Goal: Task Accomplishment & Management: Complete application form

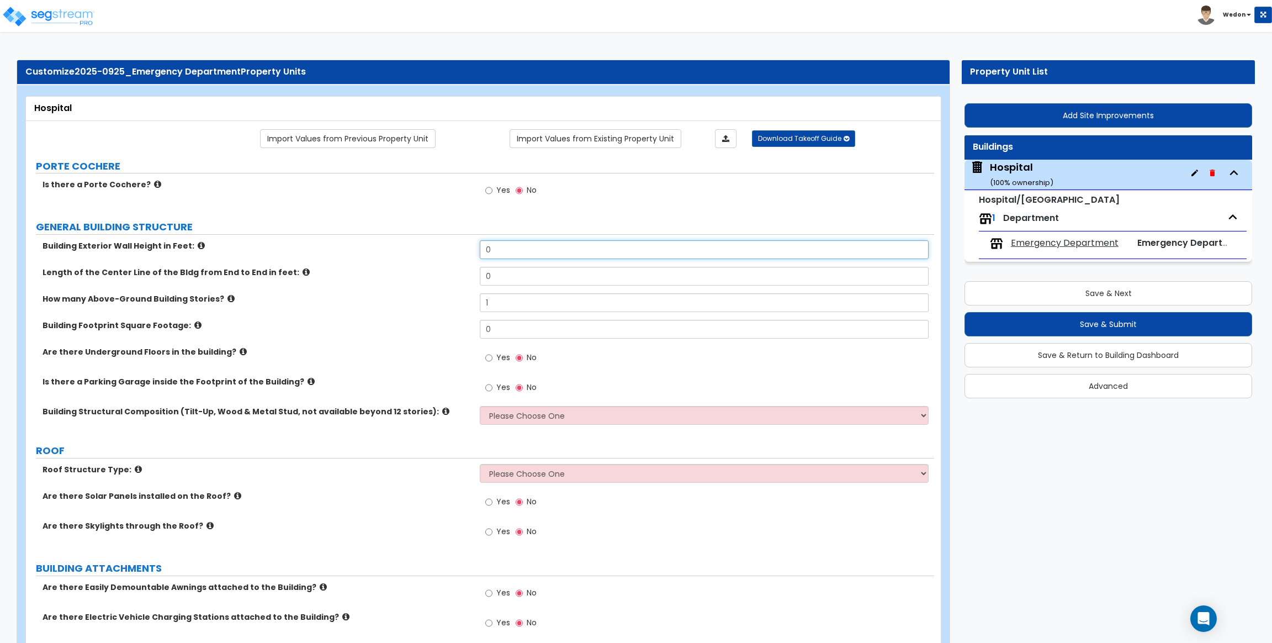
click at [515, 240] on input "0" at bounding box center [704, 249] width 448 height 19
click at [586, 246] on input "0" at bounding box center [704, 249] width 448 height 19
type input "15"
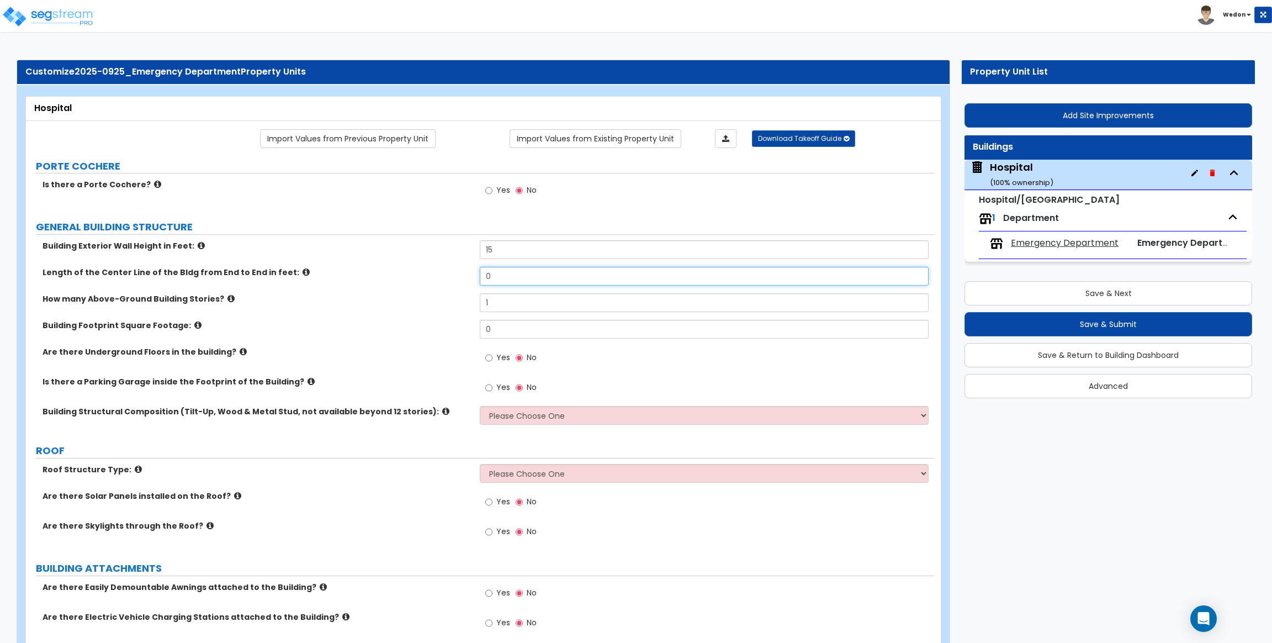
click at [549, 276] on input "0" at bounding box center [704, 276] width 448 height 19
type input "90"
click at [509, 328] on input "0" at bounding box center [704, 329] width 448 height 19
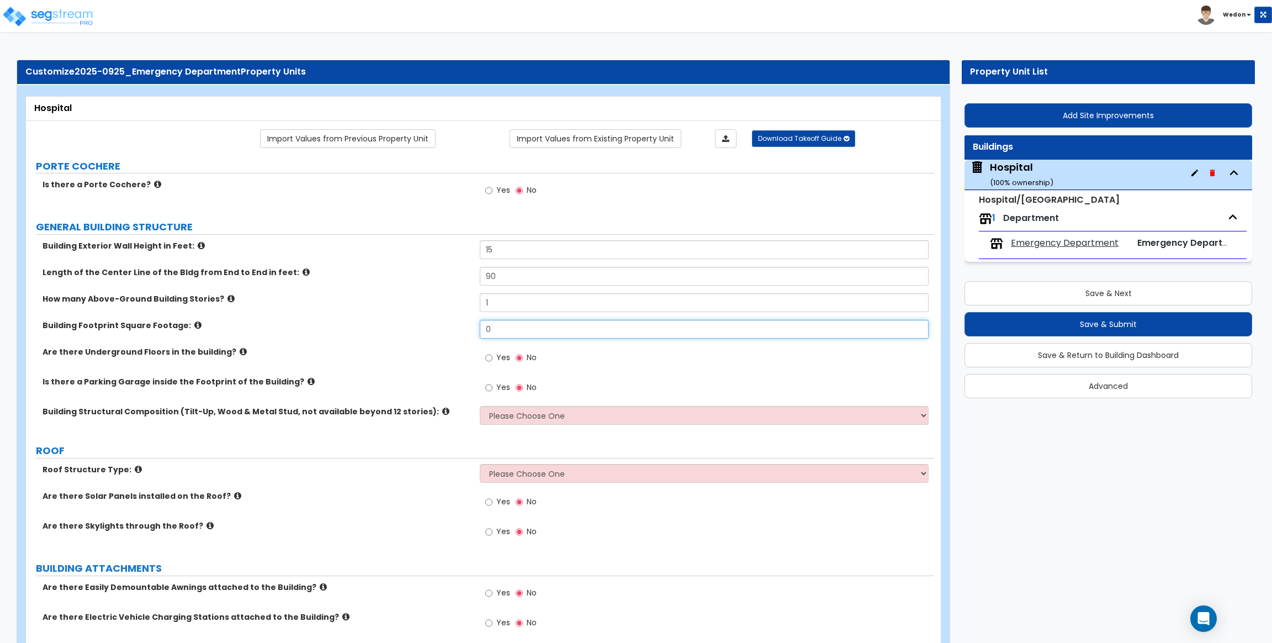
click at [509, 328] on input "0" at bounding box center [704, 329] width 448 height 19
type input "9000"
click at [447, 361] on div "Are there Underground Floors in the building? Yes No" at bounding box center [480, 361] width 908 height 30
click at [496, 365] on label "Yes" at bounding box center [497, 358] width 25 height 19
click at [492, 364] on input "Yes" at bounding box center [488, 358] width 7 height 12
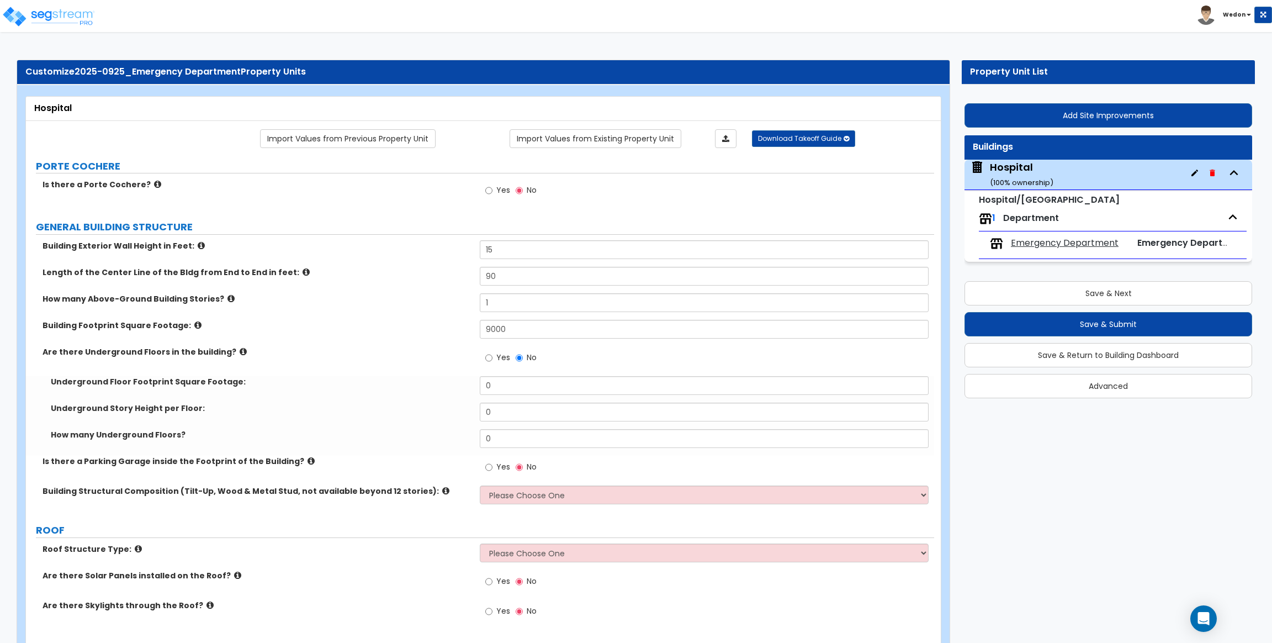
click at [531, 354] on span "No" at bounding box center [532, 357] width 10 height 11
click at [523, 354] on input "No" at bounding box center [519, 358] width 7 height 12
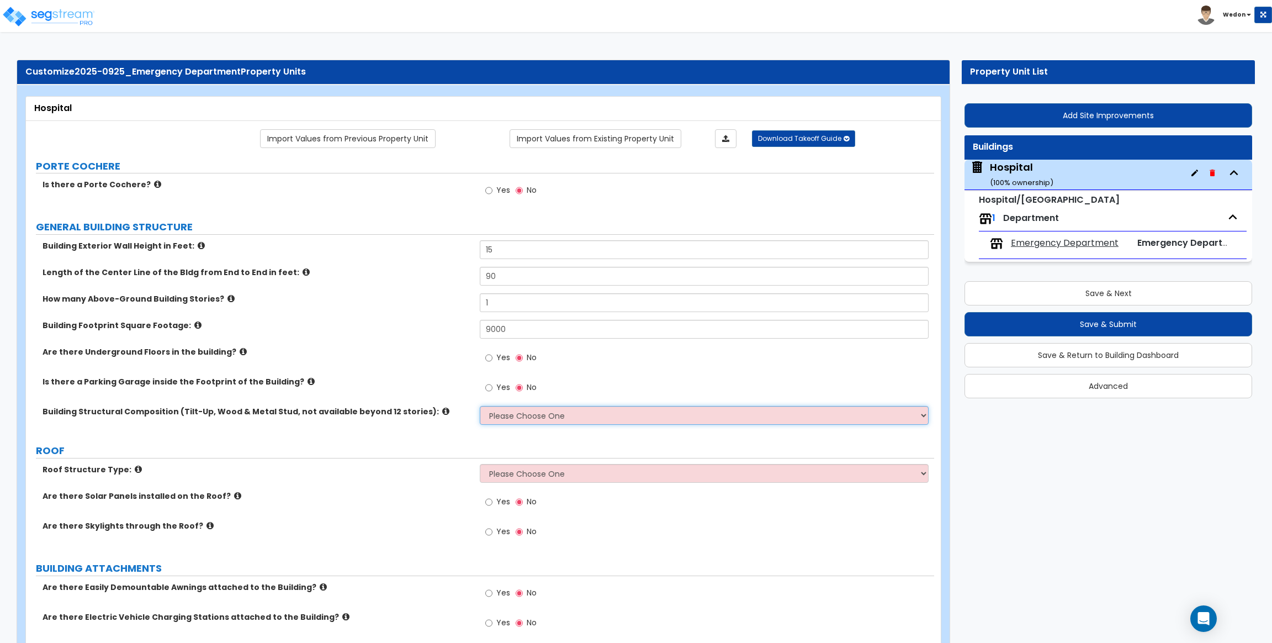
click at [582, 417] on select "Please Choose One Tilt-up Wall Construction Reinforced Concrete Structural Stee…" at bounding box center [704, 415] width 448 height 19
click at [480, 406] on select "Please Choose One Tilt-up Wall Construction Reinforced Concrete Structural Stee…" at bounding box center [704, 415] width 448 height 19
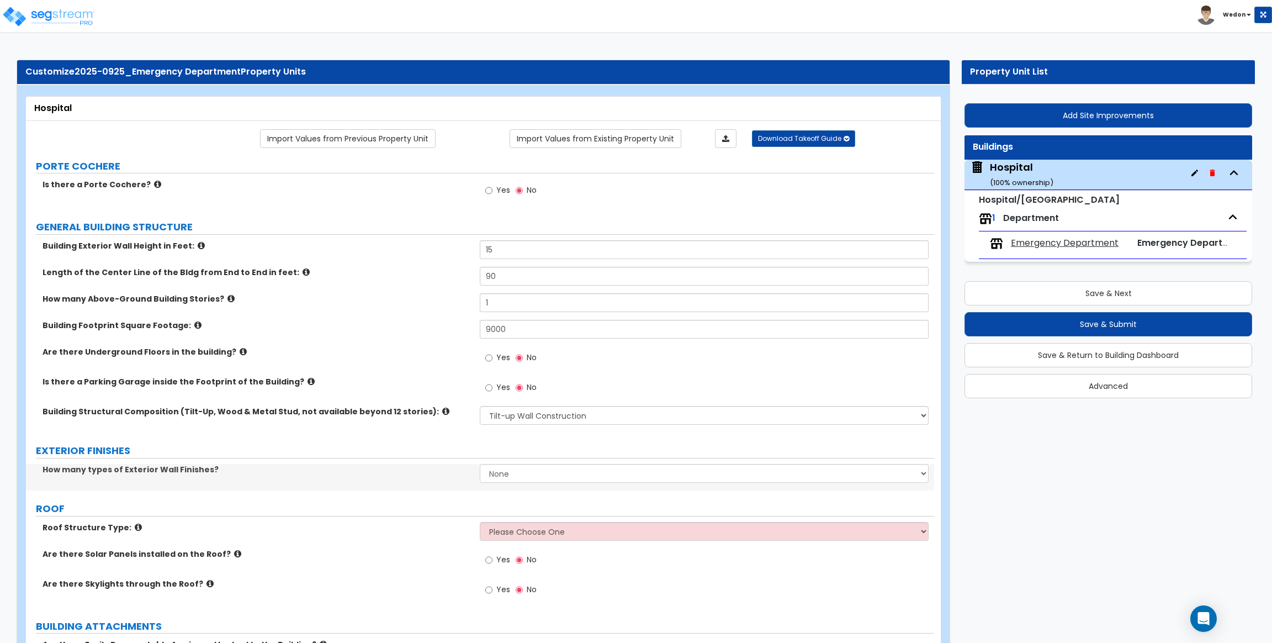
drag, startPoint x: 560, startPoint y: 398, endPoint x: 581, endPoint y: 418, distance: 28.9
click at [560, 399] on div "Yes No" at bounding box center [707, 391] width 454 height 30
drag, startPoint x: 581, startPoint y: 418, endPoint x: 656, endPoint y: 424, distance: 75.3
click at [581, 418] on select "Please Choose One Tilt-up Wall Construction Reinforced Concrete Structural Stee…" at bounding box center [704, 415] width 448 height 19
select select "3"
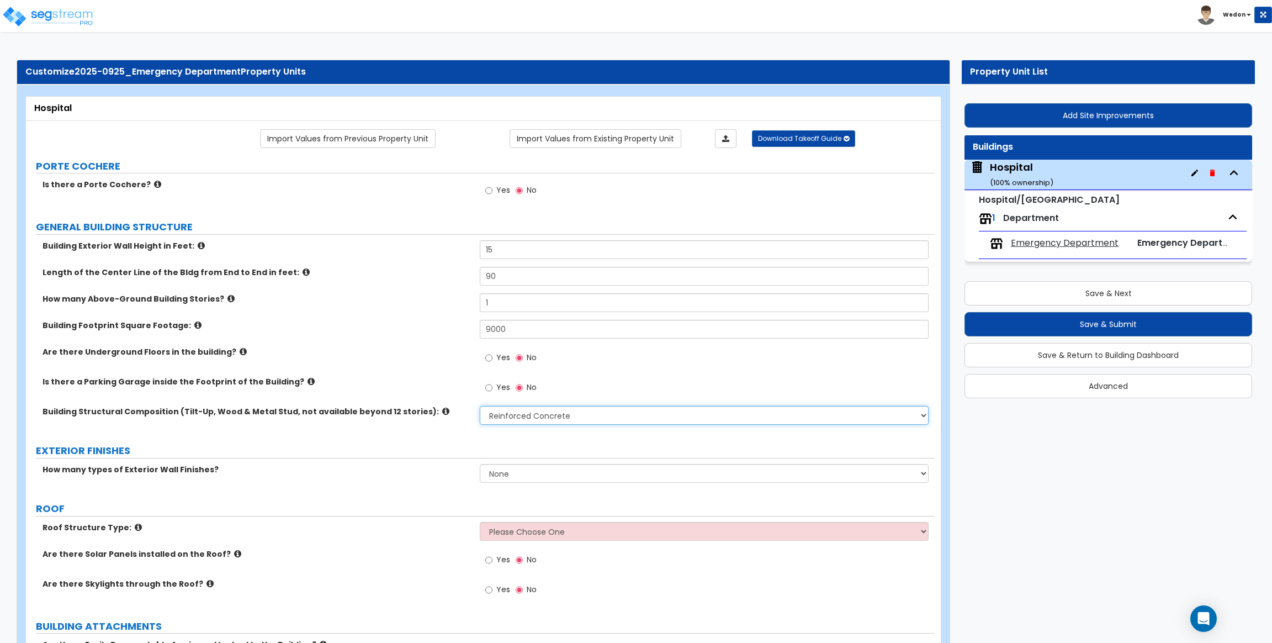
click at [480, 406] on select "Please Choose One Tilt-up Wall Construction Reinforced Concrete Structural Stee…" at bounding box center [704, 415] width 448 height 19
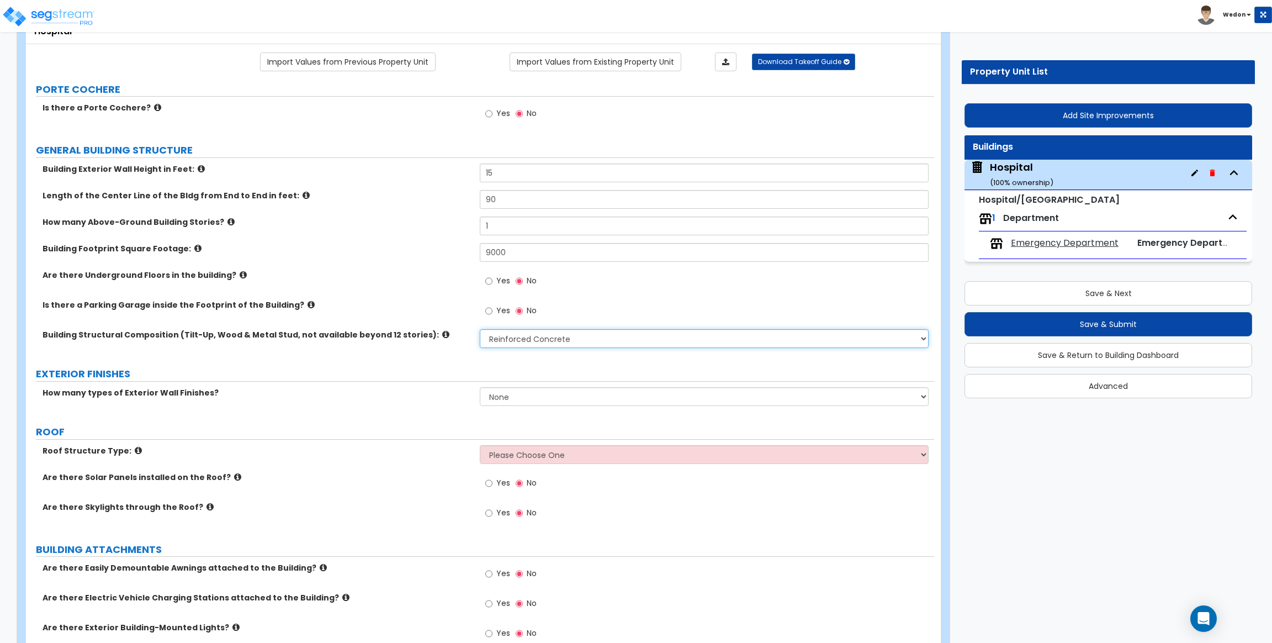
scroll to position [83, 0]
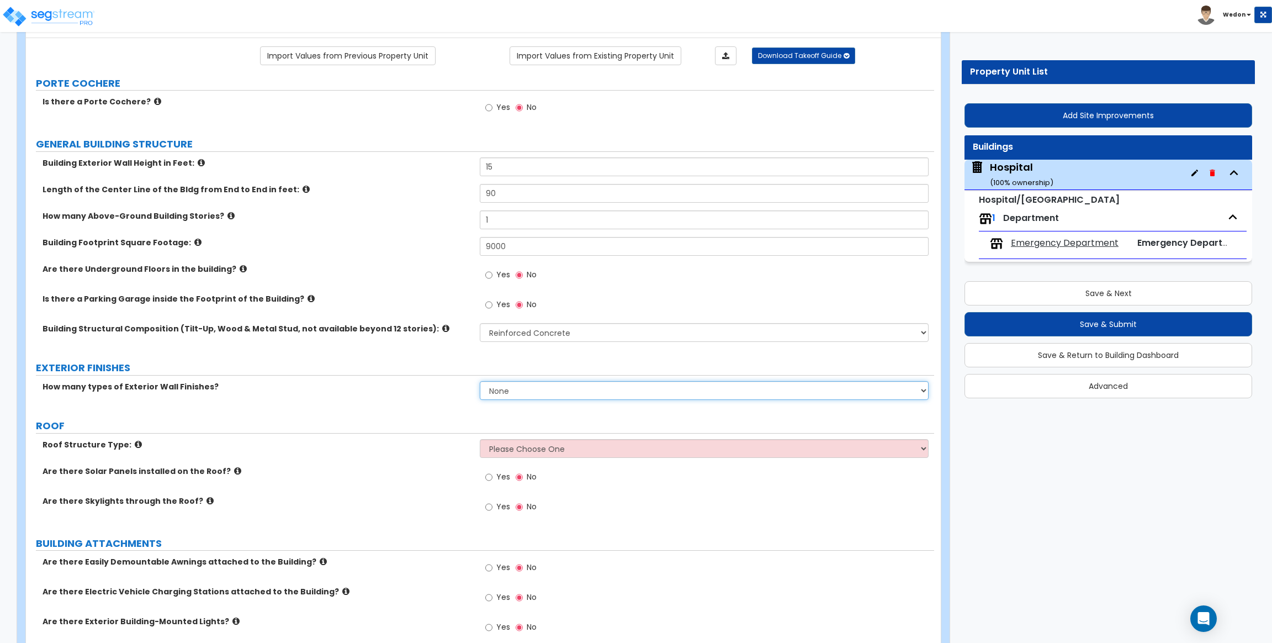
click at [511, 388] on select "None 1 2 3" at bounding box center [704, 390] width 448 height 19
drag, startPoint x: 511, startPoint y: 382, endPoint x: 565, endPoint y: 386, distance: 53.7
click at [512, 382] on select "None 1 2 3" at bounding box center [704, 390] width 448 height 19
click at [598, 444] on select "Please Choose One Gable Roof Flat Roof Hybrid Gable & Flat Roof" at bounding box center [704, 448] width 448 height 19
select select "1"
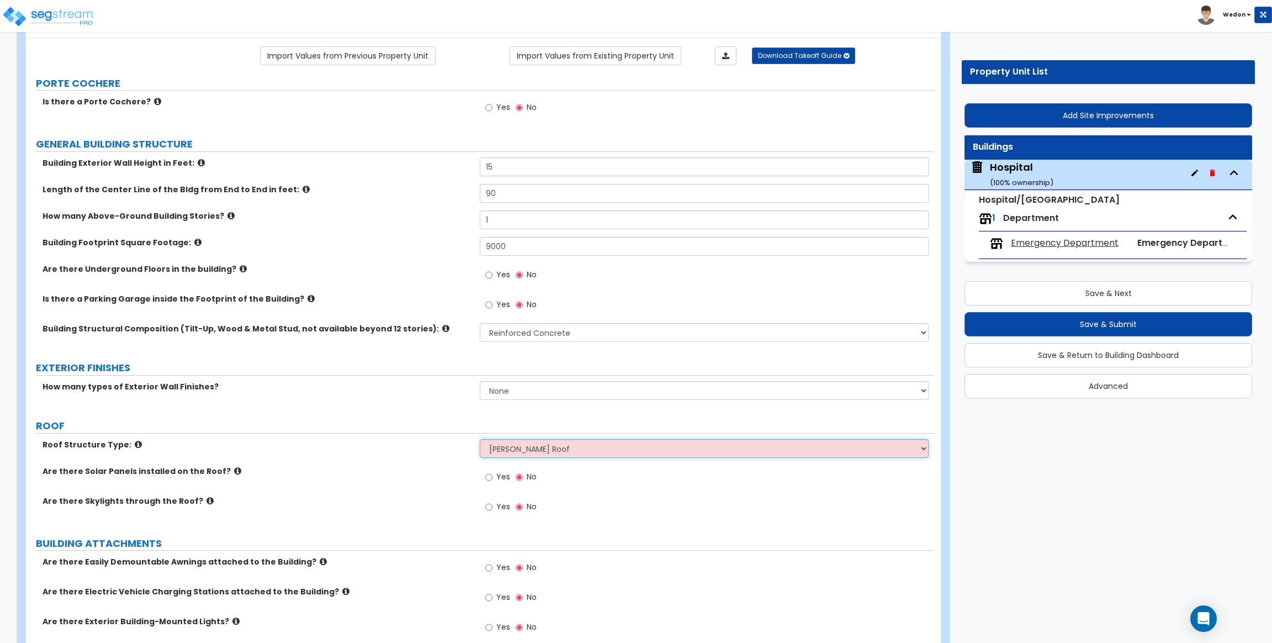
click at [480, 439] on select "Please Choose One Gable Roof Flat Roof Hybrid Gable & Flat Roof" at bounding box center [704, 448] width 448 height 19
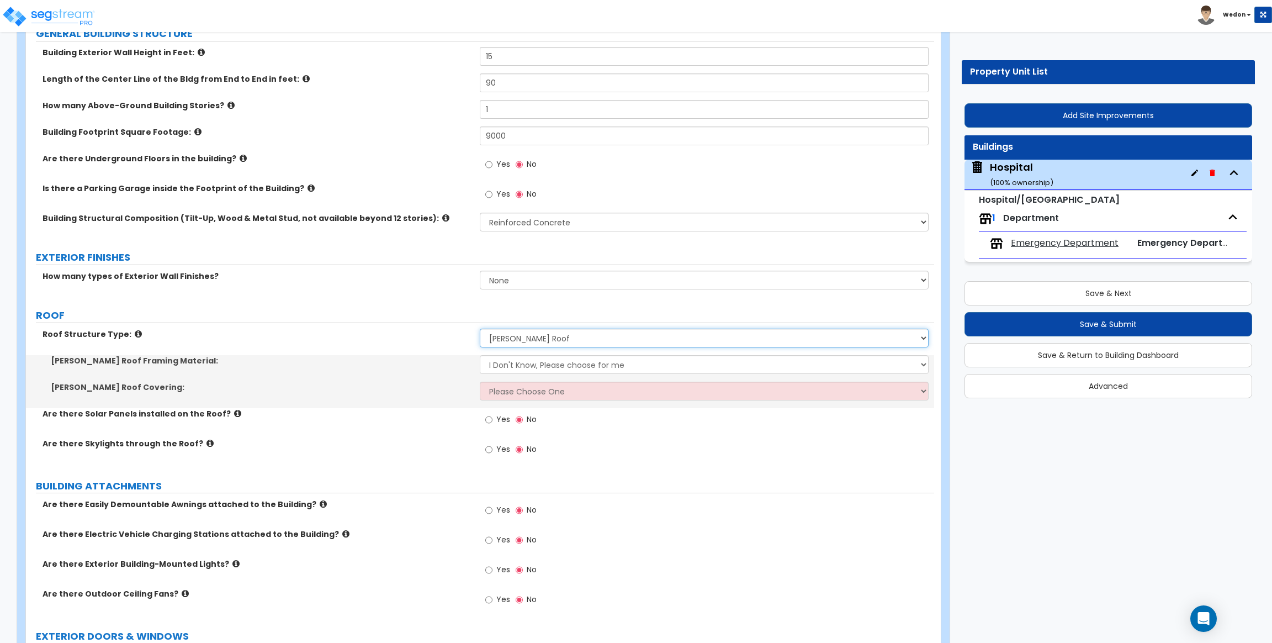
scroll to position [248, 0]
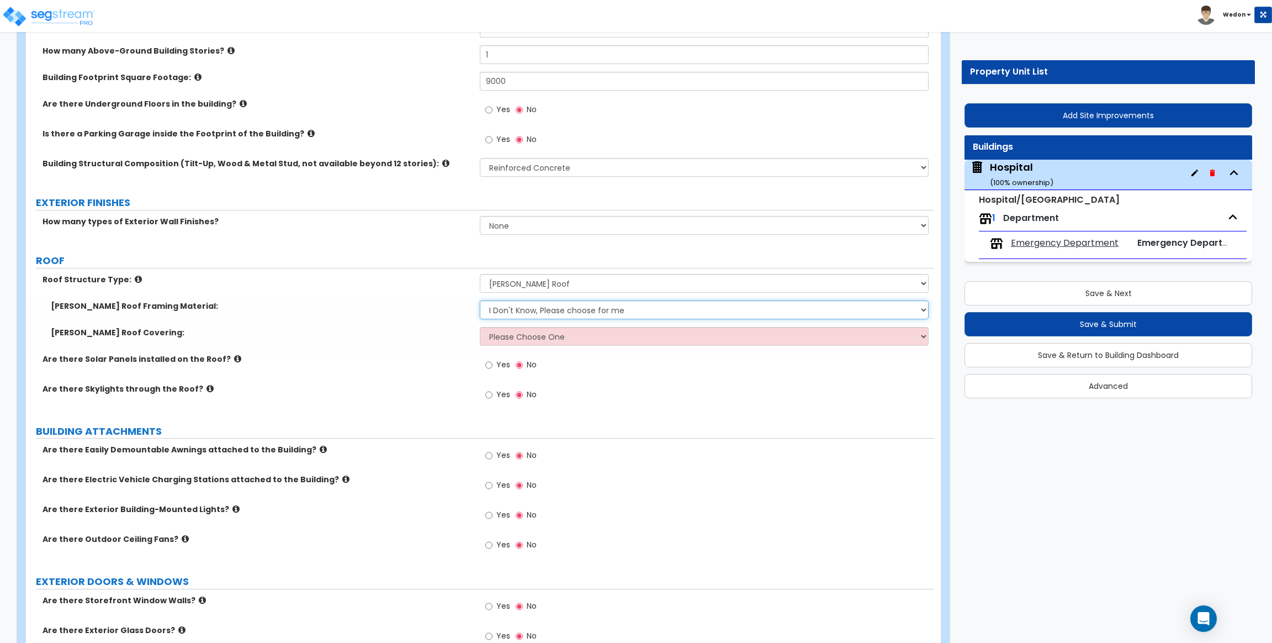
click at [542, 312] on select "I Don't Know, Please choose for me Metal Wood" at bounding box center [704, 309] width 448 height 19
click at [420, 322] on div "Gable Roof Framing Material: I Don't Know, Please choose for me Metal Wood" at bounding box center [480, 313] width 908 height 26
click at [554, 335] on select "Please Choose One Asphalt Shingle Clay Tile Wood Shingle Metal Shingle Standing…" at bounding box center [704, 336] width 448 height 19
select select "1"
click at [480, 327] on select "Please Choose One Asphalt Shingle Clay Tile Wood Shingle Metal Shingle Standing…" at bounding box center [704, 336] width 448 height 19
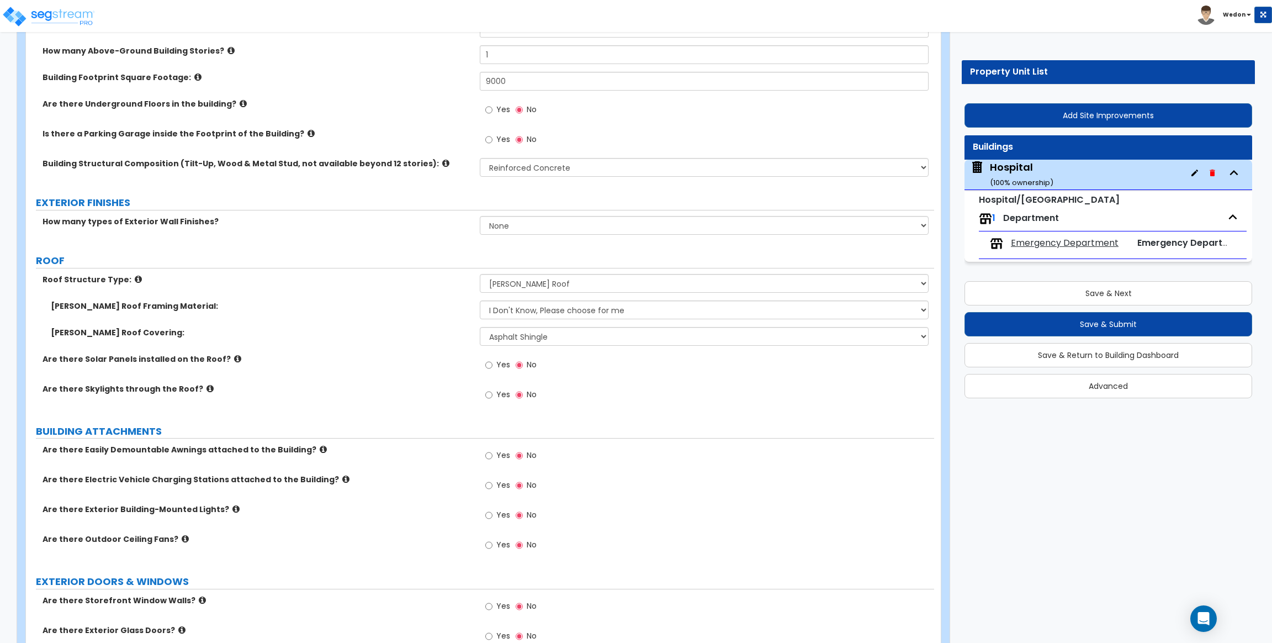
click at [405, 365] on div "Are there Solar Panels installed on the Roof? Yes No" at bounding box center [480, 368] width 908 height 30
click at [332, 290] on div "Roof Structure Type: Please Choose One Gable Roof Flat Roof Hybrid Gable & Flat…" at bounding box center [480, 287] width 908 height 26
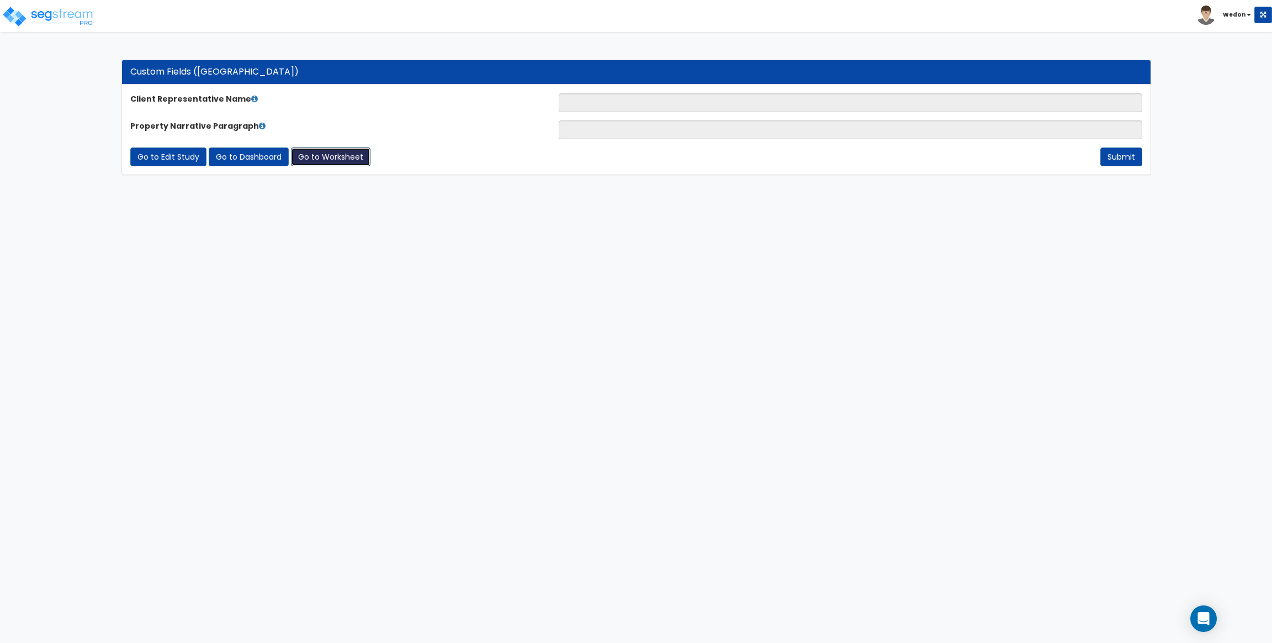
click at [317, 157] on link "Go to Worksheet" at bounding box center [330, 156] width 79 height 19
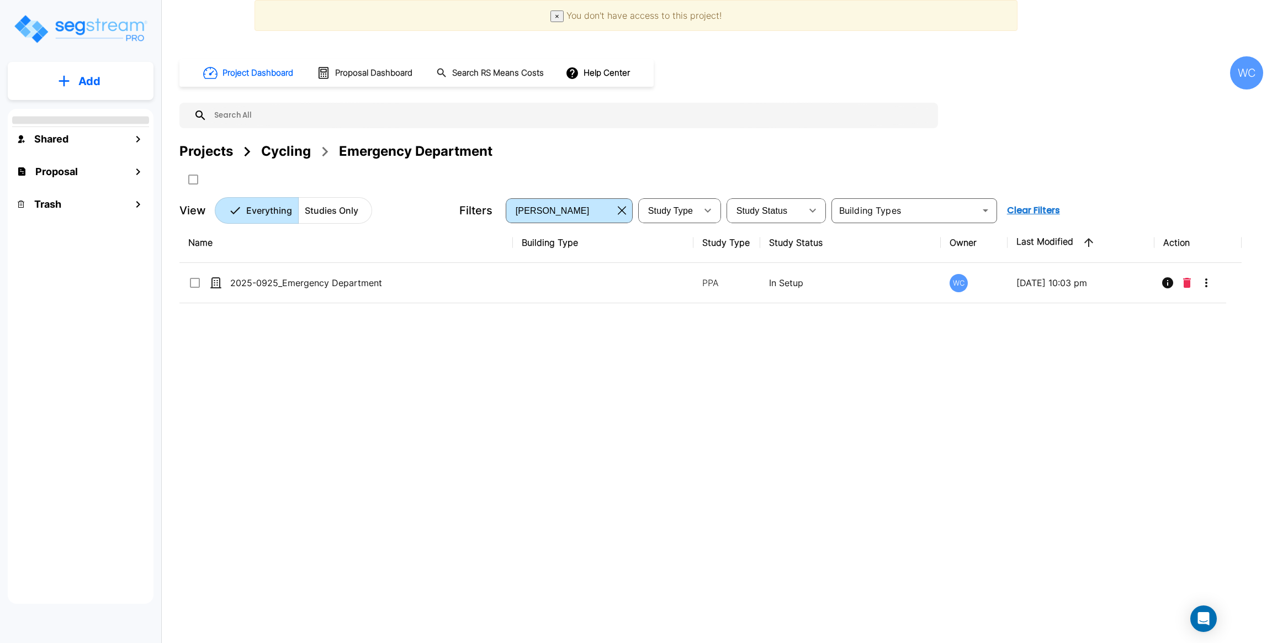
click at [1247, 70] on div "WC" at bounding box center [1246, 72] width 33 height 33
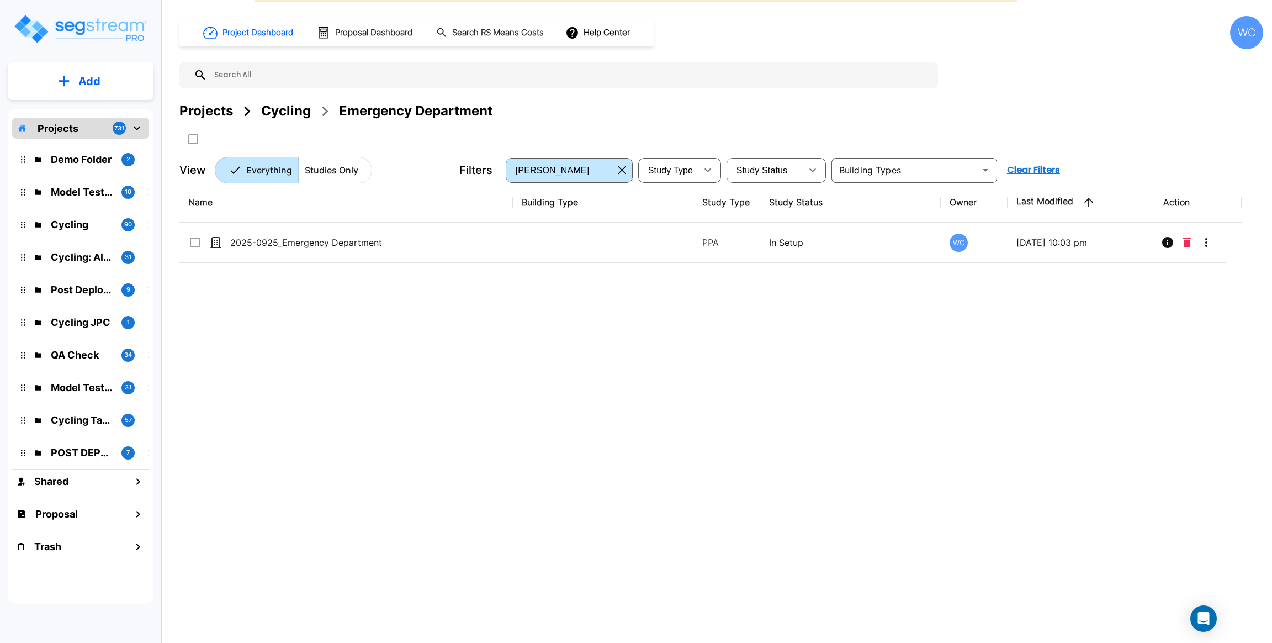
click at [1250, 52] on div "Project Dashboard Proposal Dashboard Search RS Means Costs Help Center WC Proje…" at bounding box center [721, 99] width 1084 height 167
click at [1248, 35] on div "WC" at bounding box center [1246, 30] width 33 height 33
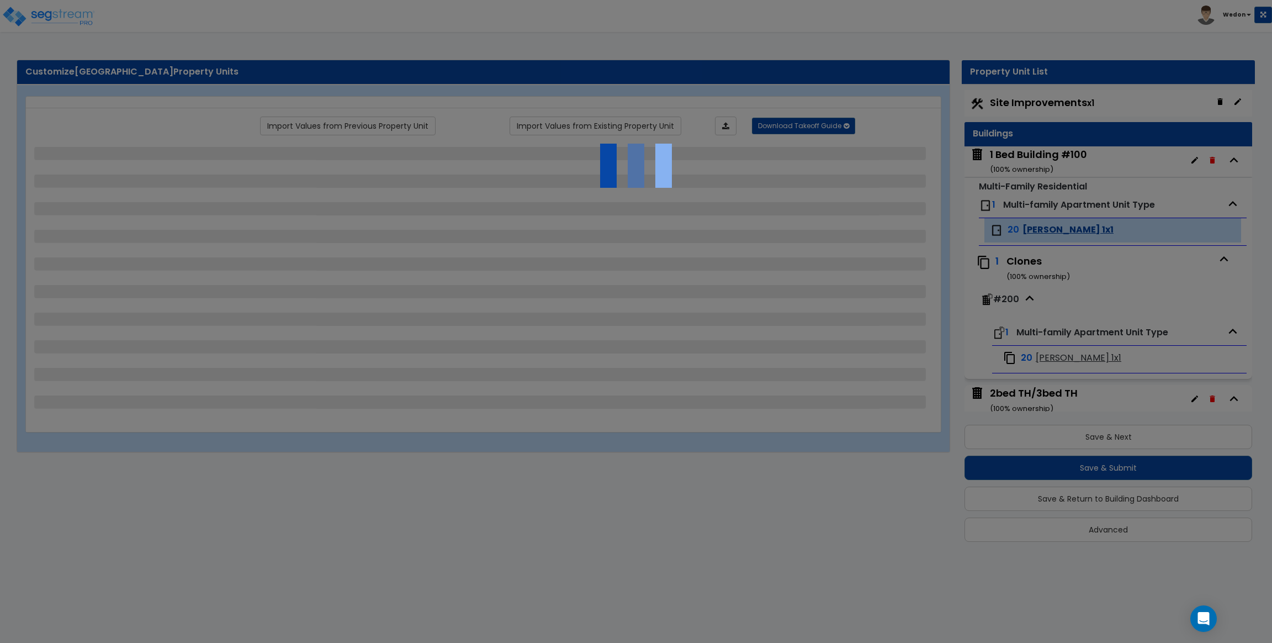
scroll to position [1, 0]
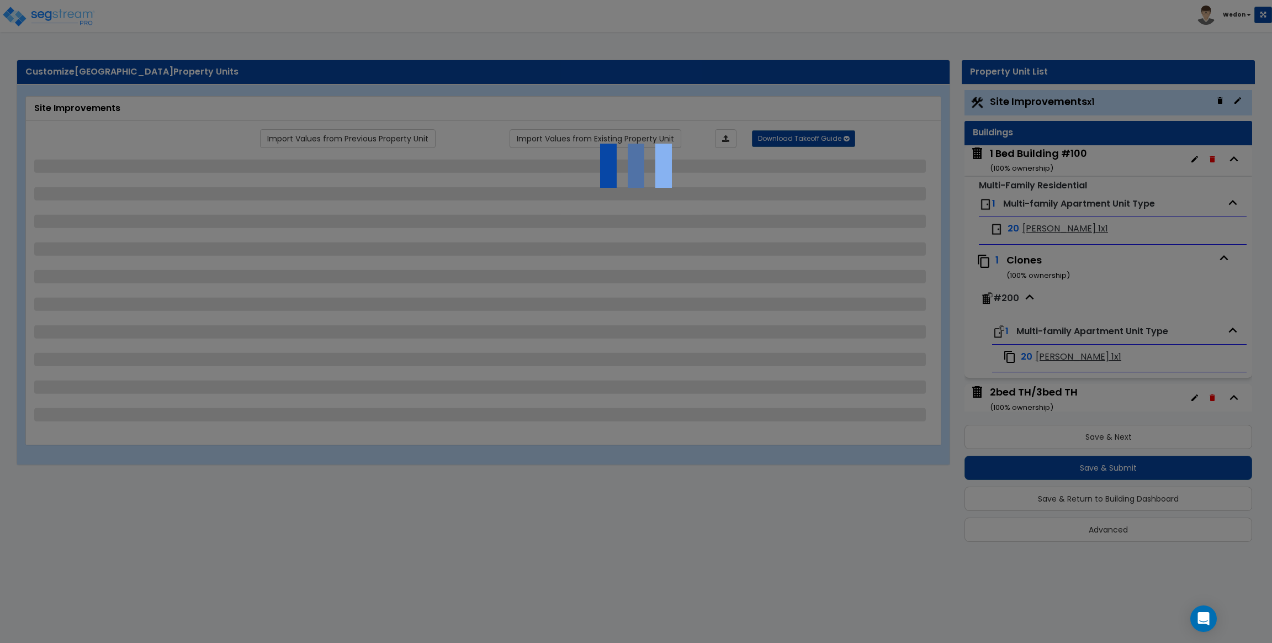
select select "1"
select select "5"
select select "2"
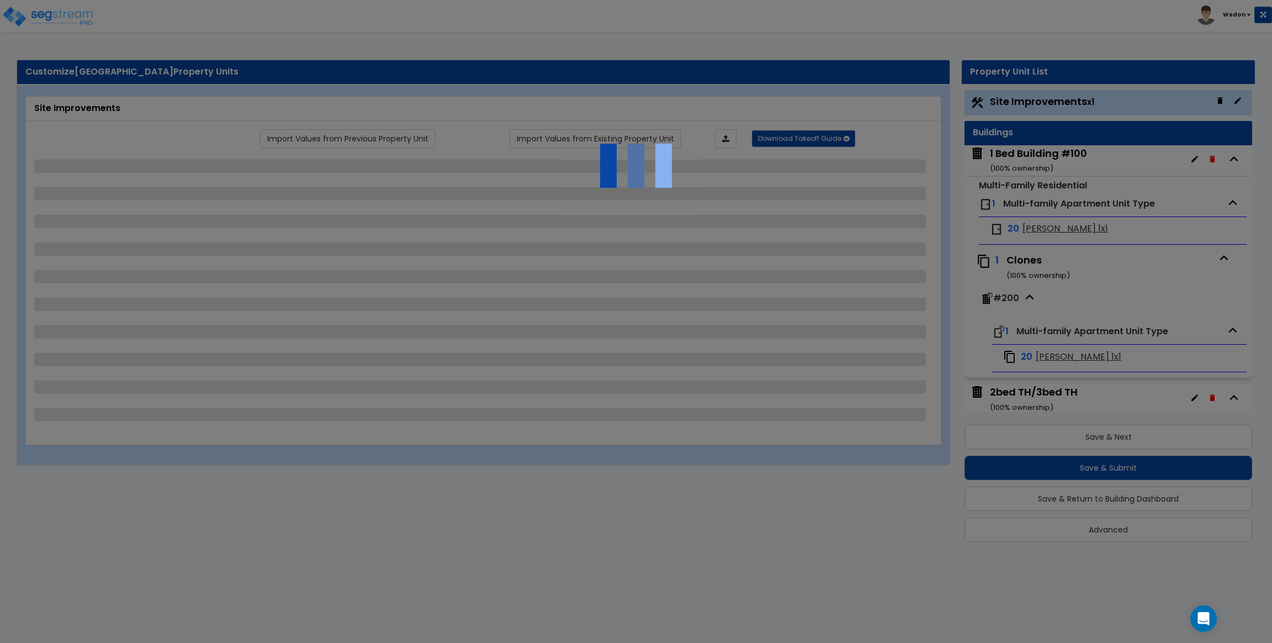
select select "2"
select select "1"
select select "2"
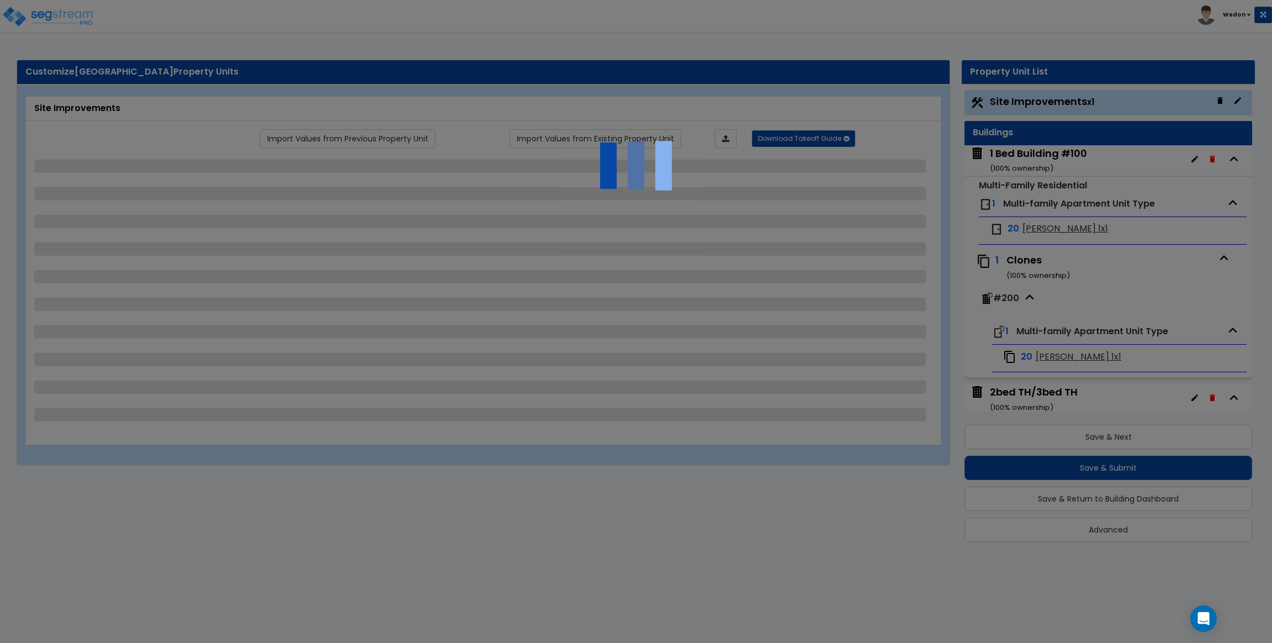
select select "1"
select select "3"
select select "2"
select select "1"
select select "2"
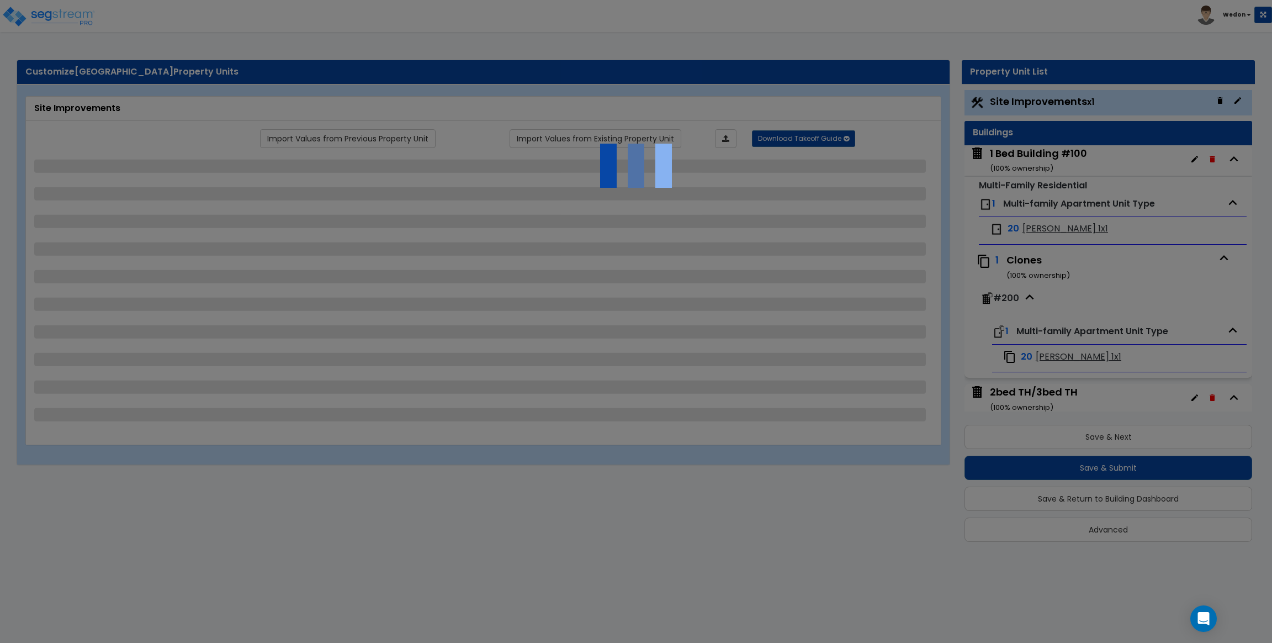
select select "1"
select select "3"
select select "2"
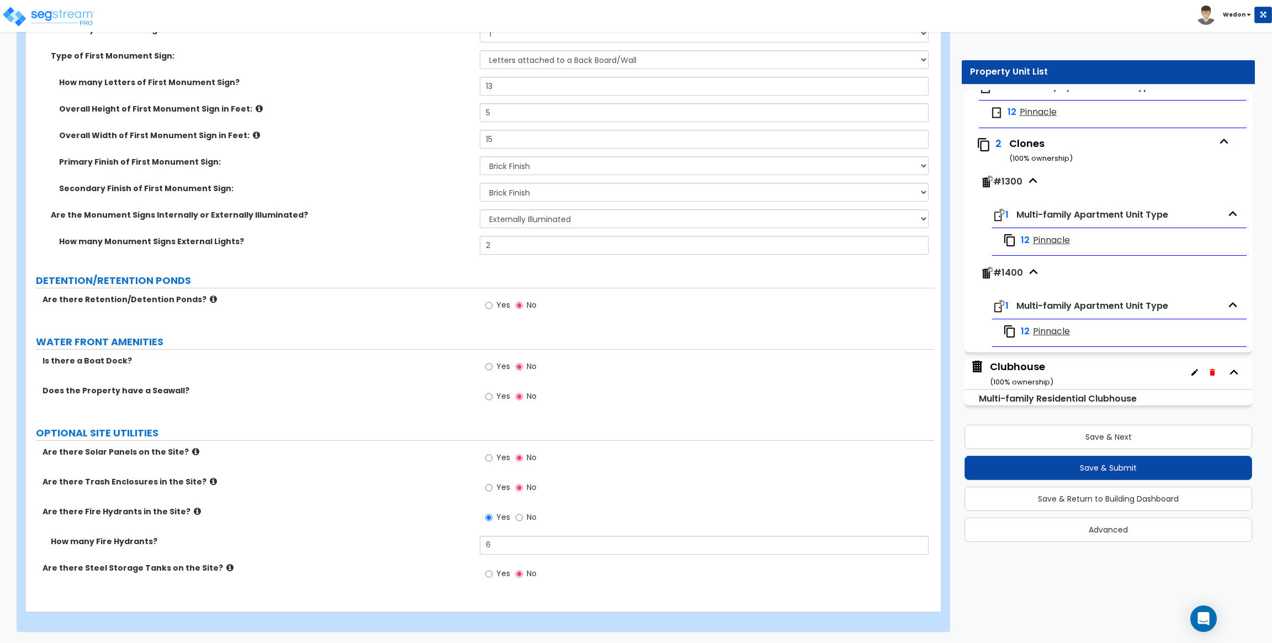
scroll to position [2501, 0]
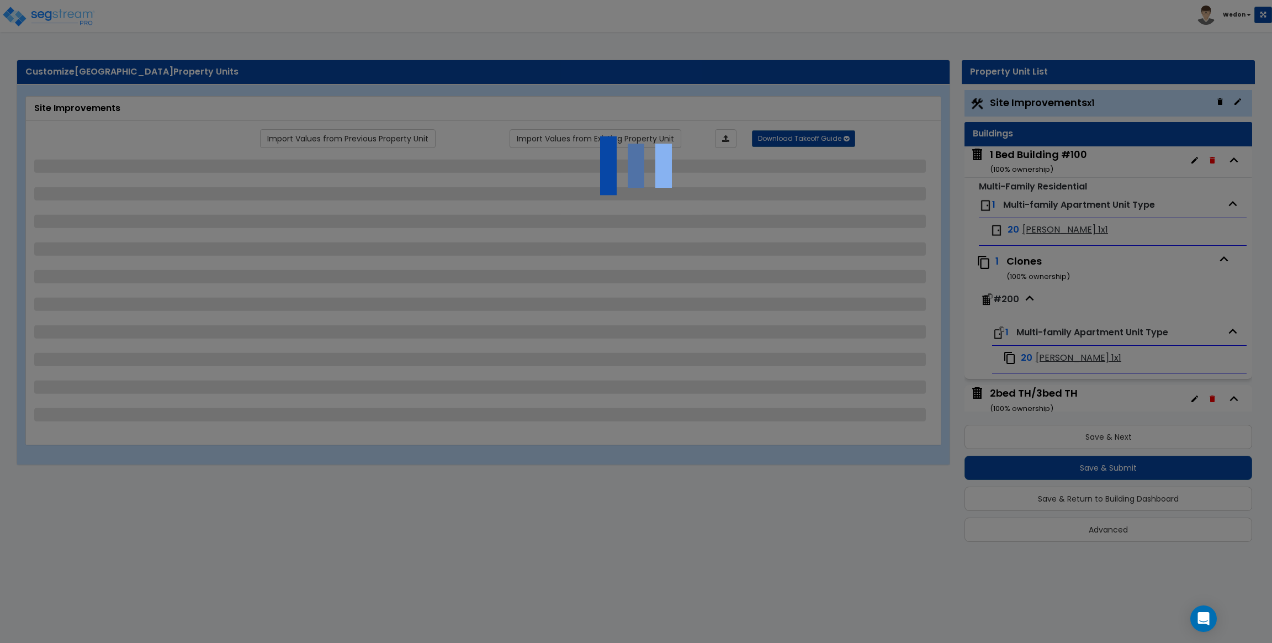
select select "1"
select select "5"
select select "2"
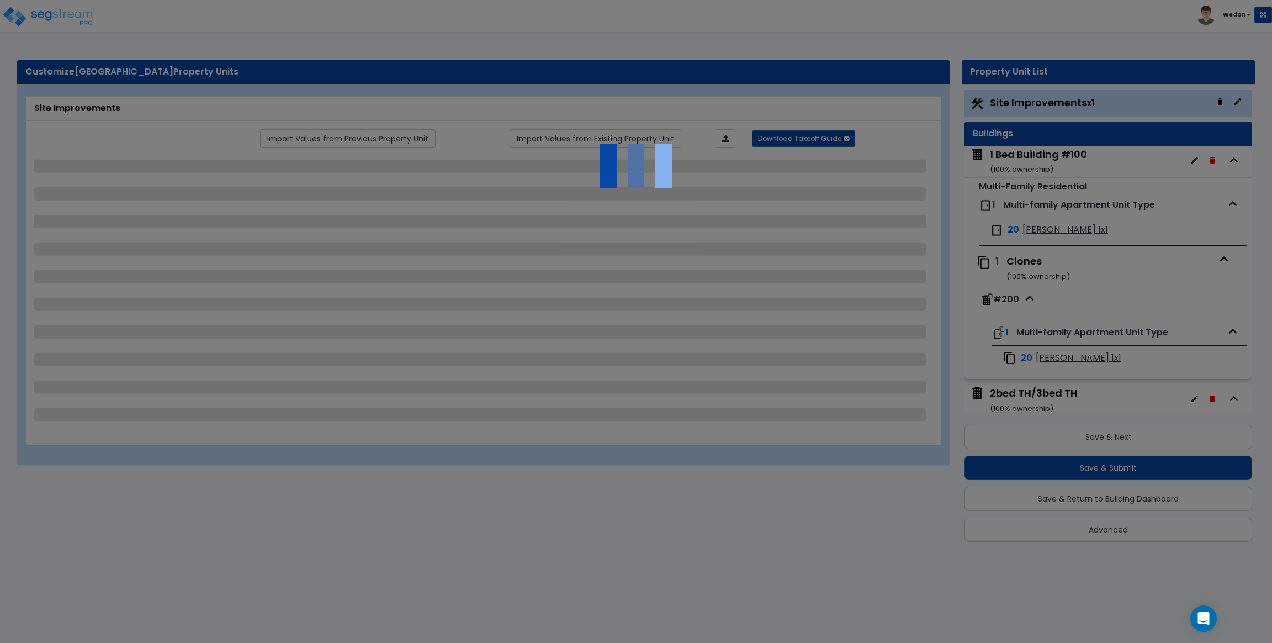
select select "2"
select select "1"
select select "2"
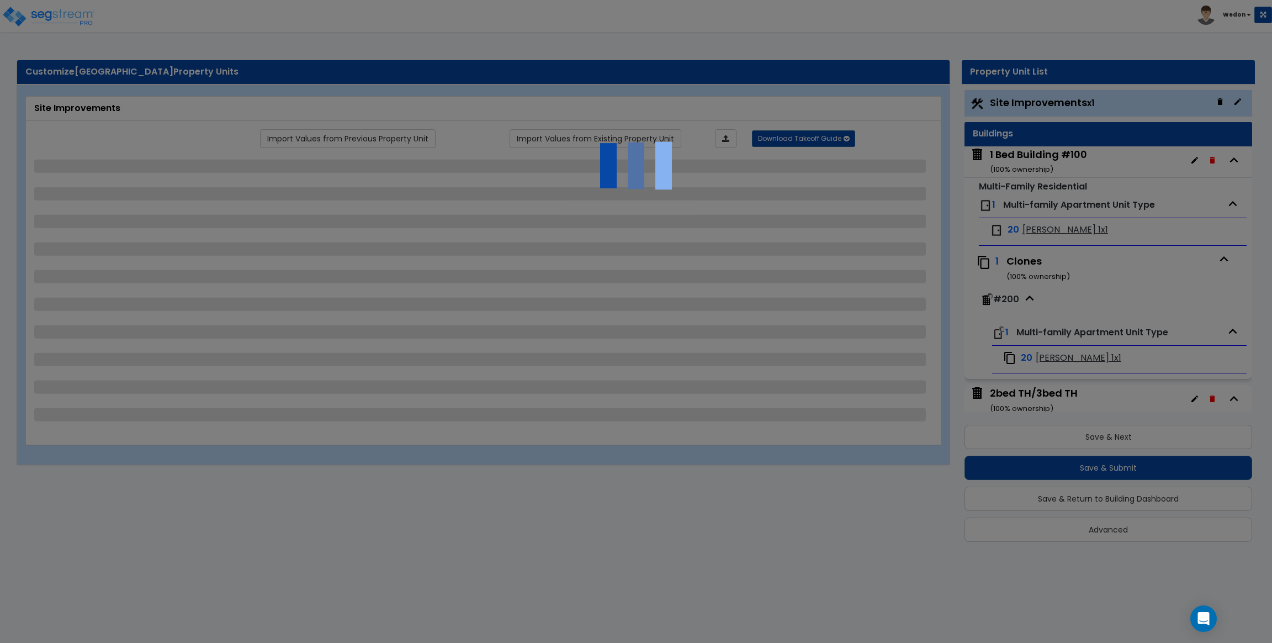
select select "1"
select select "3"
select select "2"
select select "1"
select select "2"
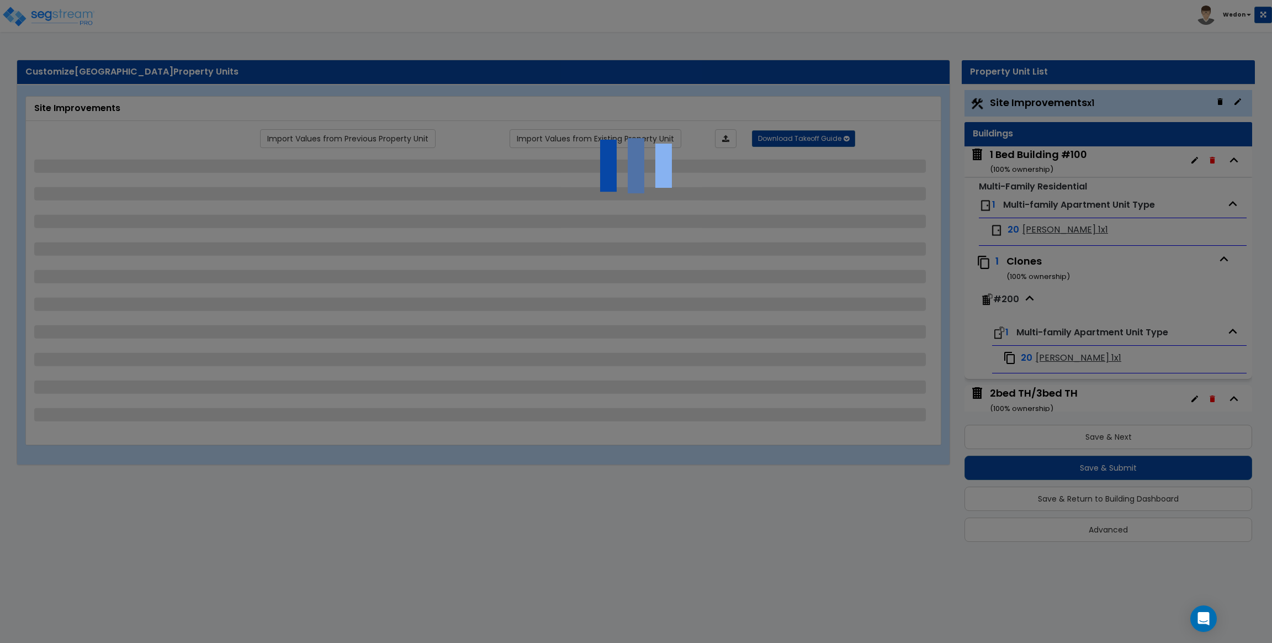
select select "1"
select select "3"
select select "2"
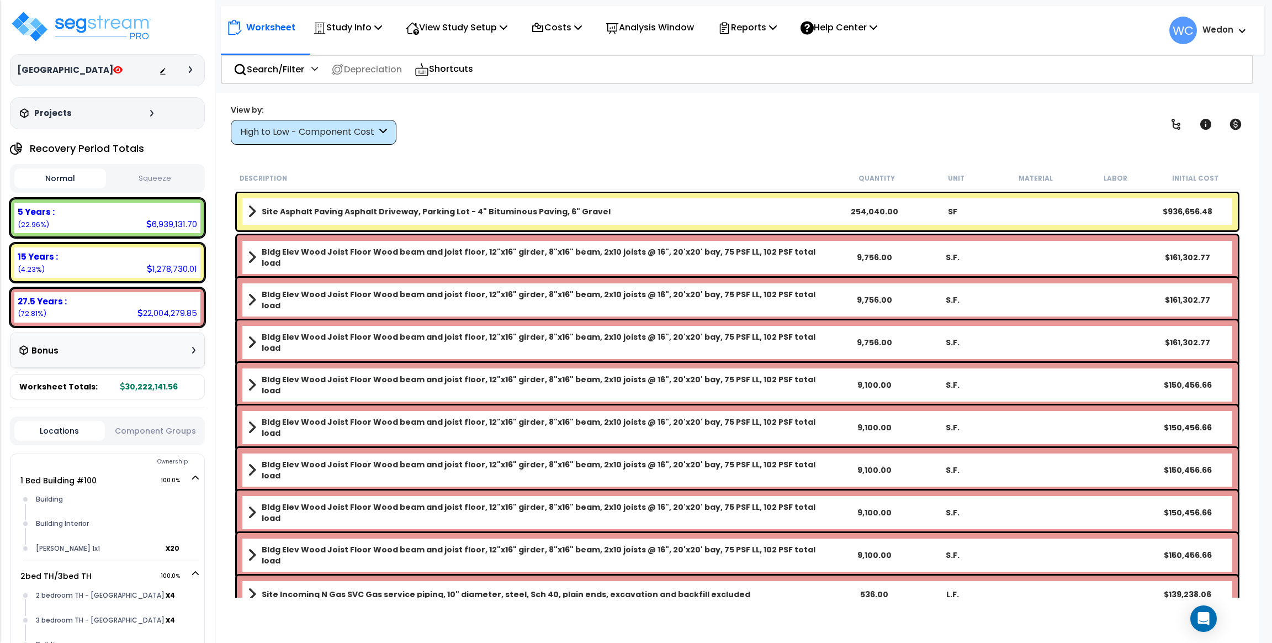
drag, startPoint x: 804, startPoint y: 166, endPoint x: 642, endPoint y: 57, distance: 194.9
click at [804, 166] on div "Worksheet Study Info Study Setup Add Property Unit Template study Clone study WC" at bounding box center [737, 414] width 1043 height 643
click at [504, 21] on p "View Study Setup" at bounding box center [457, 27] width 102 height 15
click at [469, 74] on link "View Questionnaire" at bounding box center [454, 76] width 109 height 22
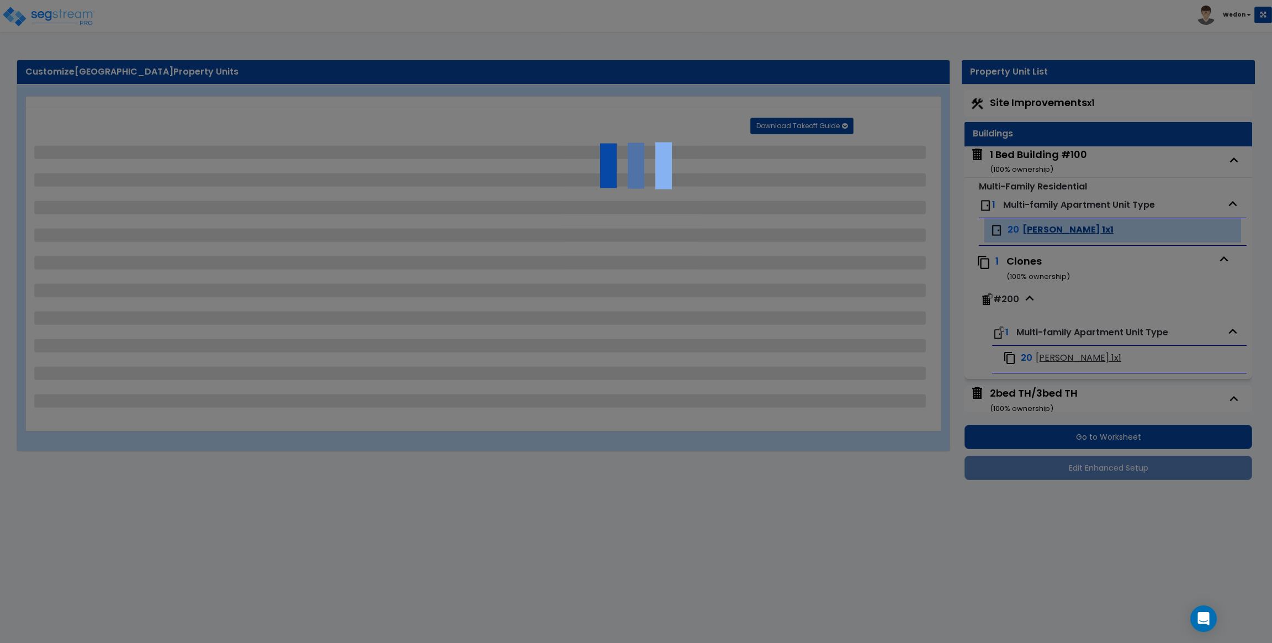
select select "1"
select select "5"
select select "2"
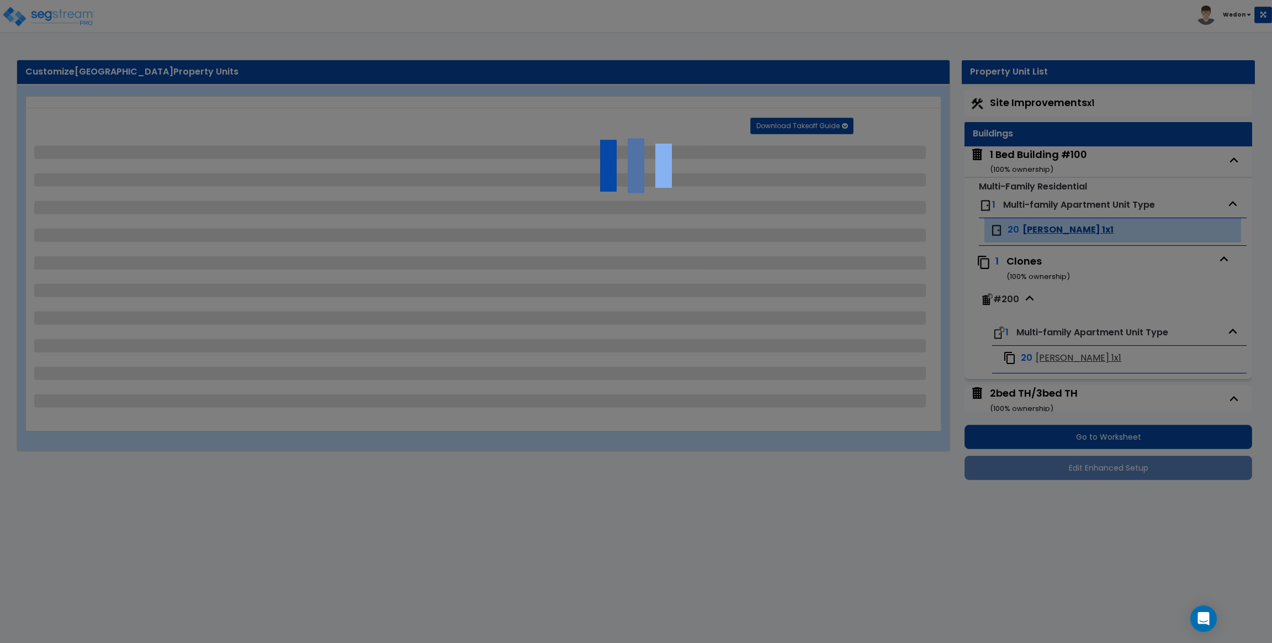
select select "2"
select select "1"
select select "2"
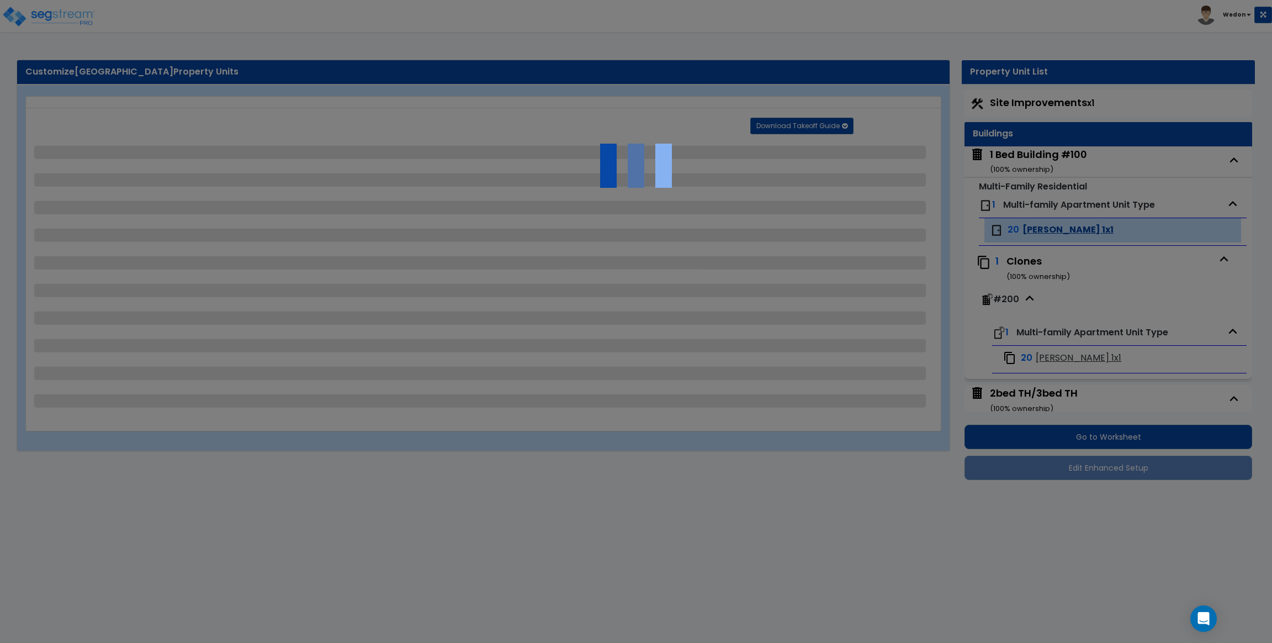
select select "1"
select select "3"
select select "2"
select select "1"
select select "2"
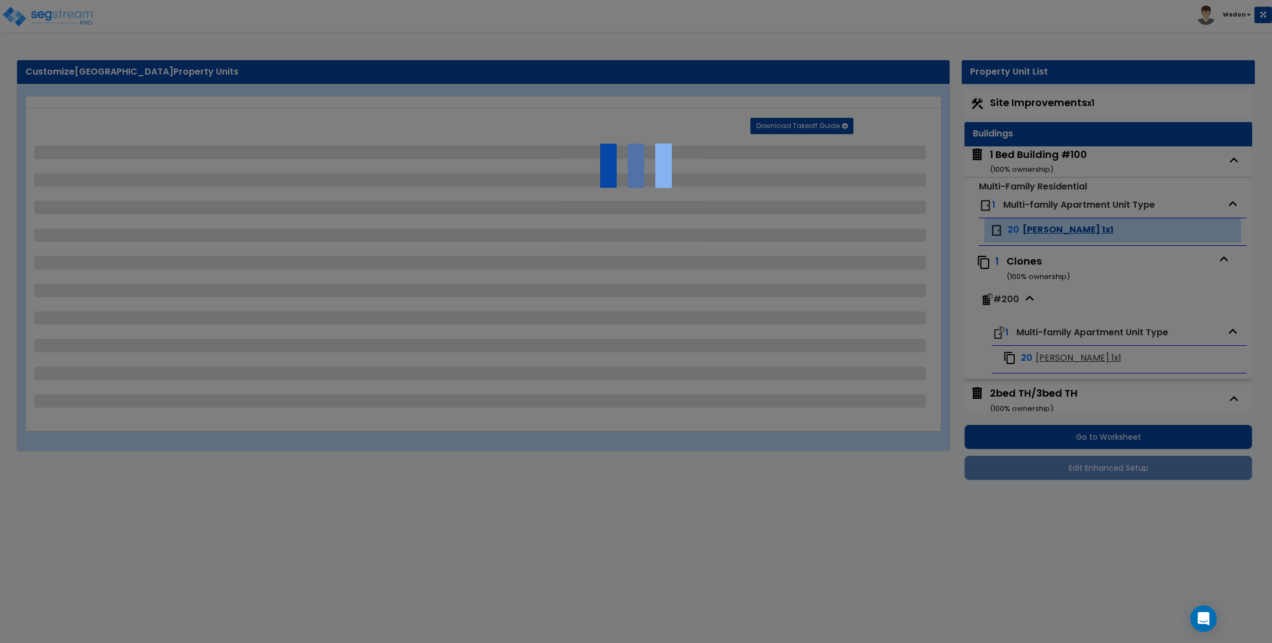
select select "1"
select select "3"
select select "2"
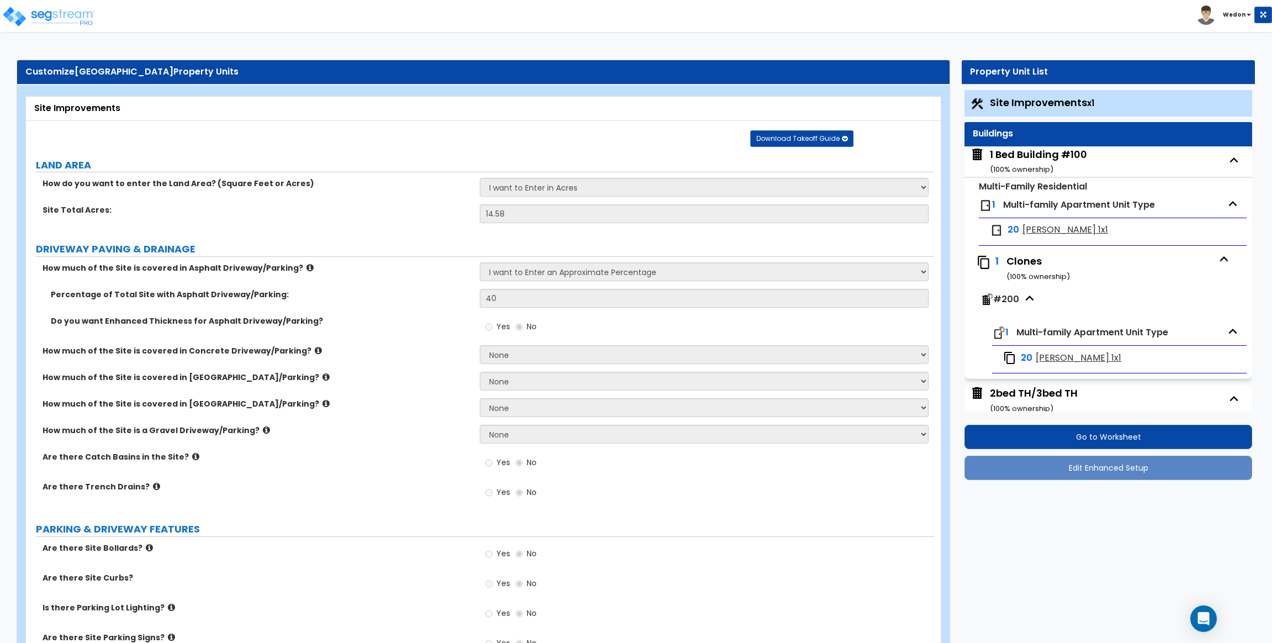
click at [828, 140] on span "Download Takeoff Guide" at bounding box center [797, 138] width 83 height 9
click at [813, 227] on link "Download for the complete study (.zip)" at bounding box center [802, 229] width 149 height 26
click at [353, 225] on div "Site Total Acres: 14.58" at bounding box center [480, 217] width 908 height 26
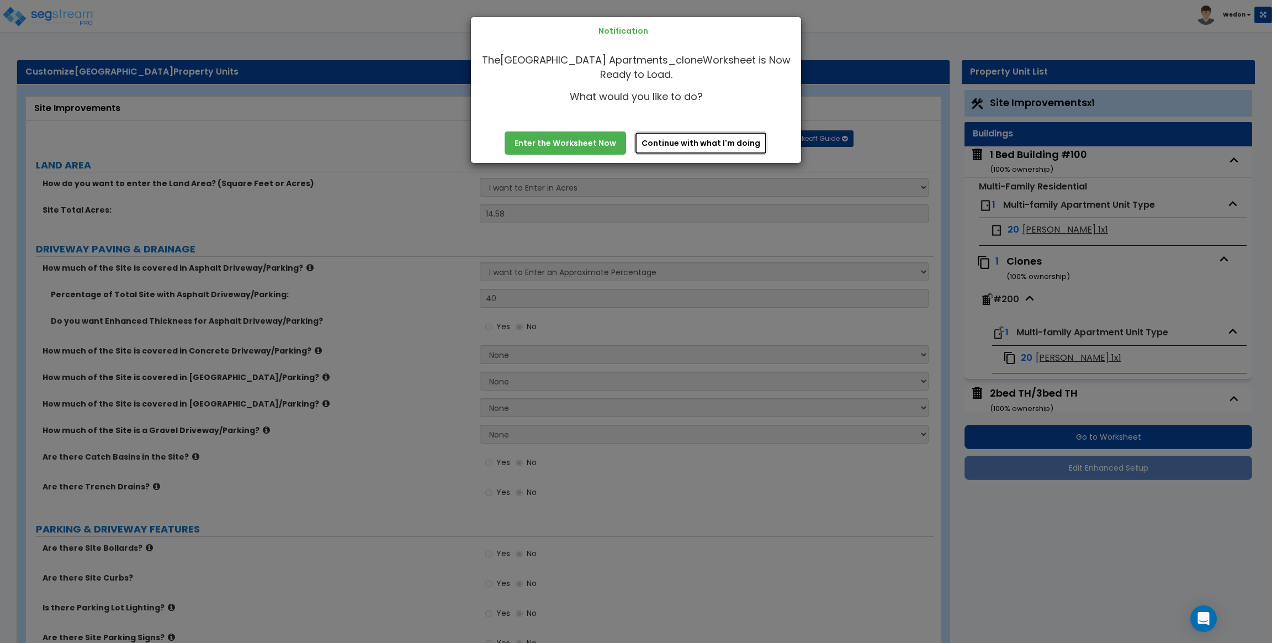
click at [722, 142] on button "Continue with what I'm doing" at bounding box center [700, 142] width 133 height 23
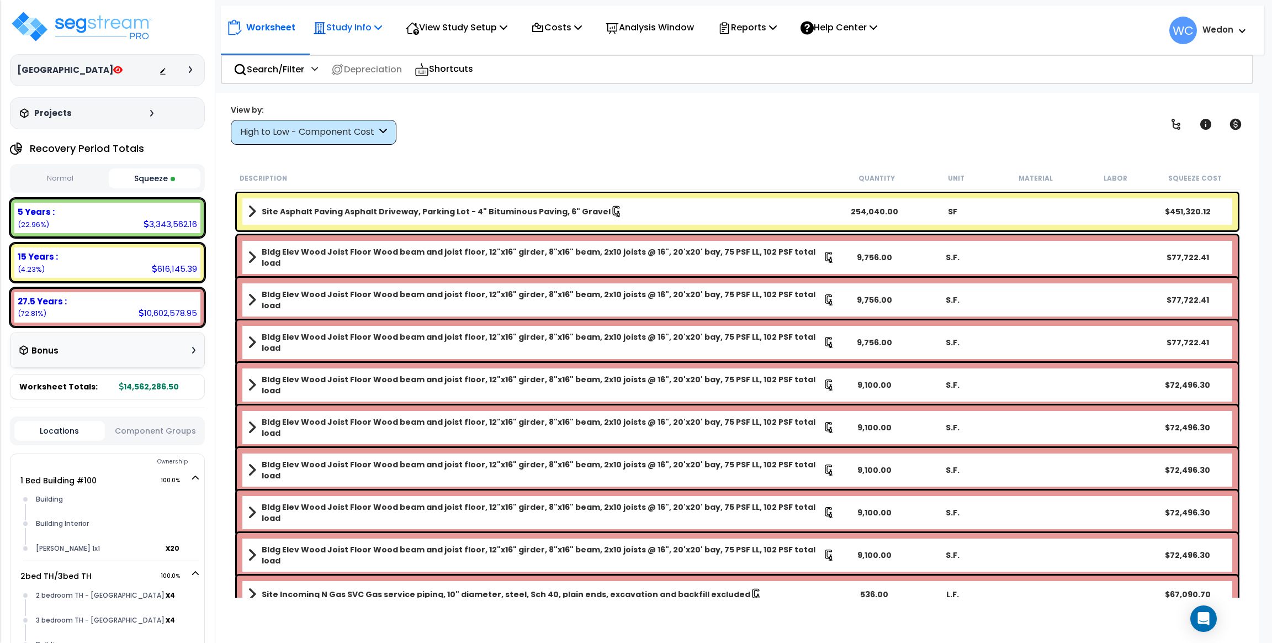
click at [373, 28] on p "Study Info" at bounding box center [347, 27] width 69 height 15
click at [352, 119] on link "Clone study" at bounding box center [361, 122] width 109 height 22
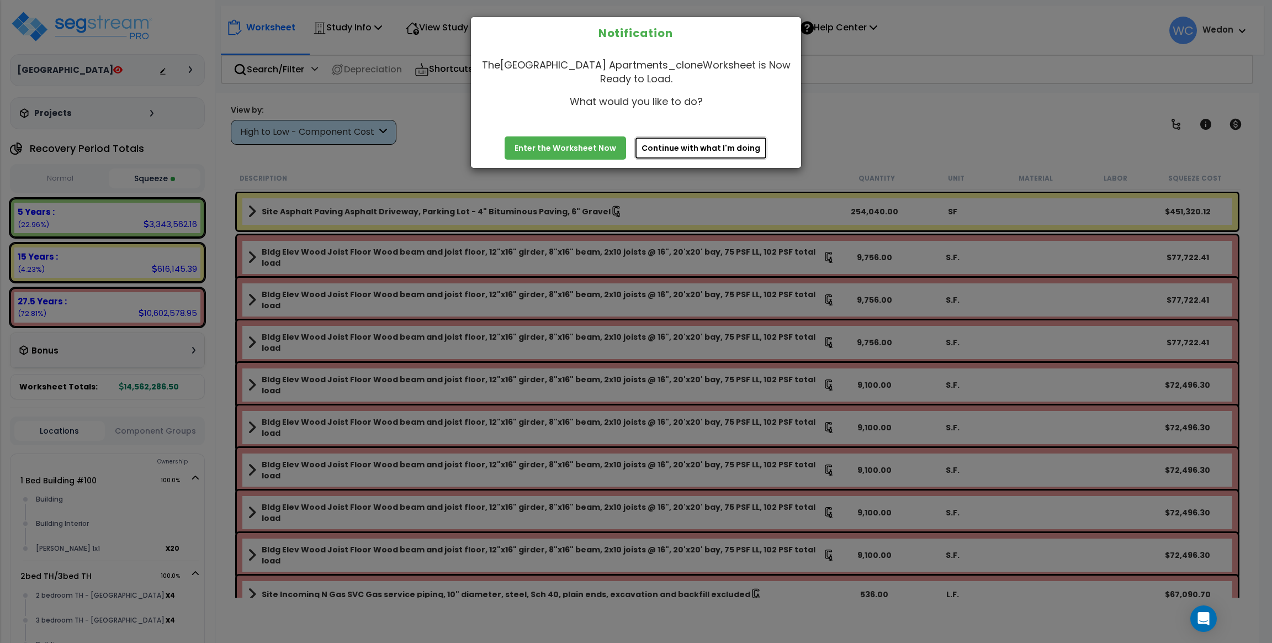
click at [703, 149] on button "Continue with what I'm doing" at bounding box center [700, 147] width 133 height 23
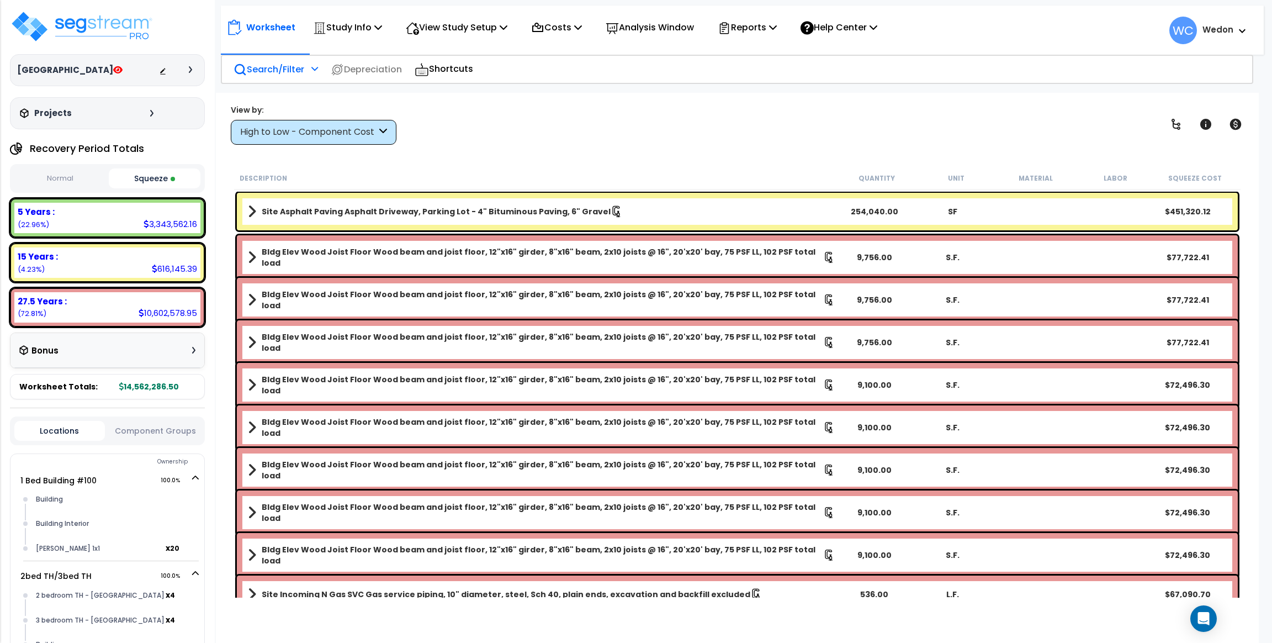
click at [259, 62] on p "Search/Filter" at bounding box center [269, 69] width 71 height 15
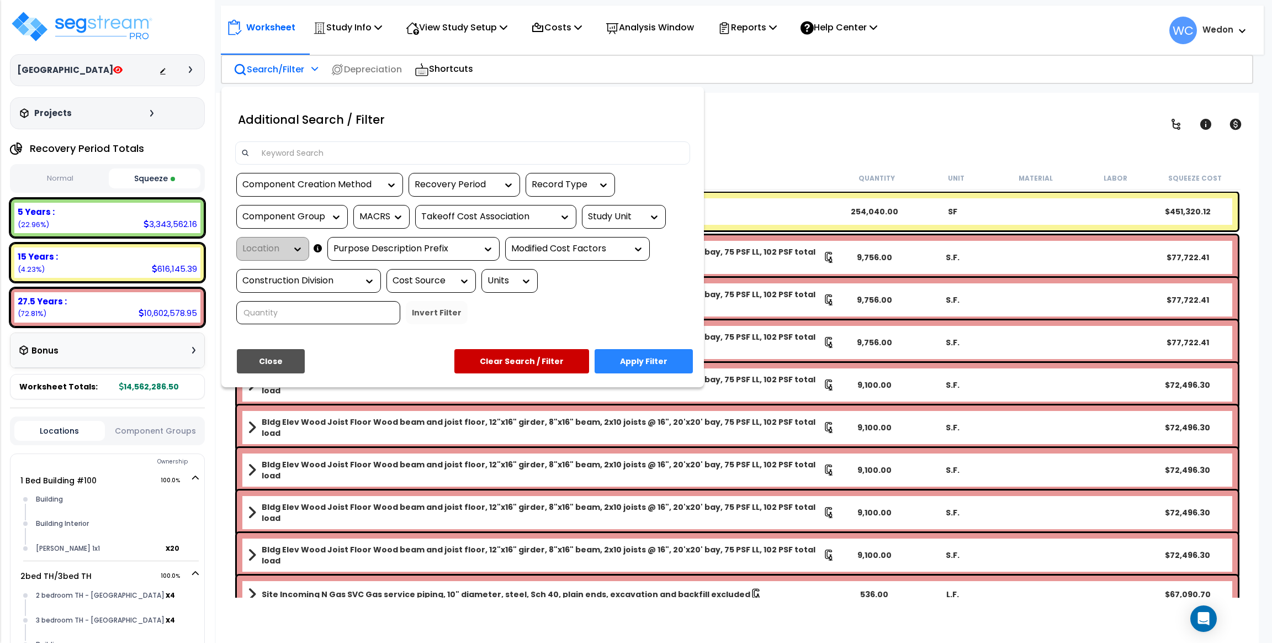
click at [738, 127] on div at bounding box center [636, 321] width 1272 height 643
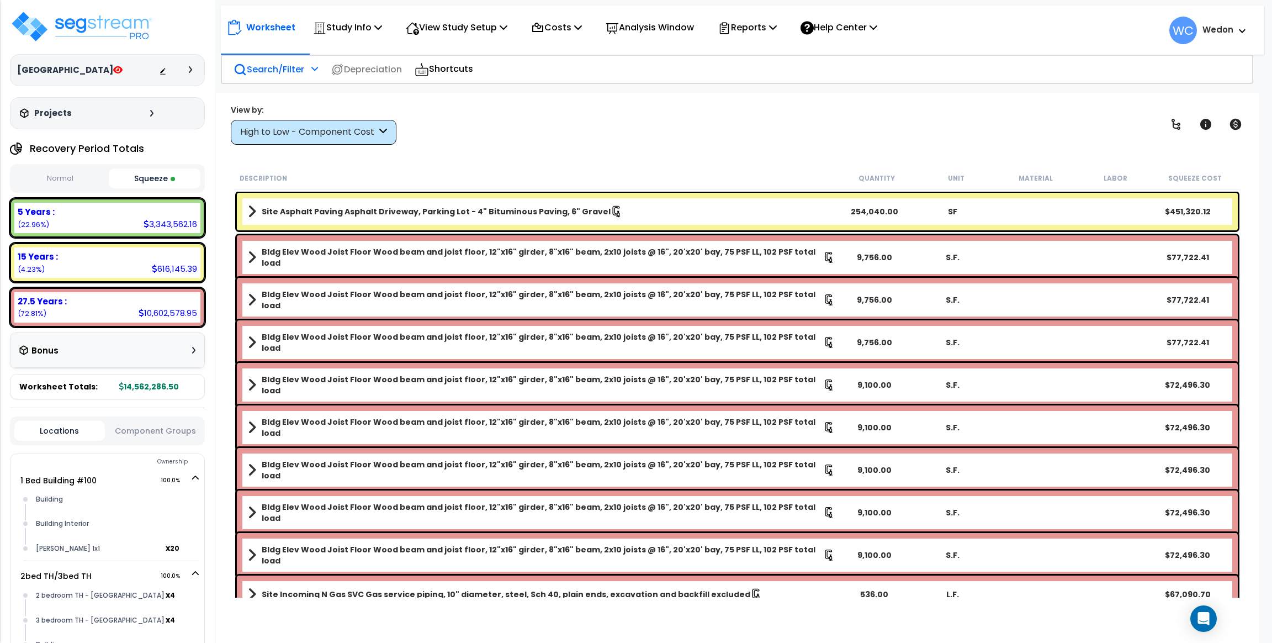
click at [316, 134] on div "High to Low - Component Cost" at bounding box center [308, 132] width 136 height 13
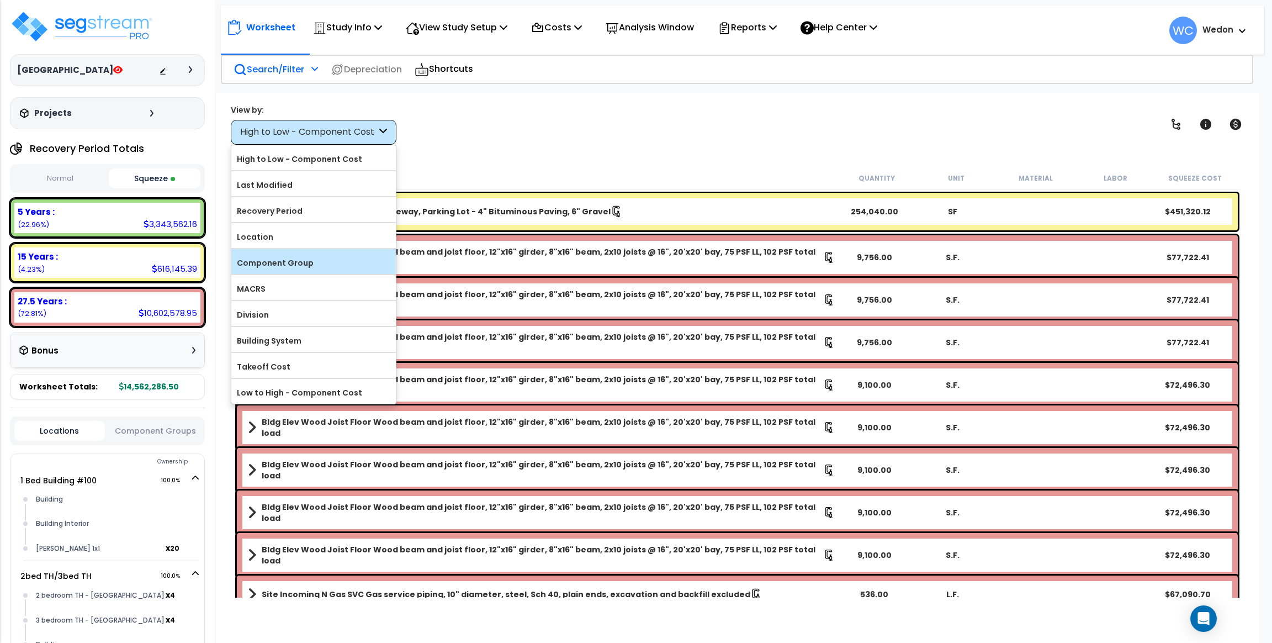
click at [321, 258] on label "Component Group" at bounding box center [313, 262] width 165 height 17
click at [0, 0] on input "Component Group" at bounding box center [0, 0] width 0 height 0
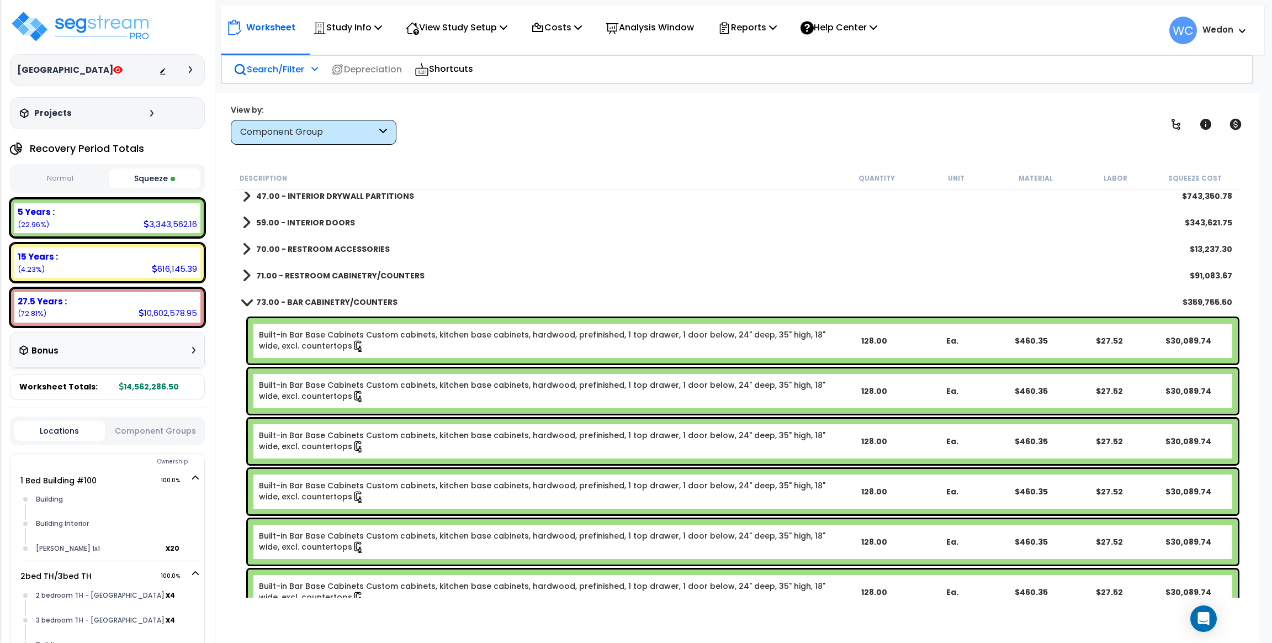
scroll to position [331, 0]
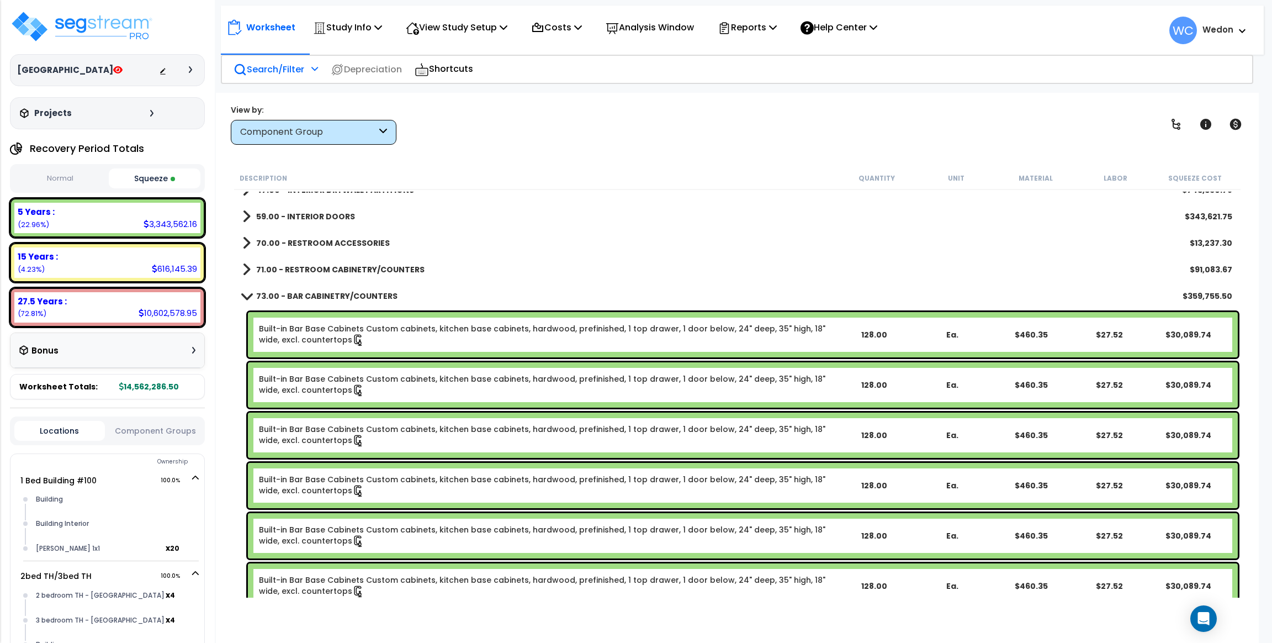
click at [313, 291] on b "73.00 - BAR CABINETRY/COUNTERS" at bounding box center [326, 295] width 141 height 11
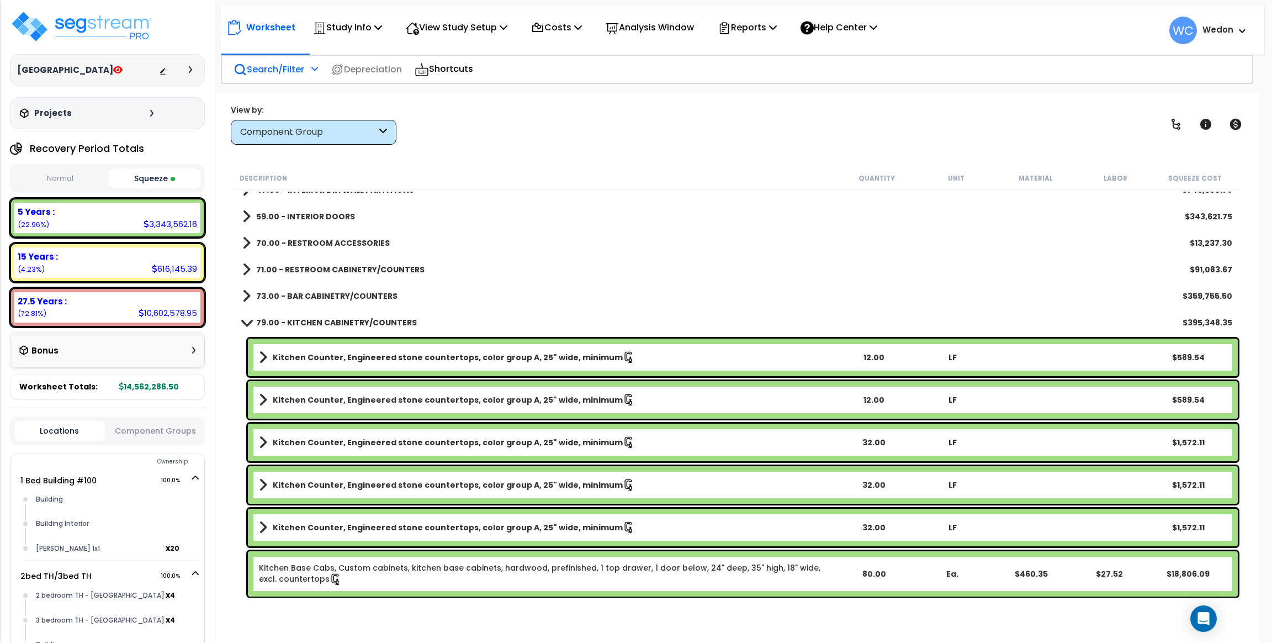
click at [313, 293] on b "73.00 - BAR CABINETRY/COUNTERS" at bounding box center [326, 295] width 141 height 11
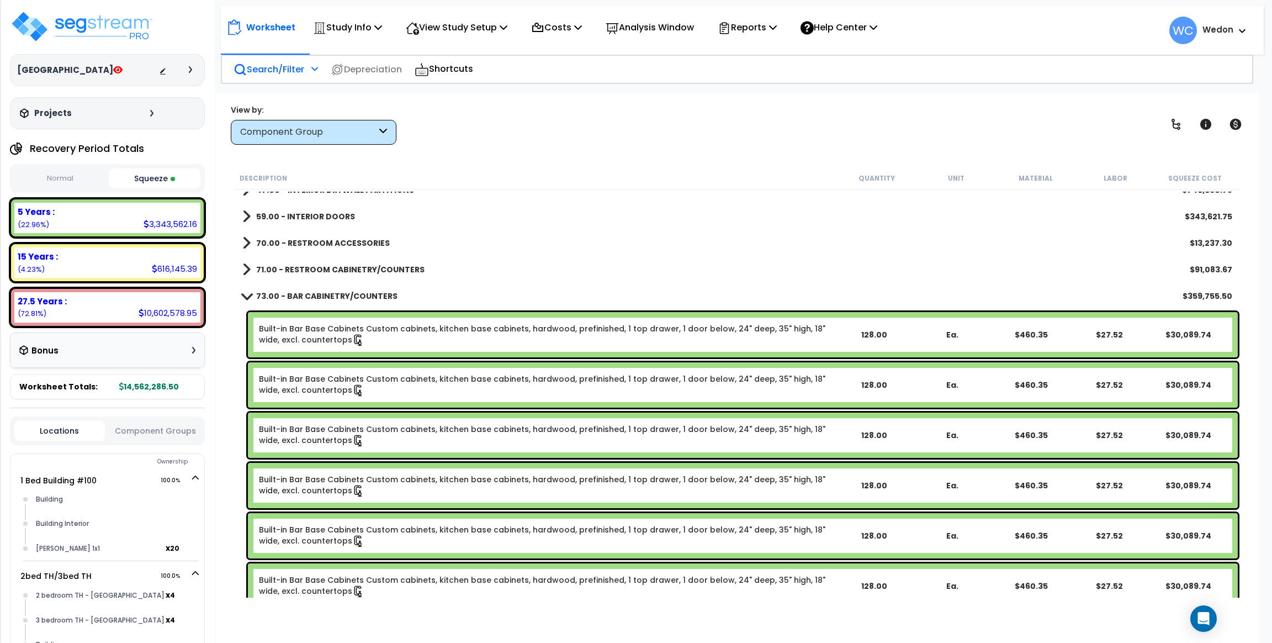
click at [313, 293] on b "73.00 - BAR CABINETRY/COUNTERS" at bounding box center [326, 295] width 141 height 11
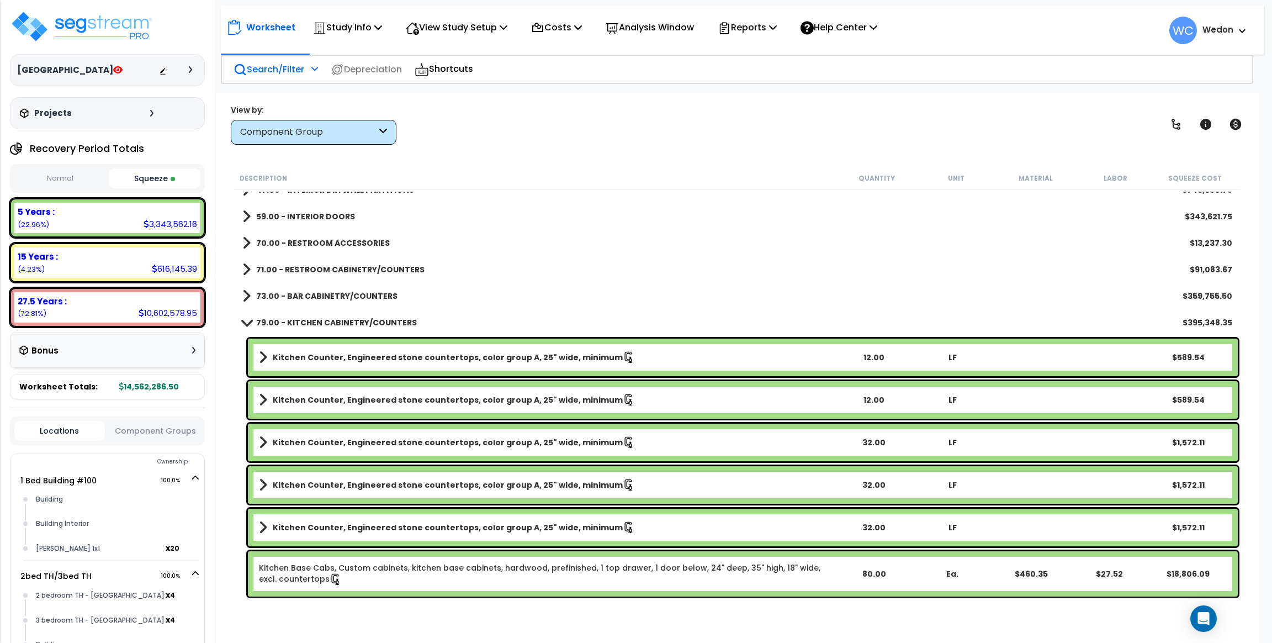
click at [299, 317] on b "79.00 - KITCHEN CABINETRY/COUNTERS" at bounding box center [336, 322] width 161 height 11
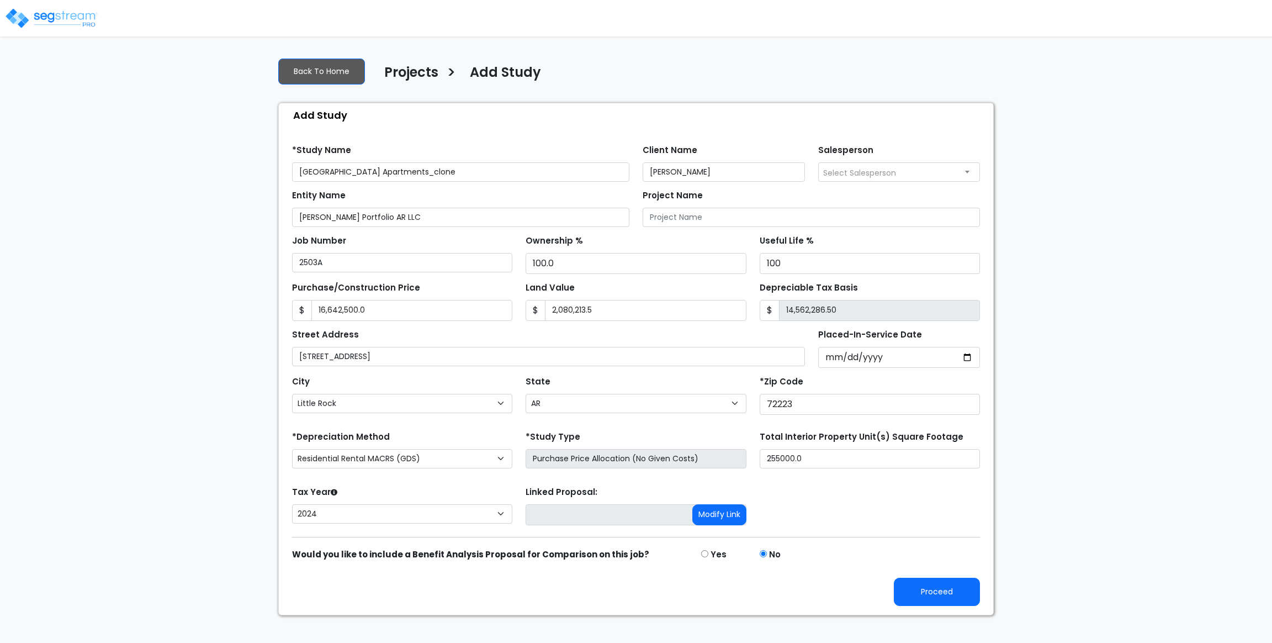
select select "Little Rock"
select select "AR"
select select "CRM(_5"
select select "2024"
click at [935, 584] on button "Proceed" at bounding box center [937, 591] width 86 height 28
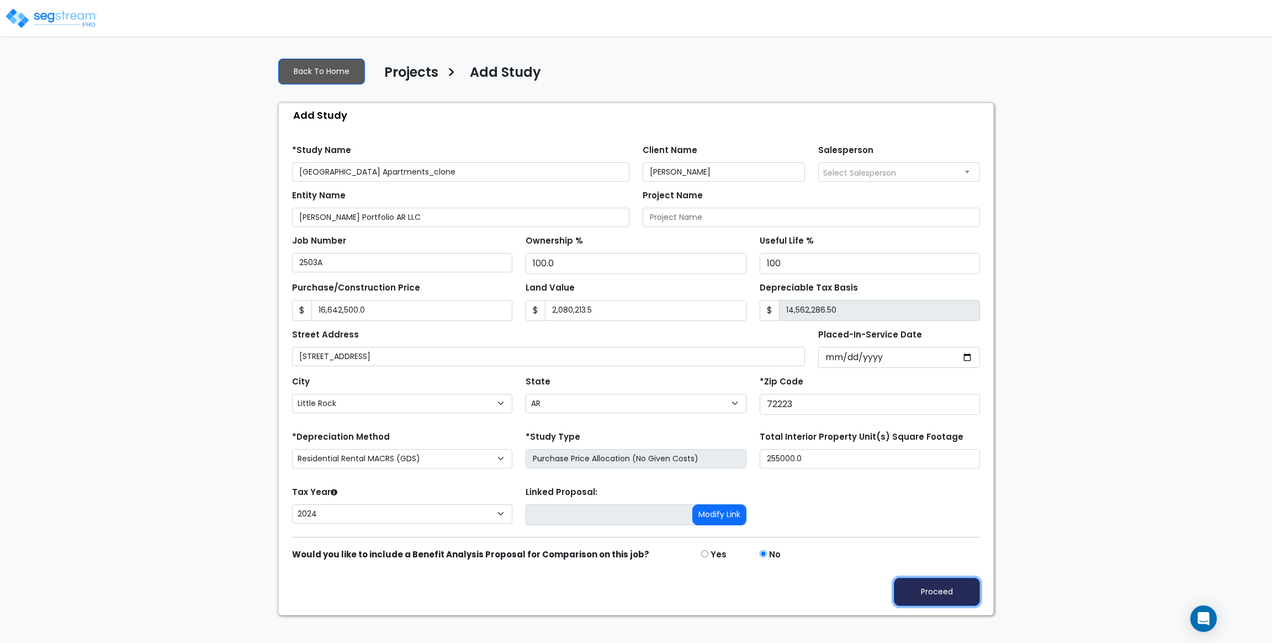
type input "16642500"
type input "2080213.5"
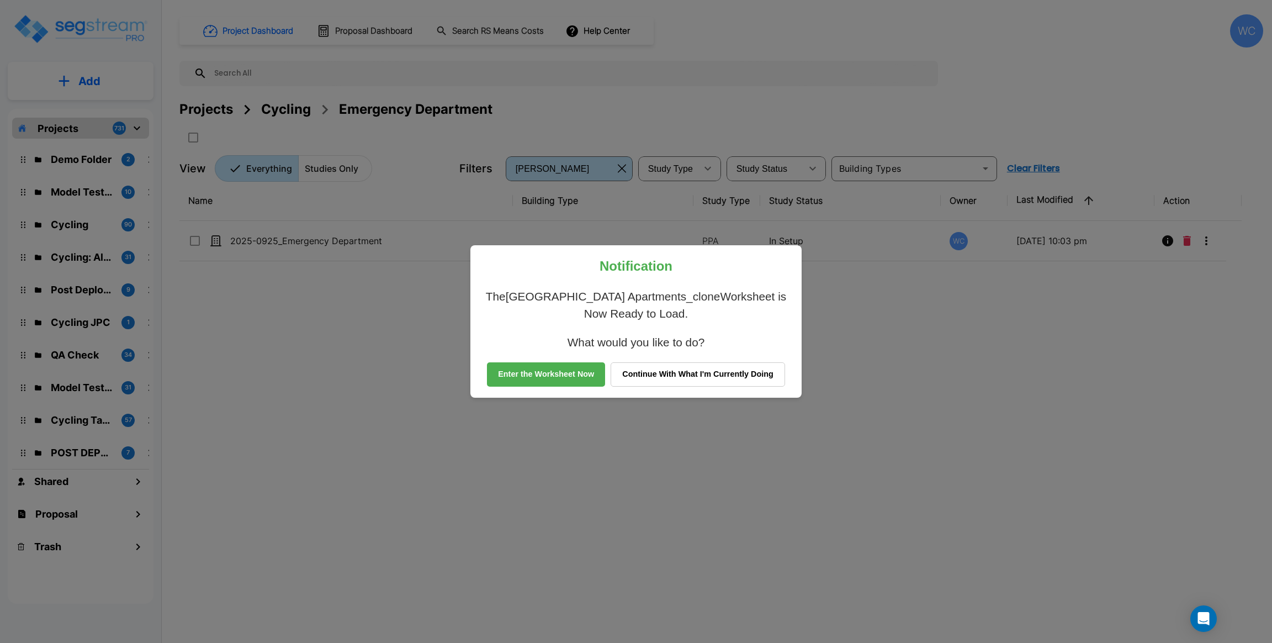
click at [564, 372] on button "Enter the Worksheet Now" at bounding box center [546, 374] width 118 height 24
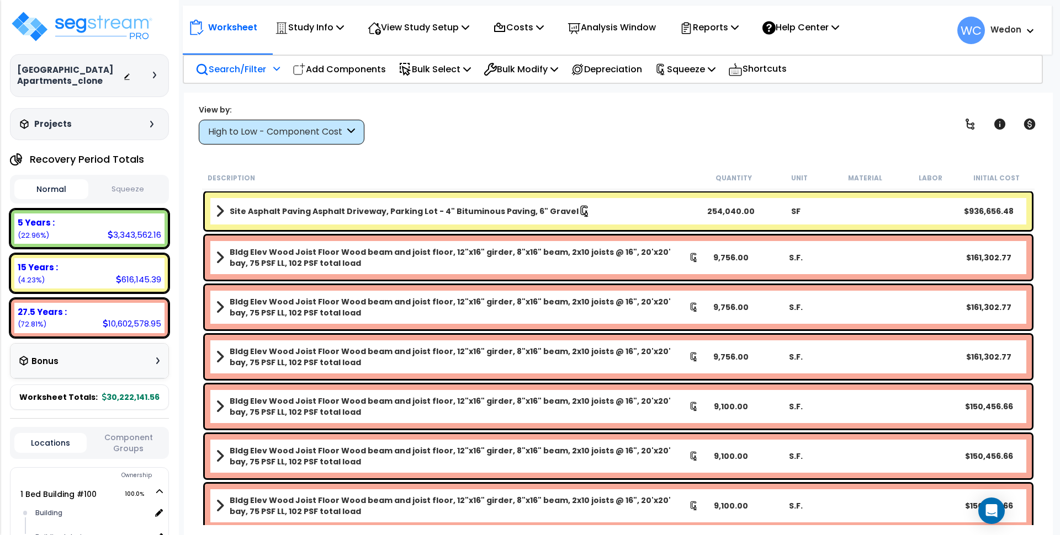
click at [240, 70] on p "Search/Filter" at bounding box center [230, 69] width 71 height 15
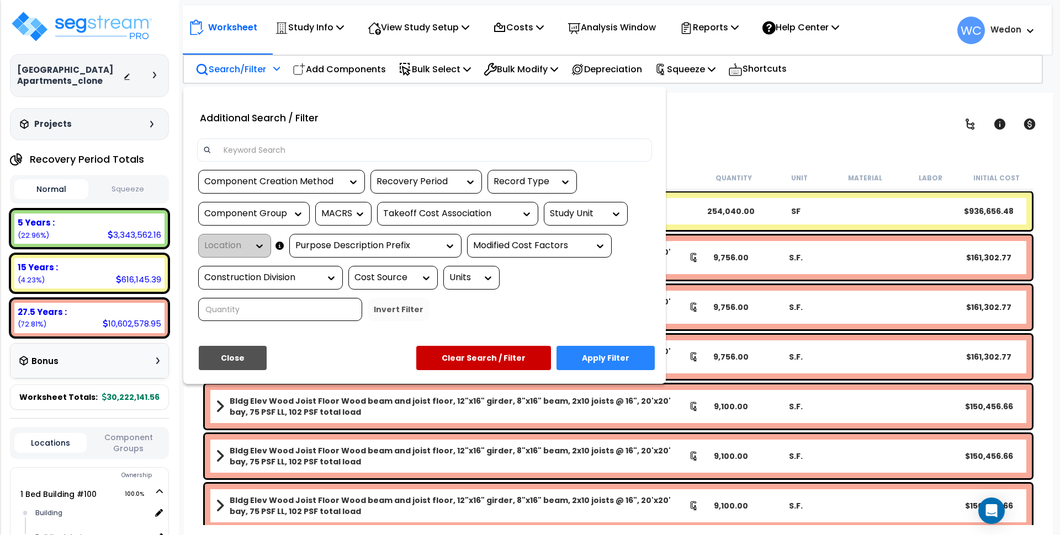
click at [266, 144] on input at bounding box center [431, 150] width 429 height 17
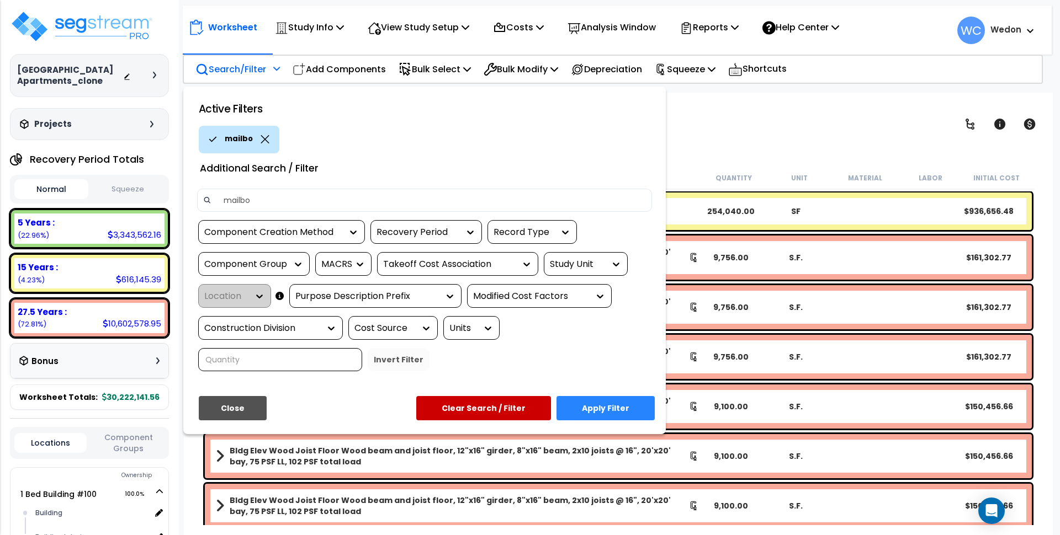
type input "mailbox"
click at [593, 407] on button "Apply Filter" at bounding box center [605, 408] width 98 height 24
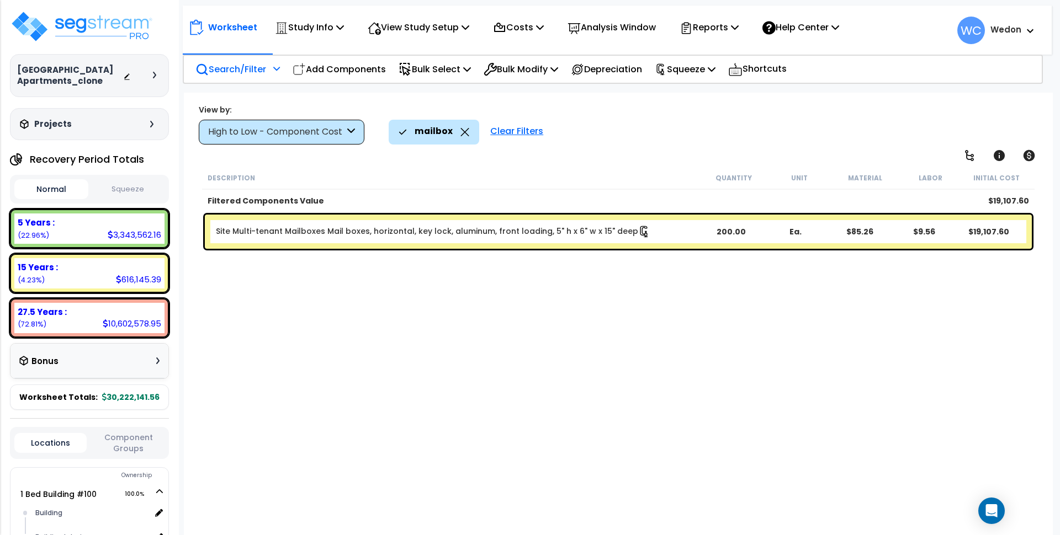
click at [330, 348] on div "Description Quantity Unit Material Labor Initial Cost Filtered Components Value…" at bounding box center [618, 346] width 836 height 359
click at [464, 129] on icon at bounding box center [464, 132] width 9 height 8
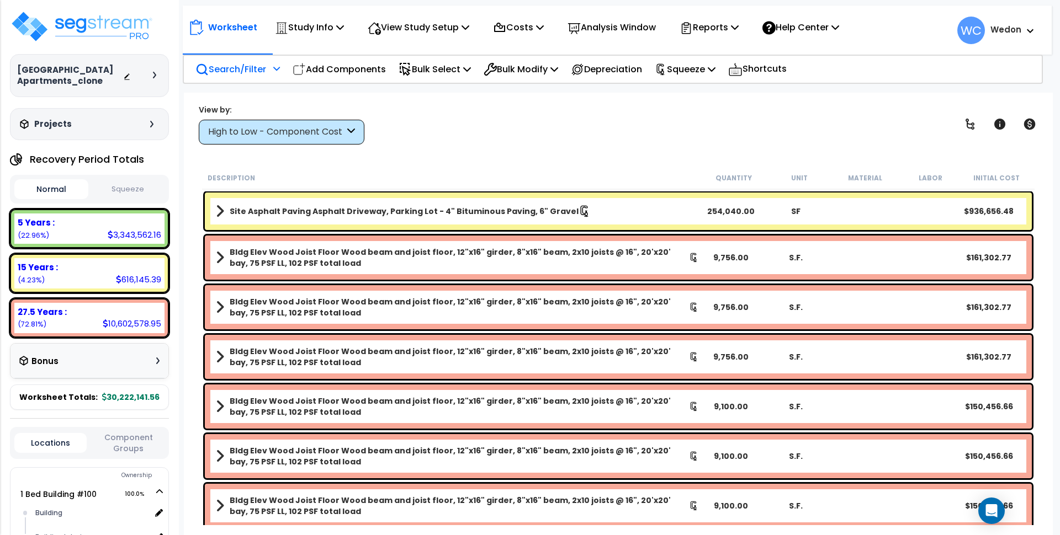
click at [528, 135] on div "View by: High to Low - Component Cost High to Low - Component Cost" at bounding box center [618, 124] width 847 height 41
click at [431, 28] on p "View Study Setup" at bounding box center [419, 27] width 102 height 15
click at [428, 76] on link "View Questionnaire" at bounding box center [416, 76] width 109 height 22
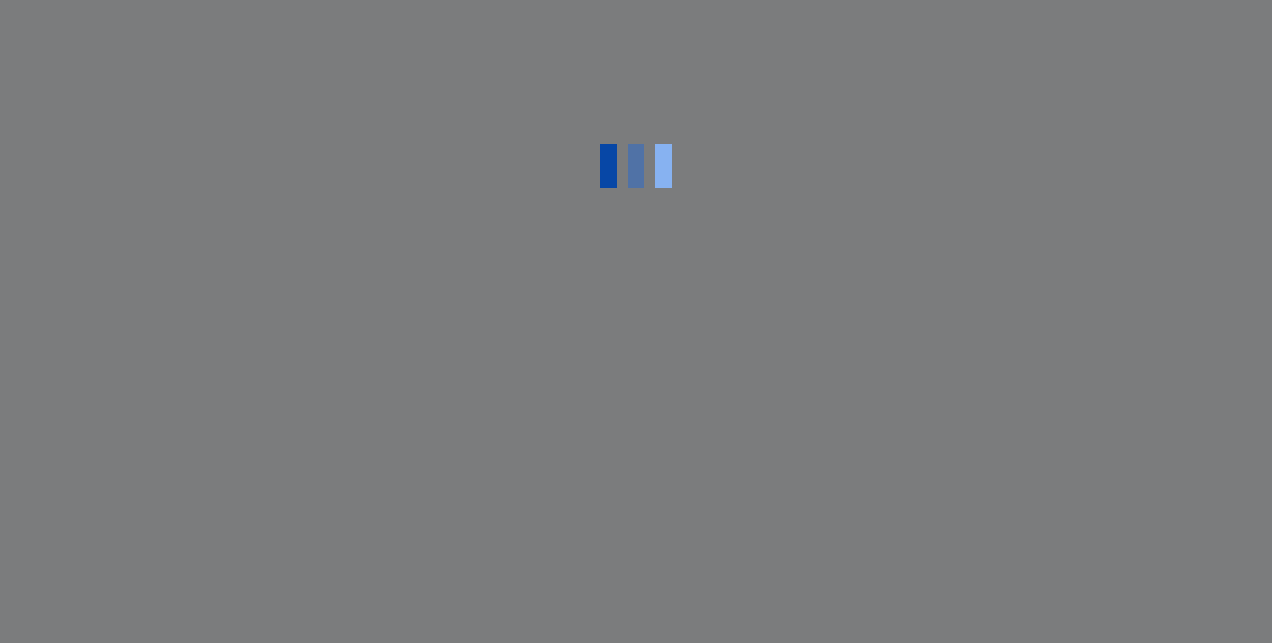
click at [370, 338] on div at bounding box center [636, 321] width 1272 height 643
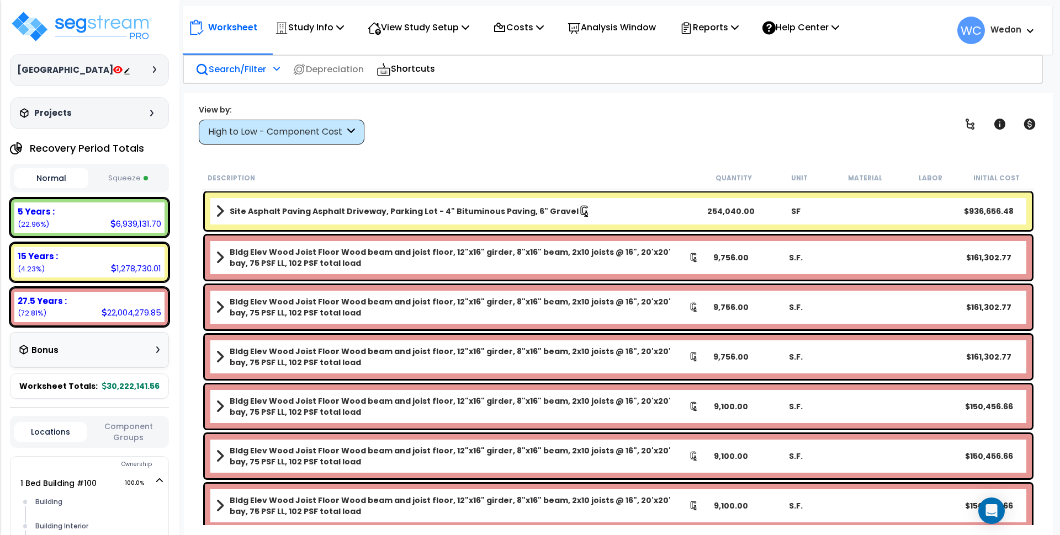
click at [240, 66] on p "Search/Filter" at bounding box center [230, 69] width 71 height 15
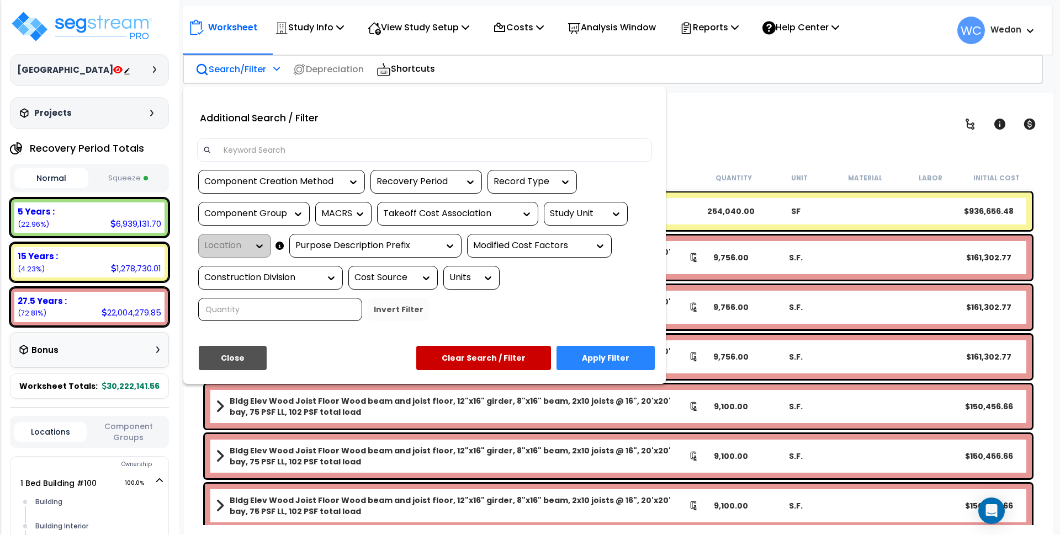
click at [253, 161] on div at bounding box center [424, 150] width 455 height 23
click at [248, 147] on input at bounding box center [431, 150] width 429 height 17
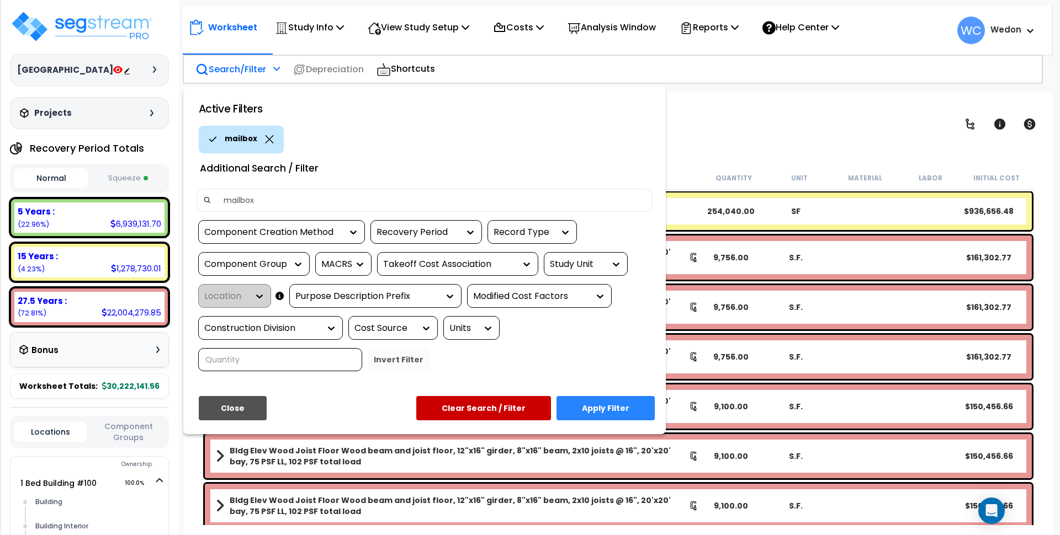
type input "mailbox"
click at [630, 402] on button "Apply Filter" at bounding box center [605, 408] width 98 height 24
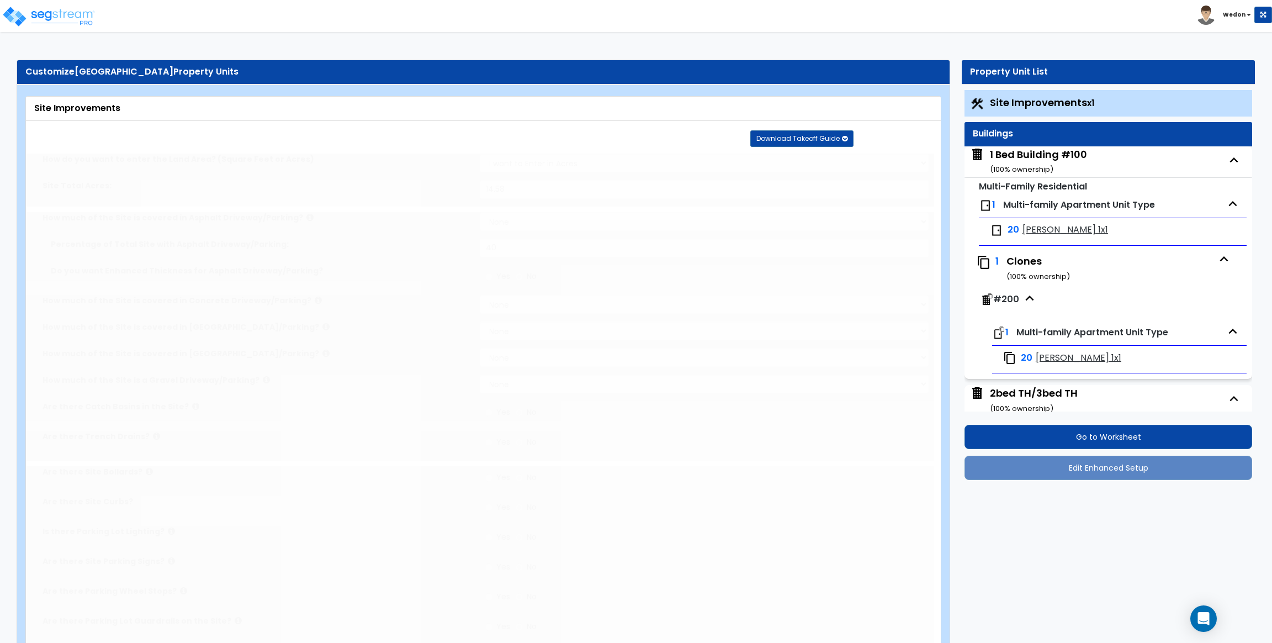
type input "14.58"
select select "1"
type input "40"
radio input "true"
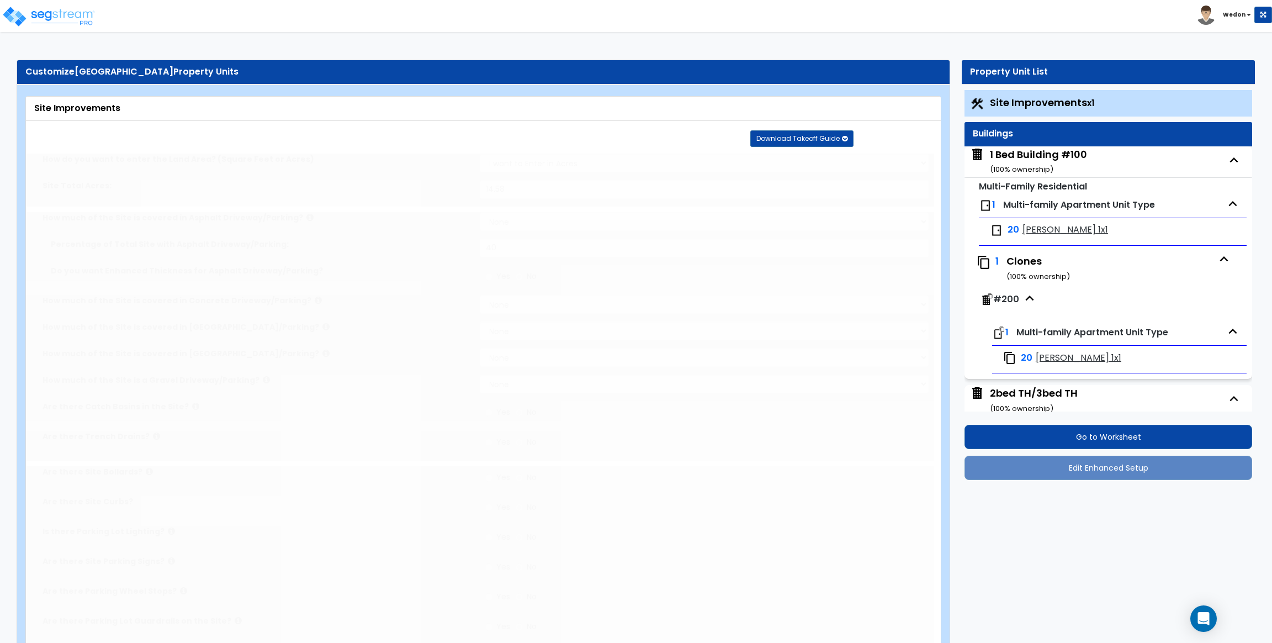
radio input "true"
select select "5"
type input "200"
radio input "true"
type input "50"
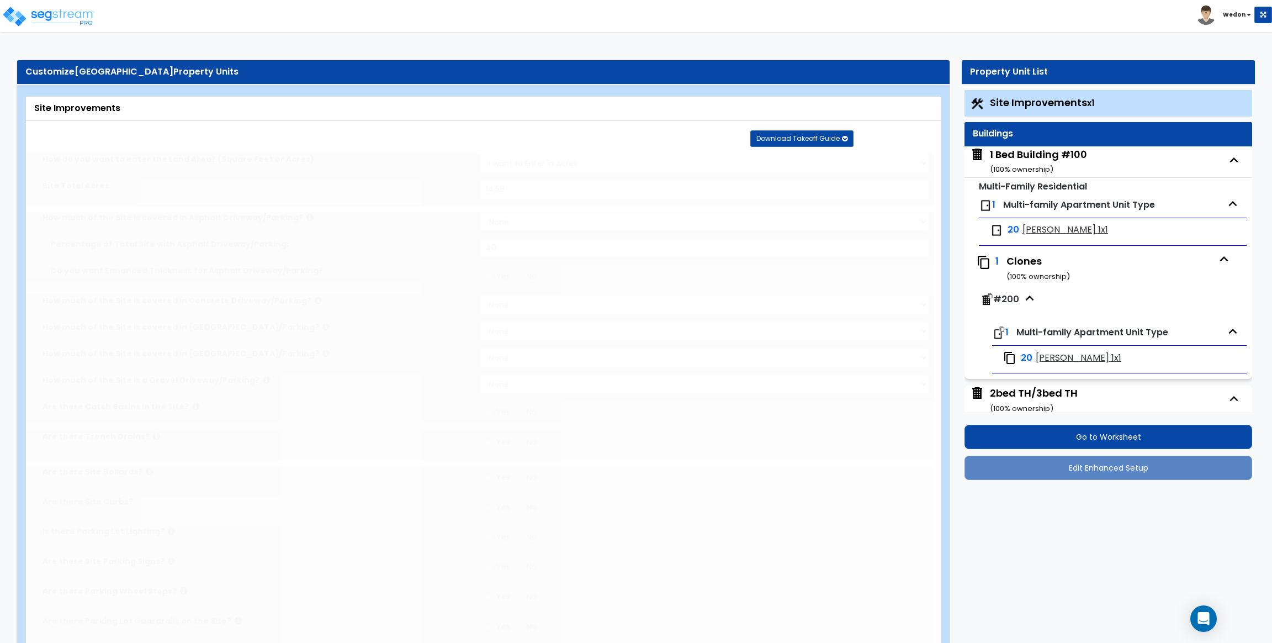
radio input "true"
select select "2"
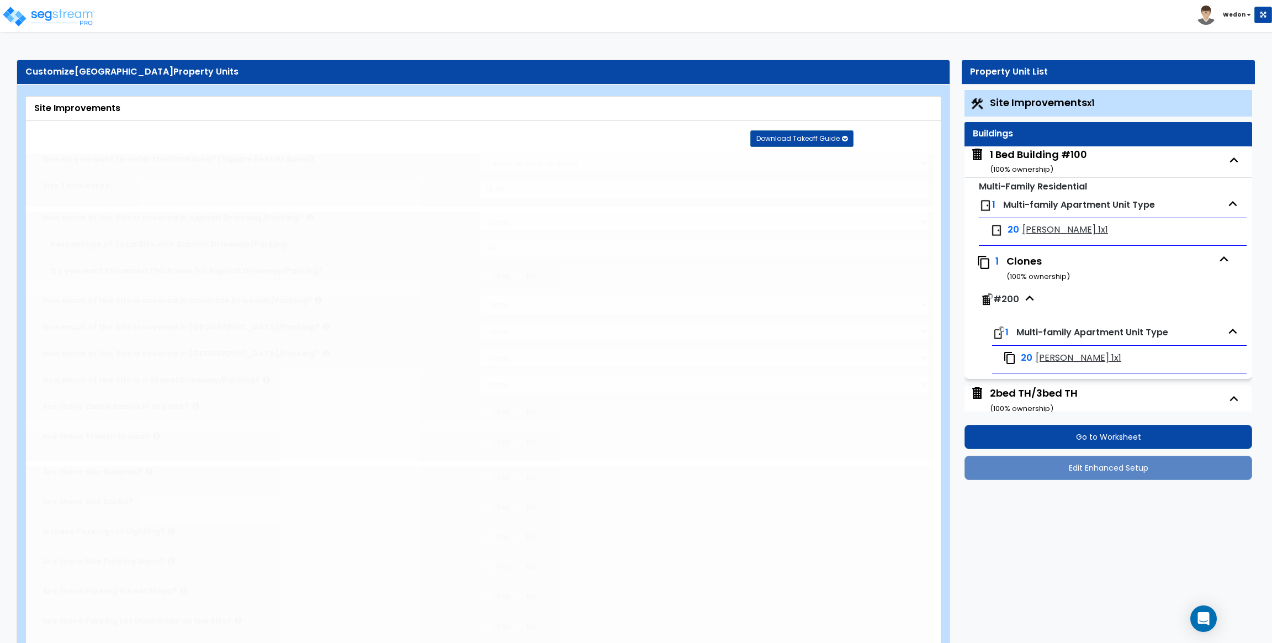
radio input "true"
type input "2"
select select "1"
type input "5"
radio input "true"
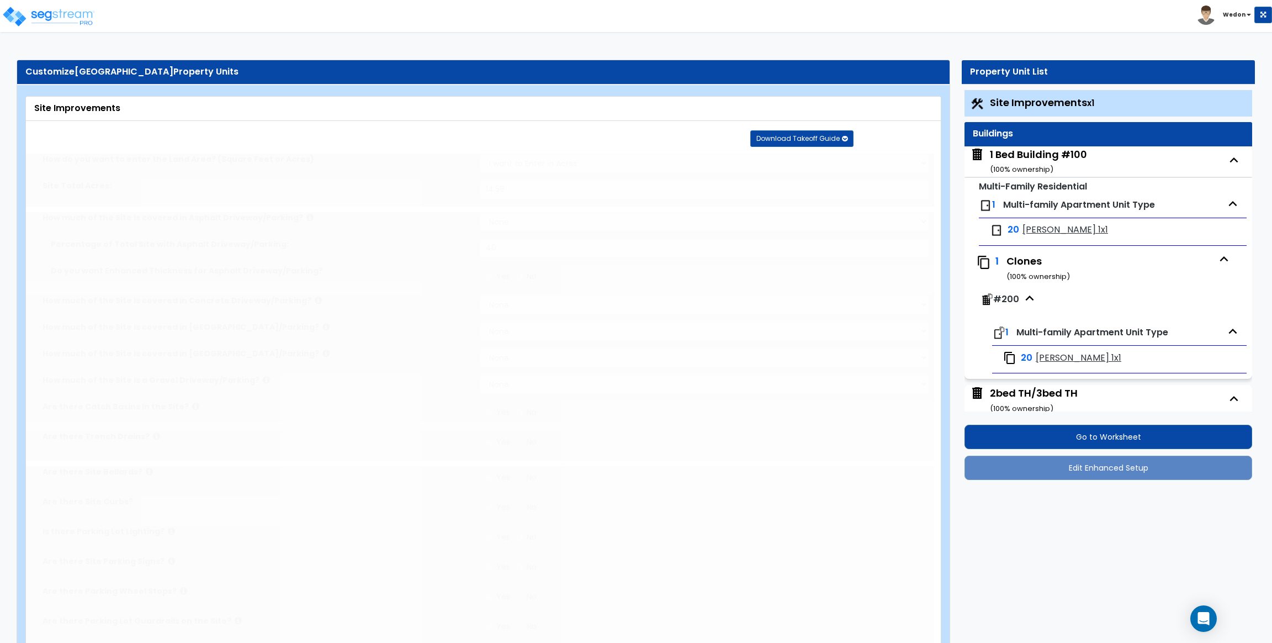
select select "1"
radio input "true"
select select "1"
select select "2"
type input "1"
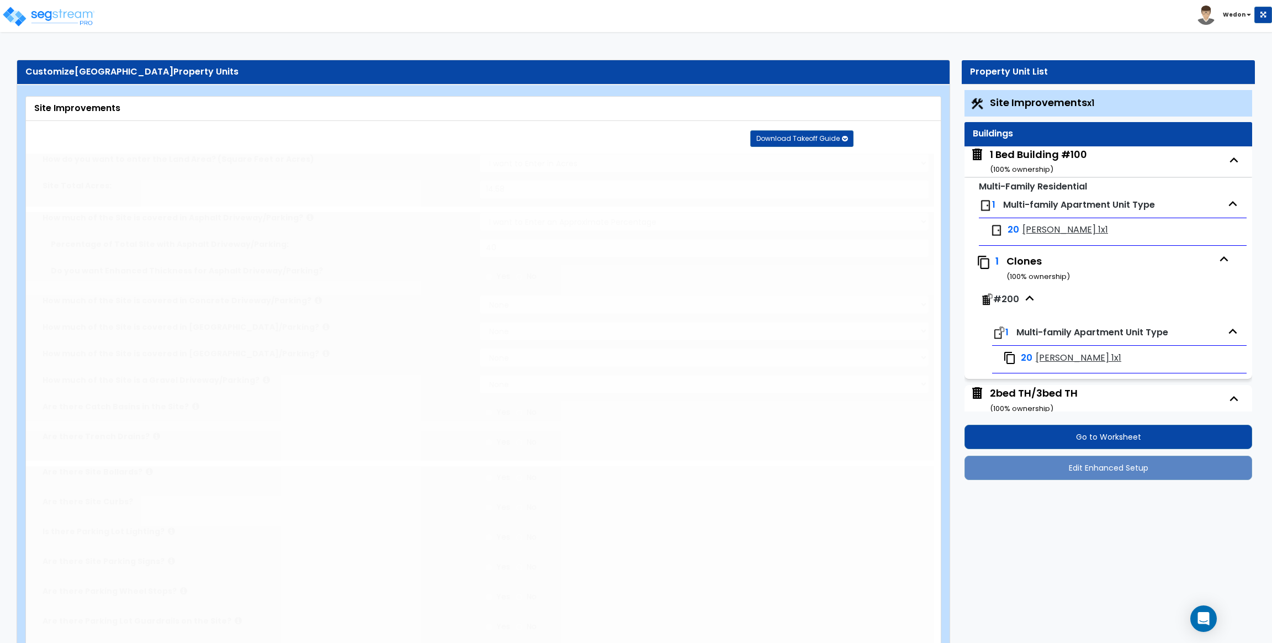
radio input "true"
select select "1"
select select "3"
type input "800"
type input "500"
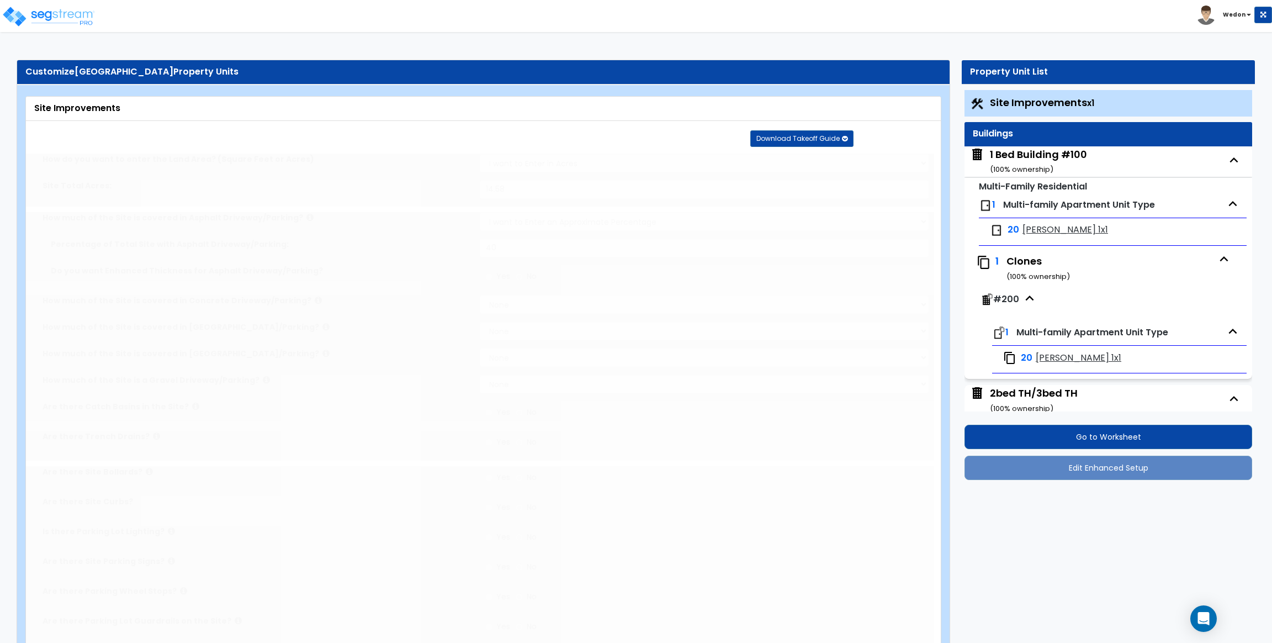
type input "5"
select select "2"
radio input "true"
type input "4"
radio input "true"
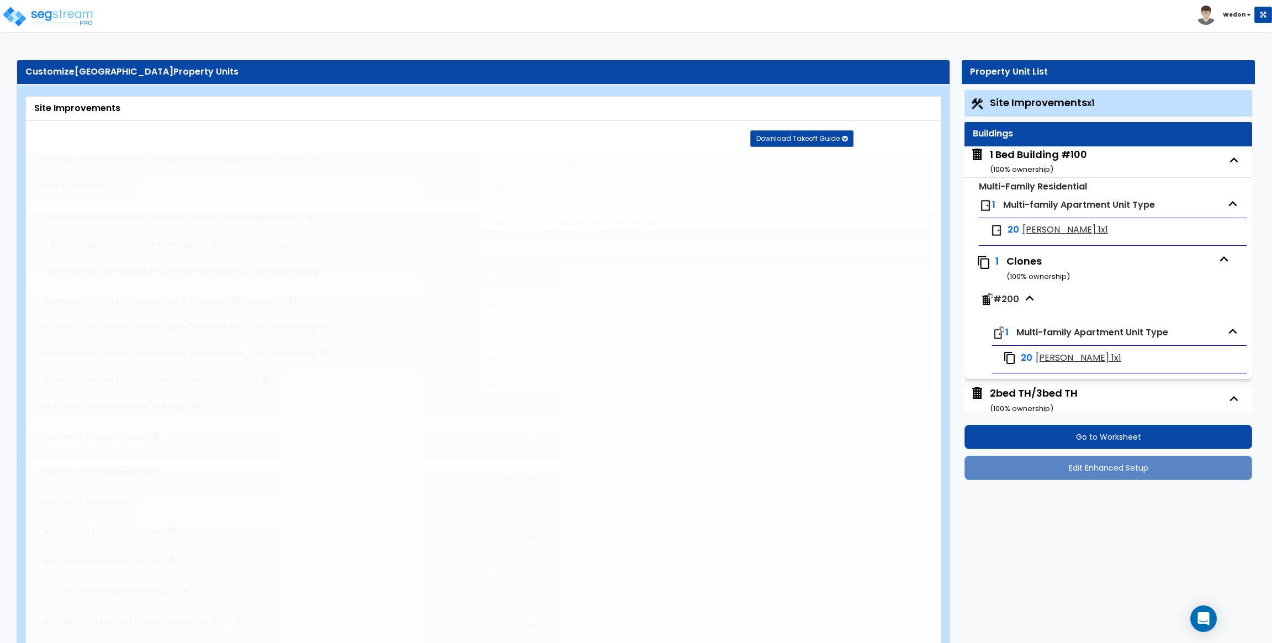
select select "1"
radio input "true"
select select "2"
radio input "true"
select select "1"
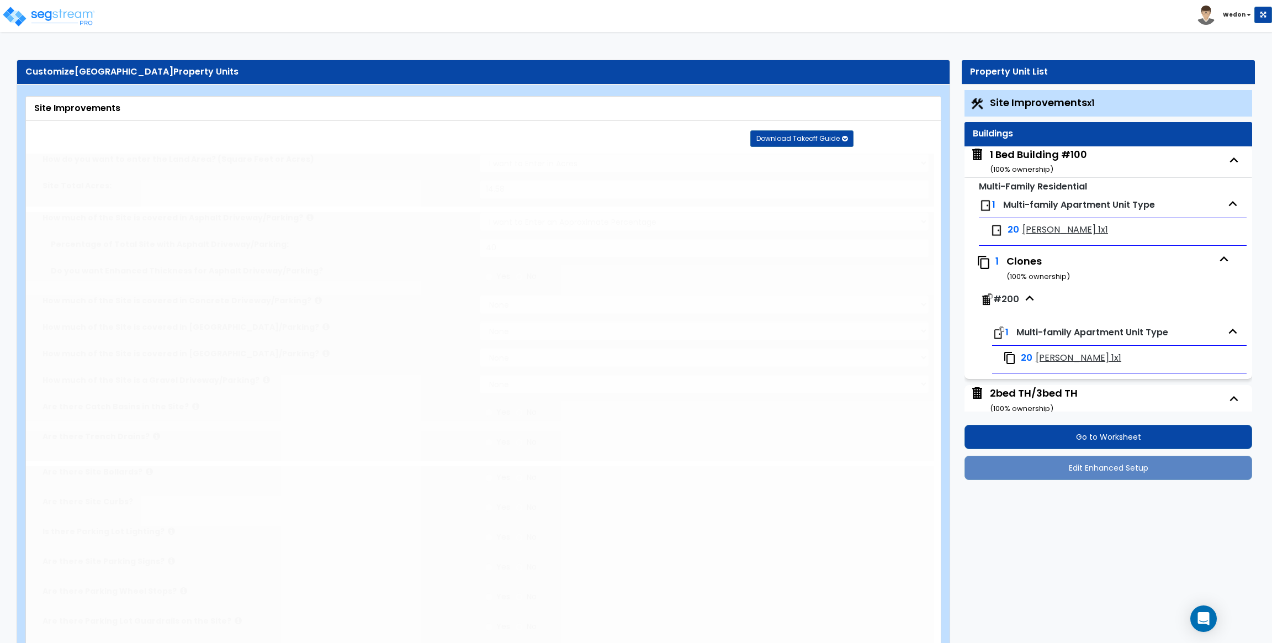
select select "3"
type input "13"
type input "5"
type input "15"
select select "2"
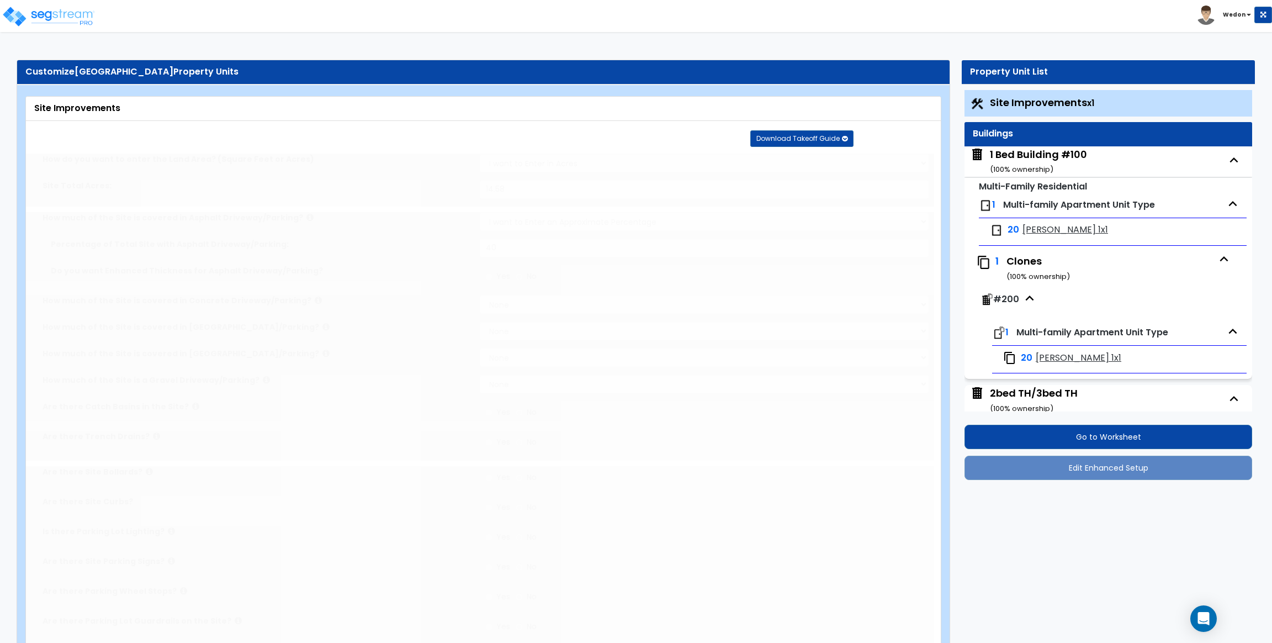
select select "2"
type input "2"
radio input "true"
type input "6"
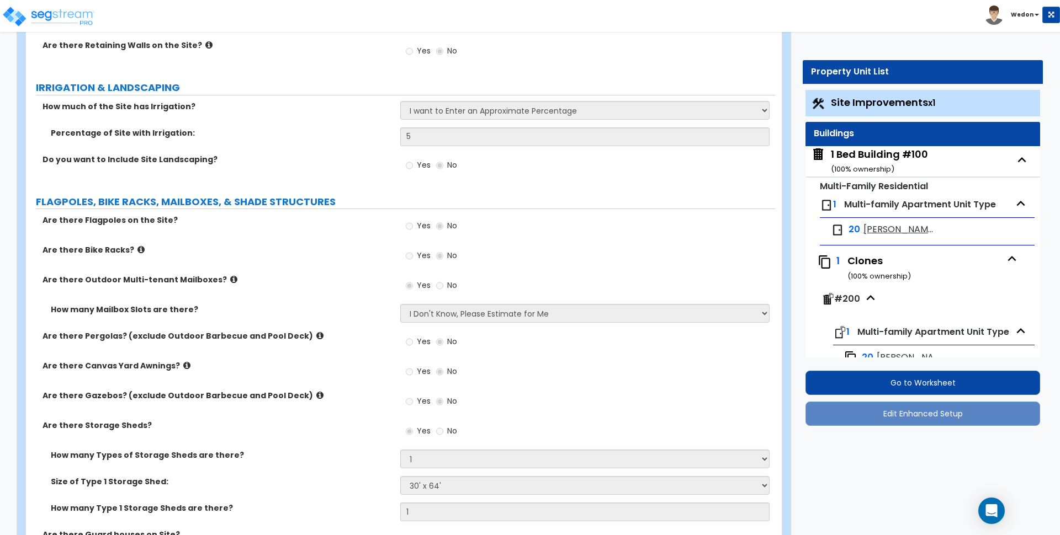
scroll to position [1821, 0]
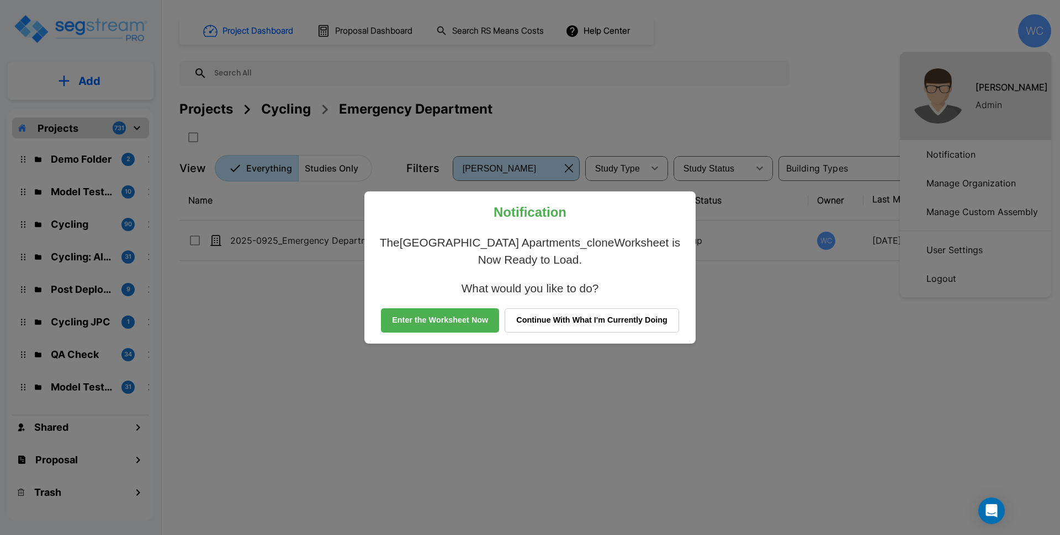
click at [598, 323] on button "Continue With What I'm Currently Doing" at bounding box center [592, 321] width 174 height 24
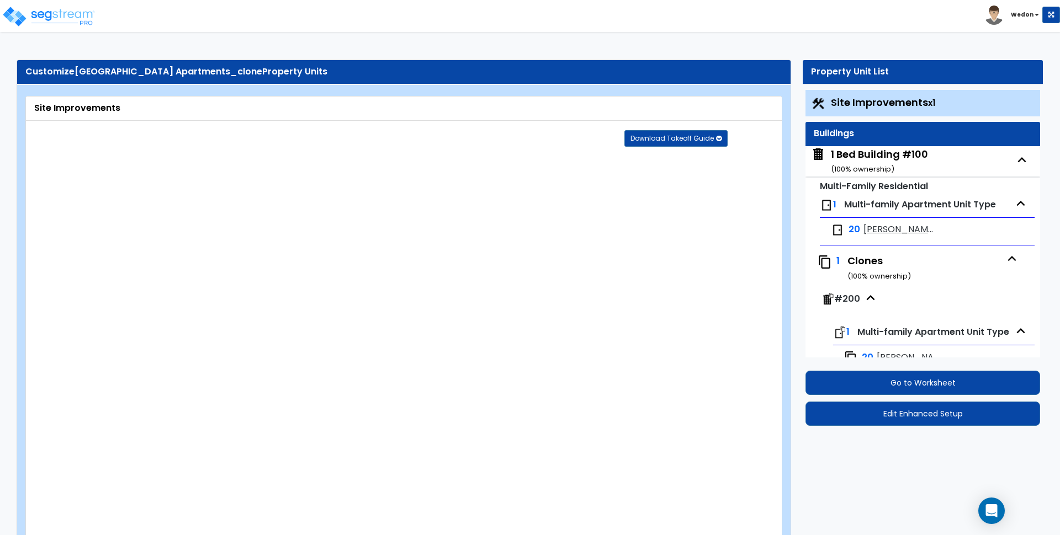
type input "14.58"
select select "1"
type input "40"
radio input "true"
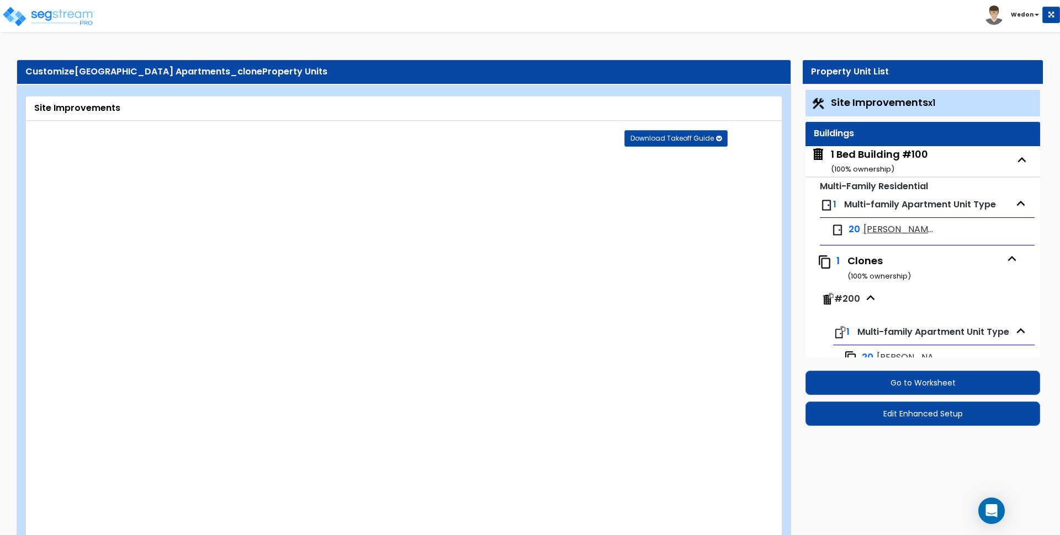
radio input "true"
select select "5"
type input "200"
radio input "true"
type input "50"
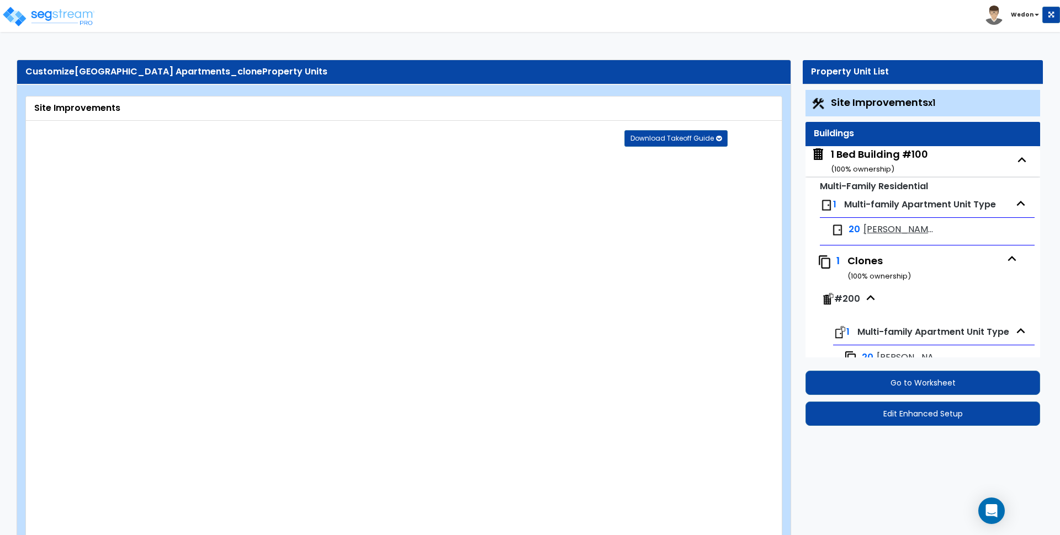
radio input "true"
select select "2"
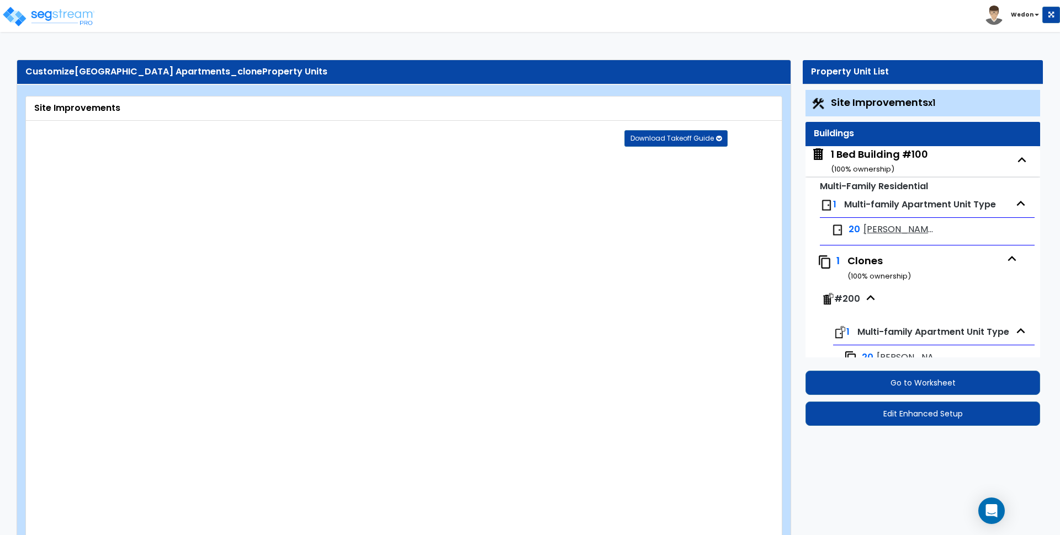
radio input "true"
type input "2"
select select "1"
type input "5"
radio input "true"
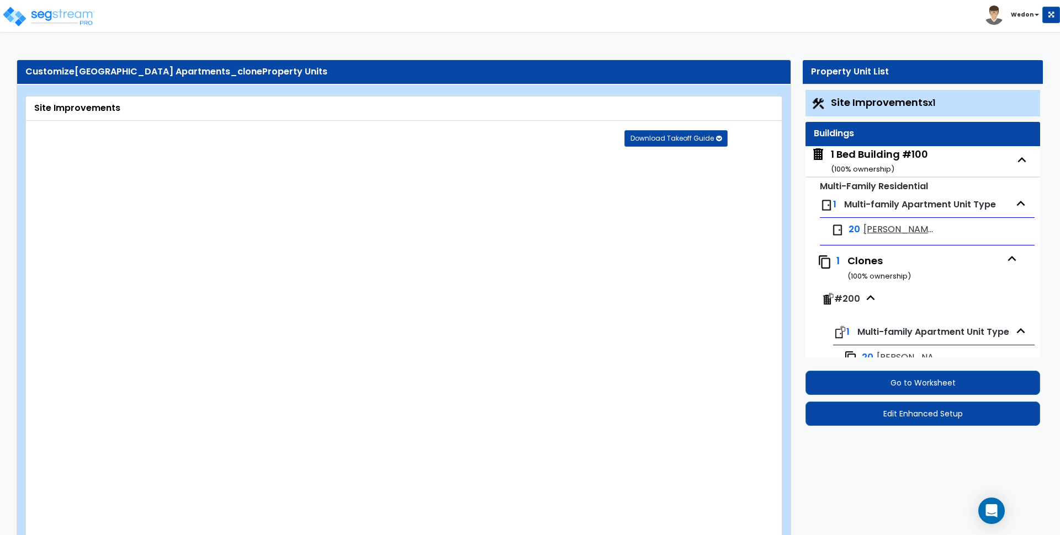
select select "1"
radio input "true"
select select "1"
select select "2"
type input "1"
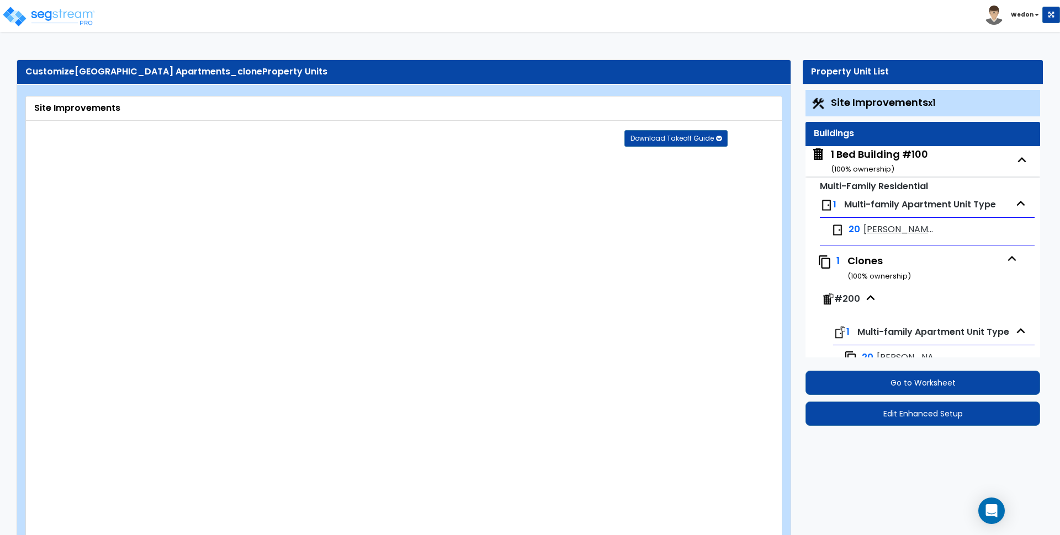
radio input "true"
select select "1"
select select "3"
type input "800"
type input "500"
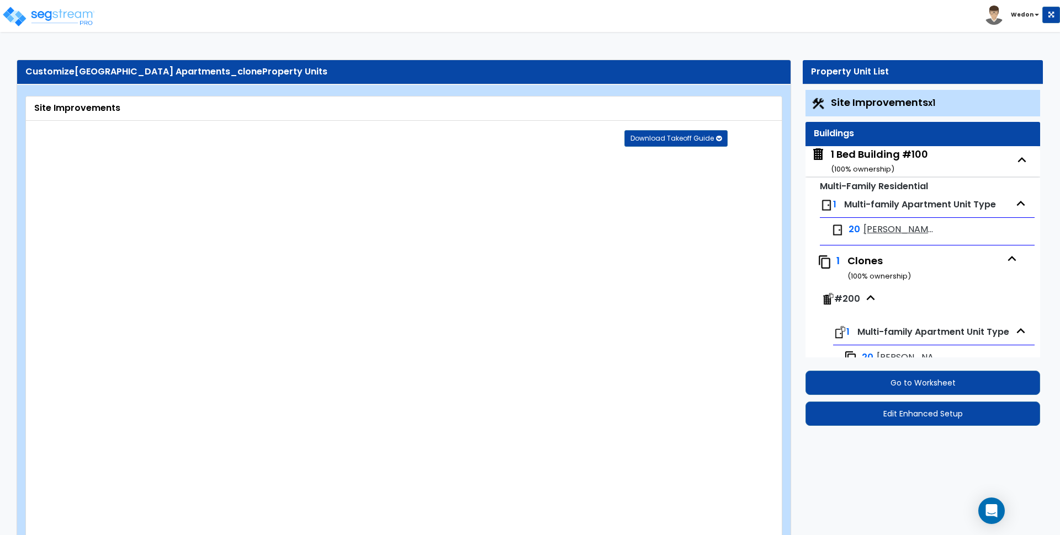
type input "5"
select select "2"
radio input "true"
type input "4"
radio input "true"
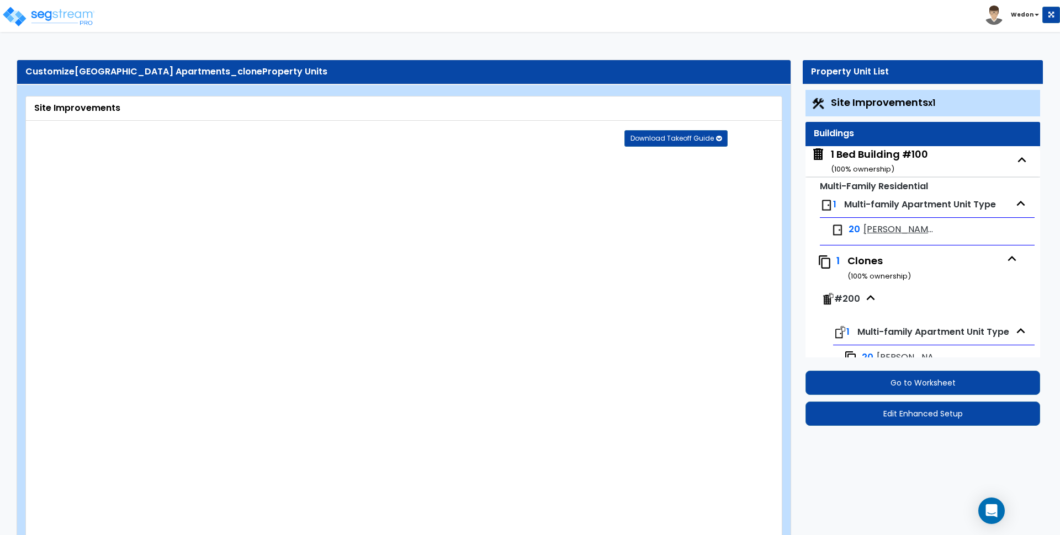
select select "1"
radio input "true"
select select "2"
radio input "true"
select select "1"
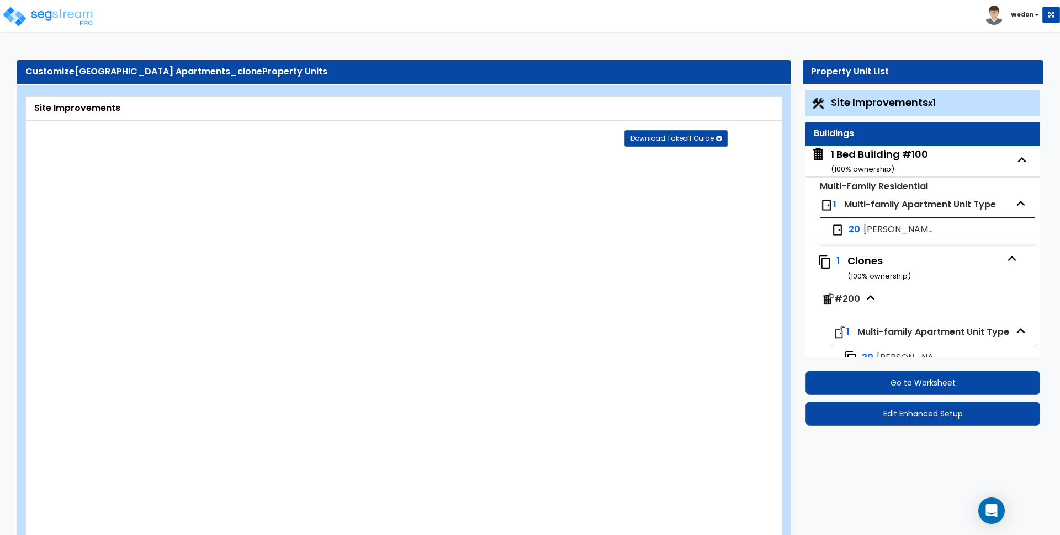
select select "3"
type input "13"
type input "5"
type input "15"
select select "2"
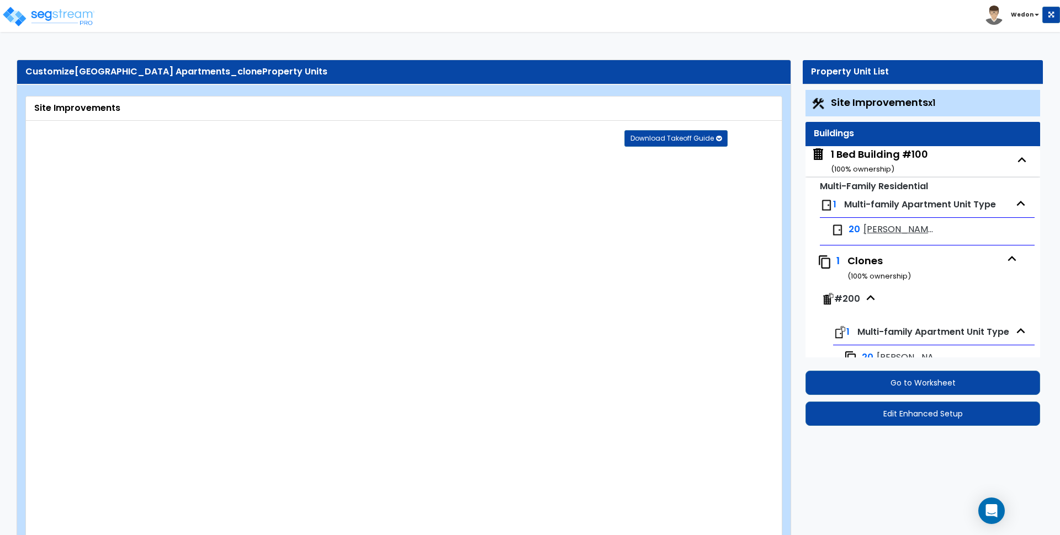
select select "2"
type input "2"
radio input "true"
type input "6"
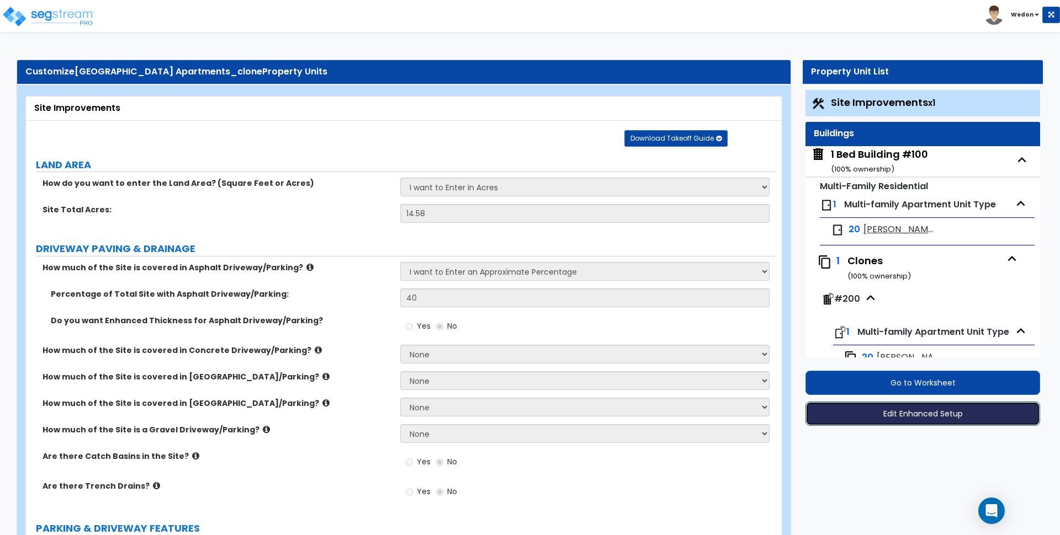
click at [933, 415] on button "Edit Enhanced Setup" at bounding box center [922, 414] width 235 height 24
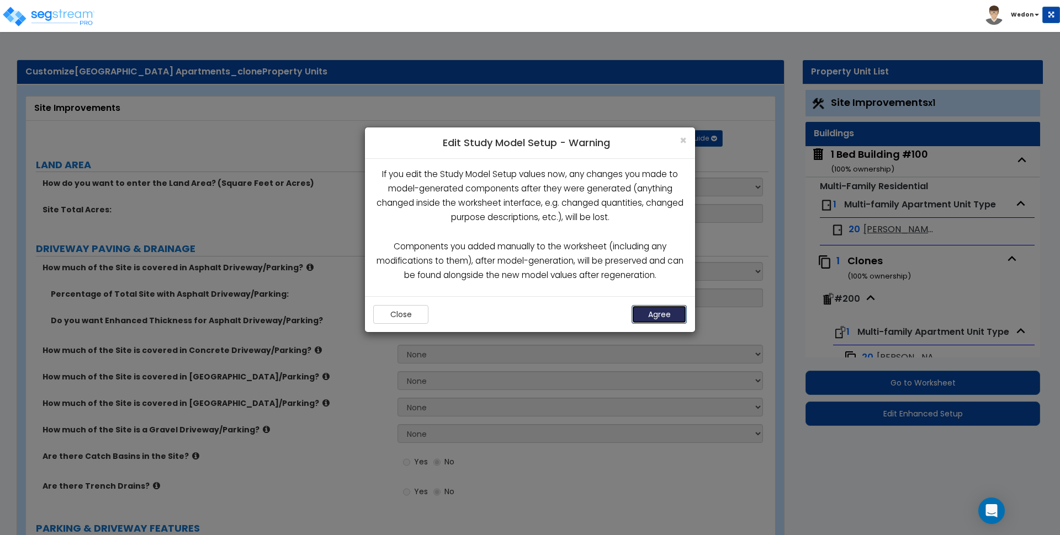
click at [667, 308] on button "Agree" at bounding box center [659, 314] width 55 height 19
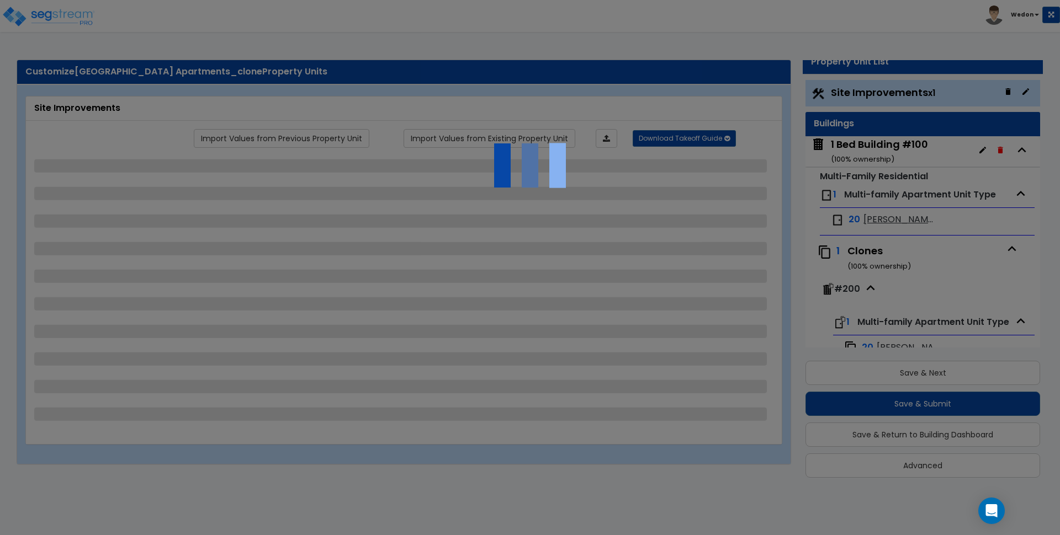
scroll to position [1, 0]
select select "1"
select select "5"
select select "2"
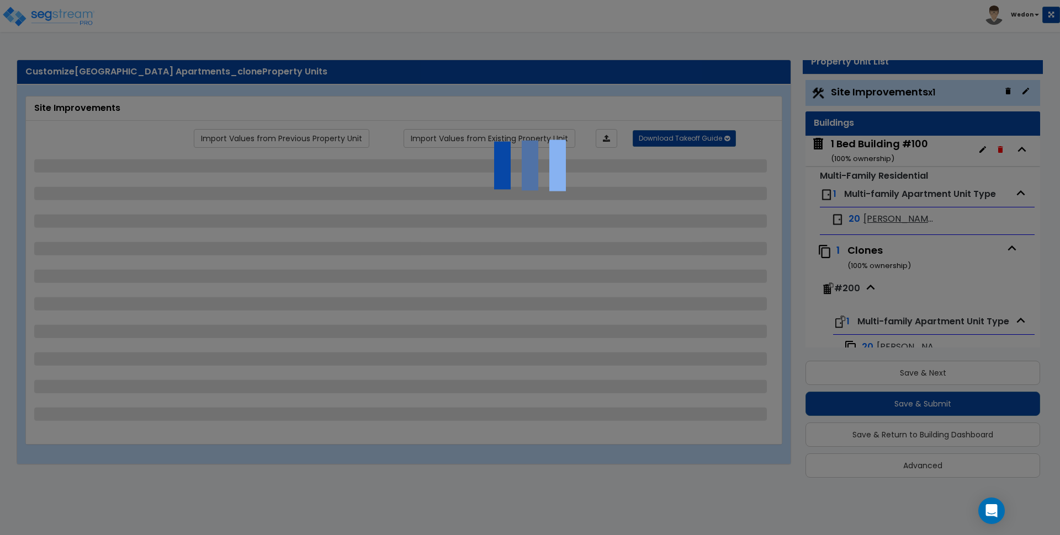
select select "2"
select select "1"
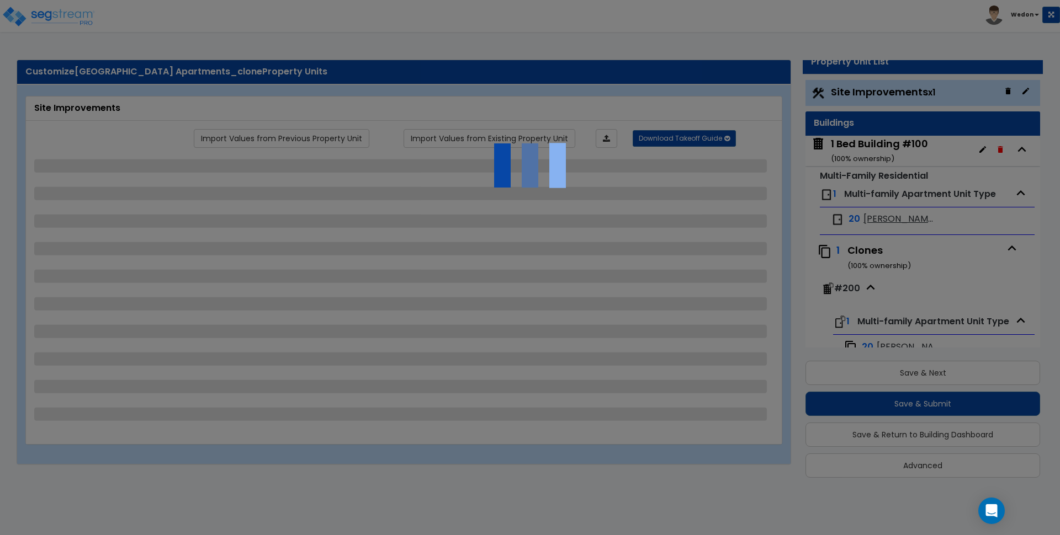
select select "2"
select select "1"
select select "3"
select select "2"
select select "1"
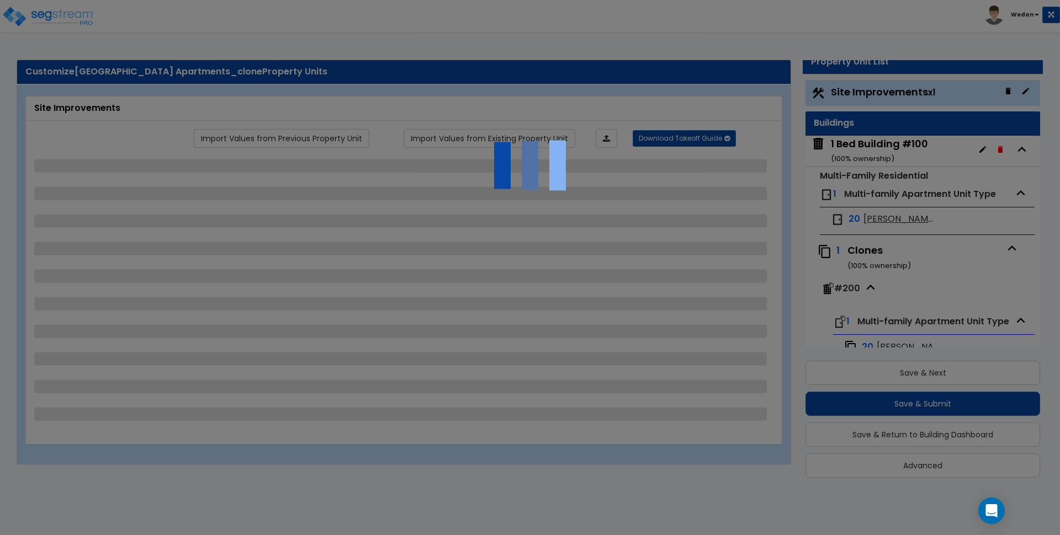
select select "2"
select select "1"
select select "3"
select select "2"
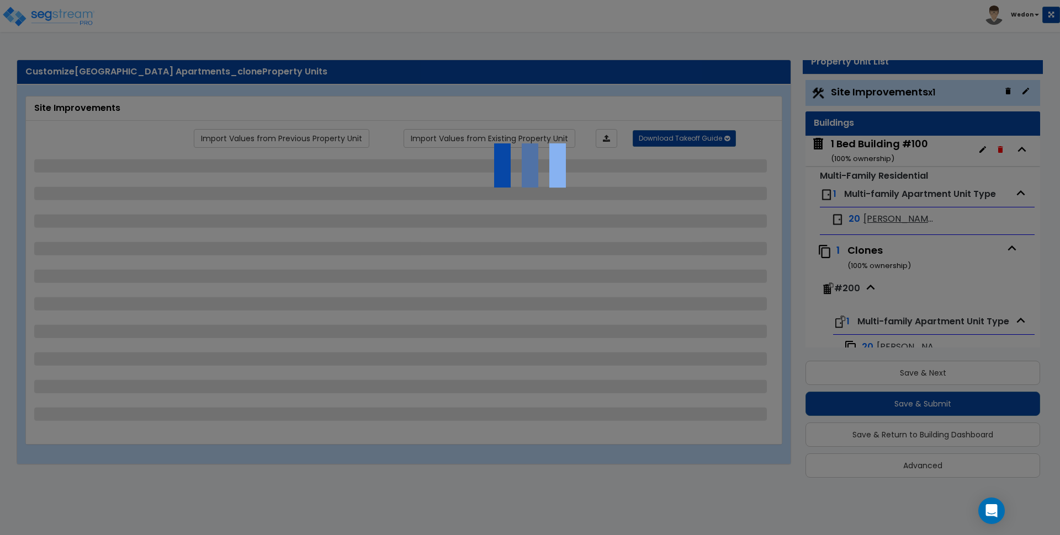
select select "2"
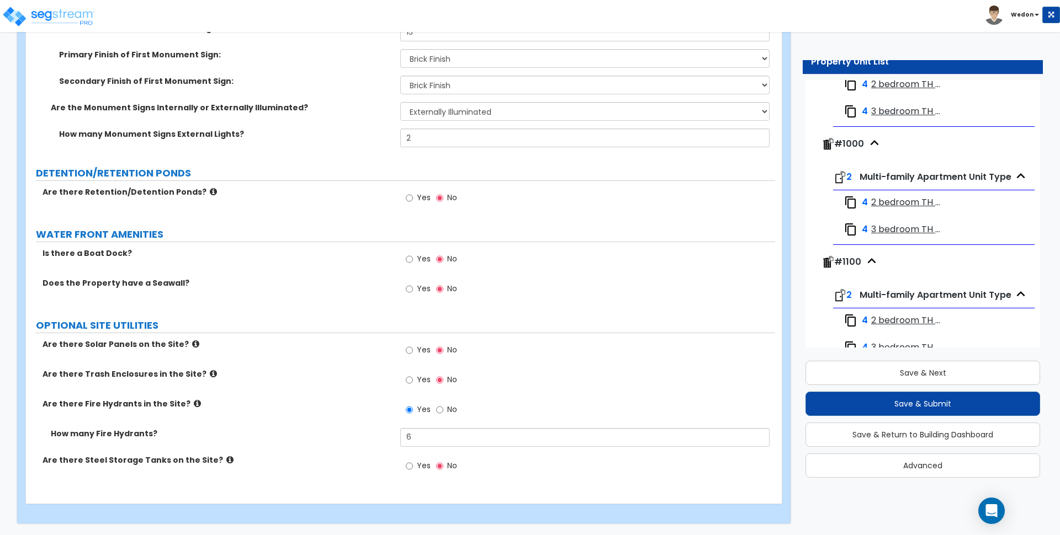
scroll to position [690, 0]
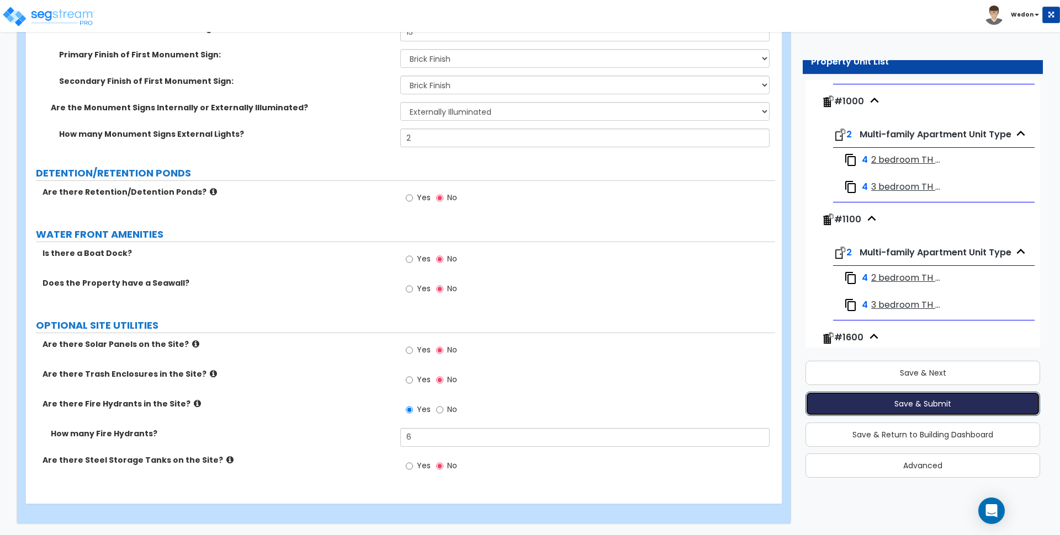
click at [913, 403] on button "Save & Submit" at bounding box center [922, 404] width 235 height 24
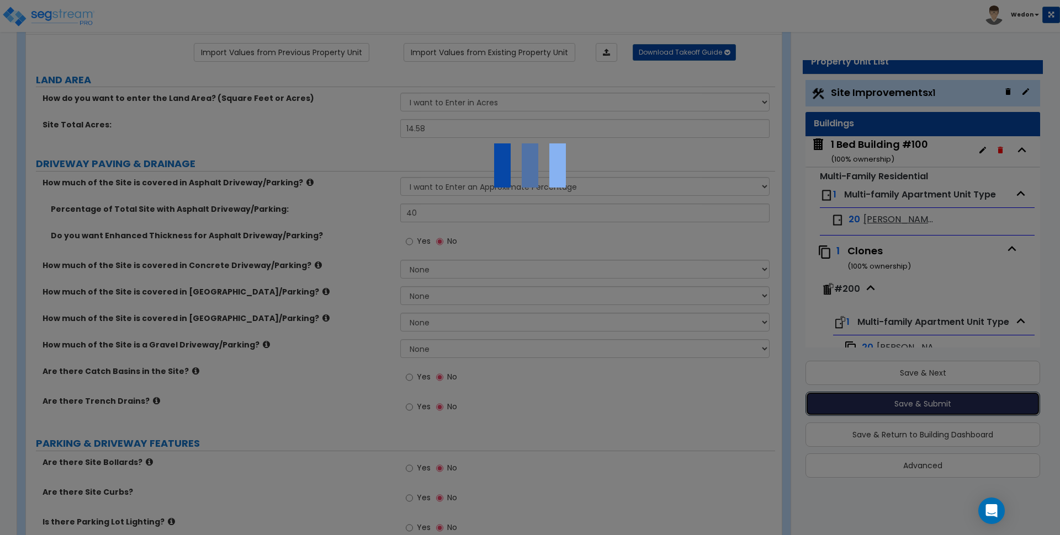
scroll to position [0, 0]
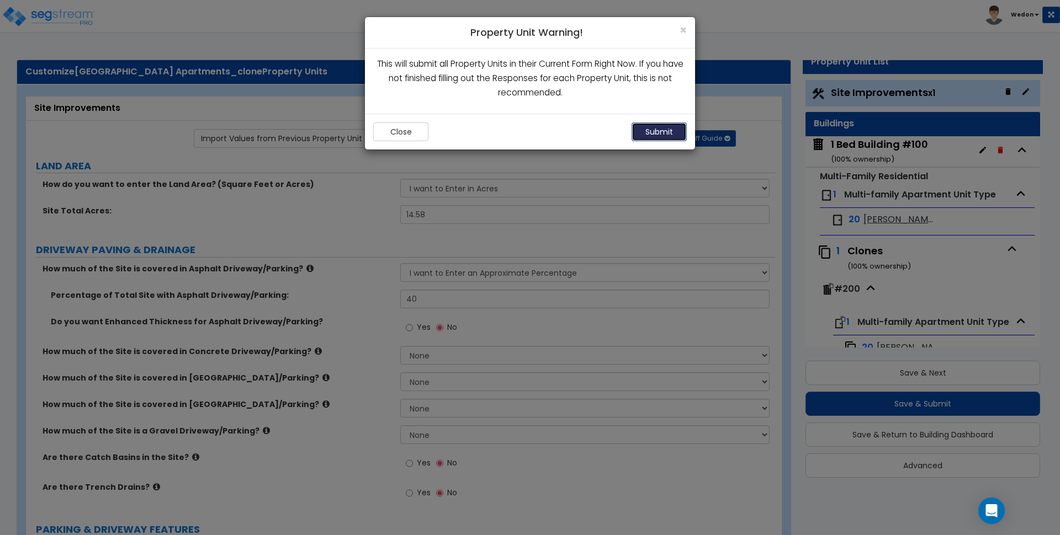
click at [663, 131] on button "Submit" at bounding box center [659, 132] width 55 height 19
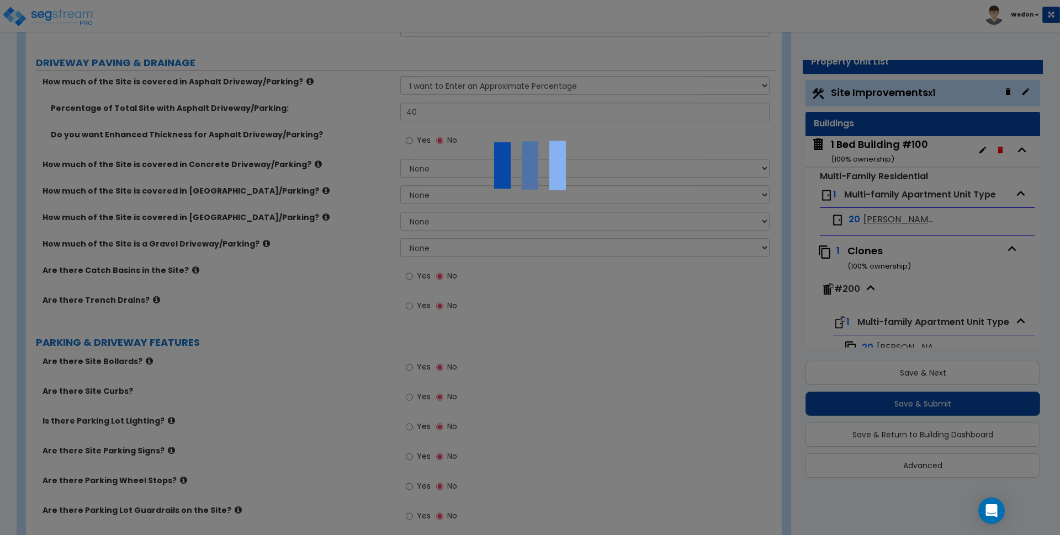
scroll to position [552, 0]
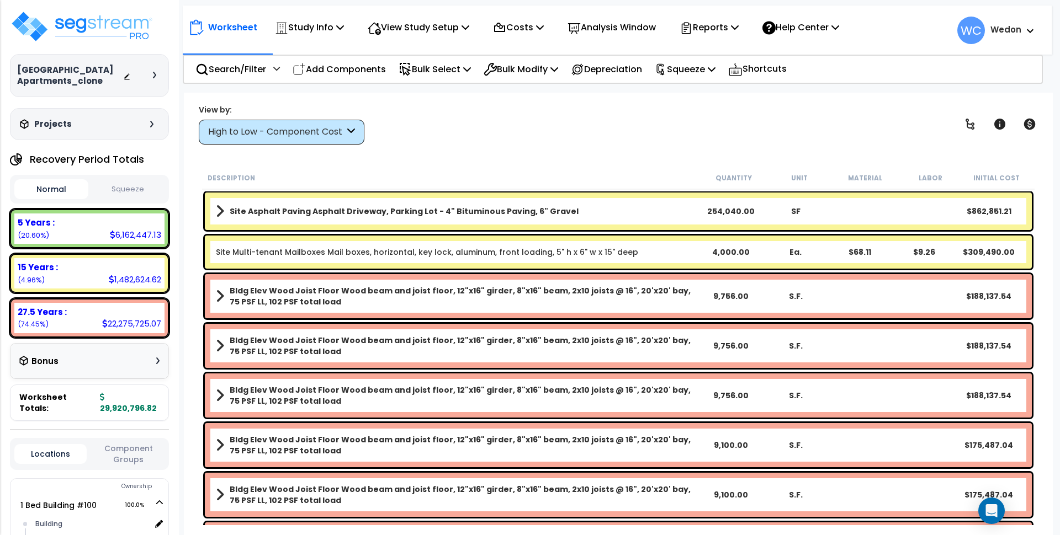
click at [305, 136] on div "High to Low - Component Cost" at bounding box center [276, 132] width 136 height 13
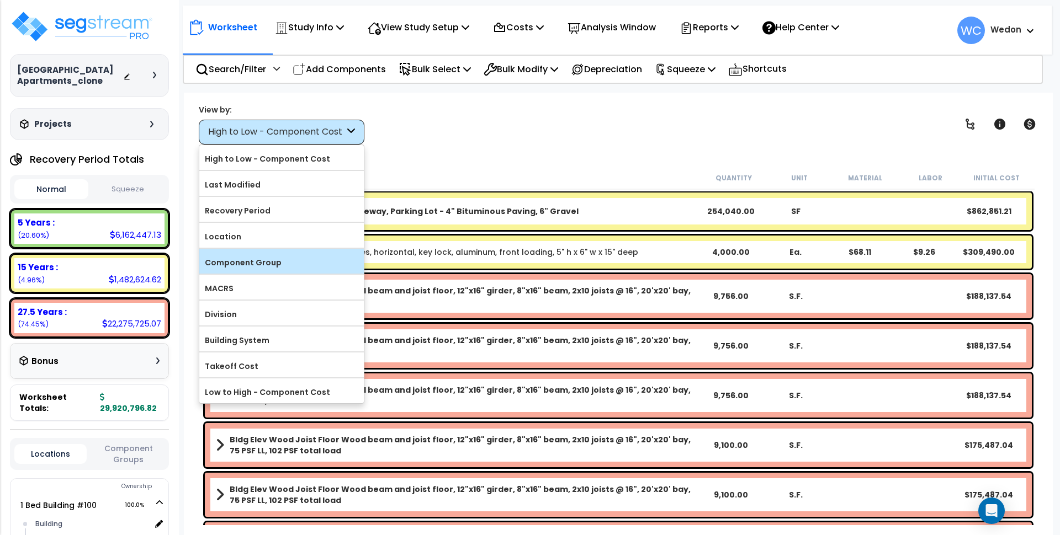
click at [263, 263] on label "Component Group" at bounding box center [281, 262] width 165 height 17
click at [0, 0] on input "Component Group" at bounding box center [0, 0] width 0 height 0
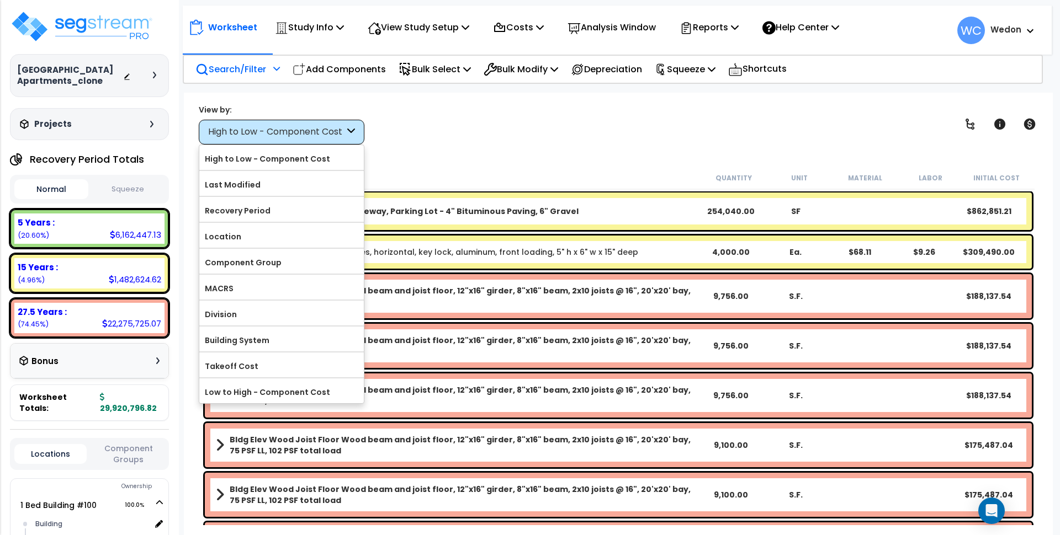
click at [222, 73] on p "Search/Filter" at bounding box center [230, 69] width 71 height 15
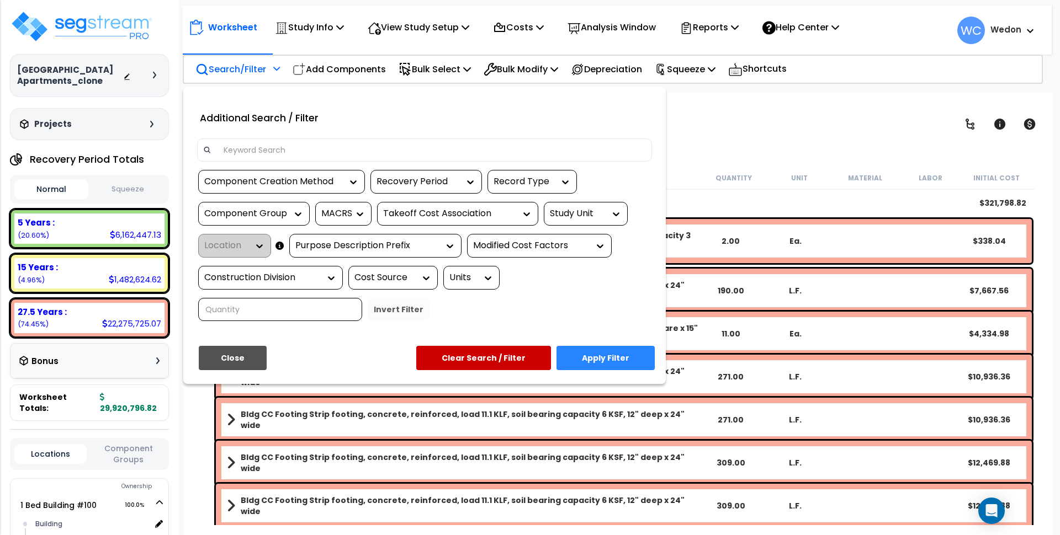
click at [272, 212] on div "Component Group" at bounding box center [245, 214] width 83 height 13
click at [437, 137] on div "Additional Search / Filter" at bounding box center [424, 121] width 471 height 36
click at [291, 210] on div at bounding box center [295, 214] width 17 height 11
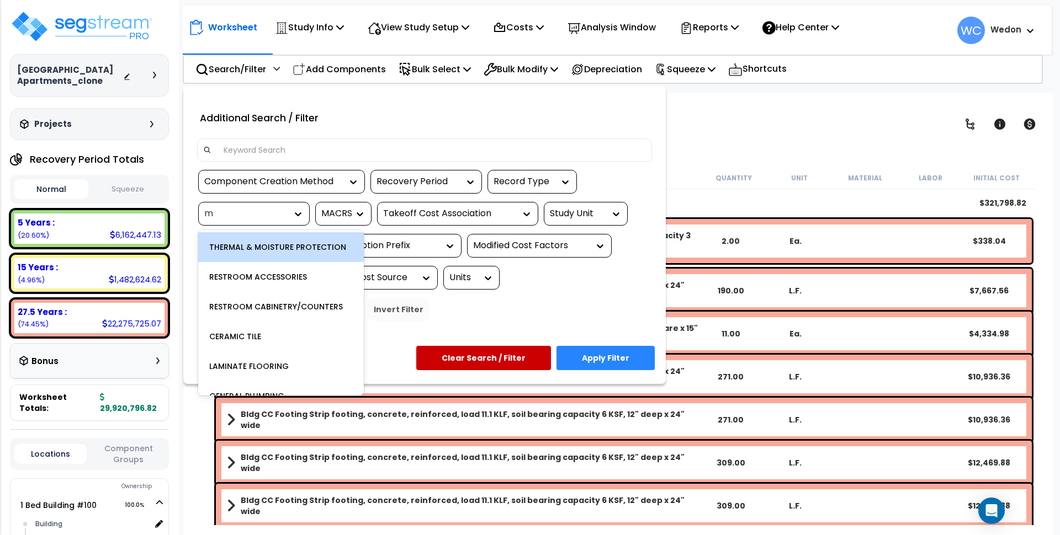
type input "ma"
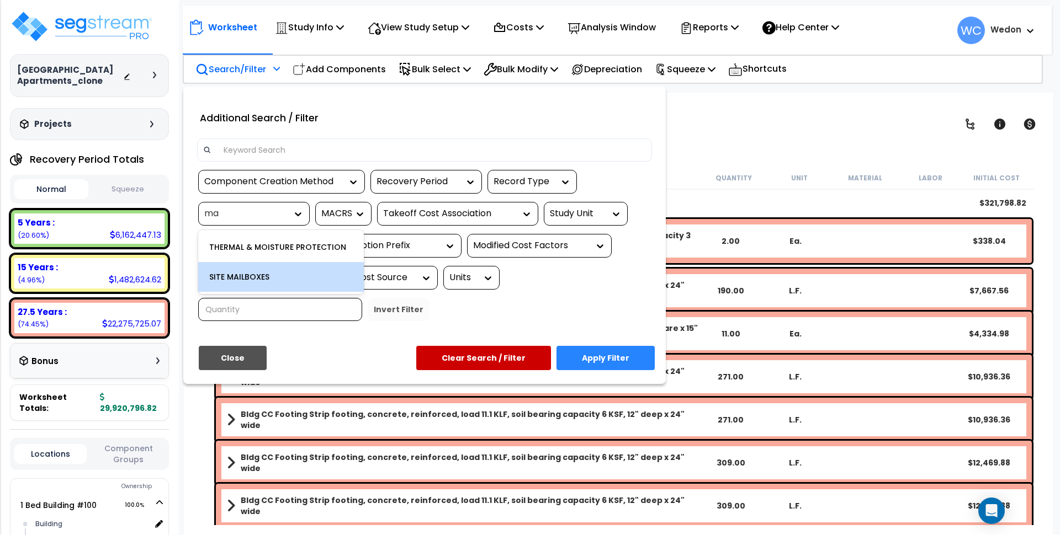
click at [300, 275] on div "SITE MAILBOXES" at bounding box center [281, 277] width 166 height 30
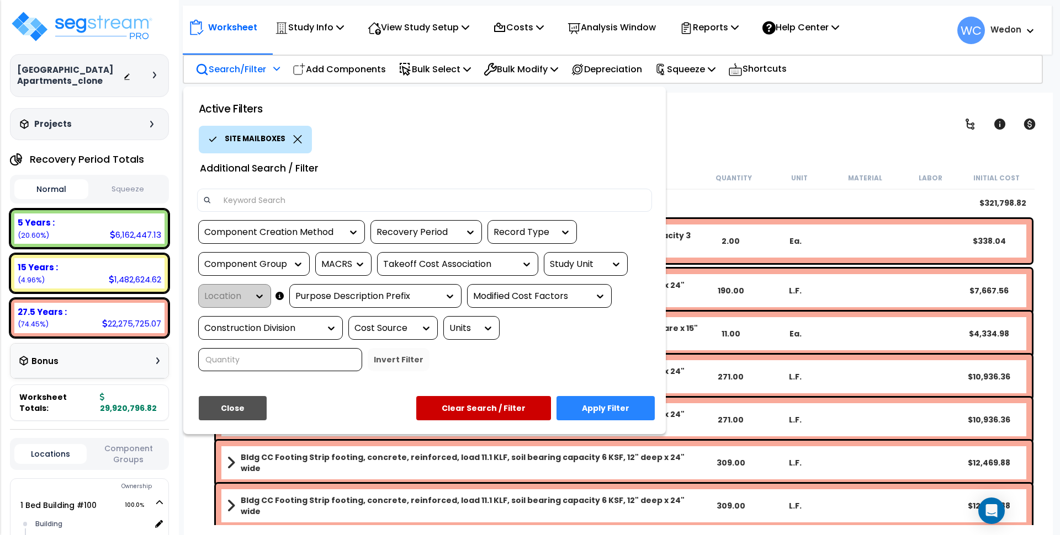
click at [619, 408] on button "Apply Filter" at bounding box center [605, 408] width 98 height 24
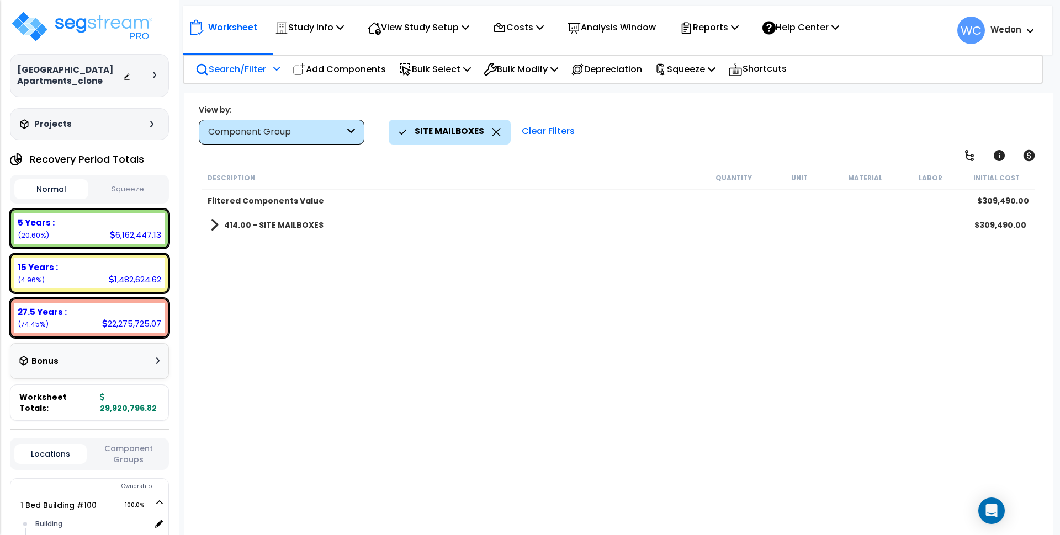
click at [213, 225] on span at bounding box center [214, 225] width 8 height 15
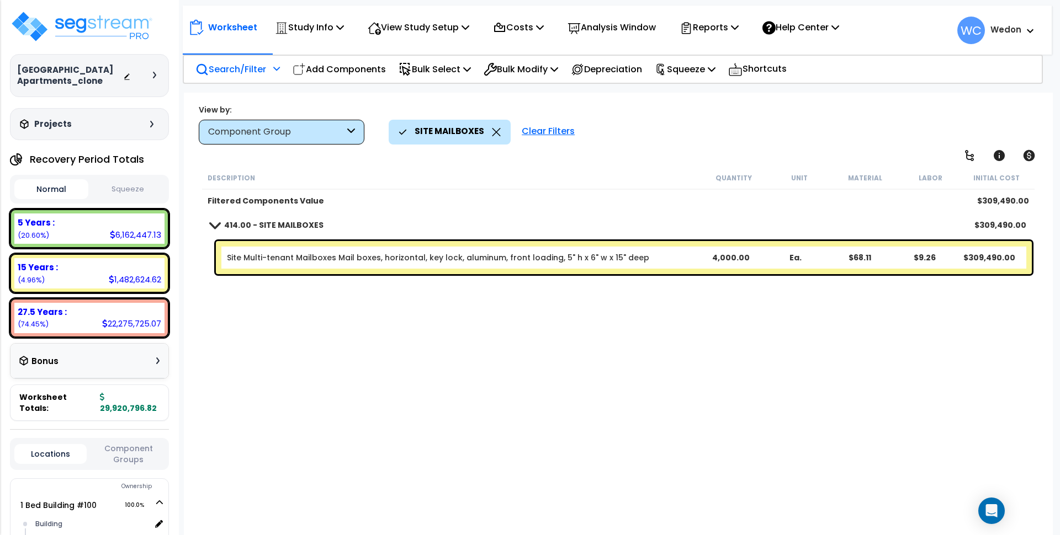
click at [486, 197] on div "Filtered Components Value" at bounding box center [454, 200] width 493 height 11
click at [416, 417] on div "Description Quantity Unit Material Labor Initial Cost Filtered Components Value…" at bounding box center [618, 346] width 836 height 359
click at [348, 346] on div "Description Quantity Unit Material Labor Initial Cost Filtered Components Value…" at bounding box center [618, 346] width 836 height 359
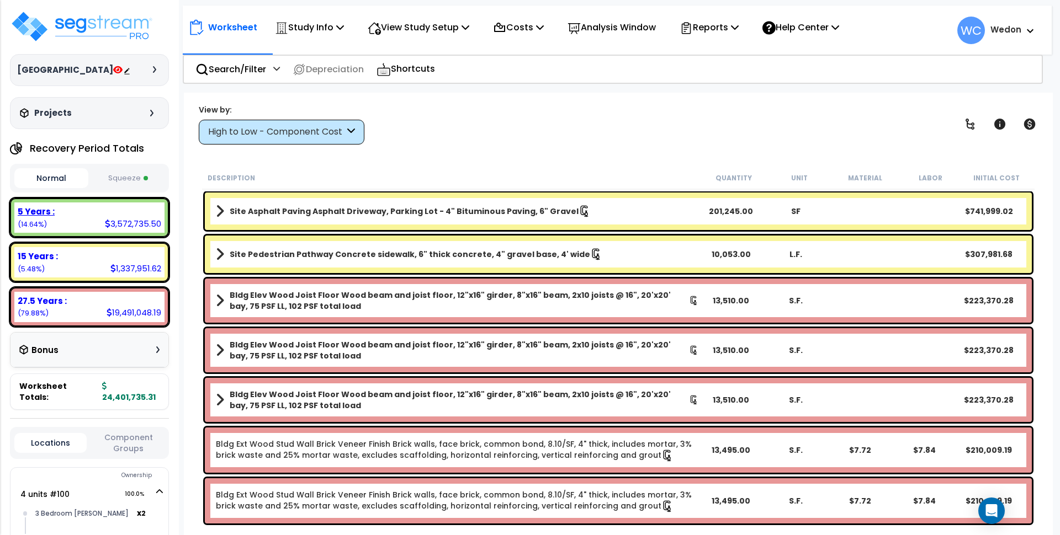
drag, startPoint x: 86, startPoint y: 223, endPoint x: 126, endPoint y: 221, distance: 40.9
click at [86, 223] on div "5 Years : 3,572,735.50 (14.64%)" at bounding box center [89, 218] width 150 height 30
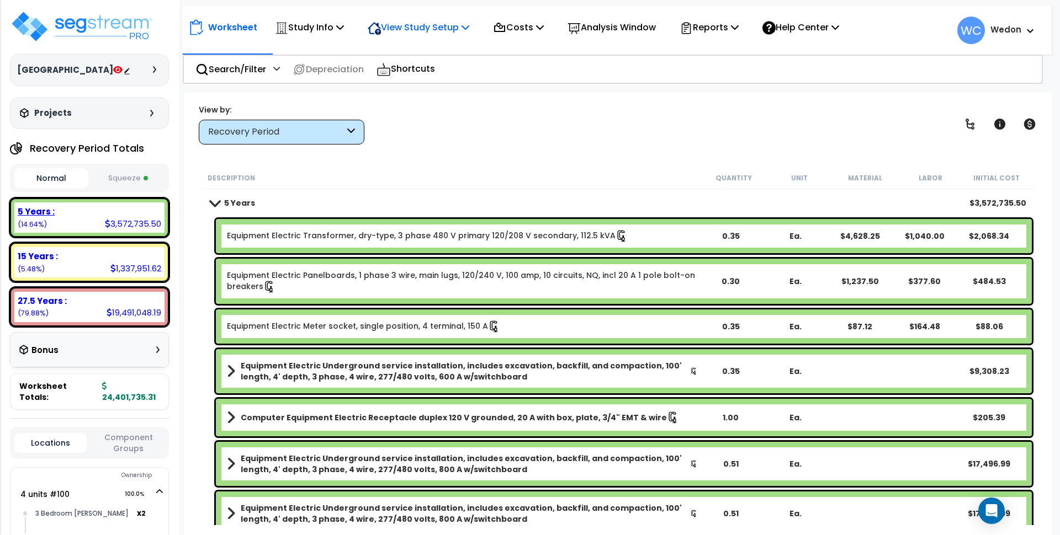
click at [457, 28] on p "View Study Setup" at bounding box center [419, 27] width 102 height 15
click at [423, 70] on link "View Questionnaire" at bounding box center [416, 76] width 109 height 22
click at [74, 312] on div "27.5 Years : 19,491,048.19 (79.88%)" at bounding box center [89, 307] width 150 height 30
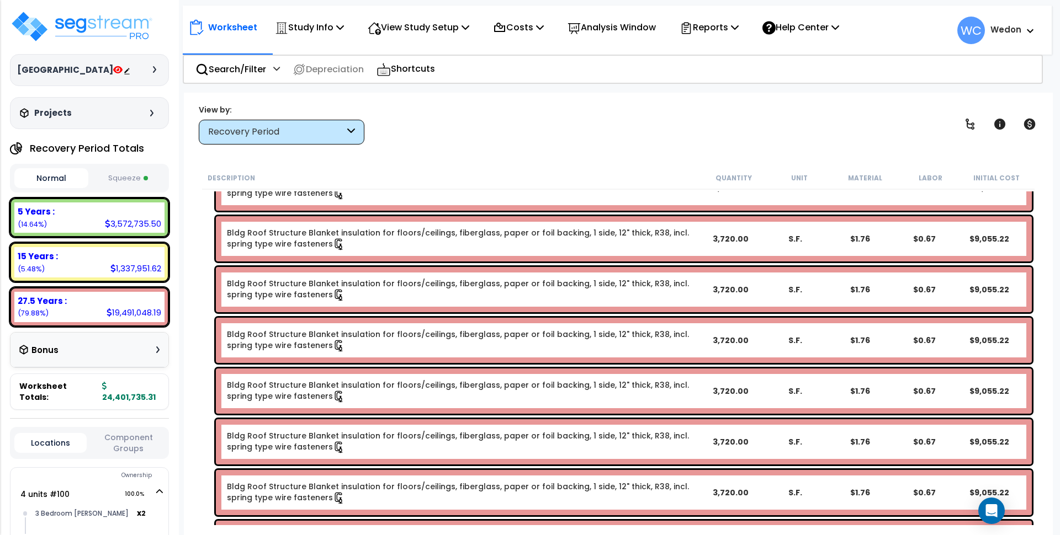
scroll to position [2691, 0]
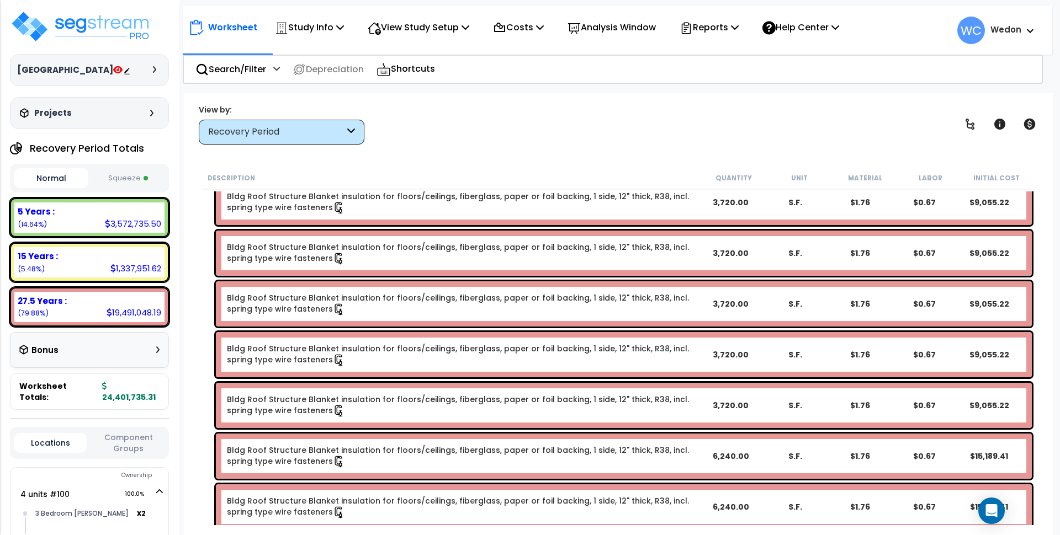
click at [282, 139] on div "Recovery Period" at bounding box center [282, 132] width 166 height 25
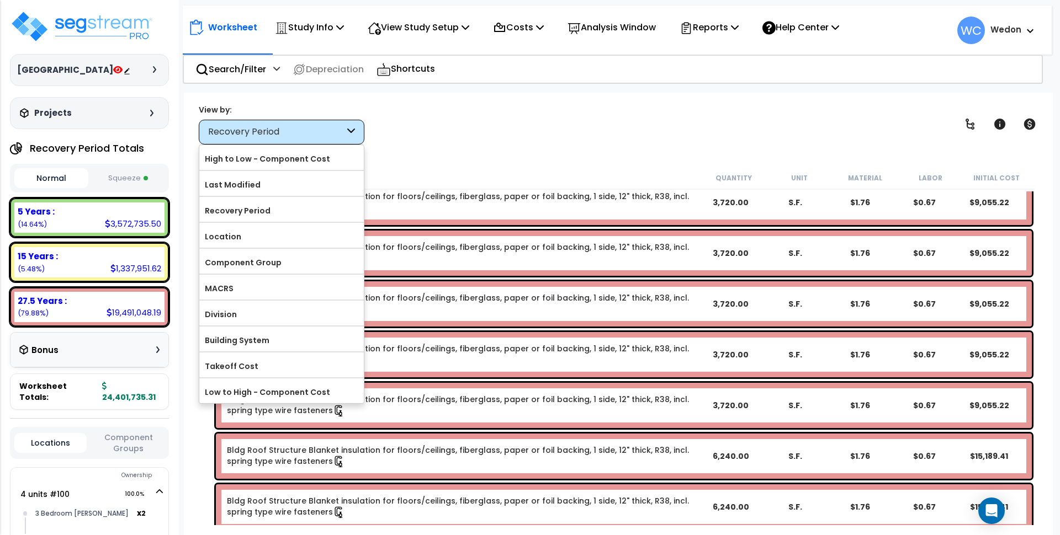
click at [460, 120] on div "View by: Recovery Period High to Low - Component Cost" at bounding box center [618, 124] width 847 height 41
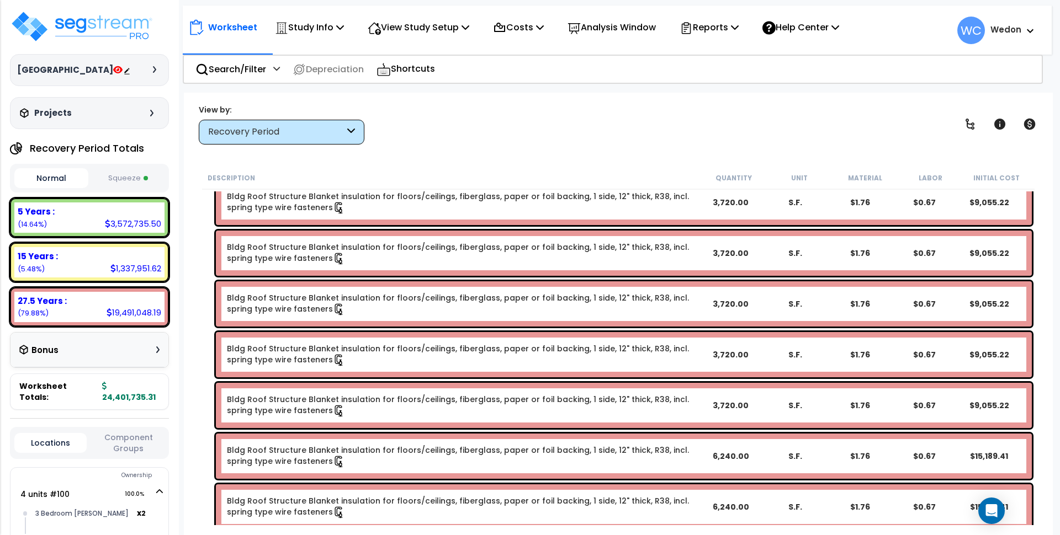
click at [283, 140] on div "Recovery Period" at bounding box center [282, 132] width 166 height 25
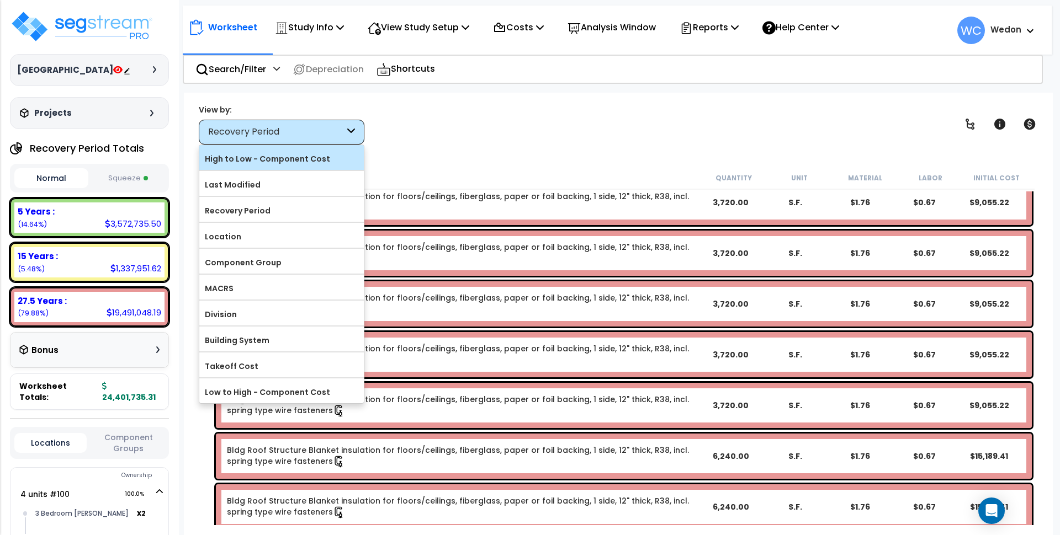
click at [273, 161] on label "High to Low - Component Cost" at bounding box center [281, 159] width 165 height 17
click at [0, 0] on input "High to Low - Component Cost" at bounding box center [0, 0] width 0 height 0
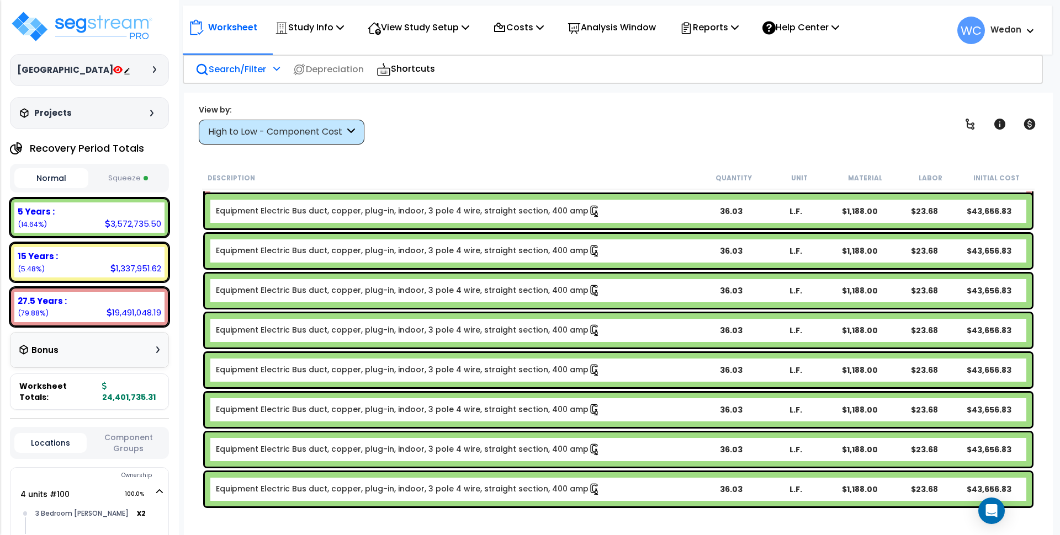
scroll to position [2208, 0]
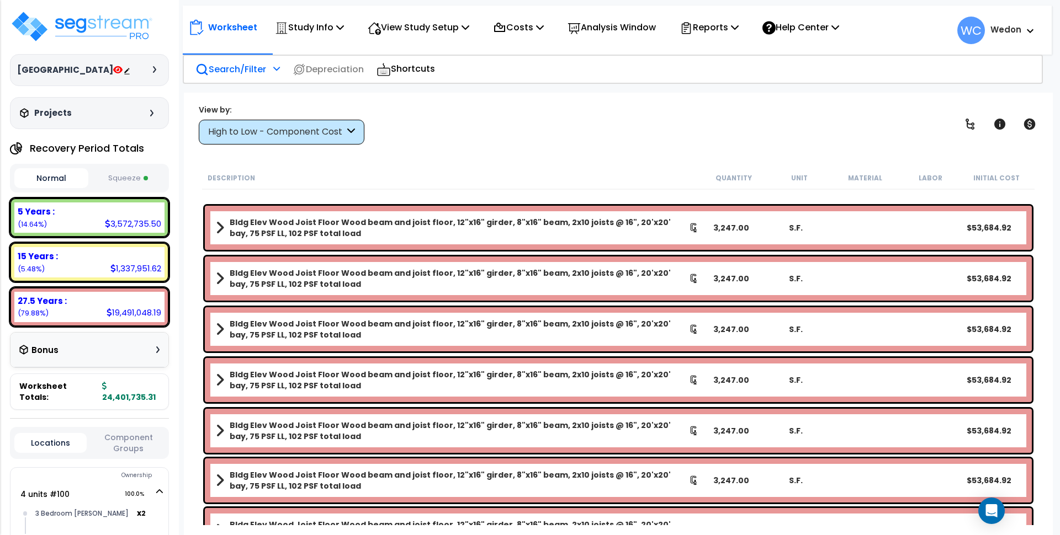
click at [259, 61] on div "Search/Filter Additional Search / Filter" at bounding box center [237, 69] width 84 height 26
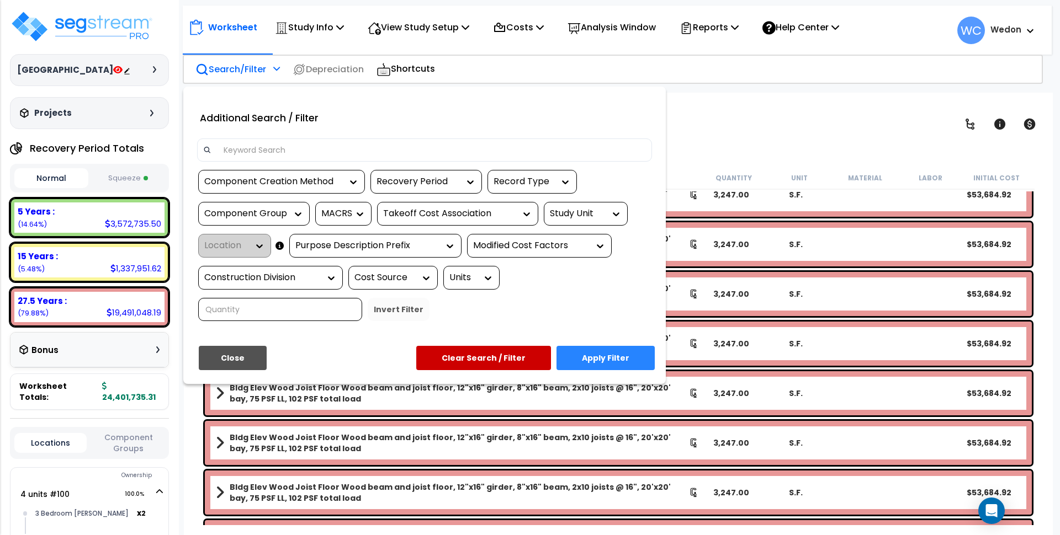
click at [247, 68] on div at bounding box center [530, 267] width 1060 height 535
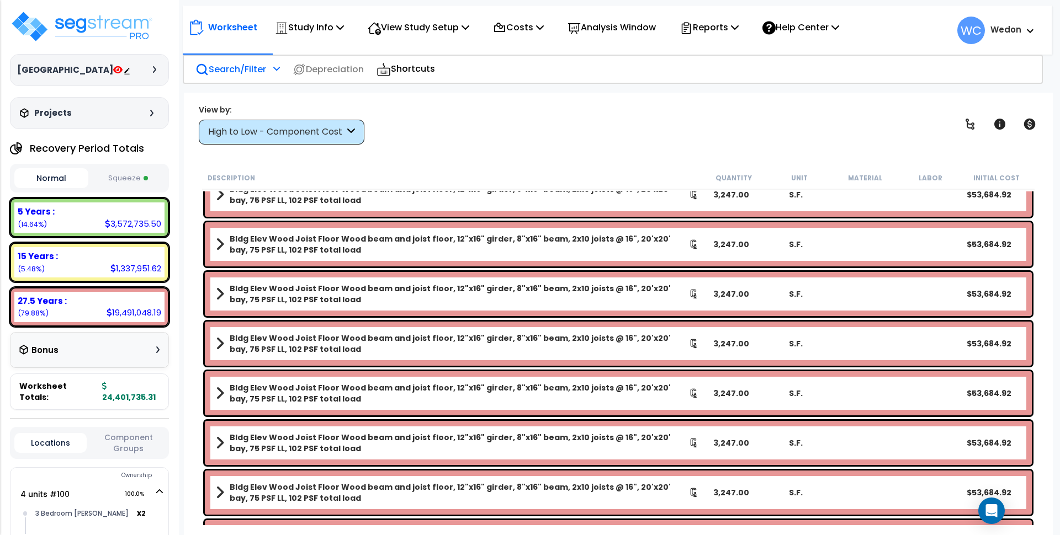
click at [247, 68] on p "Search/Filter" at bounding box center [230, 69] width 71 height 15
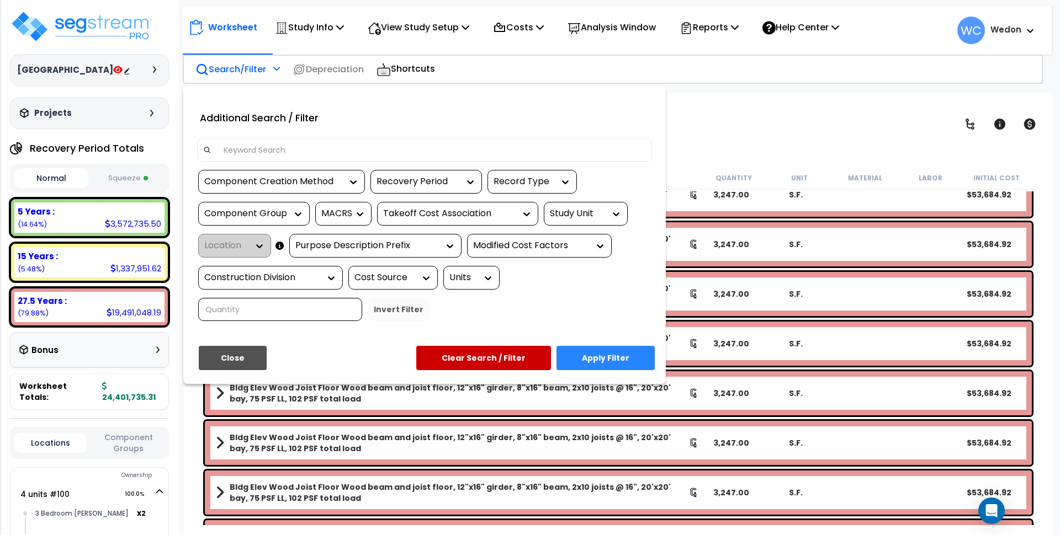
click at [422, 183] on div "Recovery Period" at bounding box center [417, 182] width 83 height 13
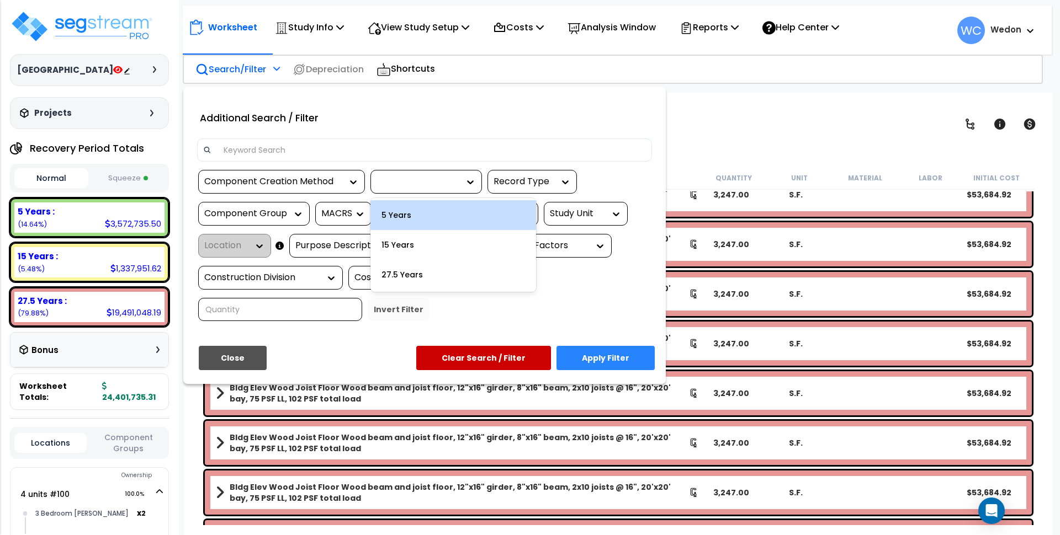
click at [406, 218] on div "5 Years" at bounding box center [453, 215] width 166 height 30
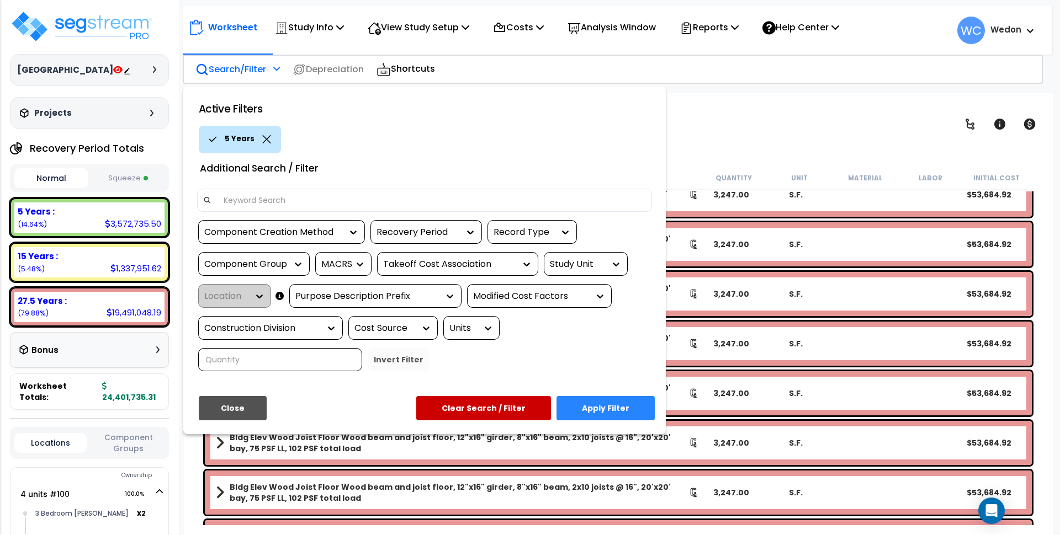
click at [264, 133] on div "5 Years" at bounding box center [240, 140] width 82 height 28
click at [266, 138] on icon at bounding box center [266, 139] width 8 height 8
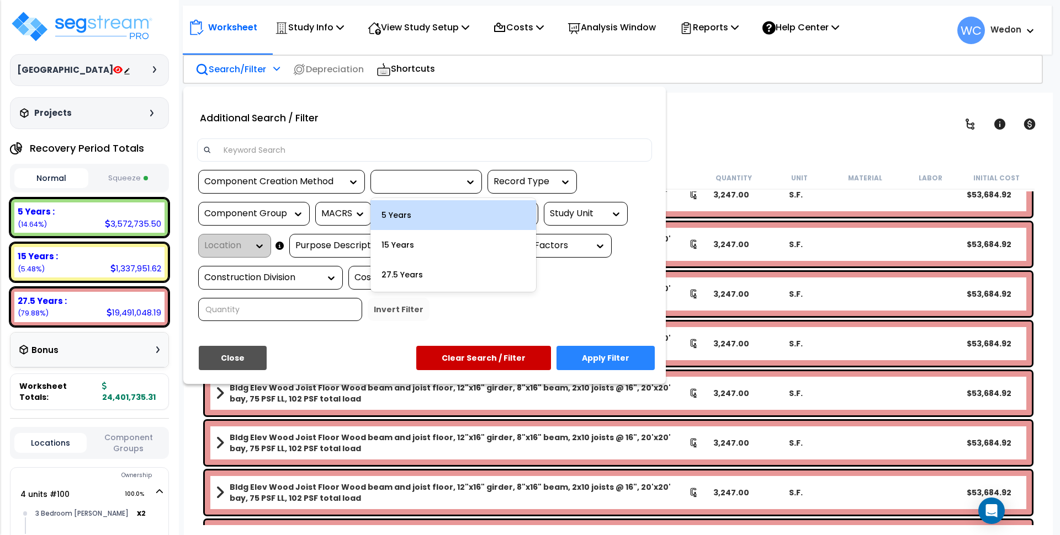
click at [406, 176] on div at bounding box center [417, 182] width 83 height 13
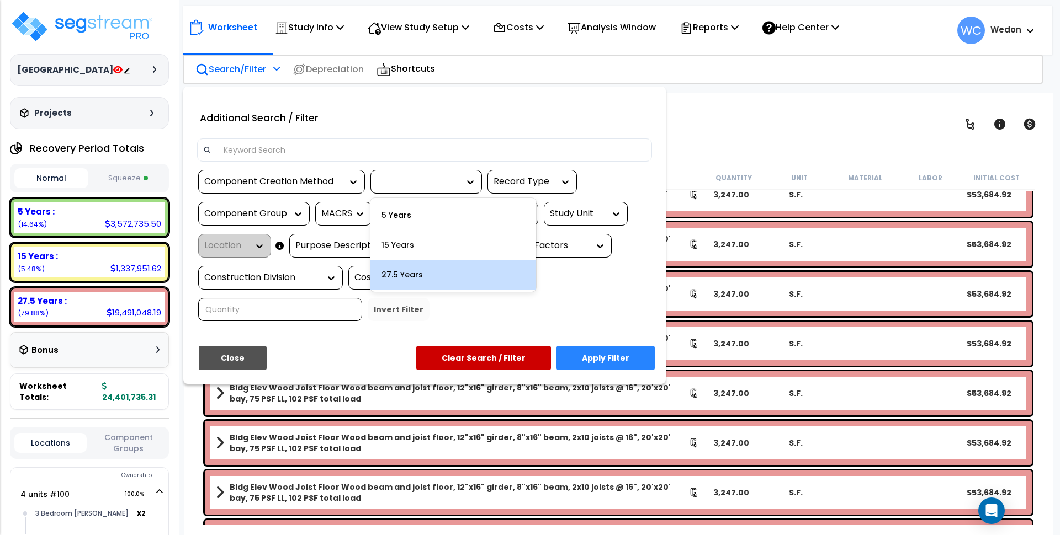
click at [404, 281] on div "27.5 Years" at bounding box center [453, 275] width 166 height 30
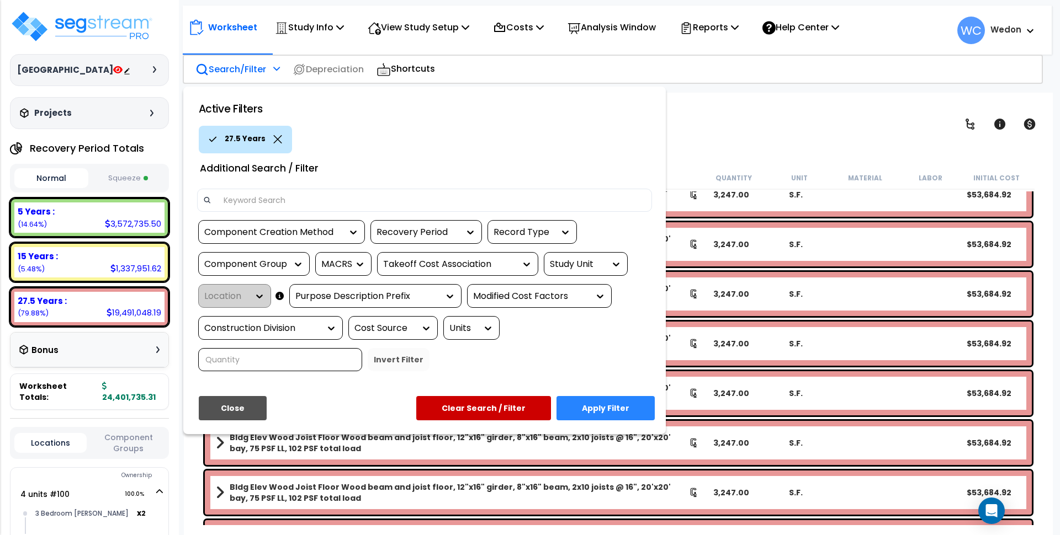
click at [609, 400] on button "Apply Filter" at bounding box center [605, 408] width 98 height 24
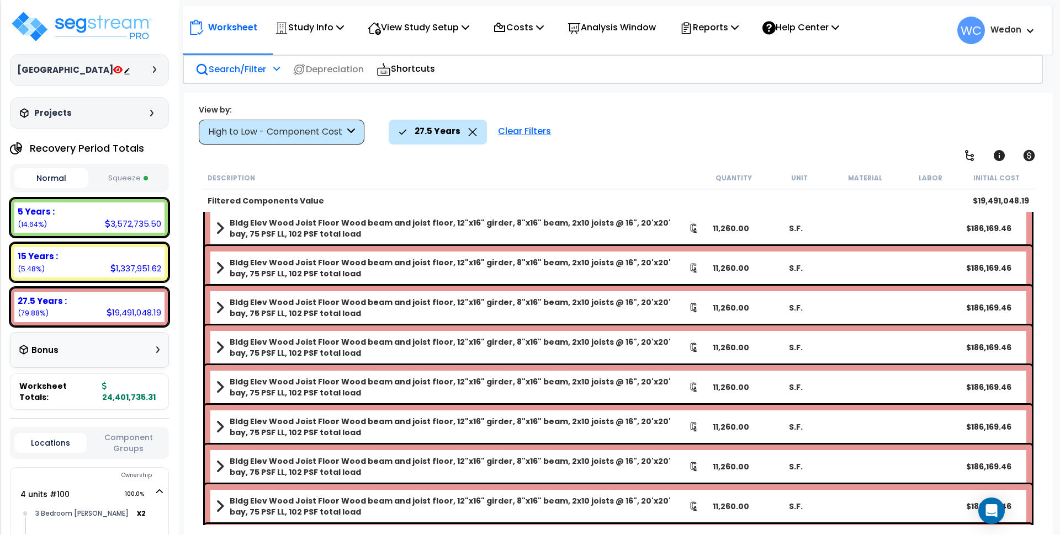
scroll to position [0, 0]
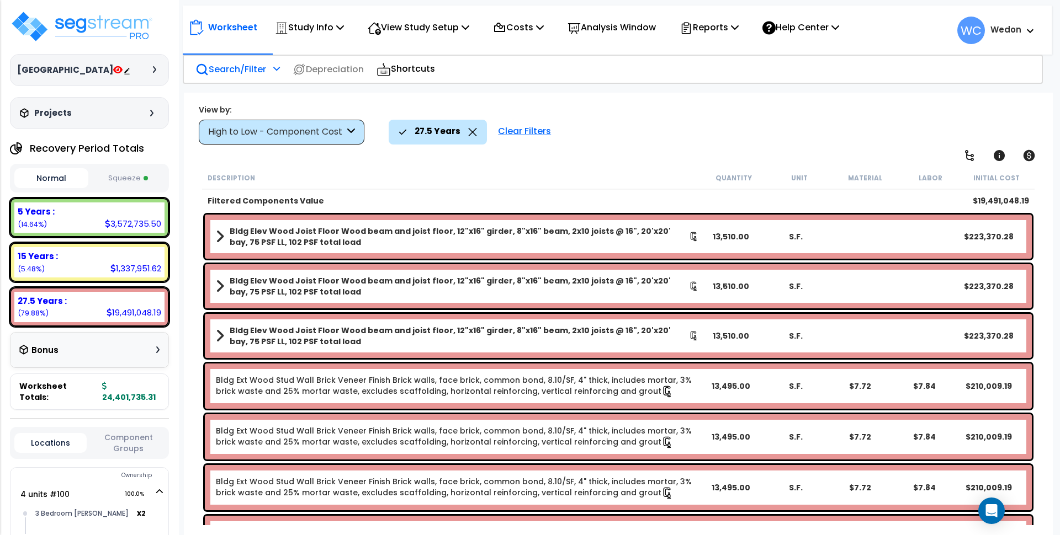
click at [480, 337] on b "Bldg Elev Wood Joist Floor Wood beam and joist floor, 12"x16" girder, 8"x16" be…" at bounding box center [459, 336] width 459 height 22
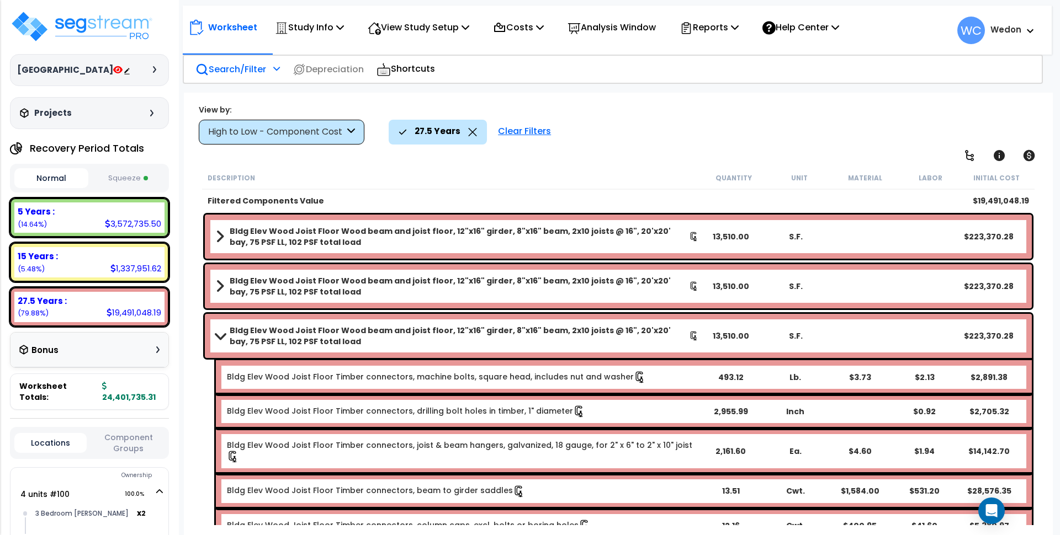
click at [480, 337] on b "Bldg Elev Wood Joist Floor Wood beam and joist floor, 12"x16" girder, 8"x16" be…" at bounding box center [459, 336] width 459 height 22
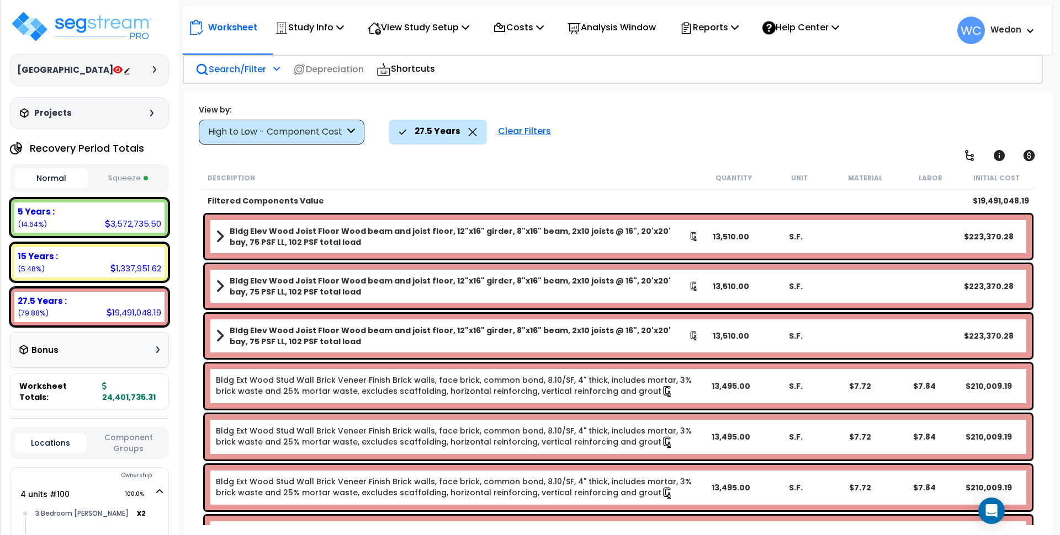
click at [238, 332] on b "Bldg Elev Wood Joist Floor Wood beam and joist floor, 12"x16" girder, 8"x16" be…" at bounding box center [459, 336] width 459 height 22
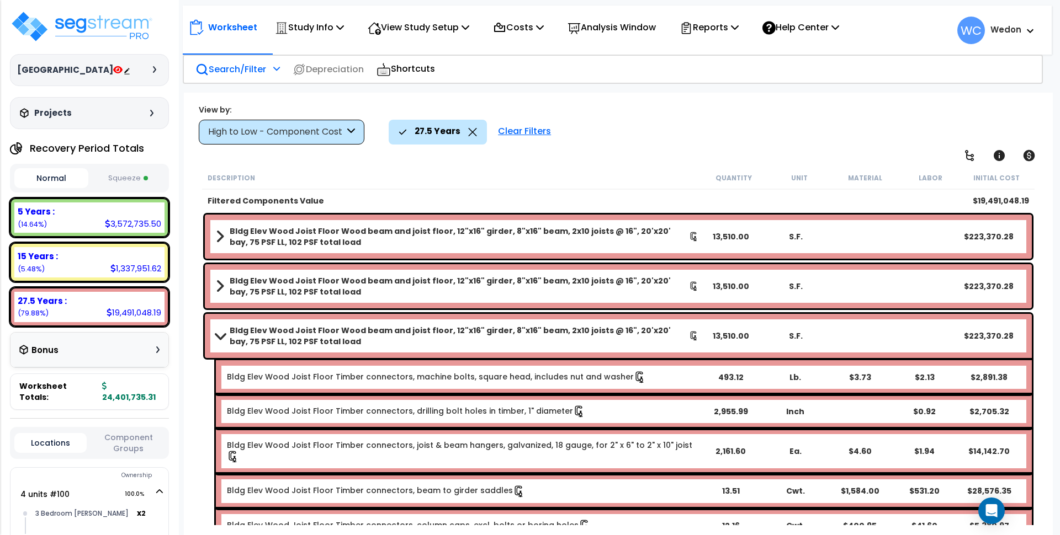
click at [411, 341] on b "Bldg Elev Wood Joist Floor Wood beam and joist floor, 12"x16" girder, 8"x16" be…" at bounding box center [459, 336] width 459 height 22
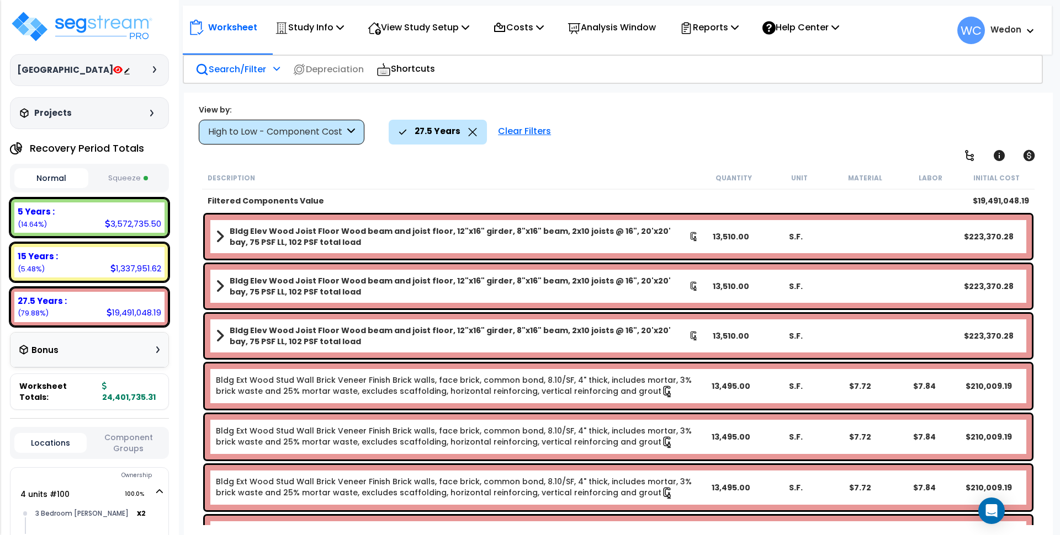
click at [559, 380] on link "Bldg Ext Wood Stud Wall Brick Veneer Finish Brick walls, face brick, common bon…" at bounding box center [457, 386] width 483 height 23
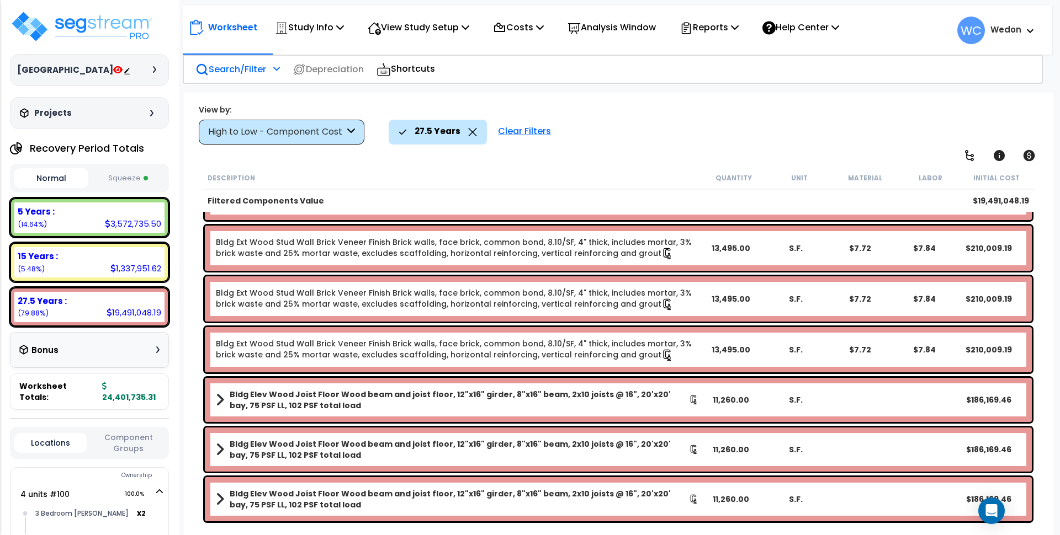
scroll to position [276, 0]
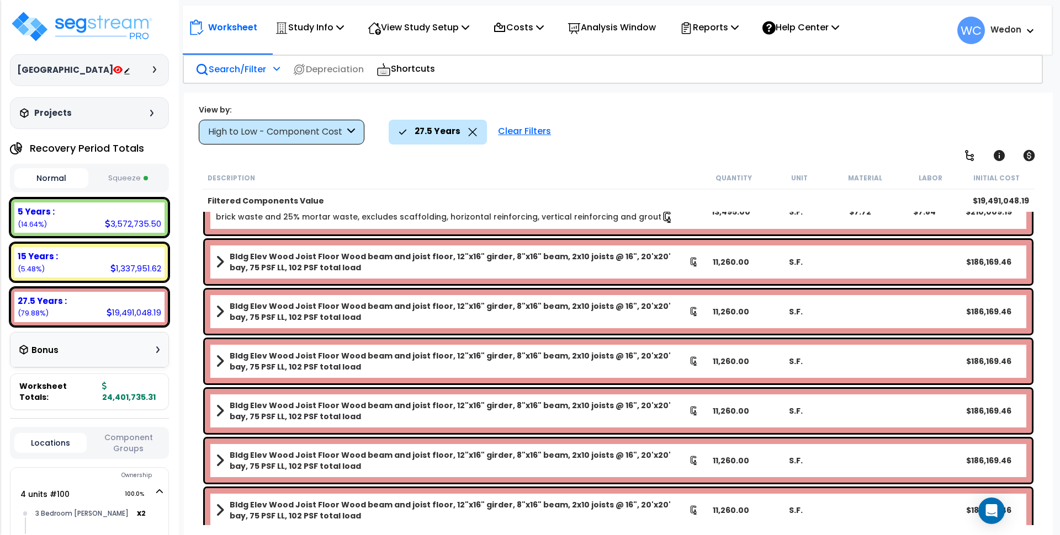
click at [513, 312] on b "Bldg Elev Wood Joist Floor Wood beam and joist floor, 12"x16" girder, 8"x16" be…" at bounding box center [459, 312] width 459 height 22
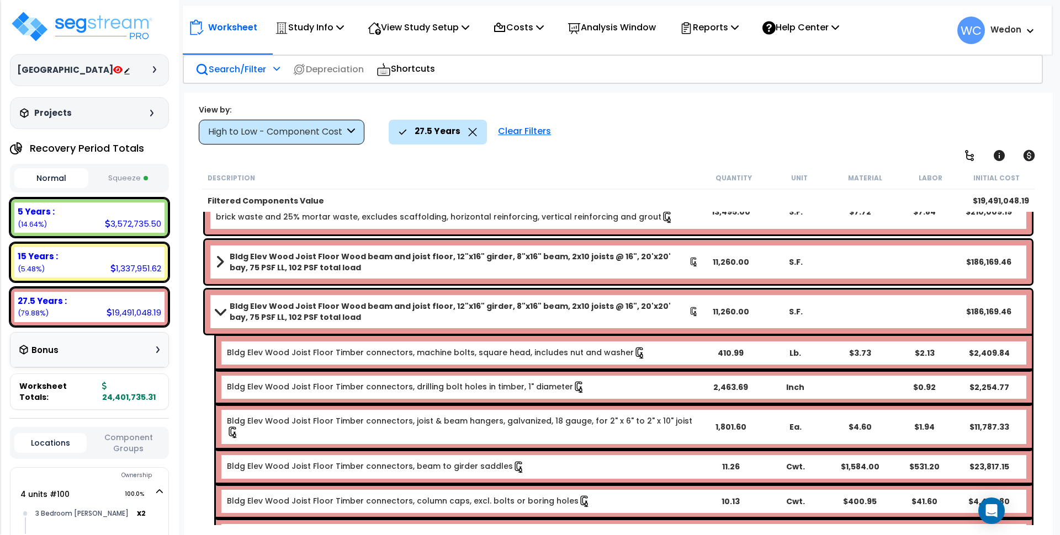
click at [382, 304] on b "Bldg Elev Wood Joist Floor Wood beam and joist floor, 12"x16" girder, 8"x16" be…" at bounding box center [459, 312] width 459 height 22
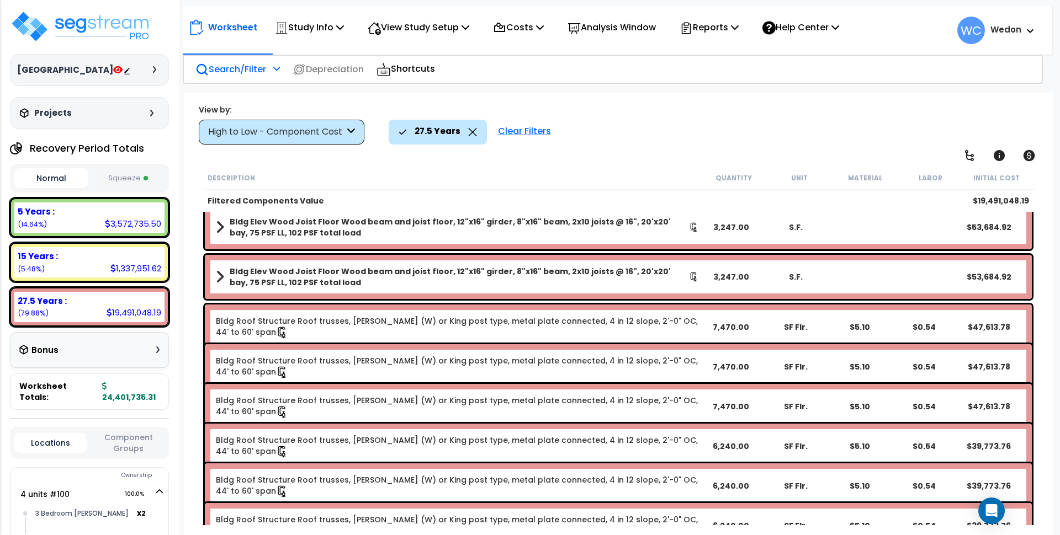
scroll to position [2484, 0]
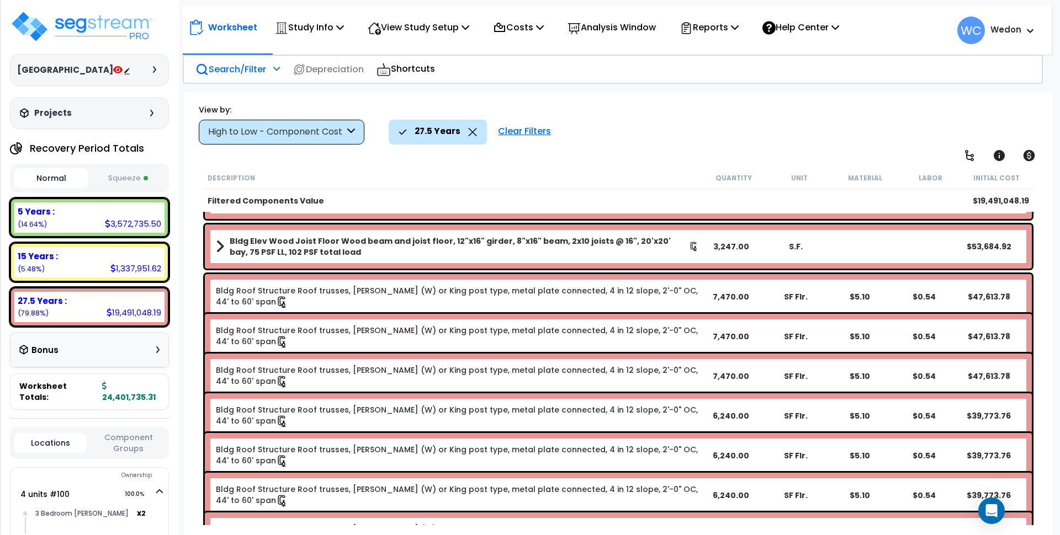
click at [447, 186] on div "Description Quantity Unit Material Labor Initial Cost" at bounding box center [618, 178] width 832 height 23
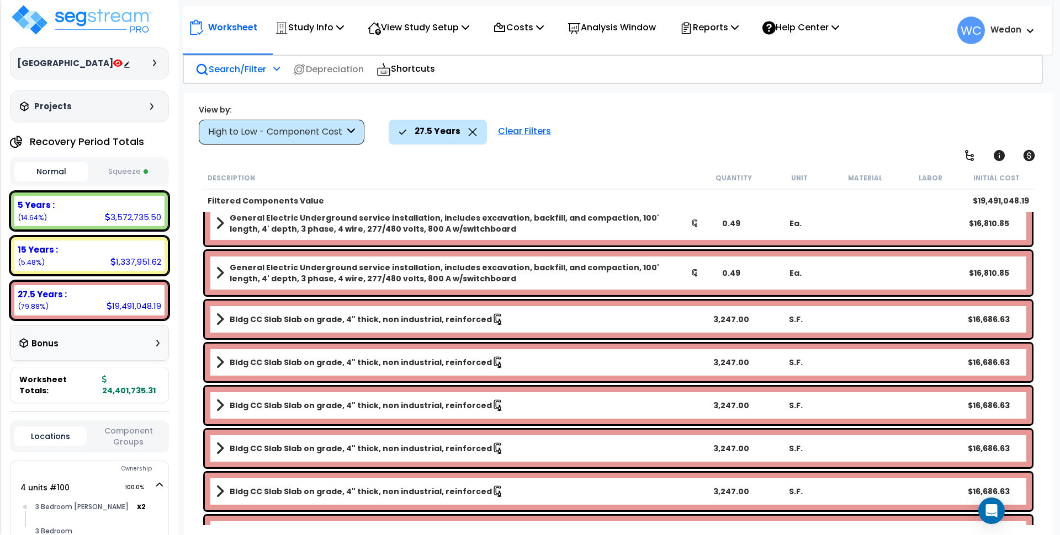
scroll to position [0, 0]
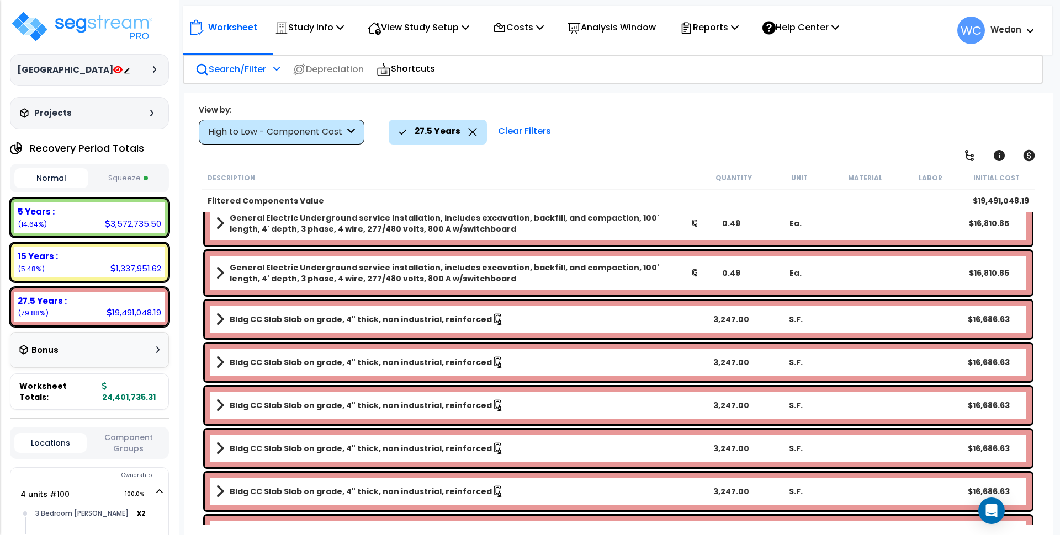
click at [60, 254] on div "15 Years :" at bounding box center [90, 257] width 144 height 12
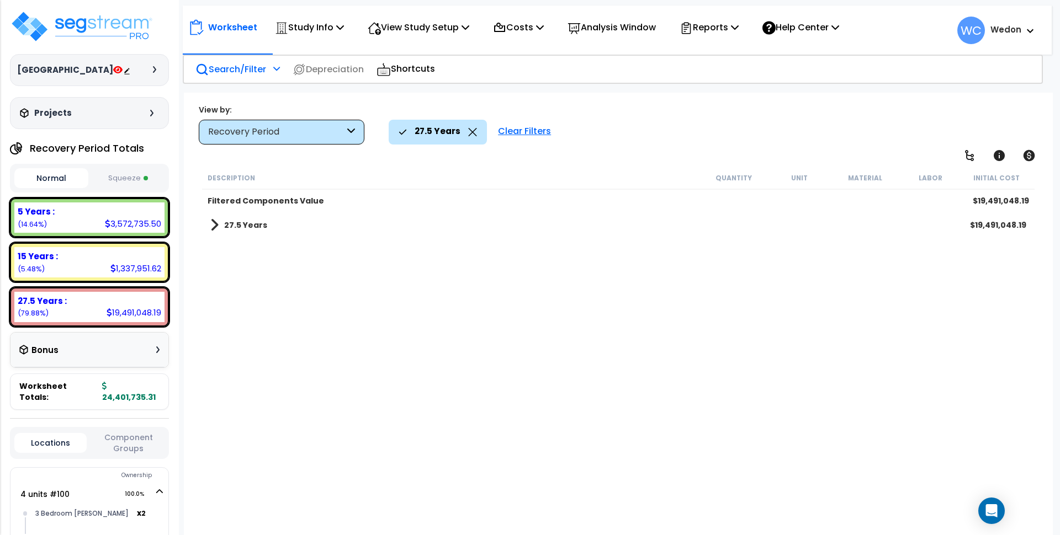
click at [210, 220] on span at bounding box center [214, 225] width 8 height 15
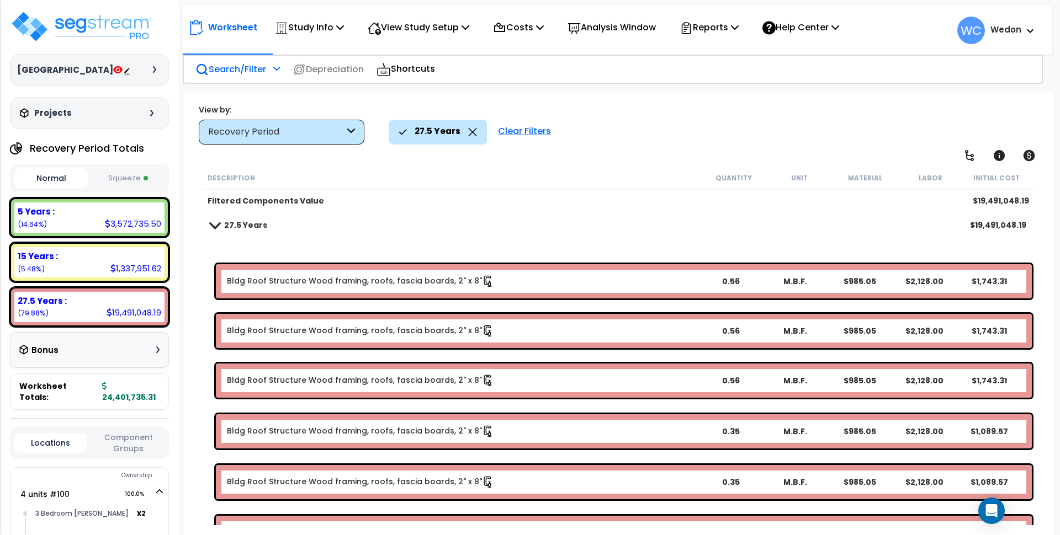
drag, startPoint x: 472, startPoint y: 132, endPoint x: 502, endPoint y: 94, distance: 48.4
click at [471, 132] on icon at bounding box center [472, 132] width 9 height 8
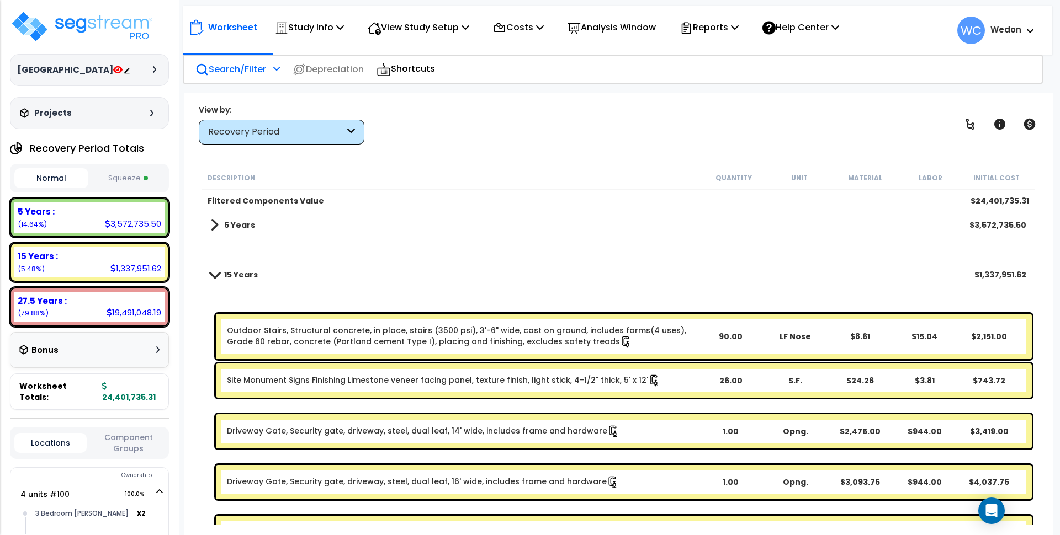
click at [218, 225] on link "5 Years" at bounding box center [232, 225] width 45 height 15
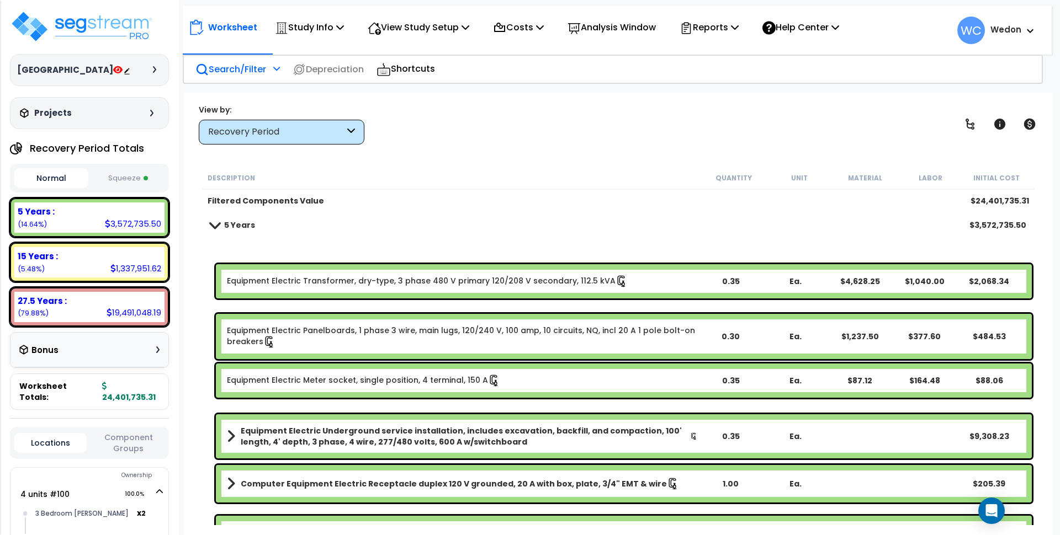
click at [216, 222] on span at bounding box center [214, 225] width 15 height 8
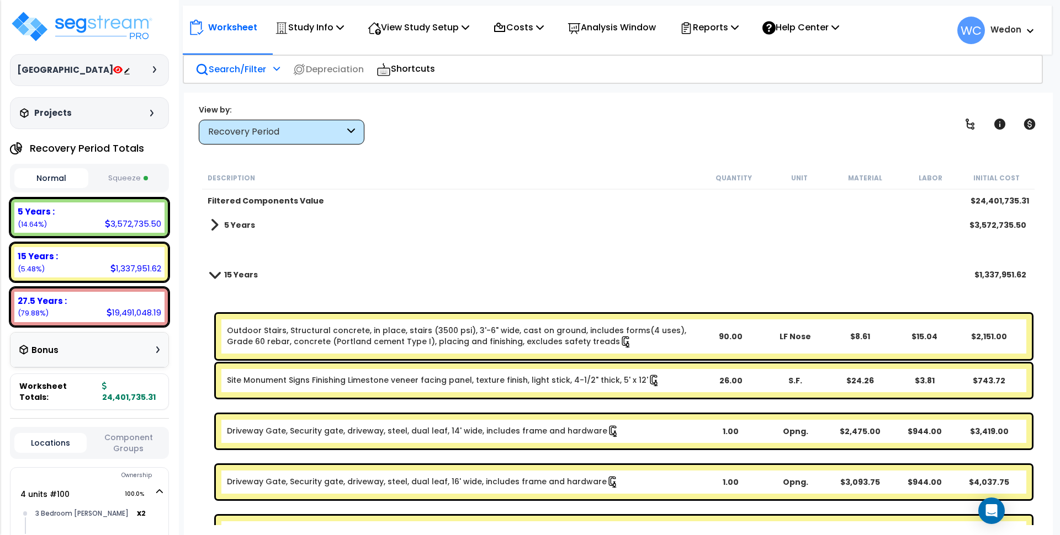
click at [221, 272] on span at bounding box center [214, 275] width 15 height 8
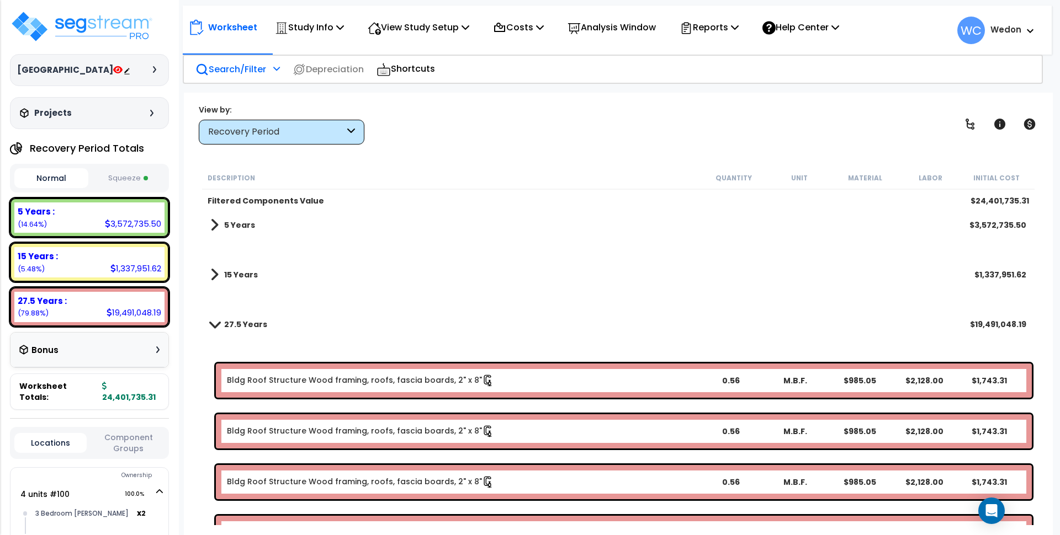
click at [217, 272] on span at bounding box center [214, 274] width 8 height 15
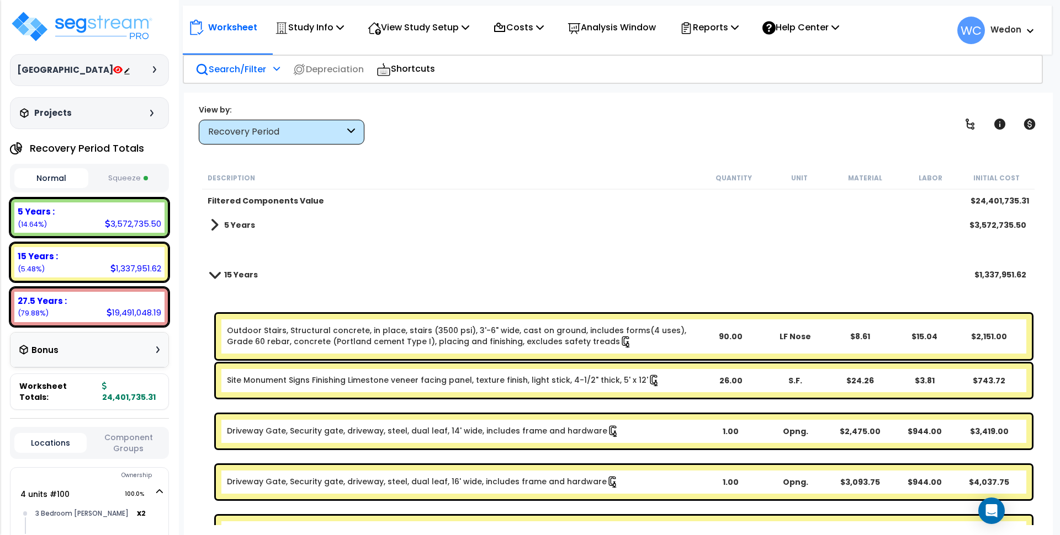
click at [220, 268] on link "15 Years" at bounding box center [233, 274] width 47 height 15
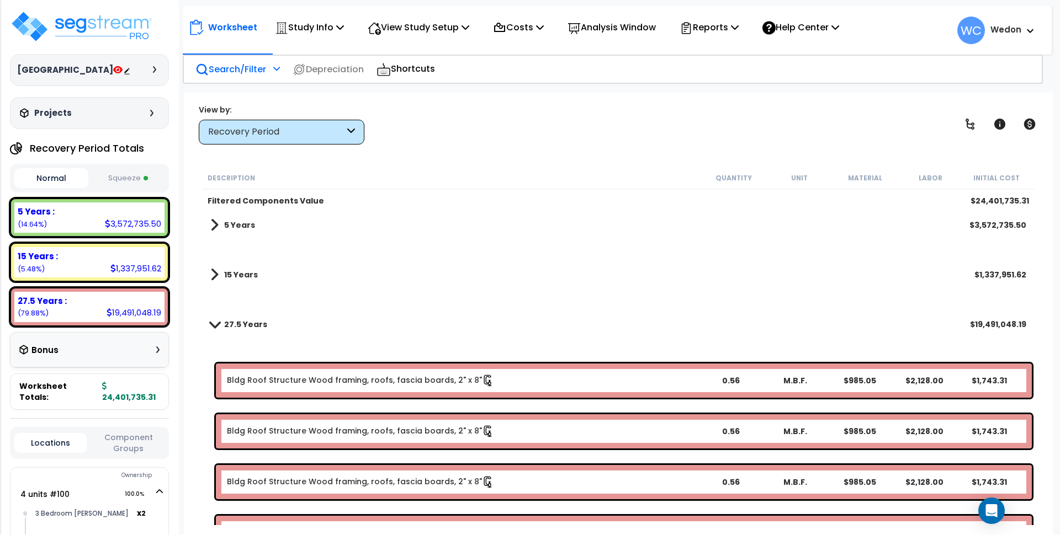
click at [217, 321] on span at bounding box center [214, 324] width 15 height 8
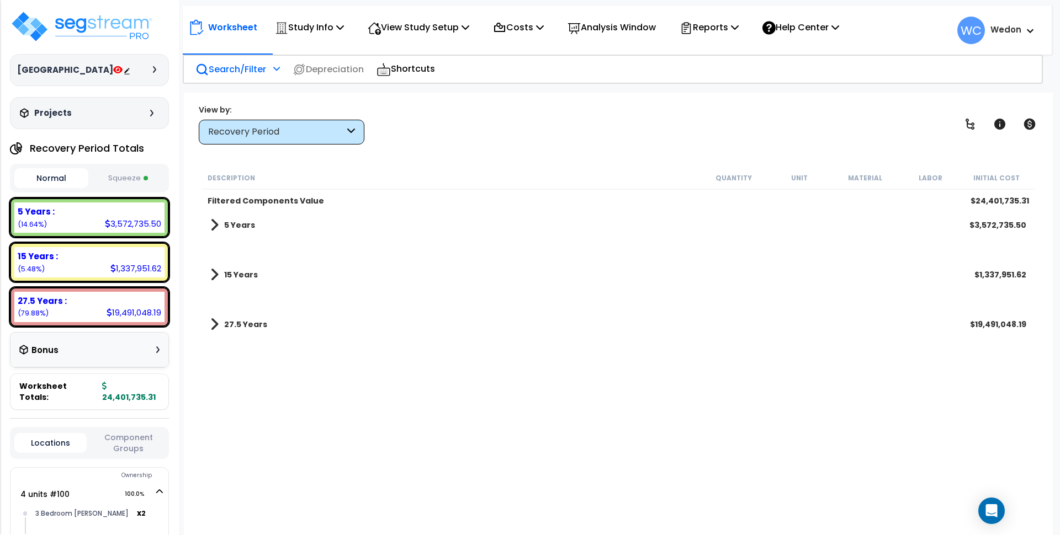
click at [216, 221] on span at bounding box center [214, 225] width 8 height 15
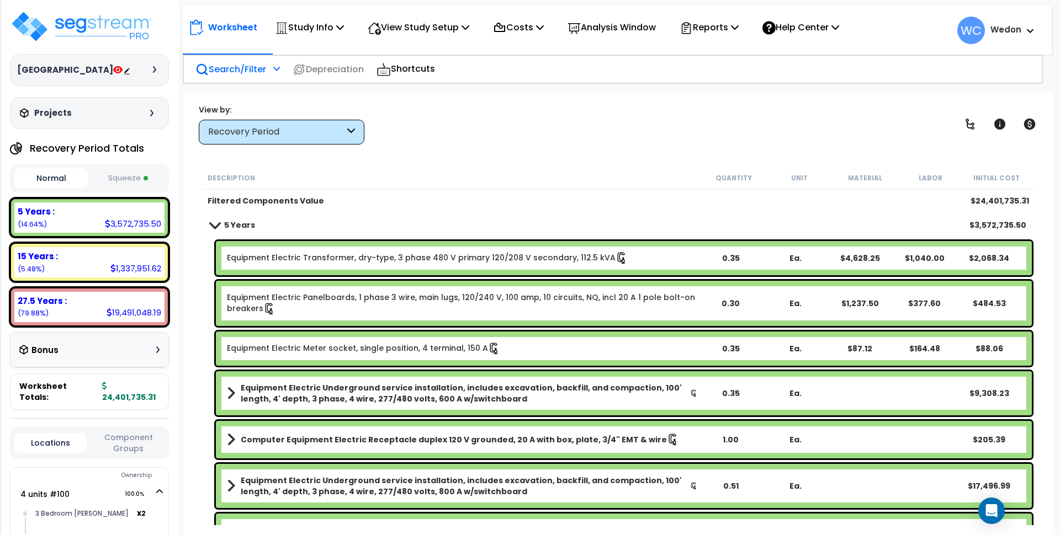
click at [568, 168] on div "Description Quantity Unit Material Labor Initial Cost" at bounding box center [618, 178] width 832 height 23
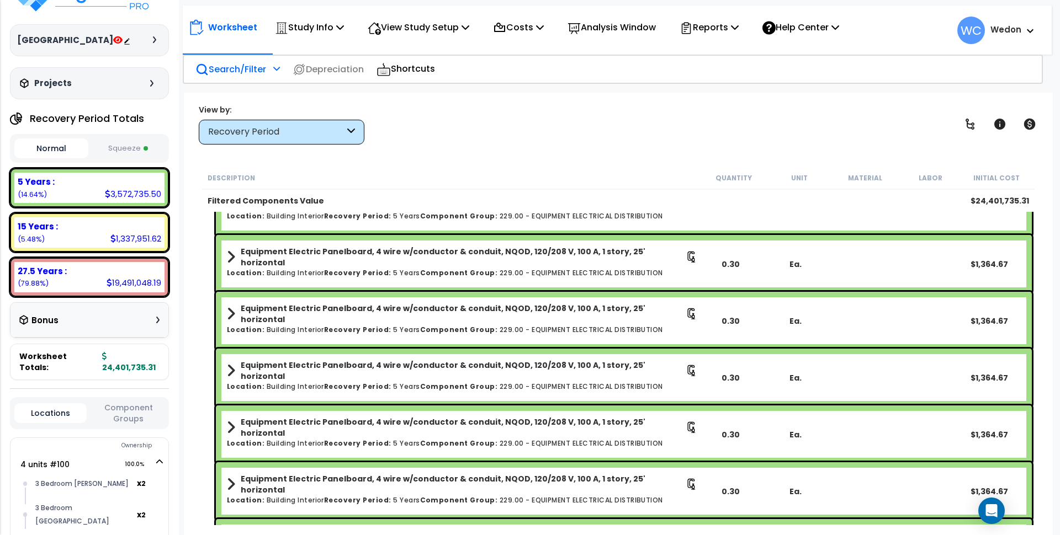
scroll to position [138, 0]
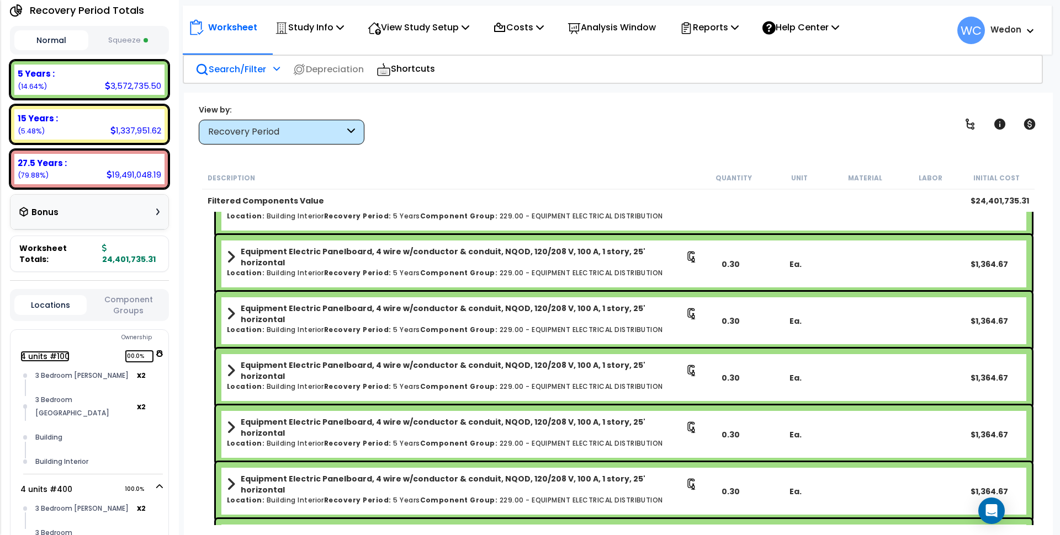
click at [41, 351] on link "4 units #100 100.0%" at bounding box center [44, 356] width 49 height 11
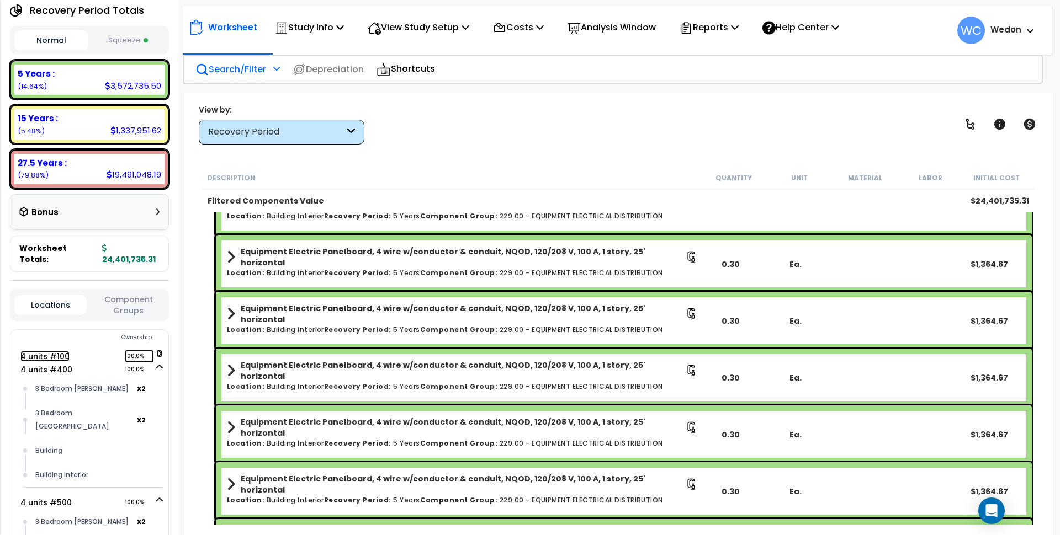
click at [53, 351] on link "4 units #100 100.0%" at bounding box center [44, 356] width 49 height 11
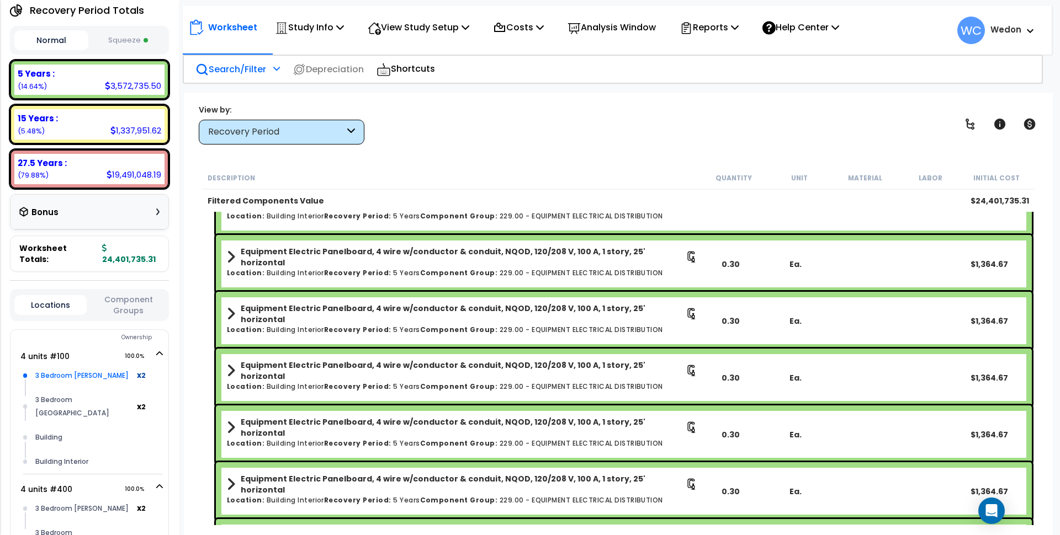
click at [86, 369] on div "3 Bedroom Greeson" at bounding box center [85, 375] width 104 height 13
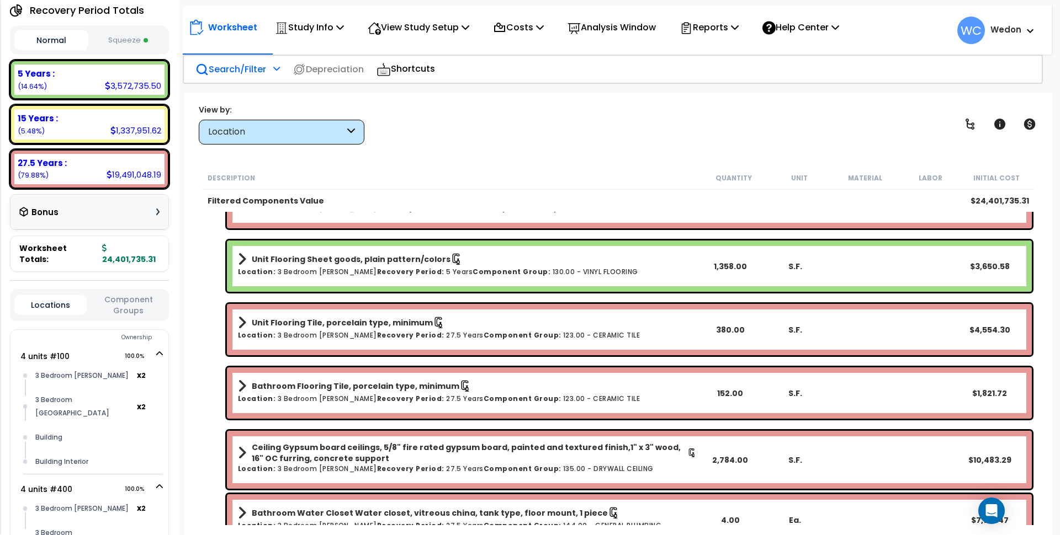
scroll to position [0, 0]
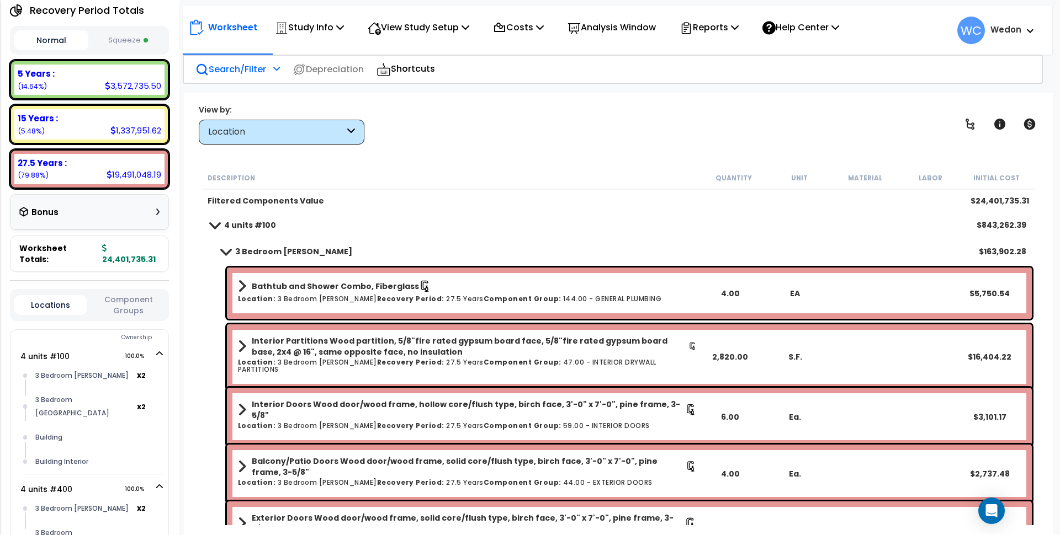
click at [238, 248] on b "3 Bedroom Greeson" at bounding box center [293, 251] width 117 height 11
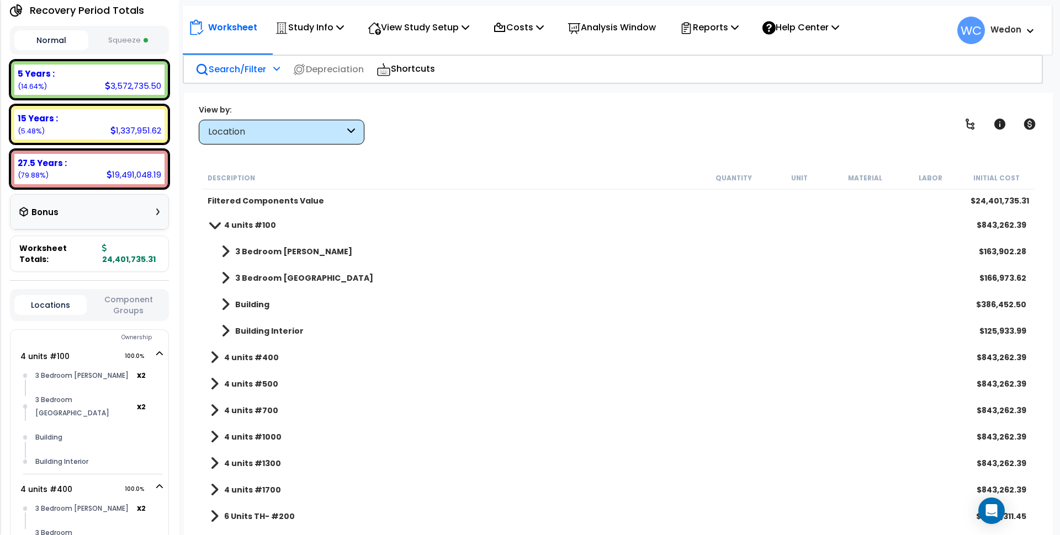
click at [227, 221] on b "4 units #100" at bounding box center [250, 225] width 52 height 11
click at [215, 223] on span at bounding box center [214, 225] width 8 height 15
click at [224, 250] on span at bounding box center [225, 251] width 8 height 15
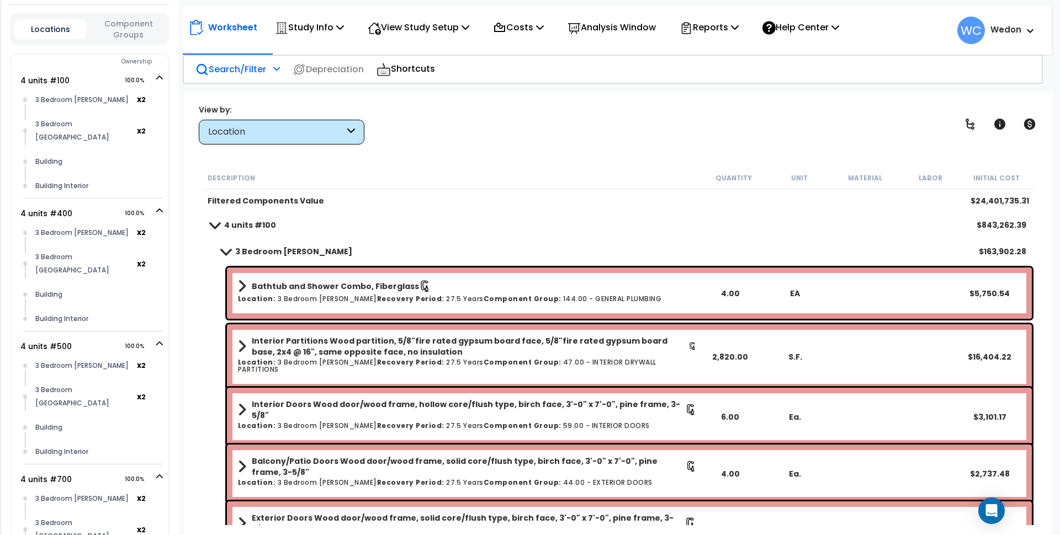
click at [273, 246] on b "3 Bedroom Greeson" at bounding box center [293, 251] width 117 height 11
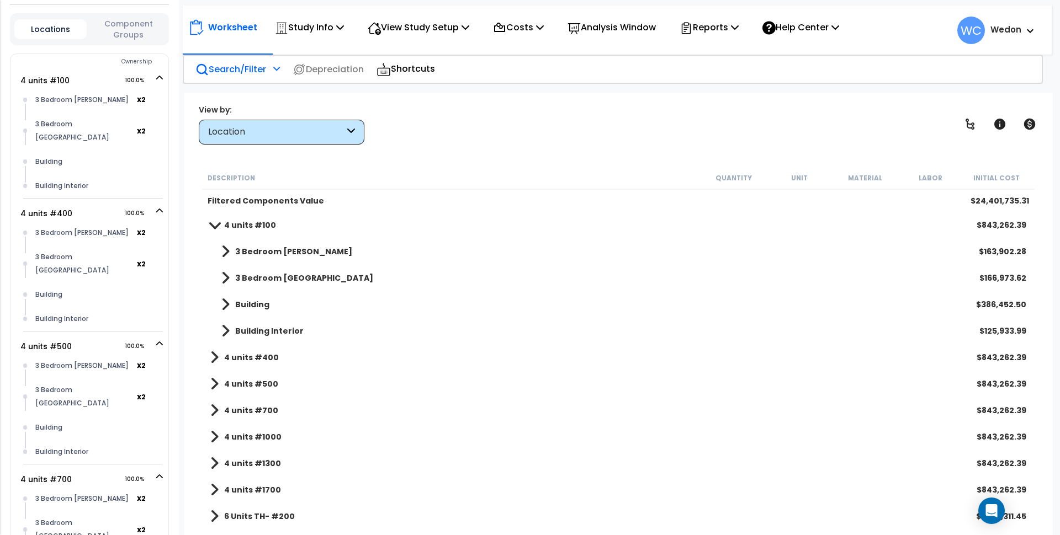
click at [237, 222] on b "4 units #100" at bounding box center [250, 225] width 52 height 11
click at [226, 222] on b "4 units #100" at bounding box center [250, 225] width 52 height 11
click at [277, 132] on div "Location" at bounding box center [276, 132] width 136 height 13
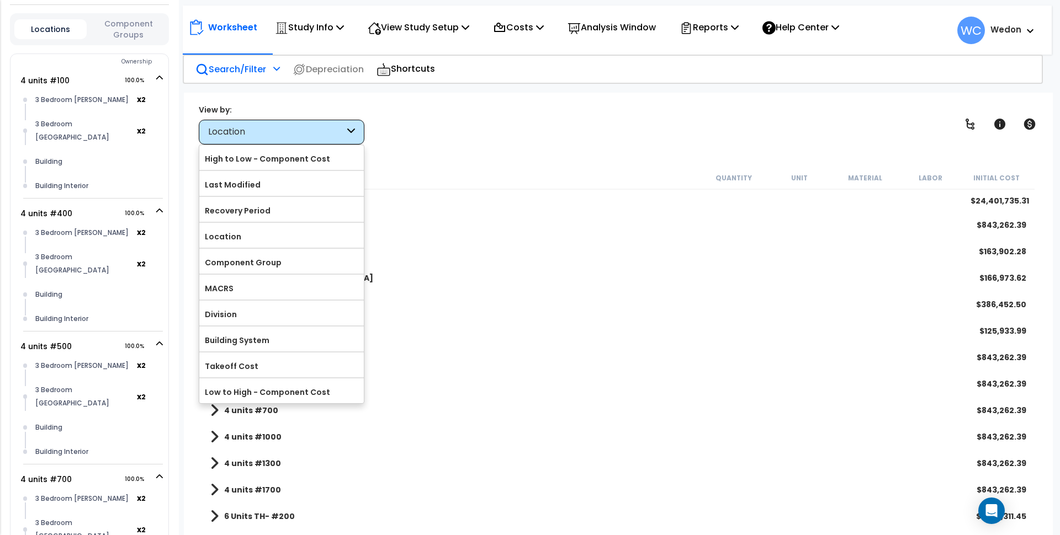
click at [261, 212] on label "Recovery Period" at bounding box center [281, 211] width 165 height 17
click at [0, 0] on input "Recovery Period" at bounding box center [0, 0] width 0 height 0
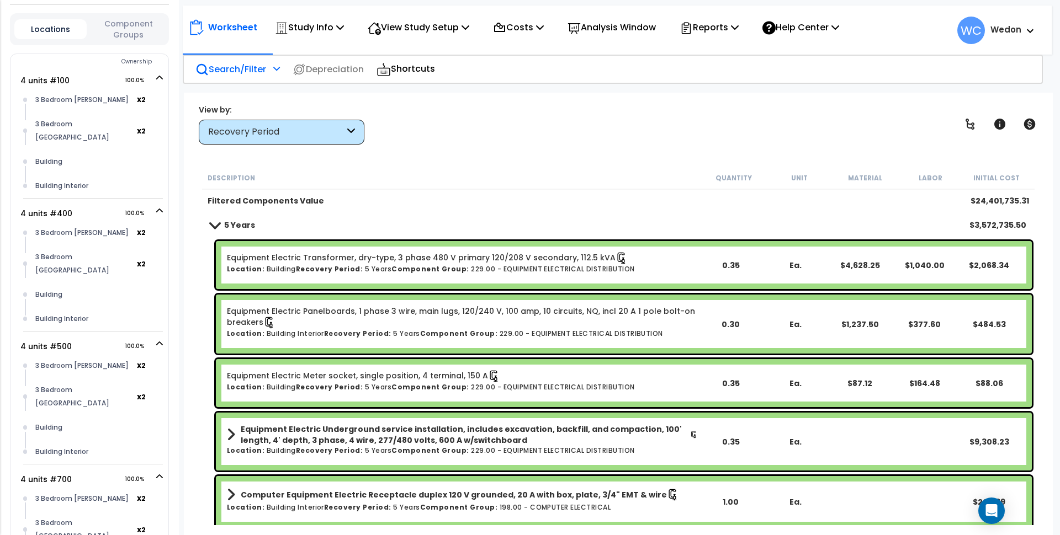
click at [234, 71] on p "Search/Filter" at bounding box center [230, 69] width 71 height 15
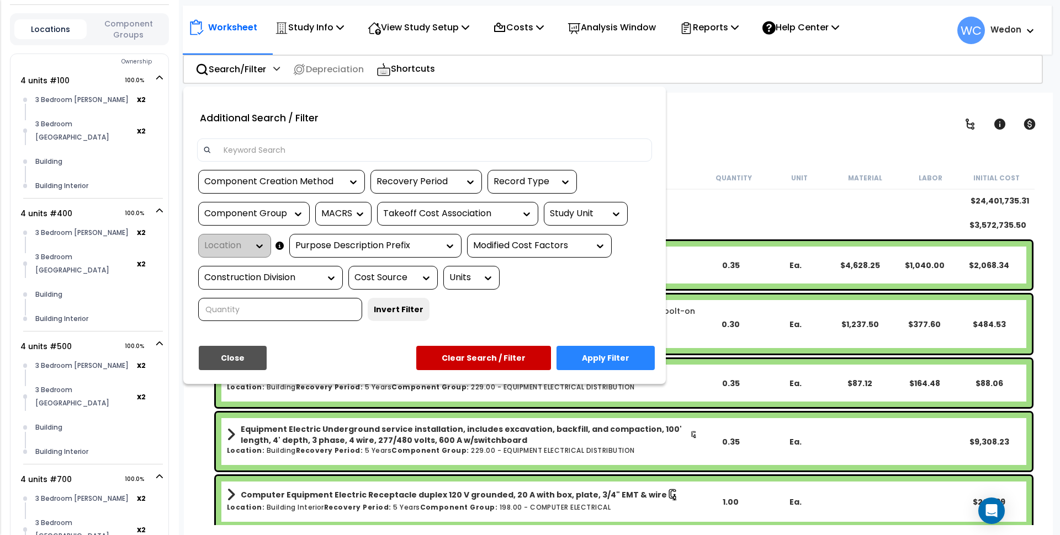
click at [586, 204] on div "Study Unit" at bounding box center [586, 214] width 84 height 24
click at [601, 213] on div "Study Unit" at bounding box center [577, 214] width 55 height 13
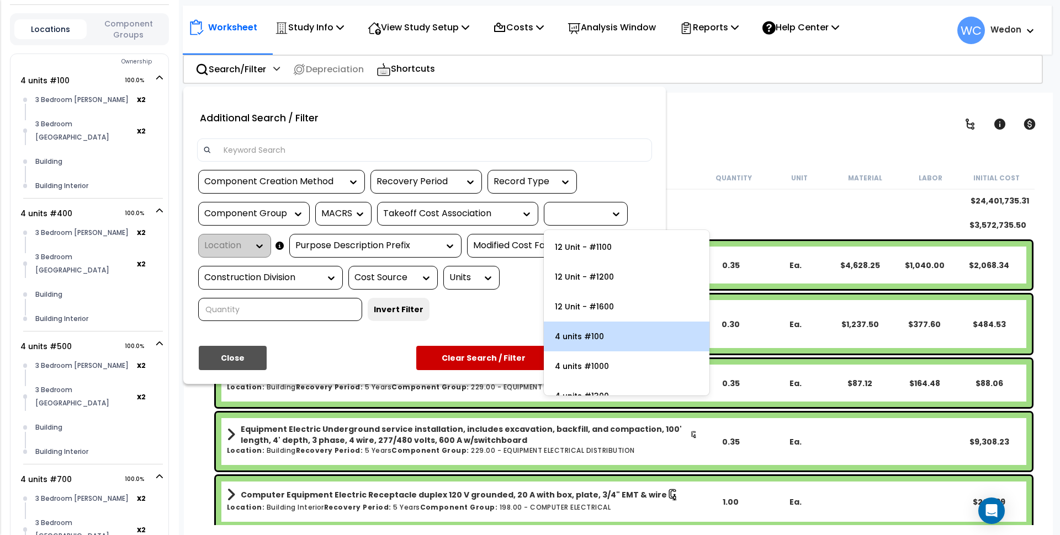
click at [584, 340] on div "4 units #100" at bounding box center [627, 337] width 166 height 30
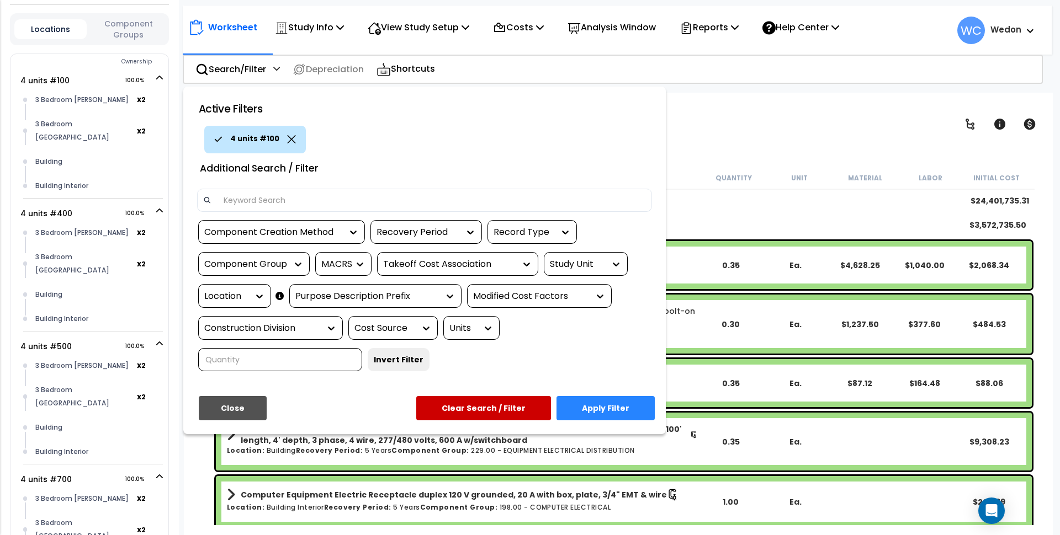
click at [619, 405] on button "Apply Filter" at bounding box center [605, 408] width 98 height 24
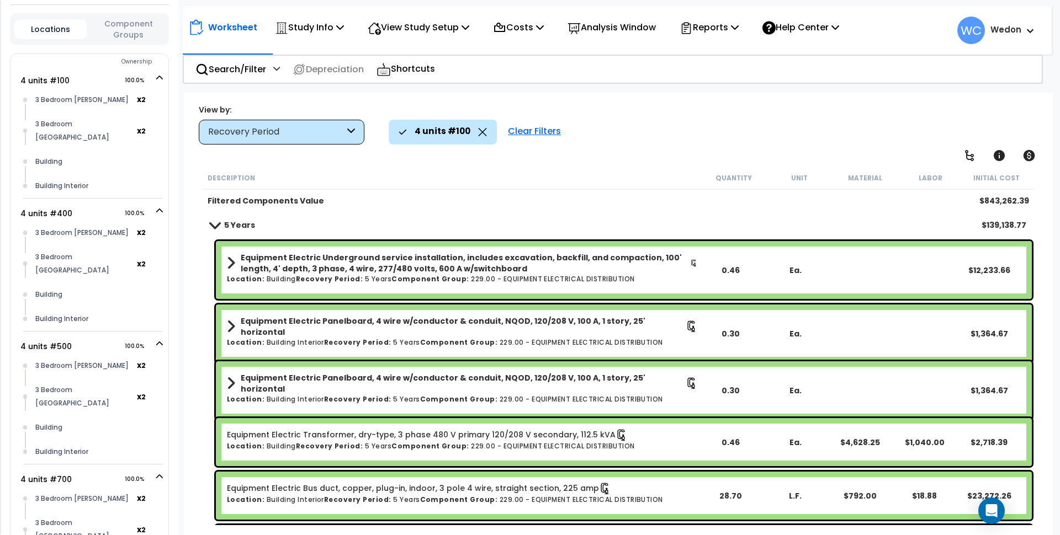
click at [218, 222] on span at bounding box center [214, 225] width 15 height 8
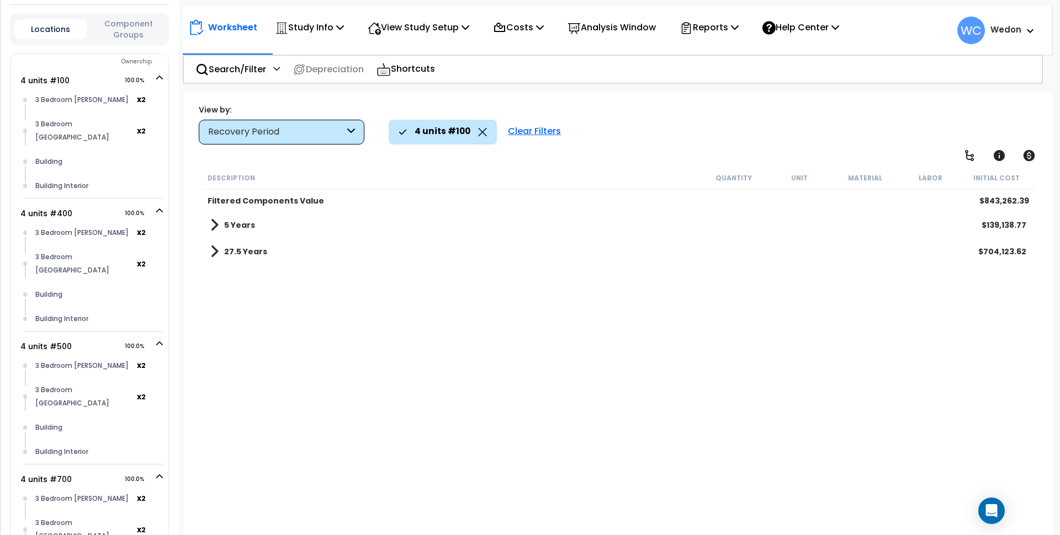
click at [214, 198] on b "Filtered Components Value" at bounding box center [266, 200] width 116 height 11
click at [227, 220] on b "5 Years" at bounding box center [239, 225] width 31 height 11
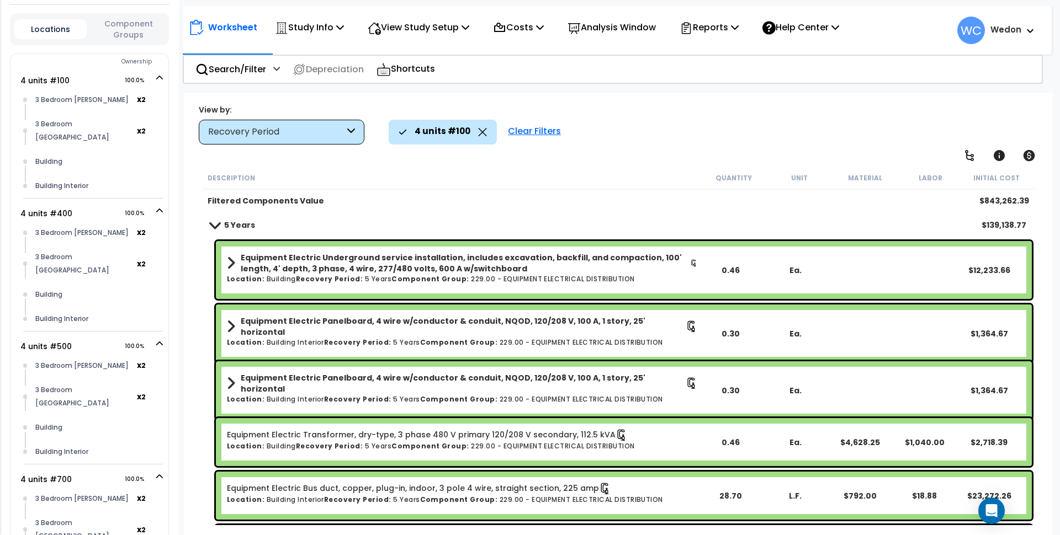
click at [221, 223] on span at bounding box center [214, 225] width 15 height 8
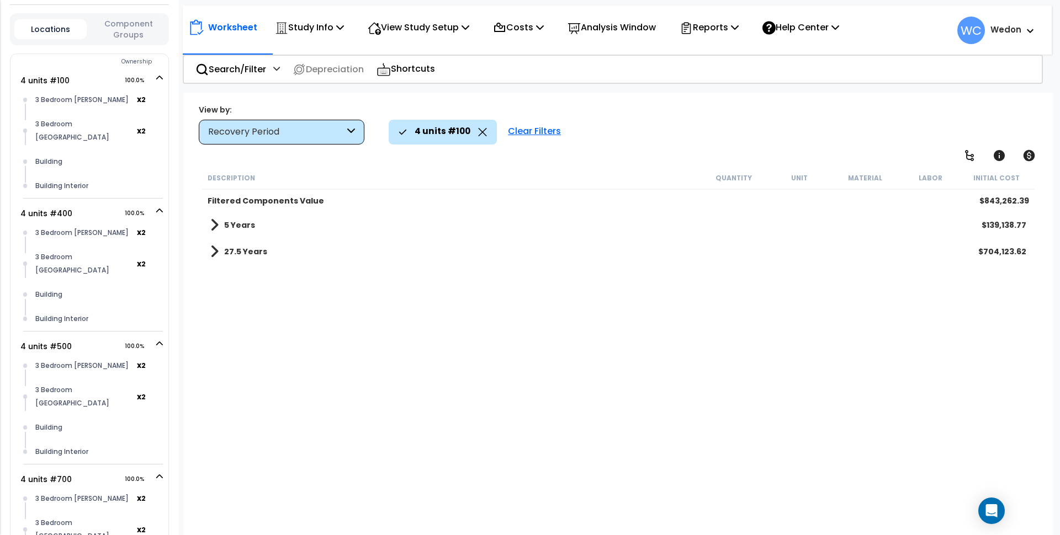
click at [221, 248] on link "27.5 Years" at bounding box center [238, 251] width 57 height 15
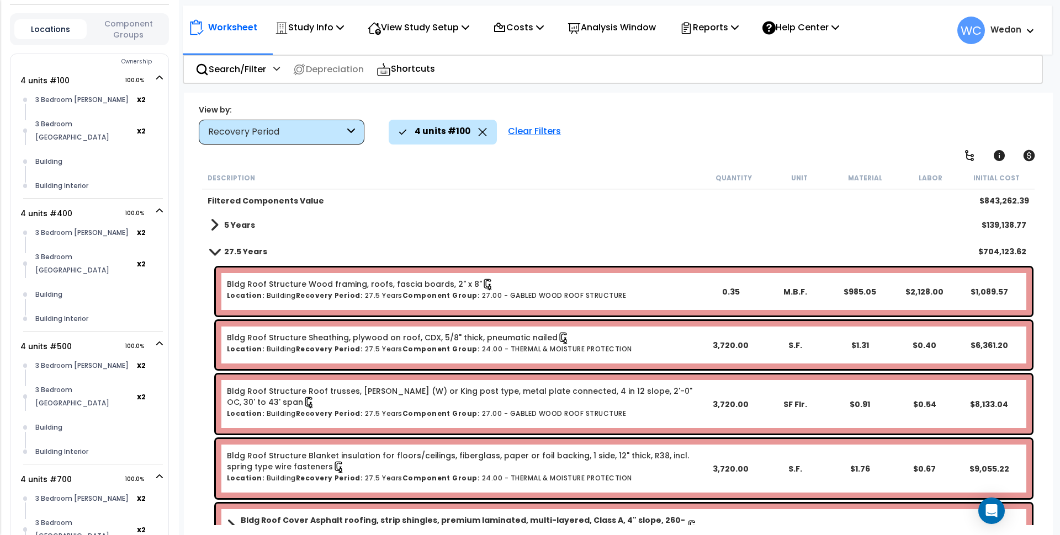
click at [215, 252] on span at bounding box center [214, 251] width 15 height 8
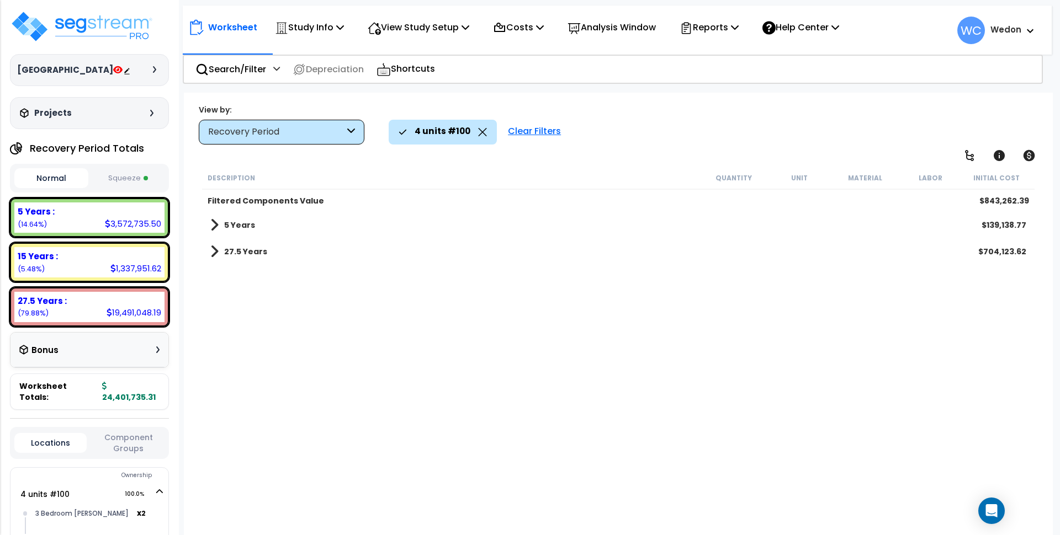
drag, startPoint x: 213, startPoint y: 255, endPoint x: 215, endPoint y: 225, distance: 29.9
click at [214, 254] on span at bounding box center [214, 251] width 8 height 15
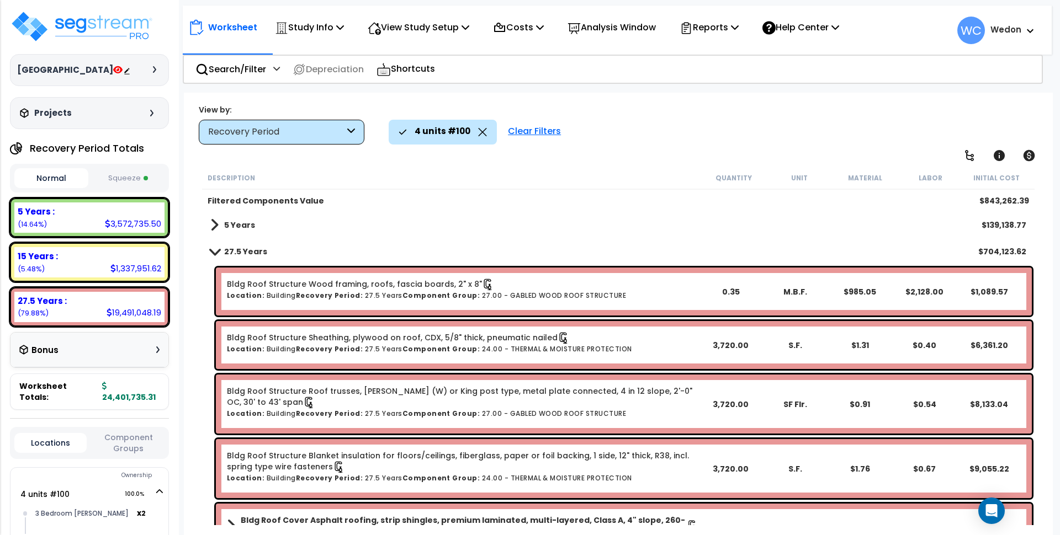
click at [235, 226] on b "5 Years" at bounding box center [239, 225] width 31 height 11
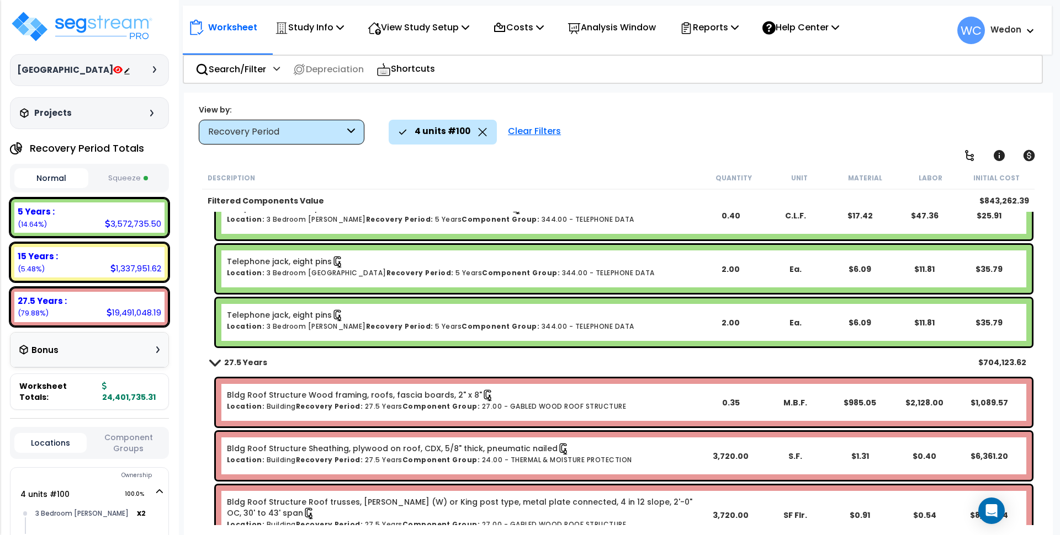
scroll to position [3726, 0]
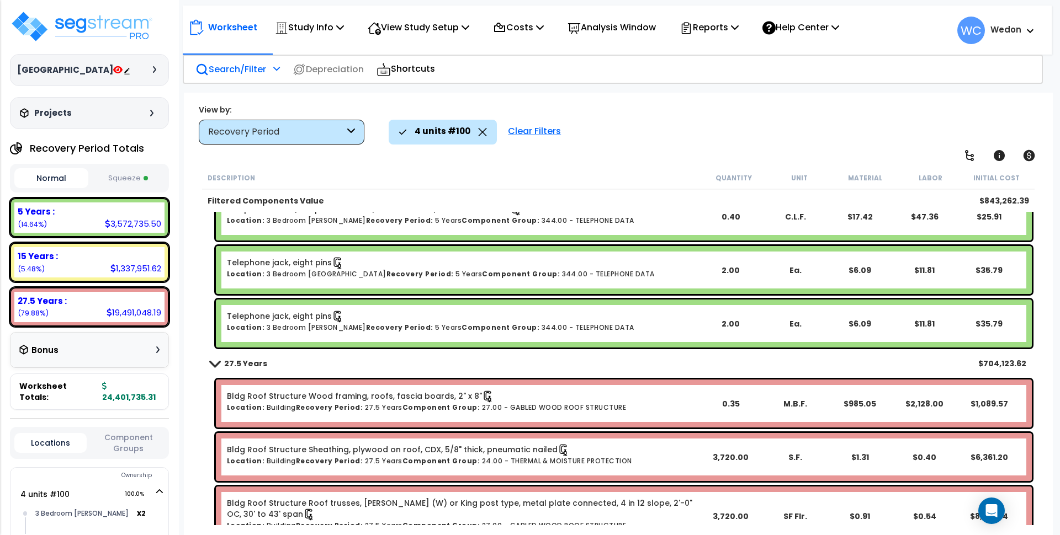
click at [220, 57] on div "Search/Filter Additional Search / Filter" at bounding box center [237, 69] width 84 height 26
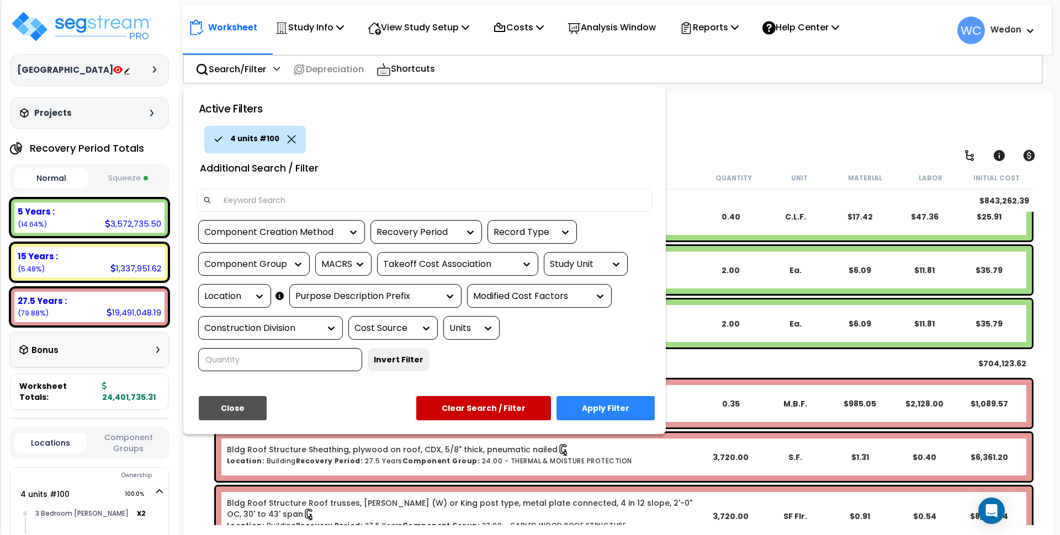
click at [259, 204] on input at bounding box center [431, 200] width 429 height 17
type input "balcony"
click at [598, 406] on button "Apply Filter" at bounding box center [605, 408] width 98 height 24
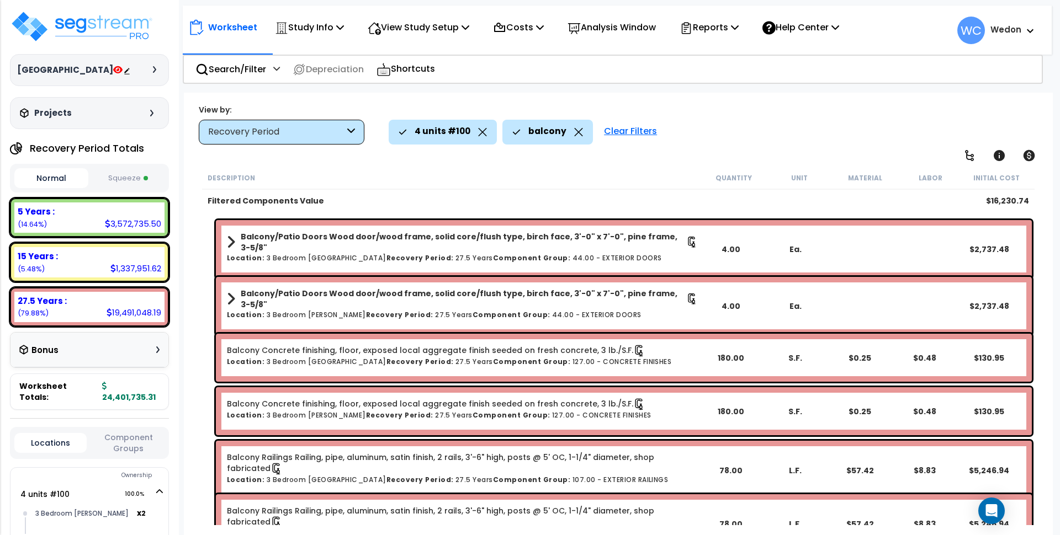
scroll to position [0, 0]
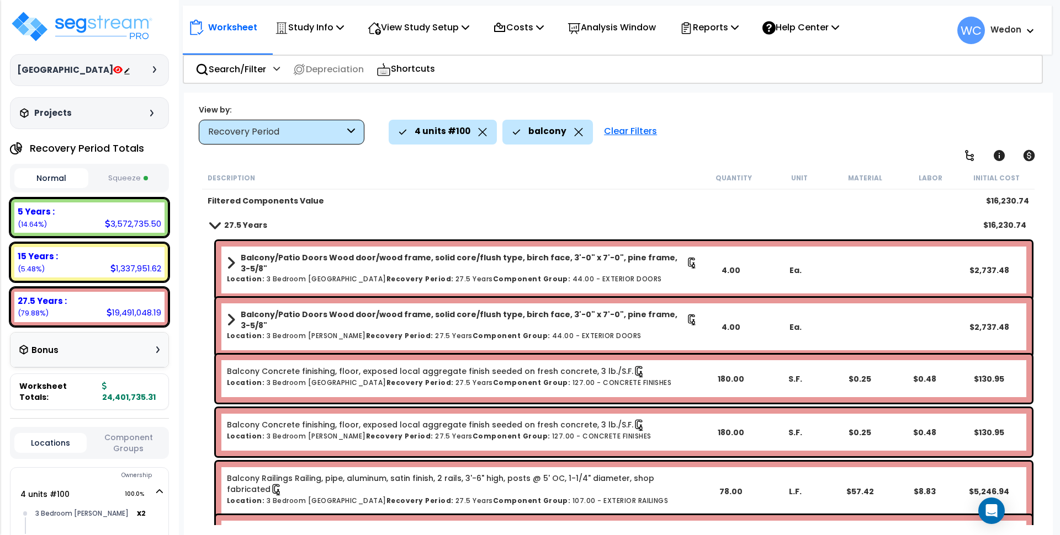
click at [575, 132] on icon at bounding box center [579, 132] width 8 height 8
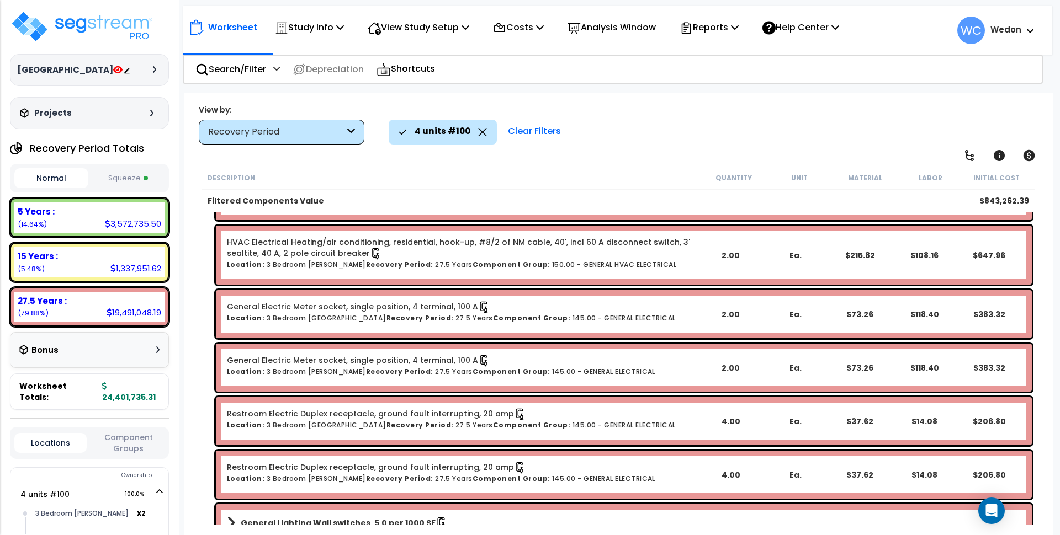
scroll to position [12276, 0]
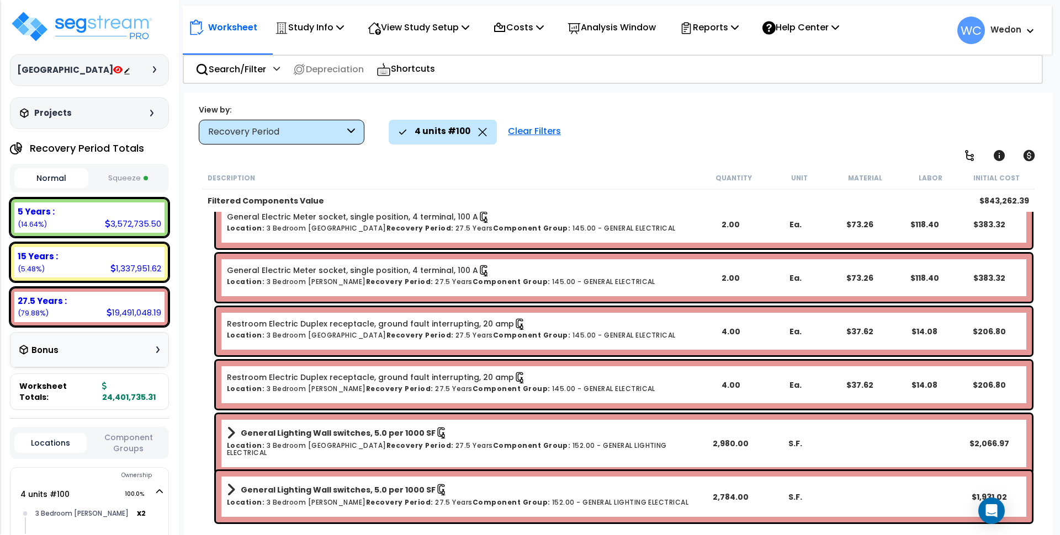
click at [650, 151] on div "Worksheet Study Info Study Setup Add Property Unit Template study Clone study WC" at bounding box center [618, 360] width 869 height 535
click at [841, 137] on div "4 units #100 Clear Filters" at bounding box center [715, 132] width 653 height 24
click at [657, 102] on div "Worksheet Study Info Study Setup Add Property Unit Template study Clone study WC" at bounding box center [618, 360] width 869 height 535
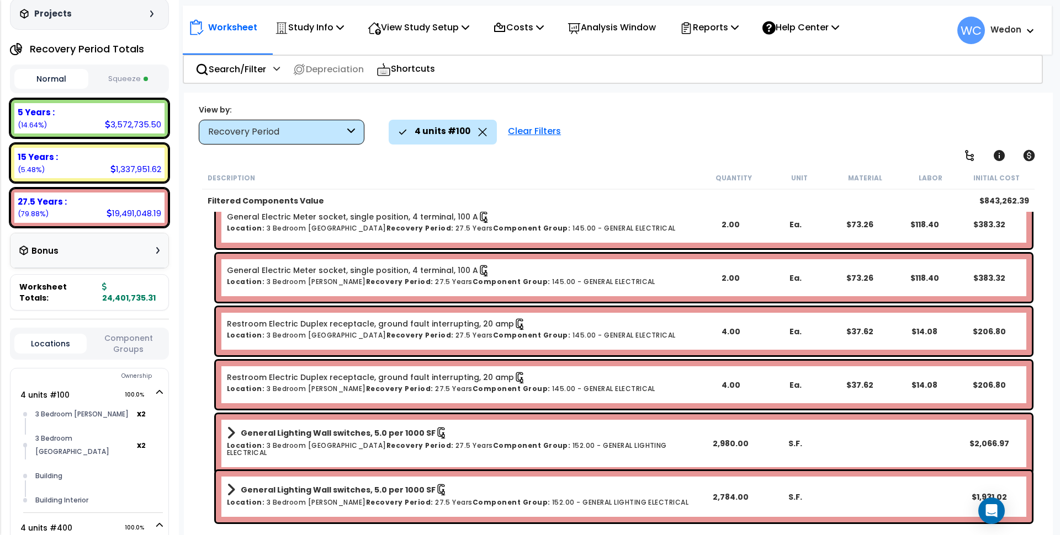
scroll to position [414, 0]
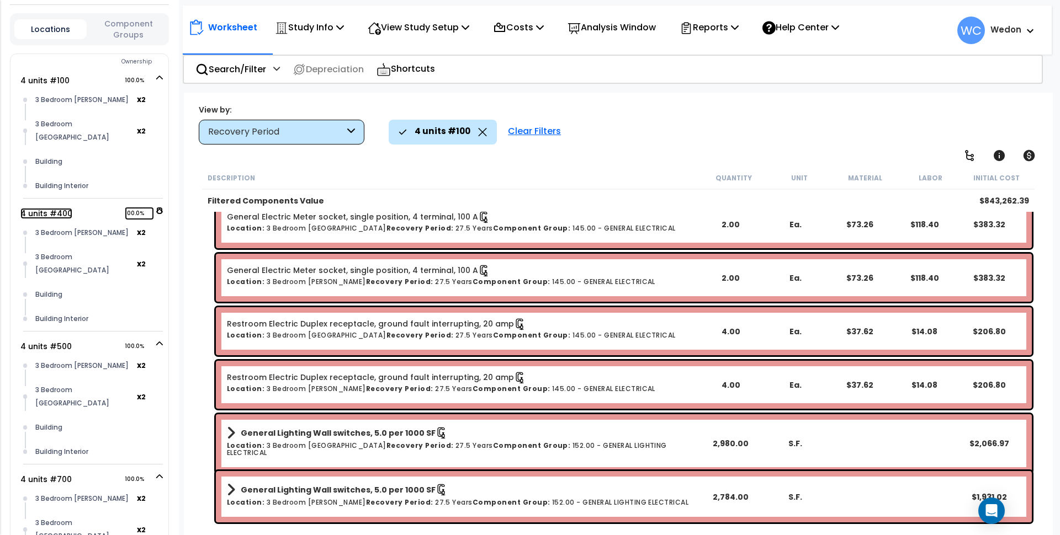
click at [53, 208] on link "4 units #400 100.0%" at bounding box center [46, 213] width 52 height 11
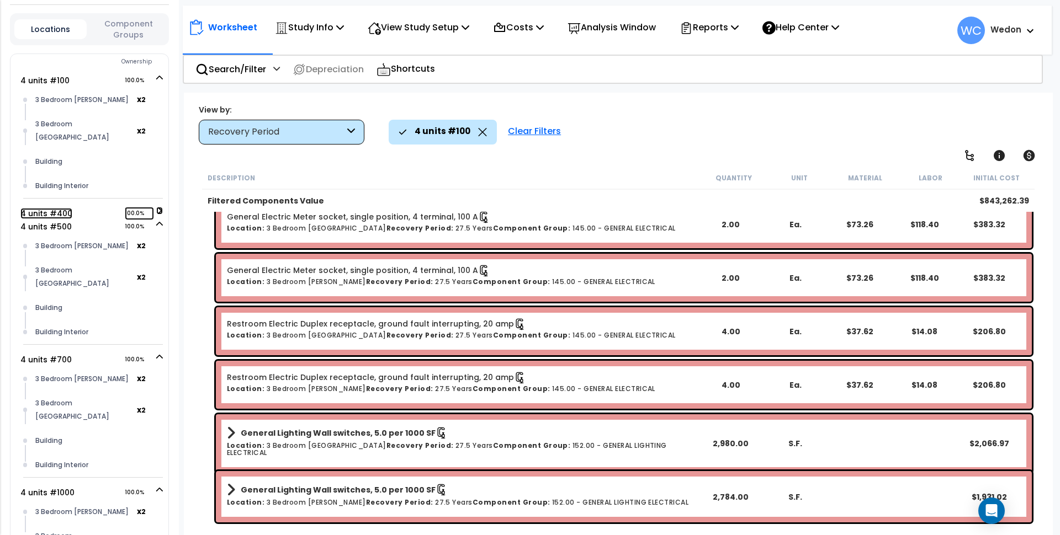
click at [54, 208] on link "4 units #400 100.0%" at bounding box center [46, 213] width 52 height 11
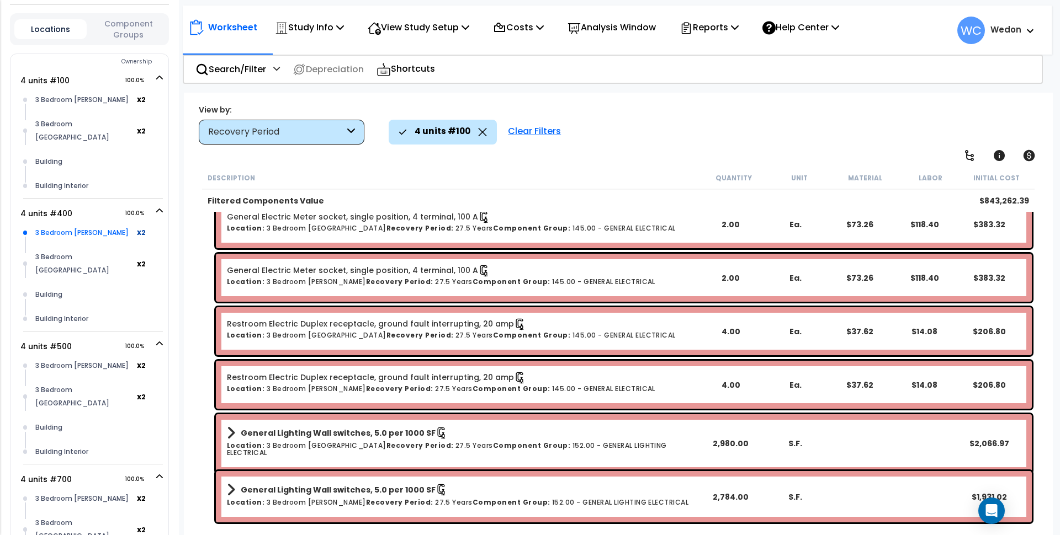
click at [56, 226] on div "3 Bedroom Greeson" at bounding box center [85, 232] width 104 height 13
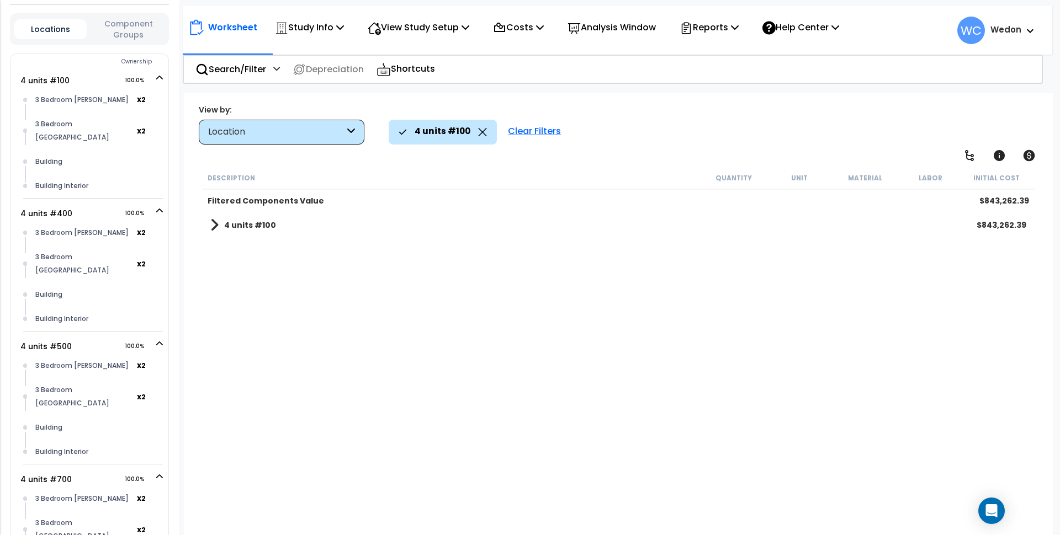
click at [244, 224] on b "4 units #100" at bounding box center [250, 225] width 52 height 11
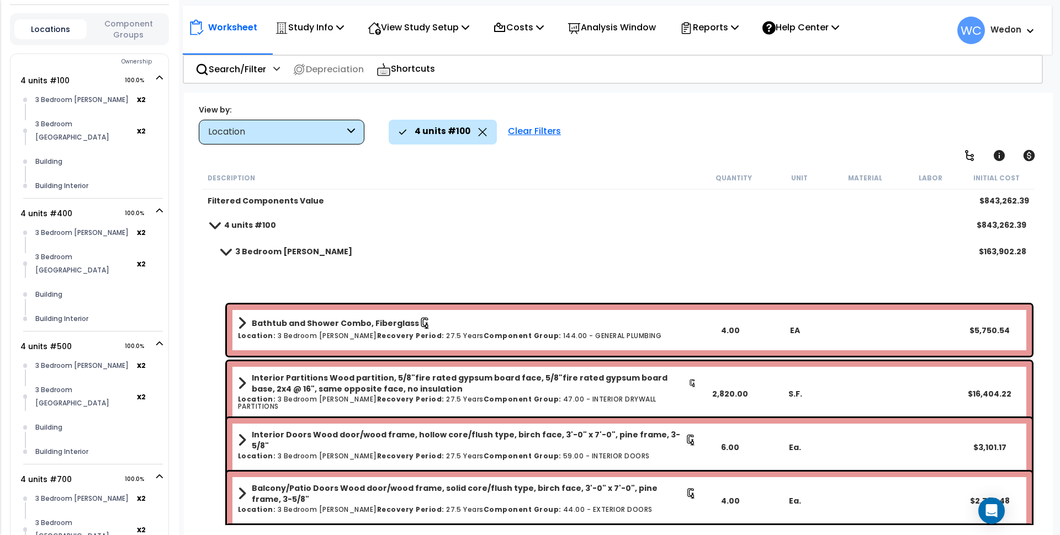
click at [227, 221] on b "4 units #100" at bounding box center [250, 225] width 52 height 11
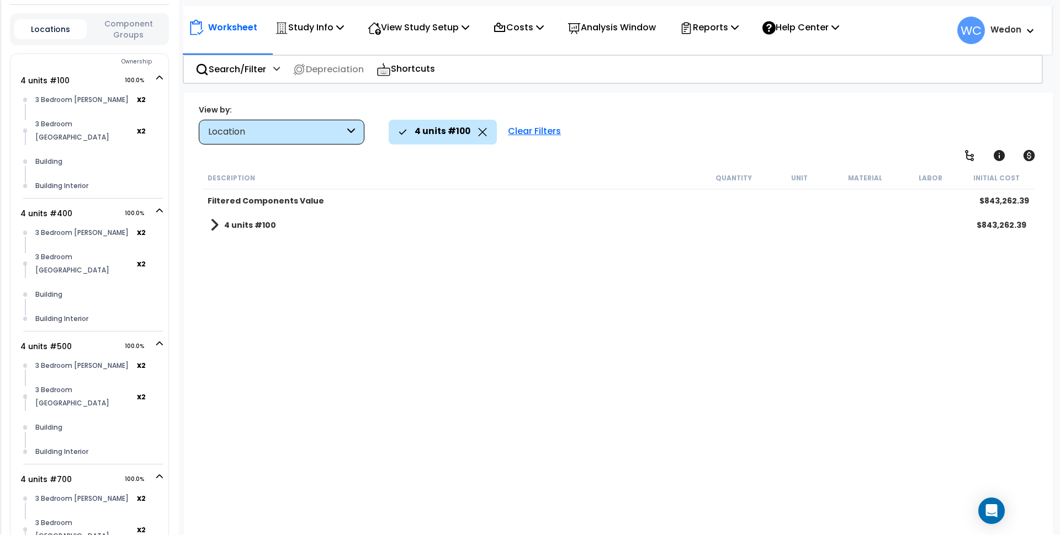
click at [240, 220] on b "4 units #100" at bounding box center [250, 225] width 52 height 11
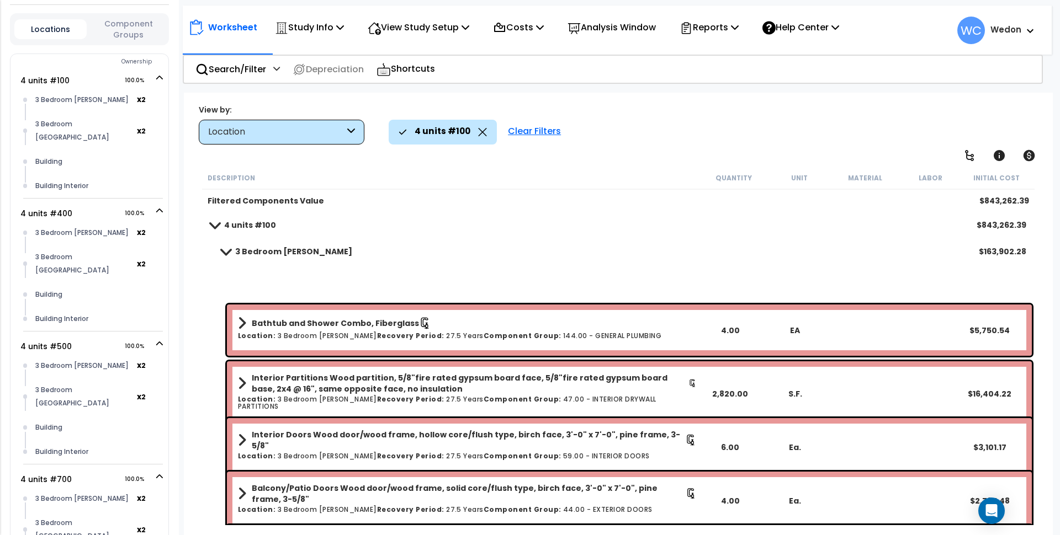
drag, startPoint x: 230, startPoint y: 224, endPoint x: 318, endPoint y: 108, distance: 145.0
click at [232, 224] on b "4 units #100" at bounding box center [250, 225] width 52 height 11
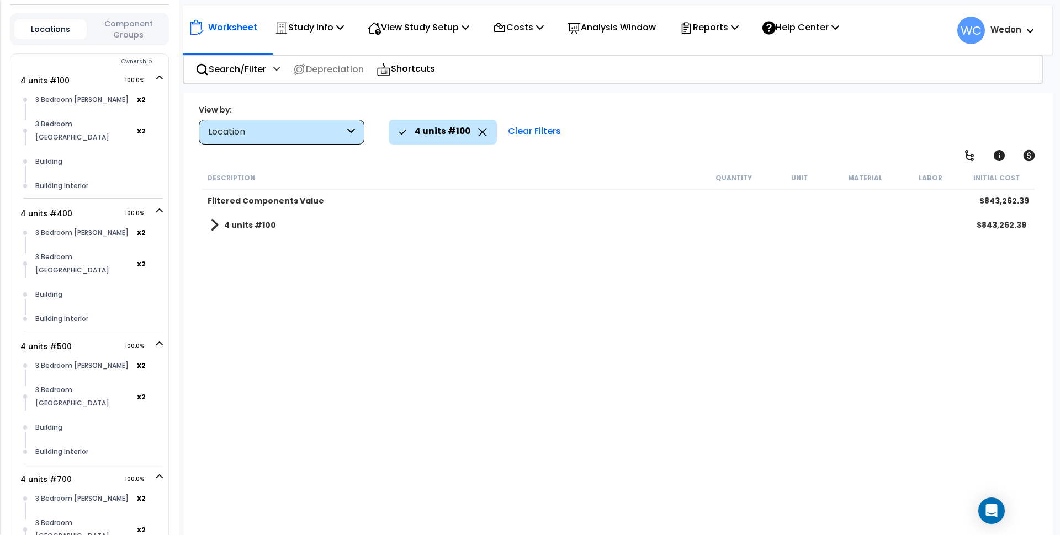
click at [318, 108] on div "View by:" at bounding box center [282, 109] width 166 height 11
click at [311, 140] on div "Location" at bounding box center [282, 132] width 166 height 25
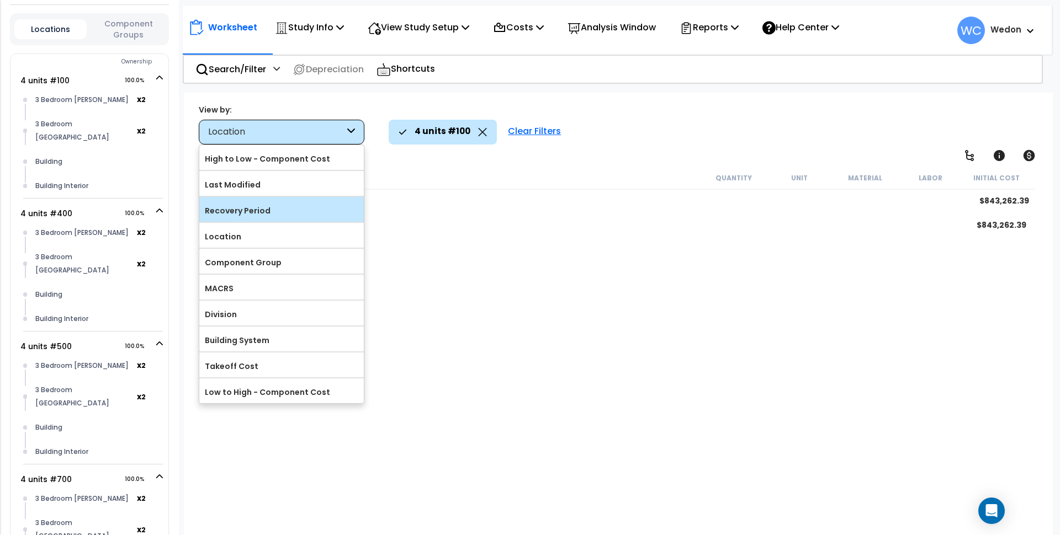
click at [267, 219] on label "Recovery Period" at bounding box center [281, 211] width 165 height 17
click at [0, 0] on input "Recovery Period" at bounding box center [0, 0] width 0 height 0
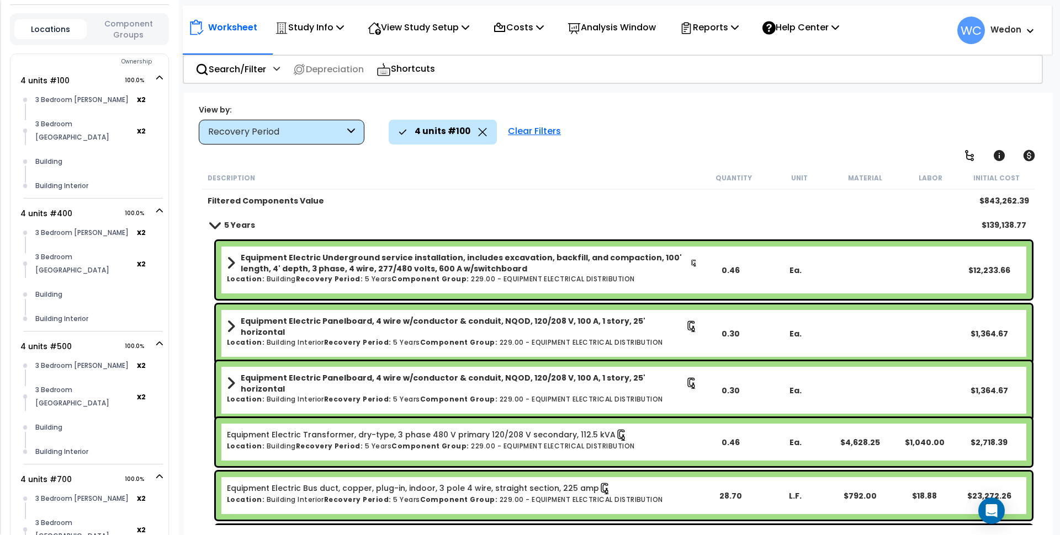
click at [237, 227] on b "5 Years" at bounding box center [239, 225] width 31 height 11
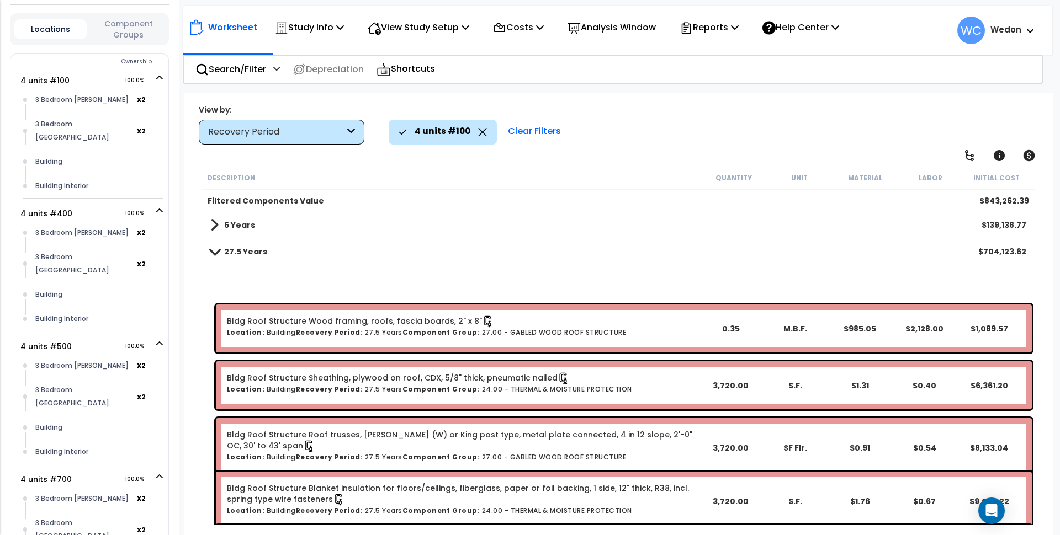
click at [232, 245] on link "27.5 Years" at bounding box center [238, 251] width 57 height 15
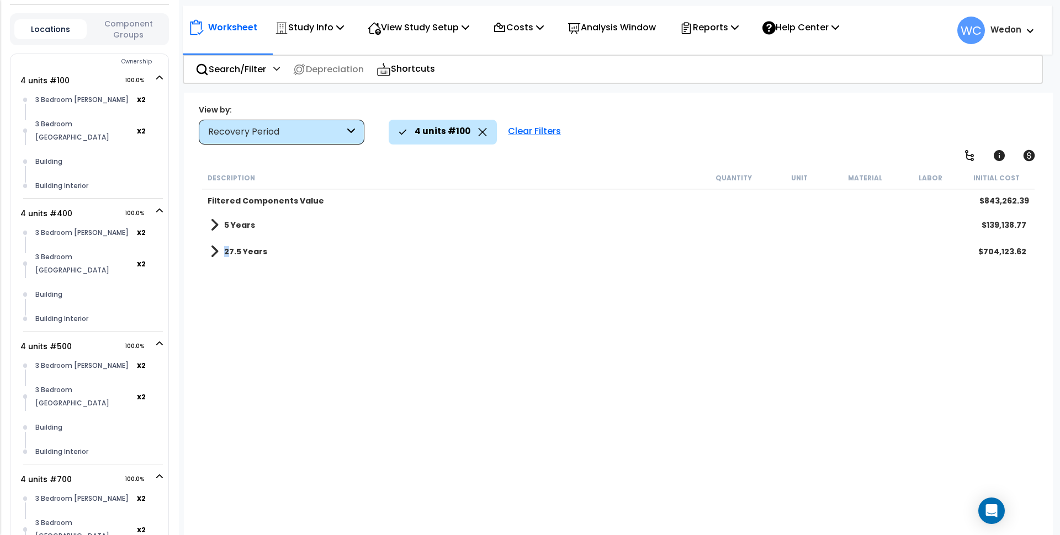
click at [226, 253] on b "27.5 Years" at bounding box center [245, 251] width 43 height 11
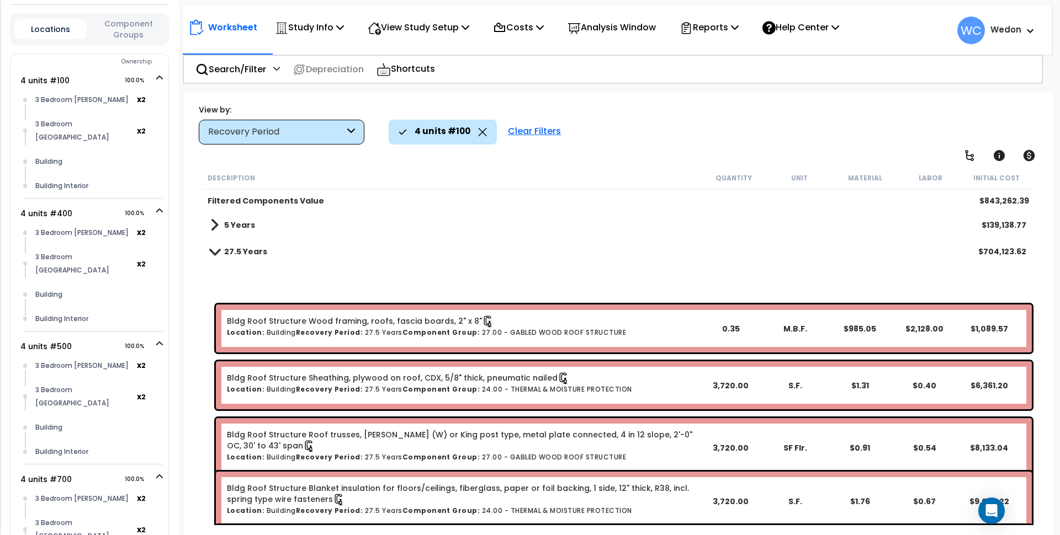
drag, startPoint x: 226, startPoint y: 227, endPoint x: 307, endPoint y: 210, distance: 82.4
click at [227, 226] on b "5 Years" at bounding box center [239, 225] width 31 height 11
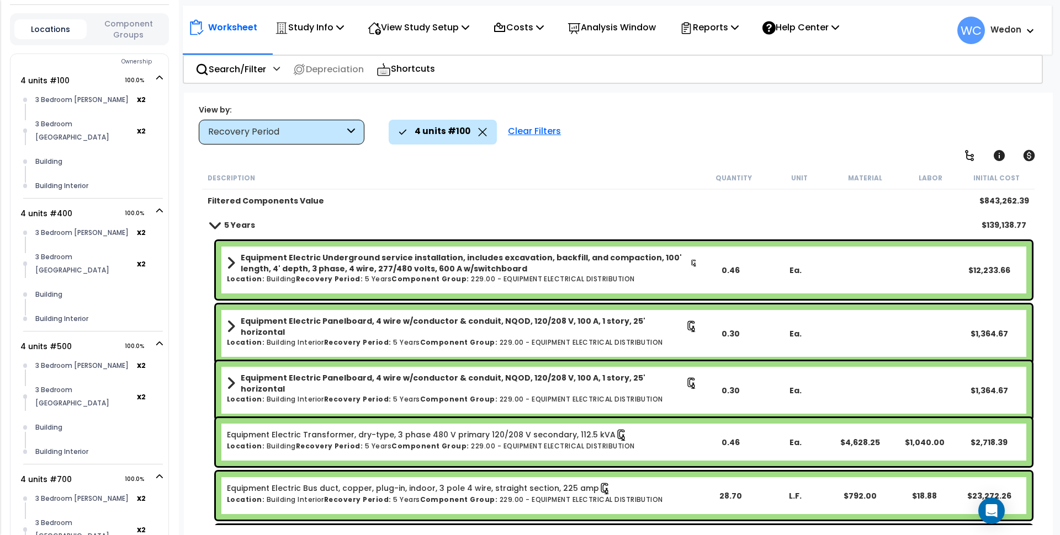
drag, startPoint x: 247, startPoint y: 223, endPoint x: 230, endPoint y: 237, distance: 22.0
click at [246, 224] on b "5 Years" at bounding box center [239, 225] width 31 height 11
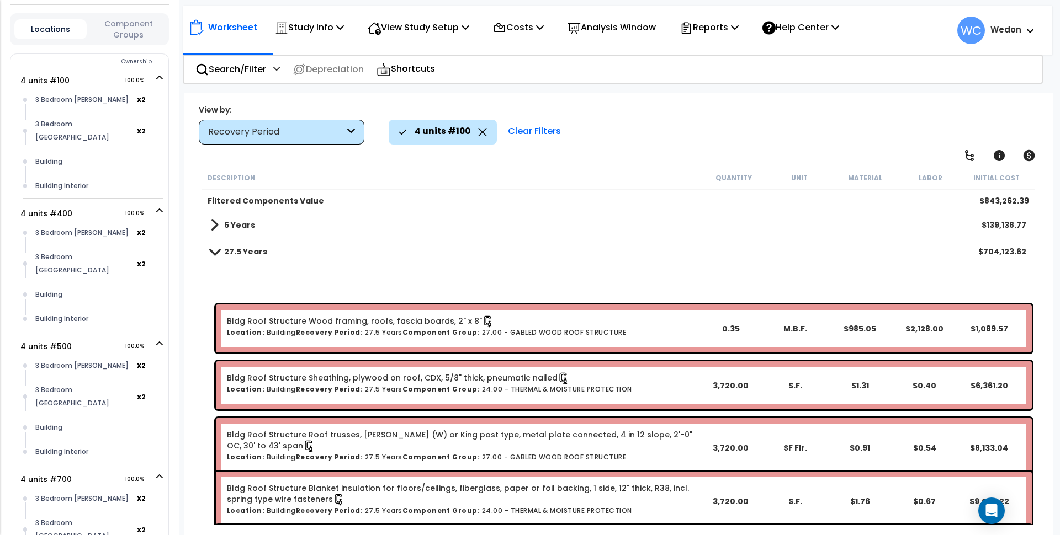
drag, startPoint x: 224, startPoint y: 243, endPoint x: 543, endPoint y: 201, distance: 321.9
click at [235, 244] on link "27.5 Years" at bounding box center [238, 251] width 57 height 15
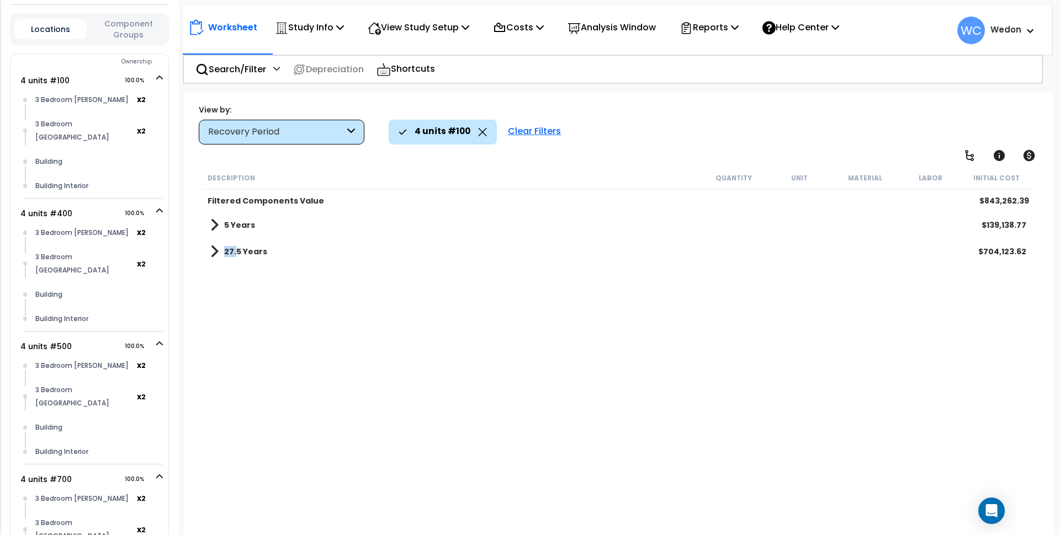
click at [702, 117] on div "View by: Recovery Period High to Low - Component Cost" at bounding box center [618, 124] width 847 height 41
click at [213, 248] on span at bounding box center [214, 251] width 8 height 15
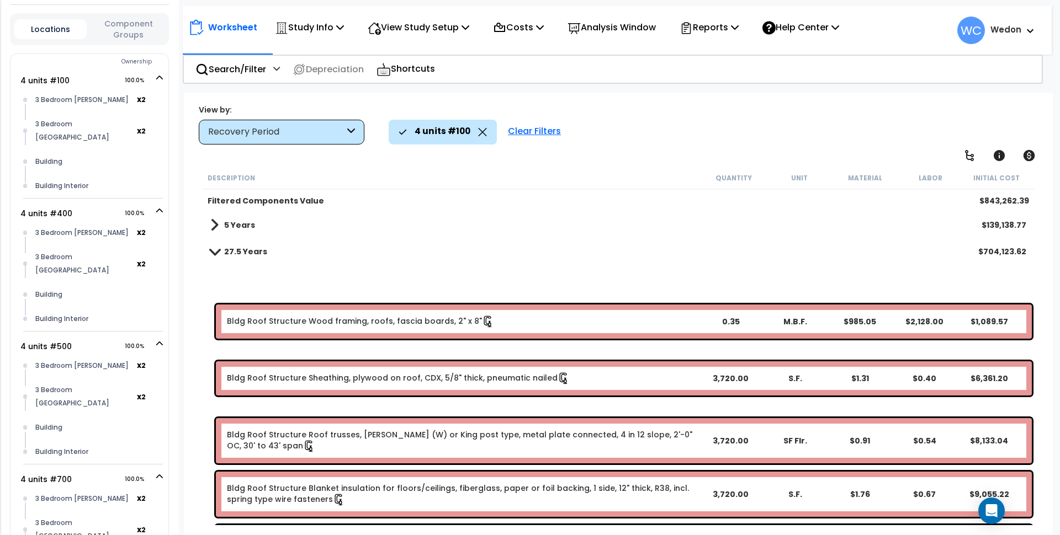
drag, startPoint x: 260, startPoint y: 223, endPoint x: 287, endPoint y: 217, distance: 27.2
click at [261, 223] on div "5 Years $139,138.77" at bounding box center [618, 225] width 827 height 26
click at [228, 241] on div "27.5 Years $704,123.62" at bounding box center [618, 251] width 827 height 26
click at [211, 258] on link "27.5 Years" at bounding box center [238, 251] width 57 height 15
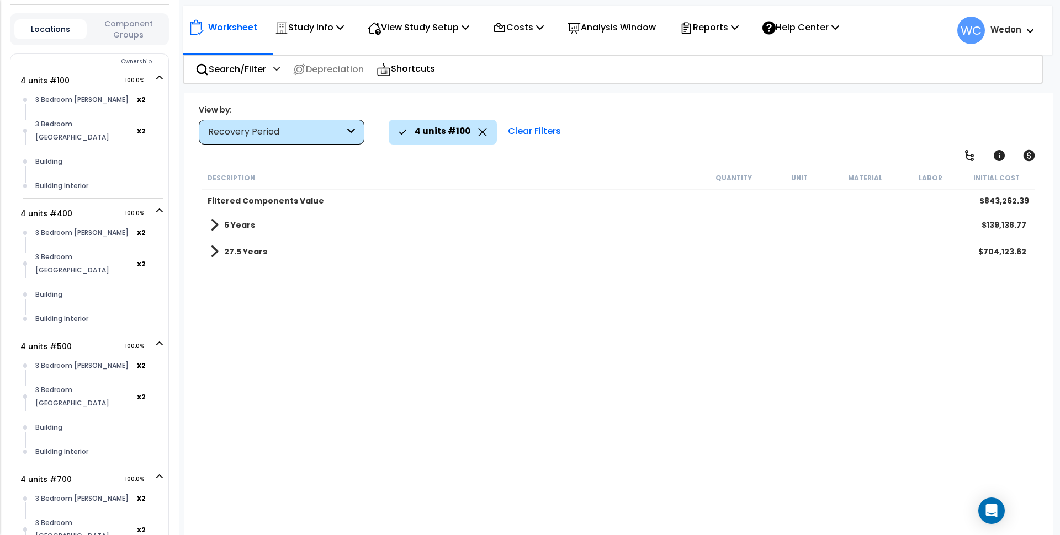
click at [212, 254] on span at bounding box center [214, 251] width 8 height 15
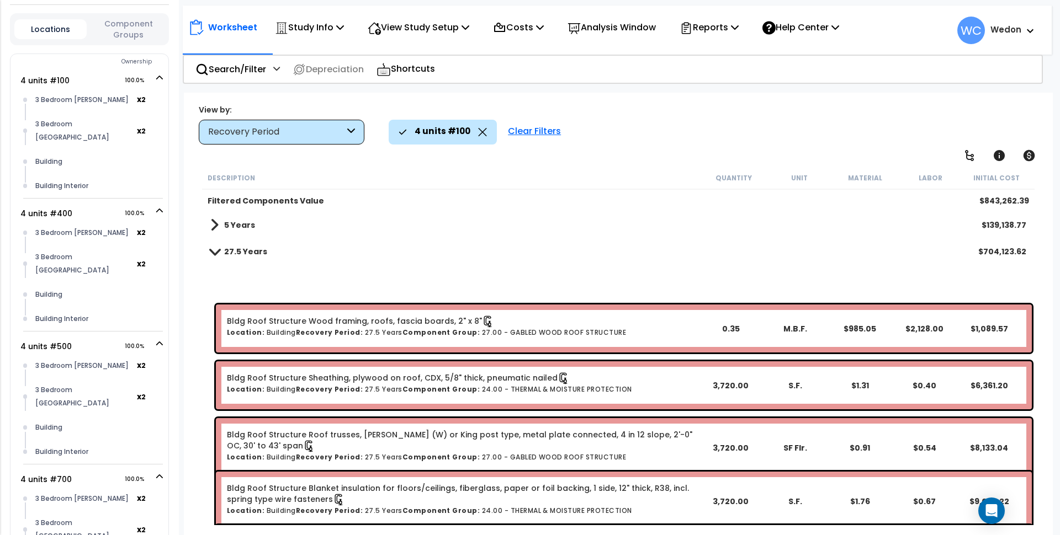
click at [316, 128] on div "Recovery Period" at bounding box center [276, 132] width 136 height 13
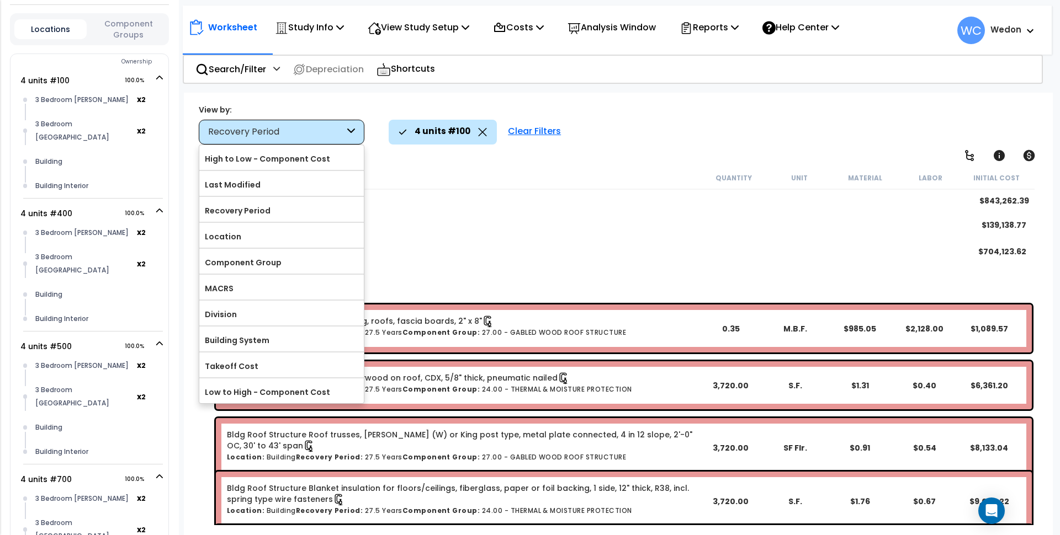
click at [511, 235] on div "5 Years $139,138.77" at bounding box center [618, 225] width 827 height 26
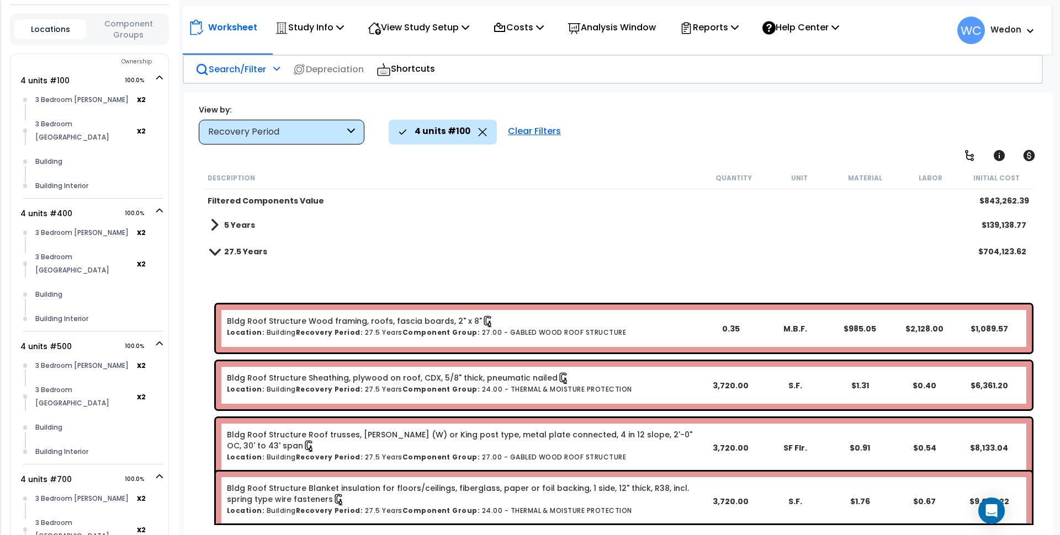
click at [242, 64] on p "Search/Filter" at bounding box center [230, 69] width 71 height 15
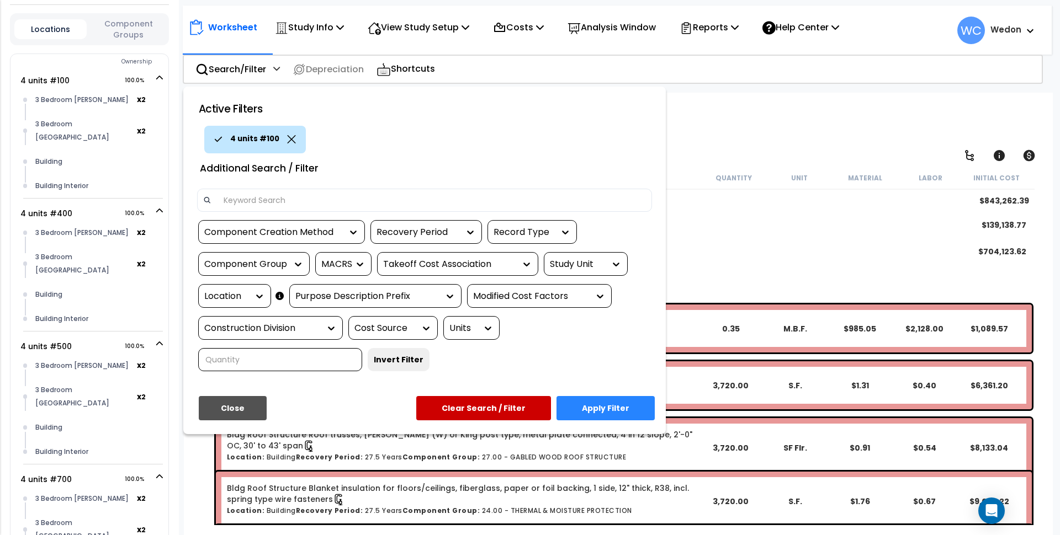
click at [579, 266] on div "Study Unit" at bounding box center [577, 264] width 55 height 13
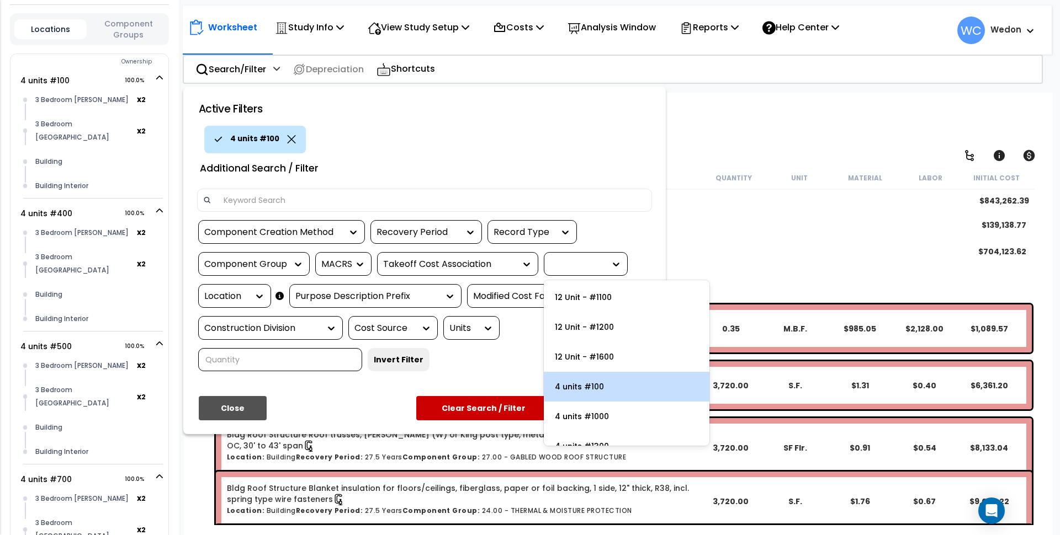
click at [589, 385] on div "4 units #100" at bounding box center [627, 387] width 166 height 30
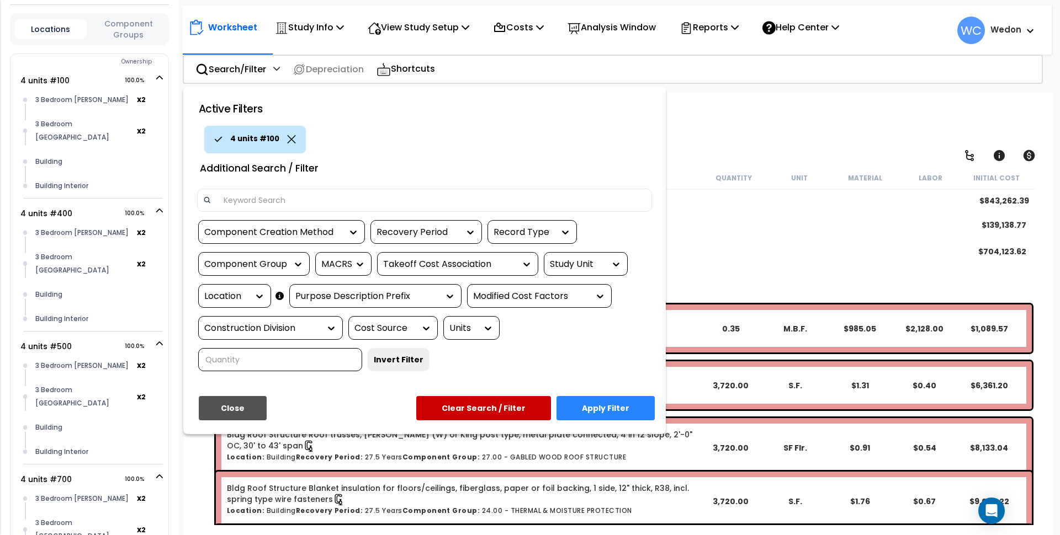
click at [240, 294] on div "Location" at bounding box center [226, 296] width 44 height 13
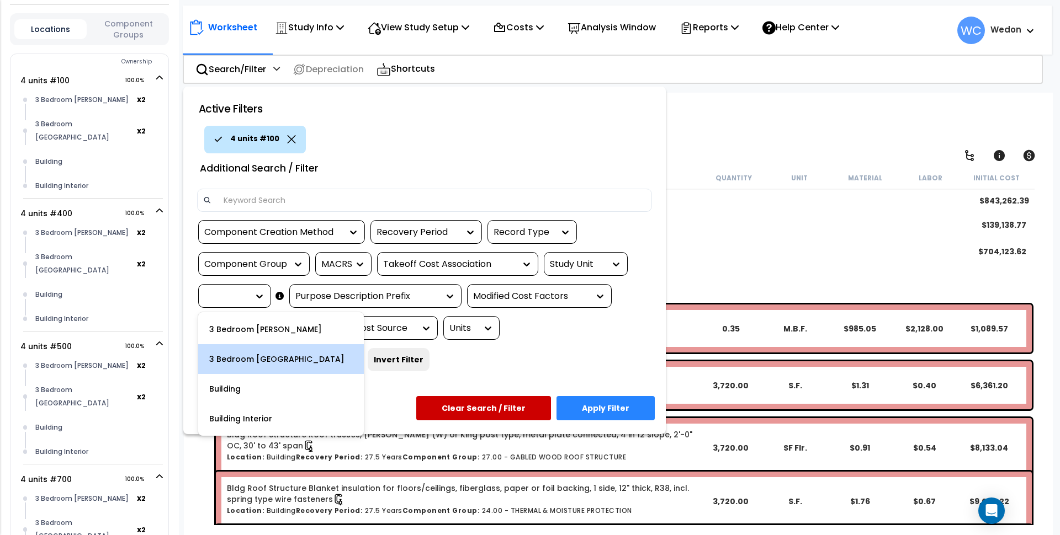
scroll to position [49, 0]
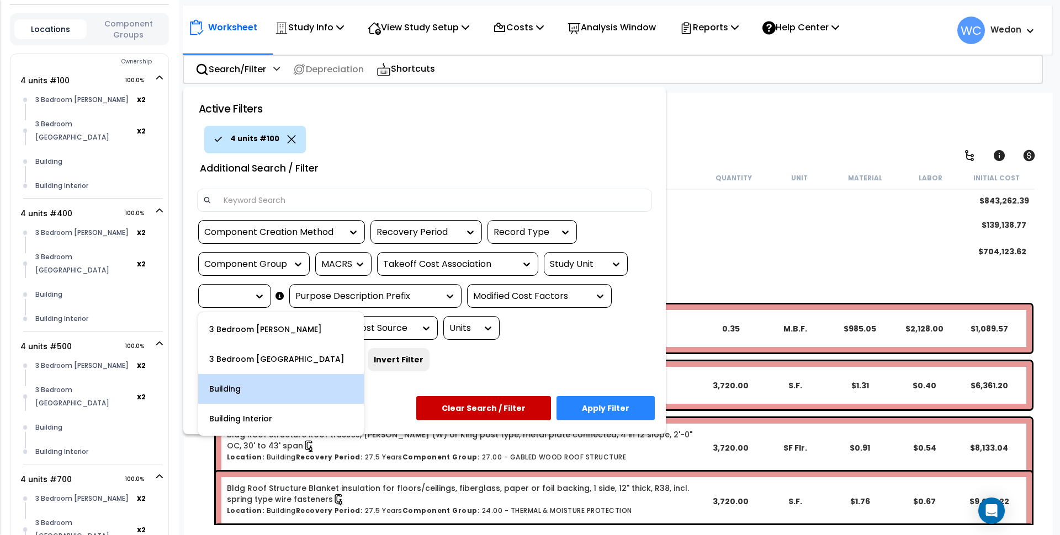
click at [265, 390] on div "Building" at bounding box center [281, 389] width 166 height 30
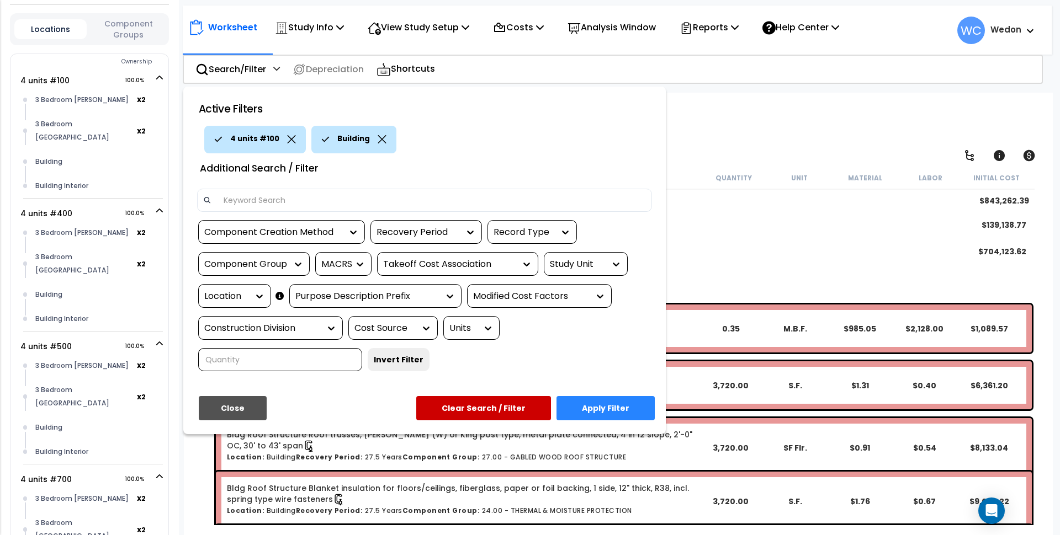
click at [244, 299] on div "Location" at bounding box center [226, 296] width 44 height 13
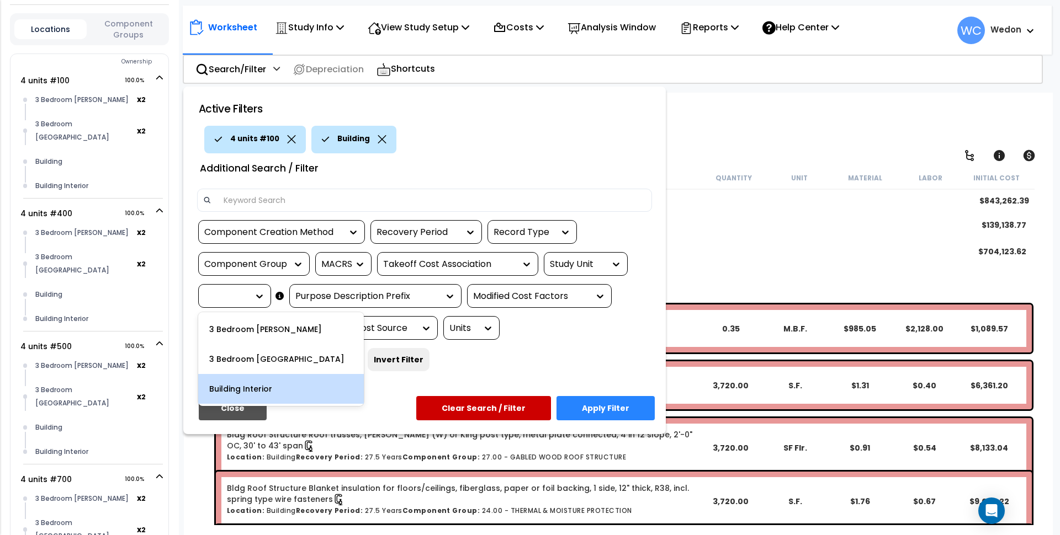
click at [634, 410] on button "Apply Filter" at bounding box center [605, 408] width 98 height 24
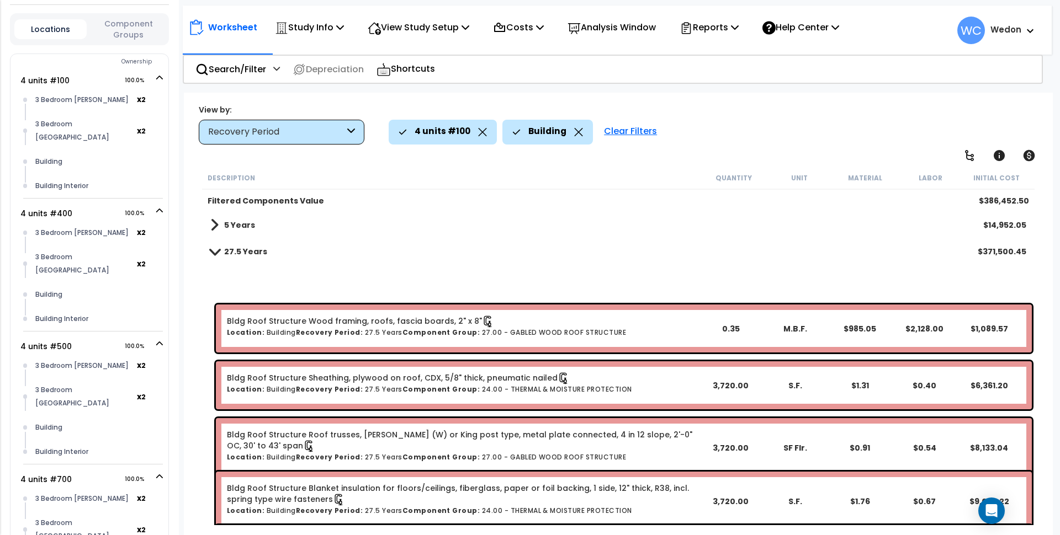
click at [350, 137] on icon at bounding box center [351, 132] width 8 height 13
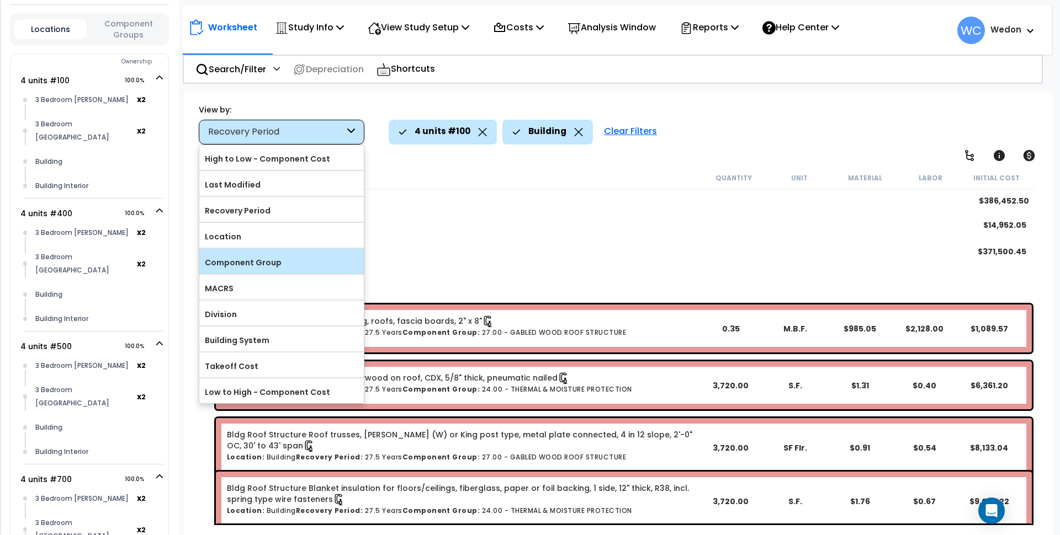
click at [273, 256] on label "Component Group" at bounding box center [281, 262] width 165 height 17
click at [0, 0] on input "Component Group" at bounding box center [0, 0] width 0 height 0
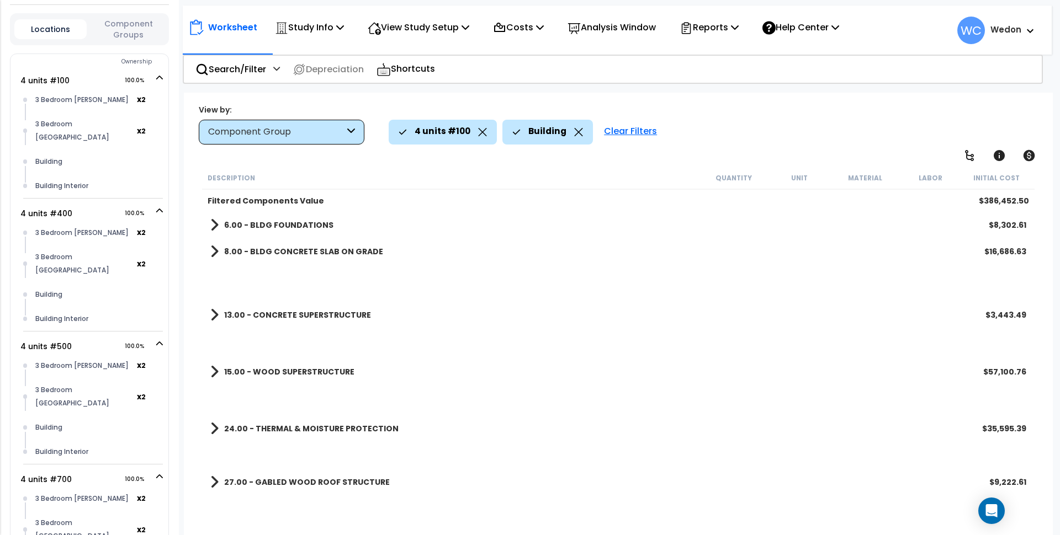
scroll to position [0, 0]
click at [284, 230] on link "6.00 - BLDG FOUNDATIONS" at bounding box center [271, 225] width 123 height 15
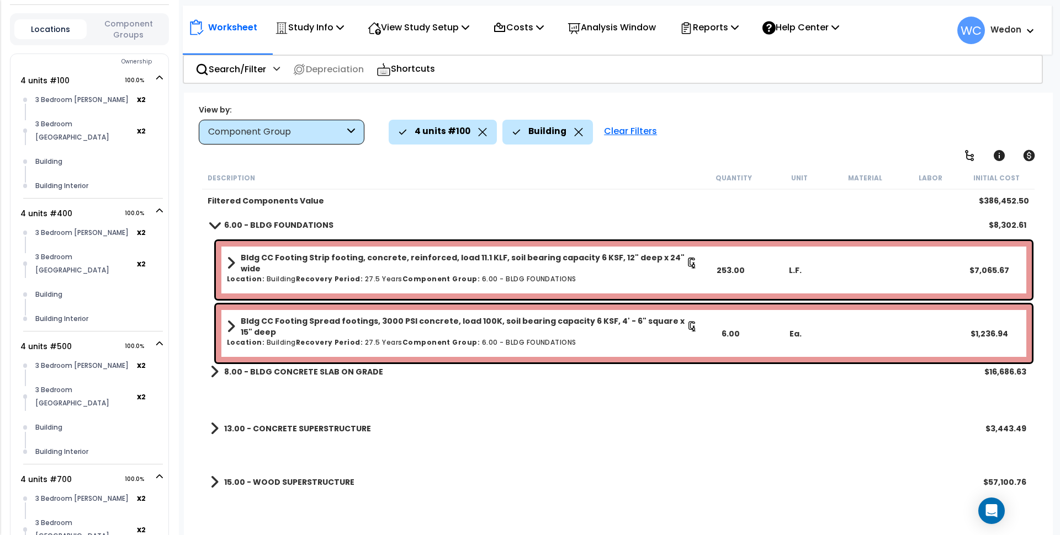
click at [240, 231] on link "6.00 - BLDG FOUNDATIONS" at bounding box center [271, 225] width 123 height 15
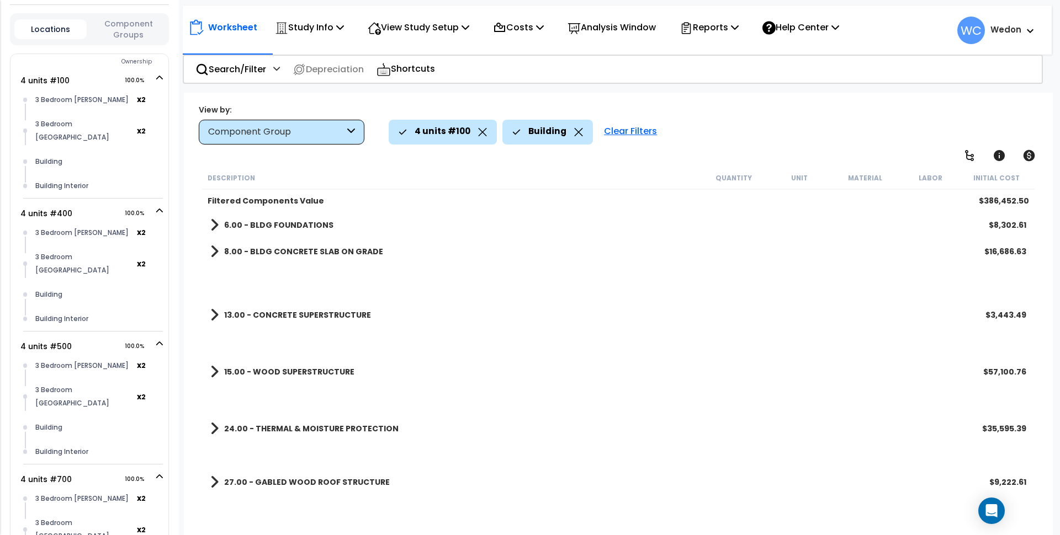
drag, startPoint x: 250, startPoint y: 228, endPoint x: 269, endPoint y: 234, distance: 20.1
click at [251, 228] on b "6.00 - BLDG FOUNDATIONS" at bounding box center [278, 225] width 109 height 11
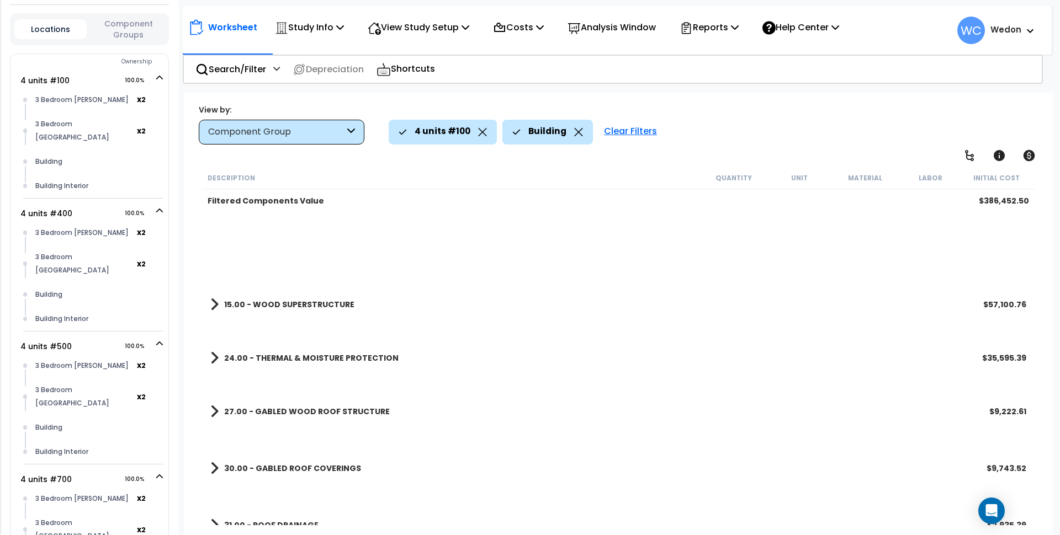
scroll to position [49, 0]
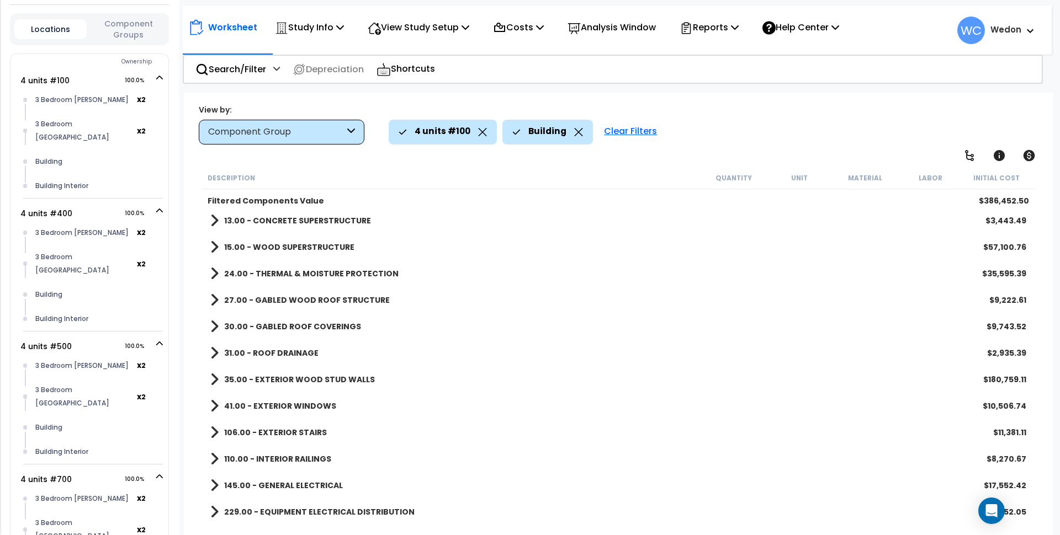
drag, startPoint x: 278, startPoint y: 508, endPoint x: 386, endPoint y: 472, distance: 113.6
click at [279, 509] on b "229.00 - EQUIPMENT ELECTRICAL DISTRIBUTION" at bounding box center [319, 512] width 190 height 11
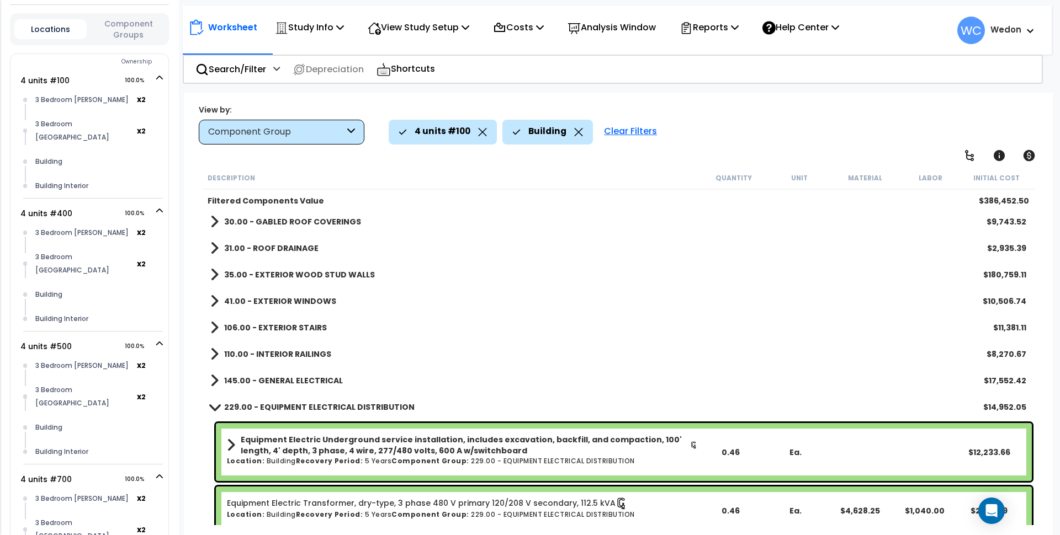
scroll to position [295, 0]
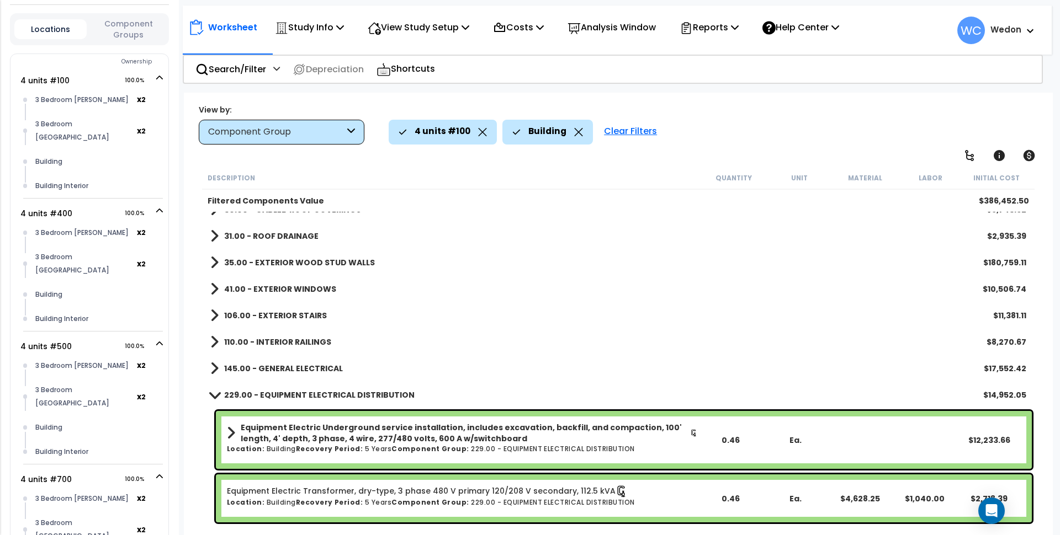
click at [263, 367] on b "145.00 - GENERAL ELECTRICAL" at bounding box center [283, 368] width 119 height 11
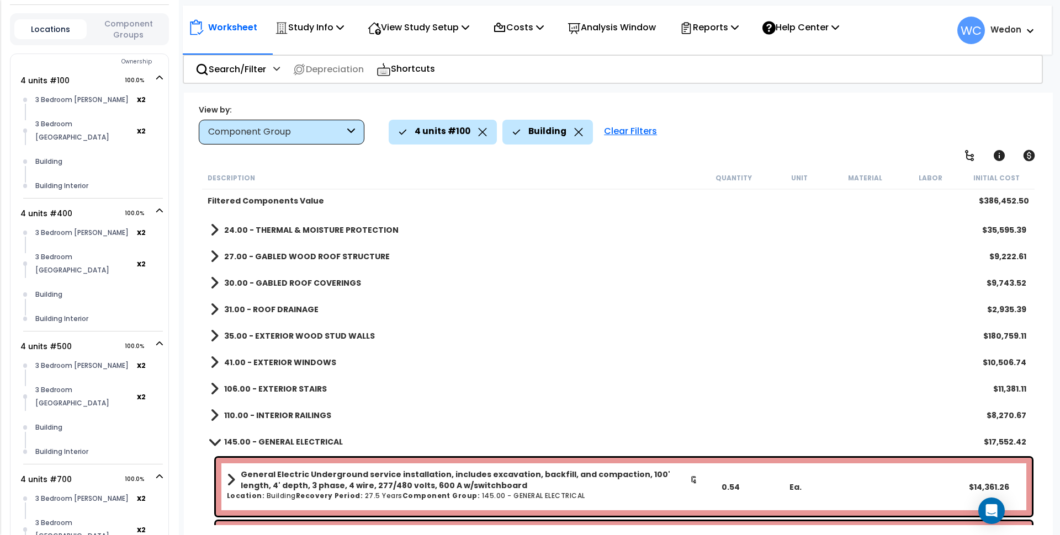
scroll to position [0, 0]
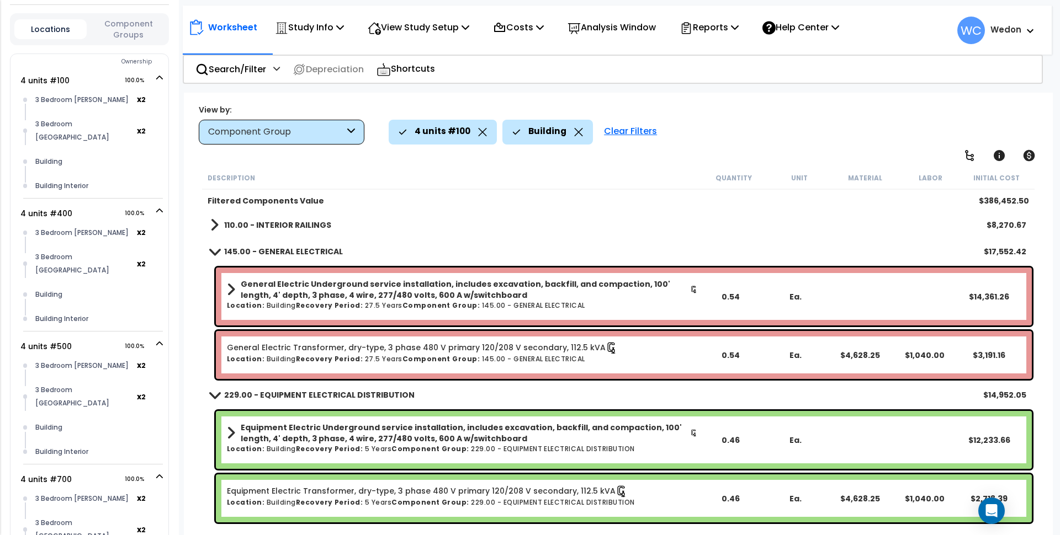
drag, startPoint x: 255, startPoint y: 250, endPoint x: 260, endPoint y: 245, distance: 7.4
click at [256, 250] on b "145.00 - GENERAL ELECTRICAL" at bounding box center [283, 251] width 119 height 11
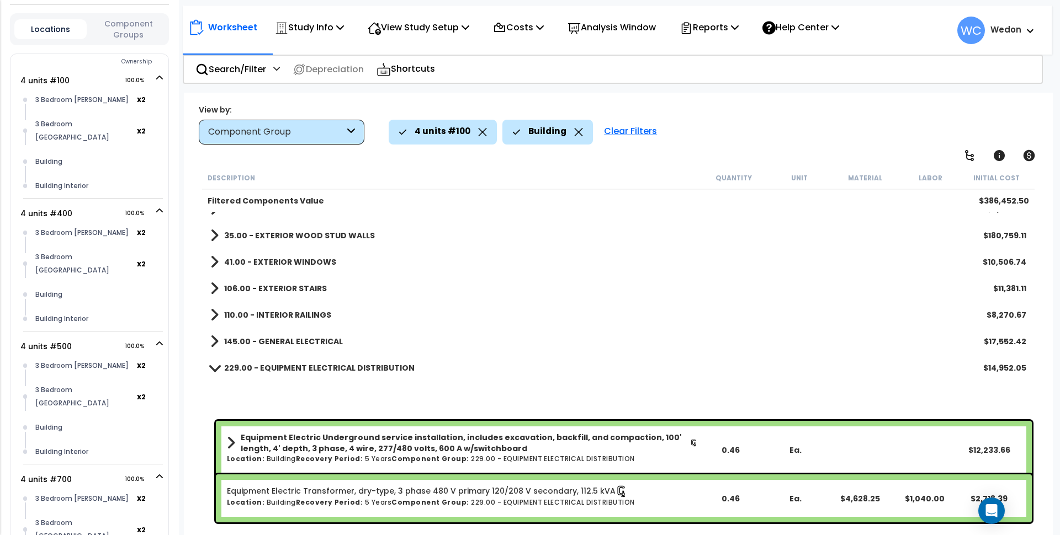
scroll to position [322, 0]
click at [224, 74] on p "Search/Filter" at bounding box center [230, 69] width 71 height 15
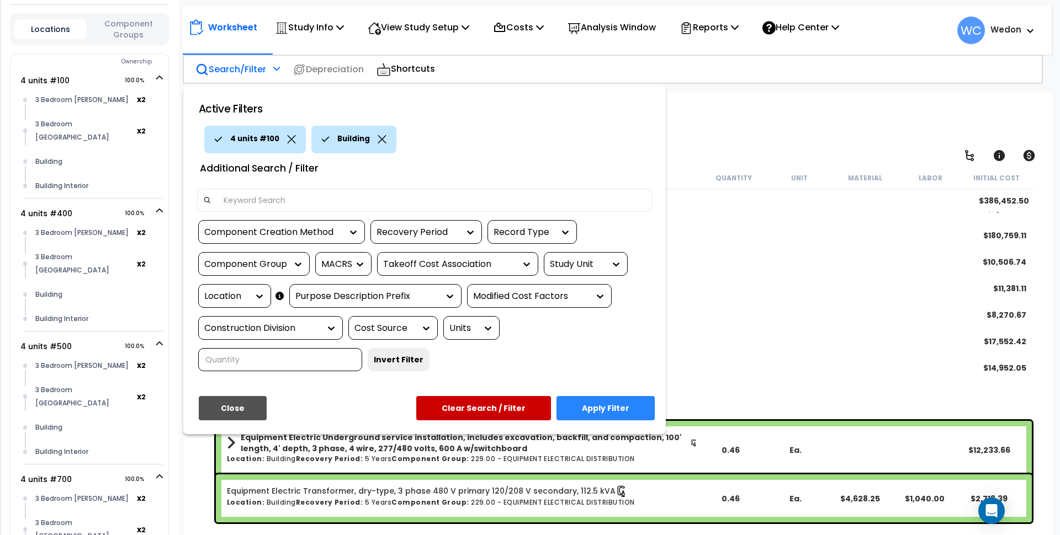
click at [235, 296] on div "Location" at bounding box center [226, 296] width 44 height 13
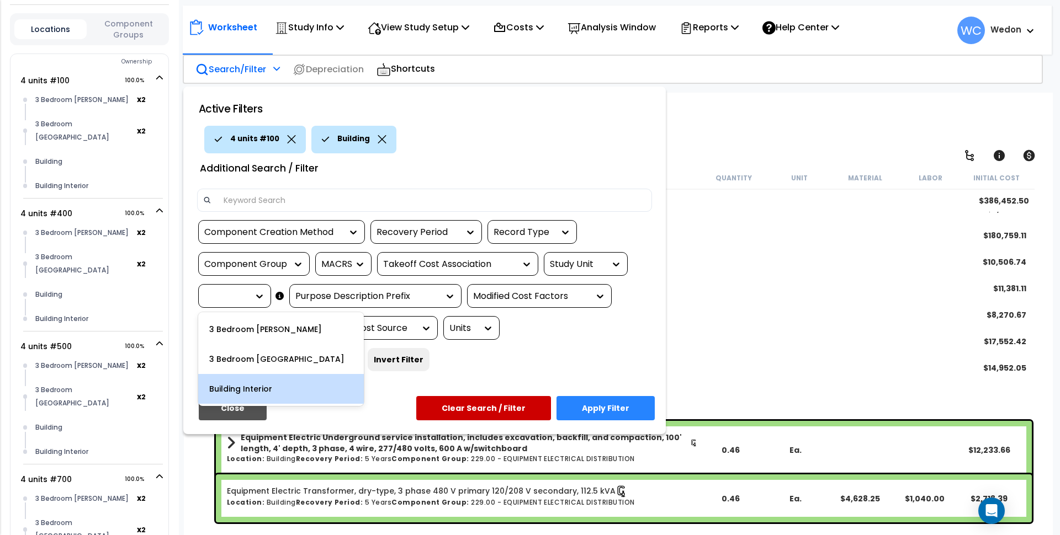
click at [251, 381] on div "Building Interior" at bounding box center [281, 389] width 166 height 30
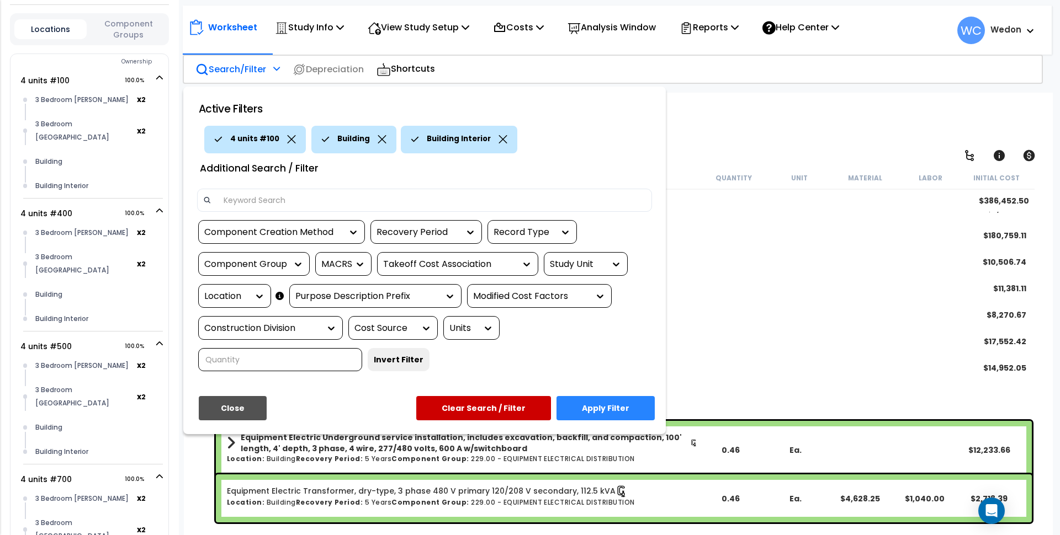
click at [618, 401] on button "Apply Filter" at bounding box center [605, 408] width 98 height 24
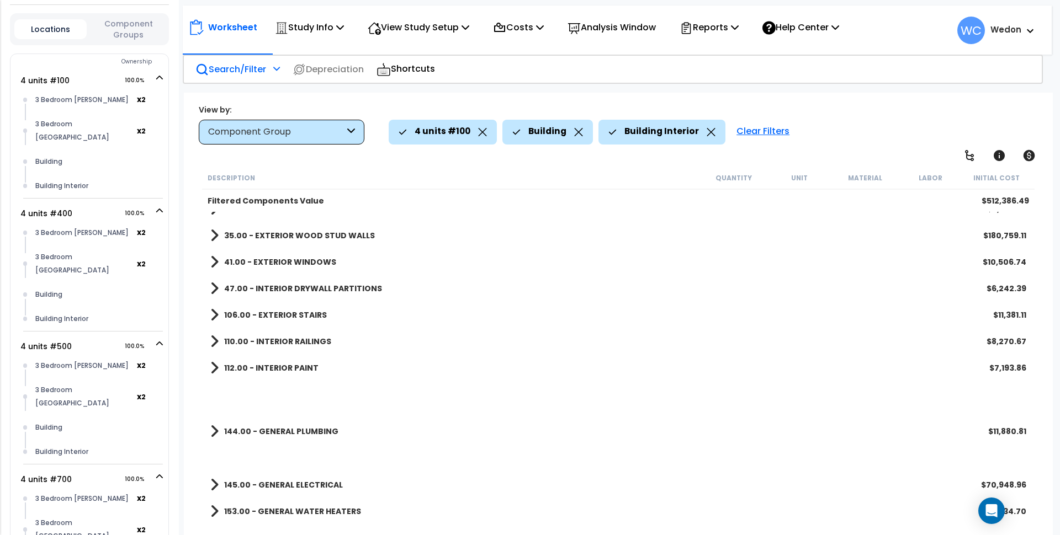
scroll to position [0, 0]
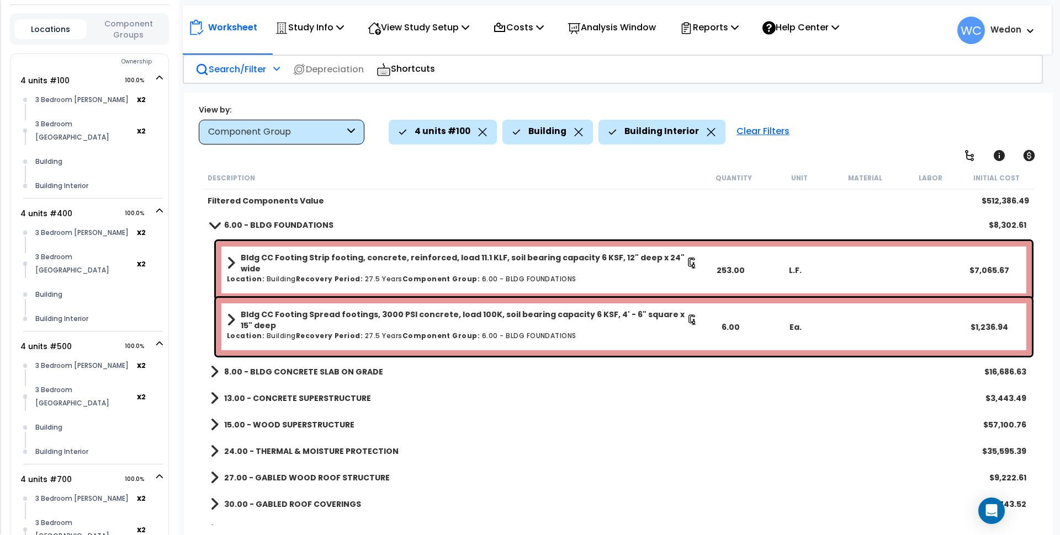
click at [218, 221] on span at bounding box center [214, 225] width 15 height 8
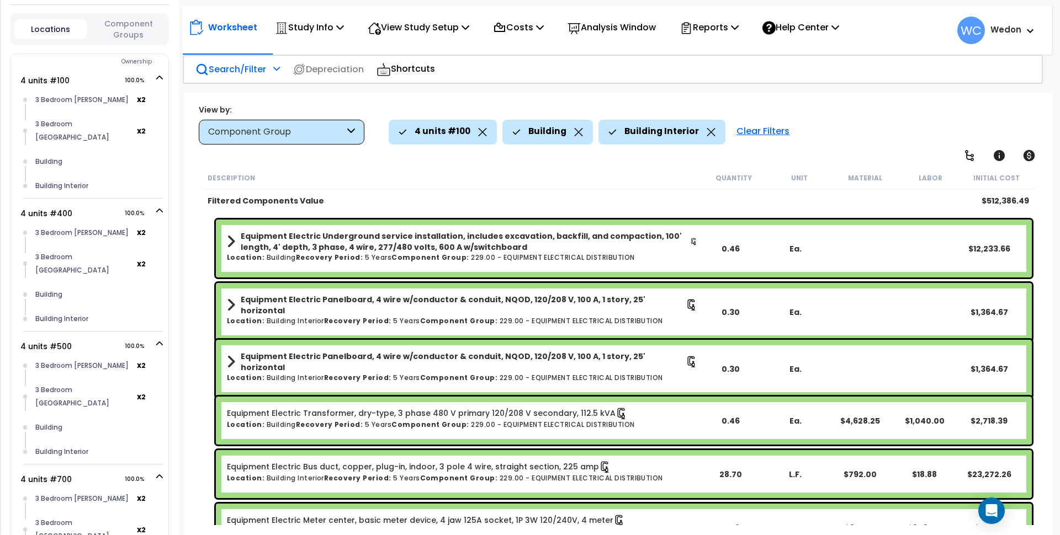
scroll to position [362, 0]
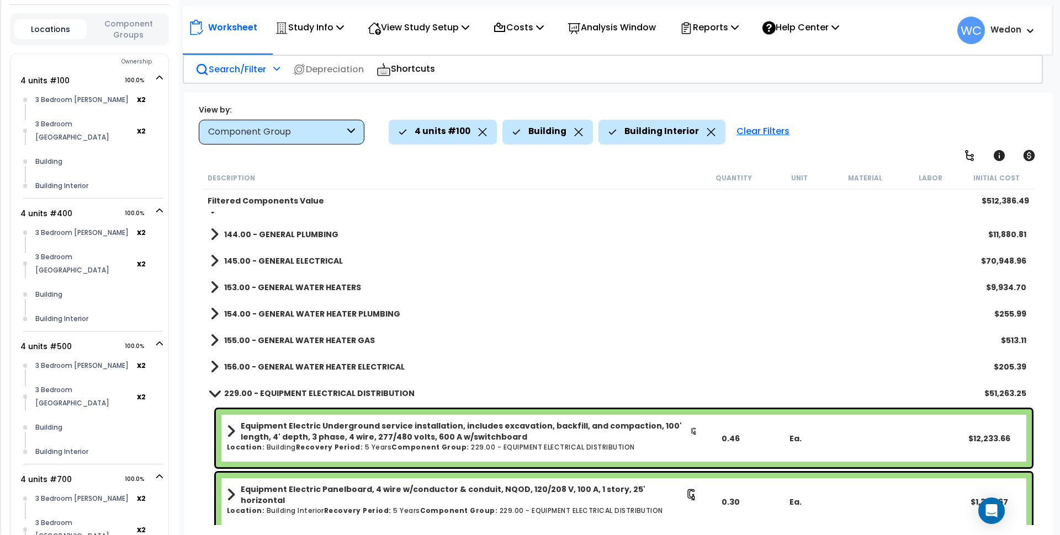
click at [290, 363] on b "156.00 - GENERAL WATER HEATER ELECTRICAL" at bounding box center [314, 367] width 181 height 11
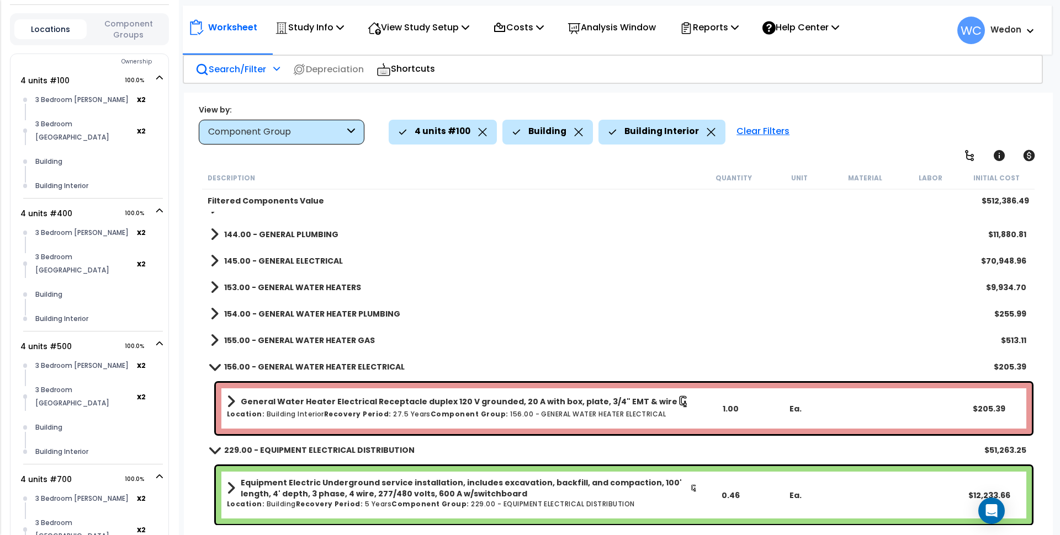
drag, startPoint x: 312, startPoint y: 343, endPoint x: 341, endPoint y: 324, distance: 35.1
click at [312, 342] on b "155.00 - GENERAL WATER HEATER GAS" at bounding box center [299, 340] width 151 height 11
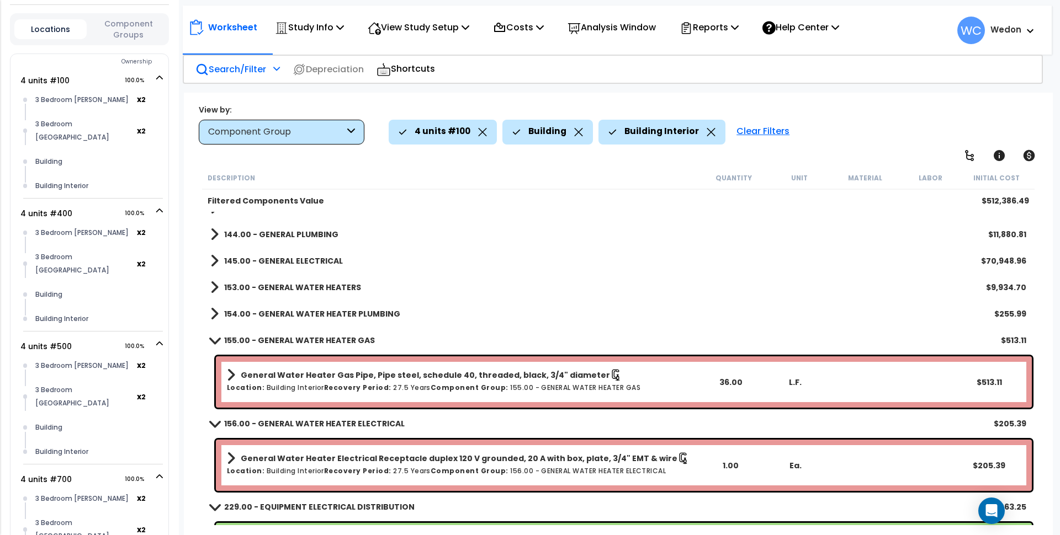
click at [339, 314] on b "154.00 - GENERAL WATER HEATER PLUMBING" at bounding box center [312, 314] width 176 height 11
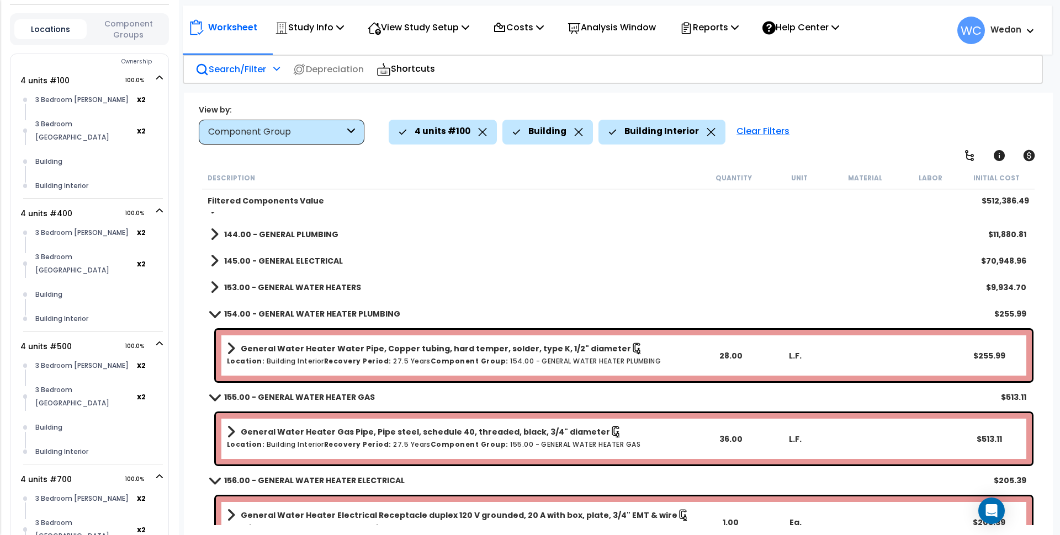
drag, startPoint x: 306, startPoint y: 293, endPoint x: 306, endPoint y: 269, distance: 23.7
click at [306, 291] on b "153.00 - GENERAL WATER HEATERS" at bounding box center [292, 287] width 137 height 11
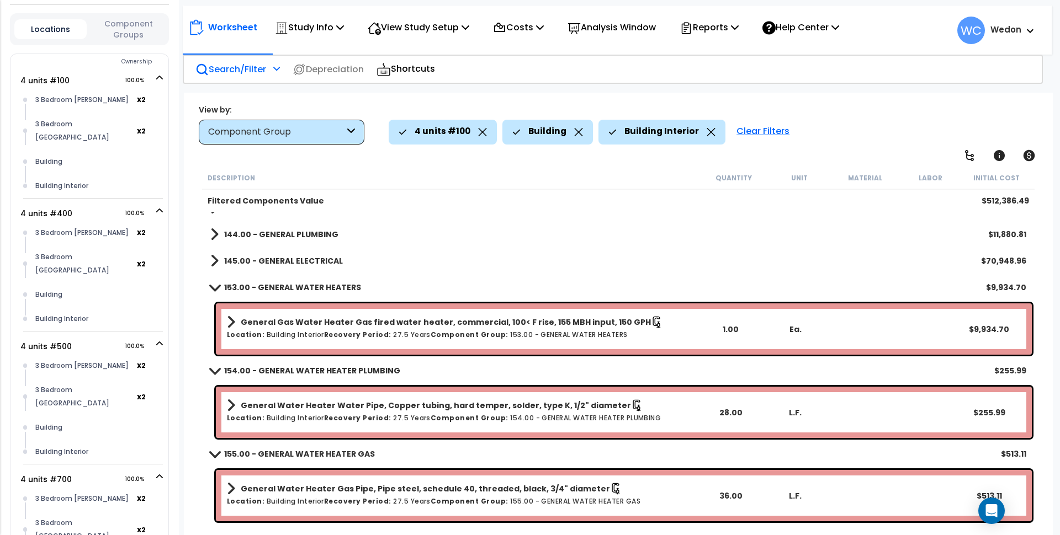
click at [306, 265] on b "145.00 - GENERAL ELECTRICAL" at bounding box center [283, 261] width 119 height 11
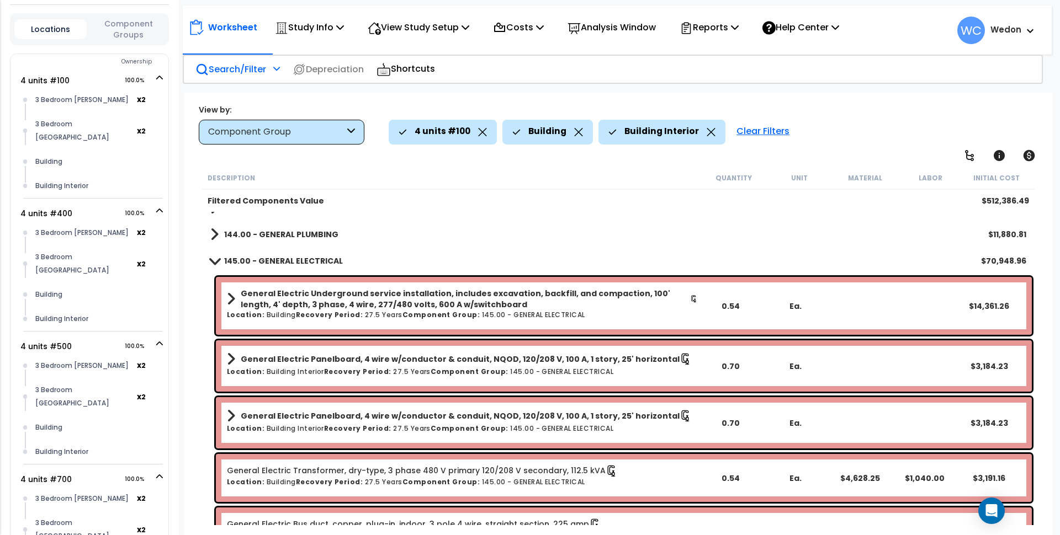
click at [306, 232] on b "144.00 - GENERAL PLUMBING" at bounding box center [281, 234] width 114 height 11
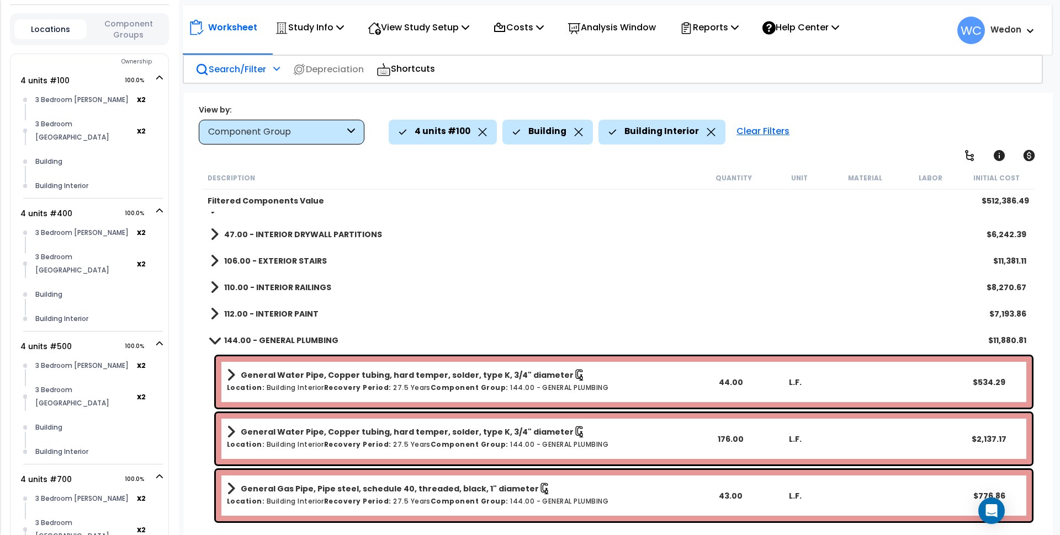
scroll to position [224, 0]
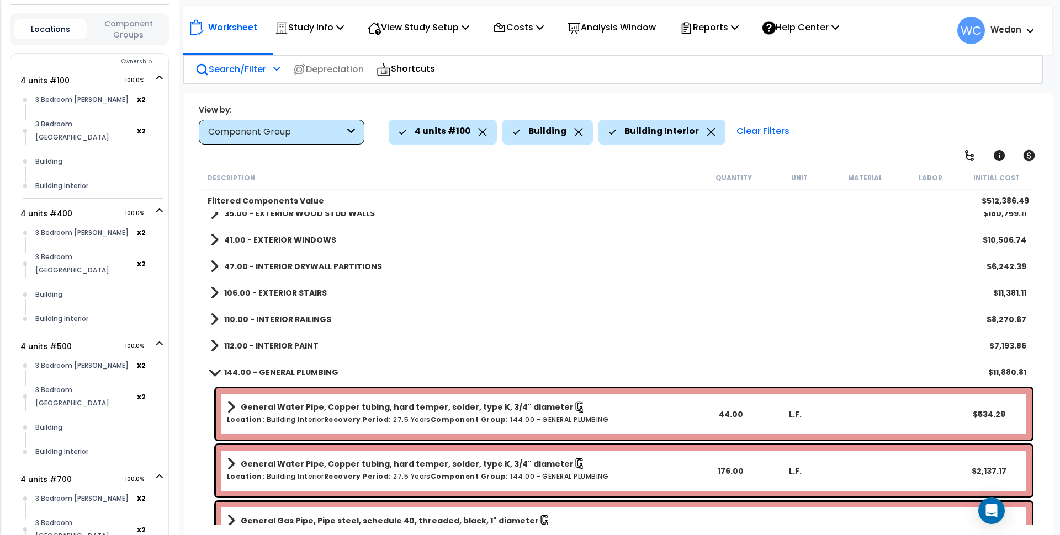
click at [264, 336] on div "112.00 - INTERIOR PAINT $7,193.86" at bounding box center [618, 346] width 827 height 26
click at [282, 319] on b "110.00 - INTERIOR RAILINGS" at bounding box center [277, 319] width 107 height 11
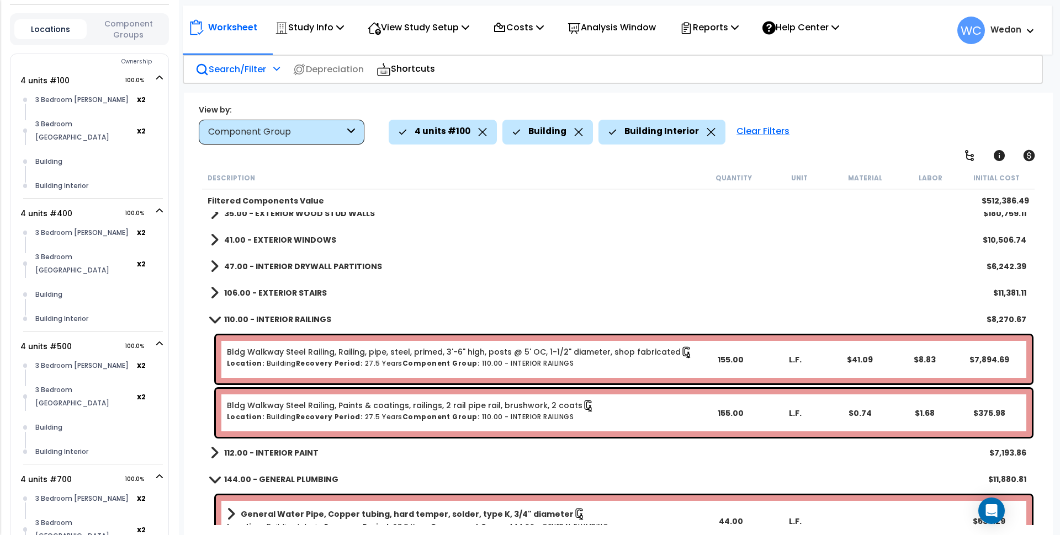
click at [280, 318] on b "110.00 - INTERIOR RAILINGS" at bounding box center [277, 319] width 107 height 11
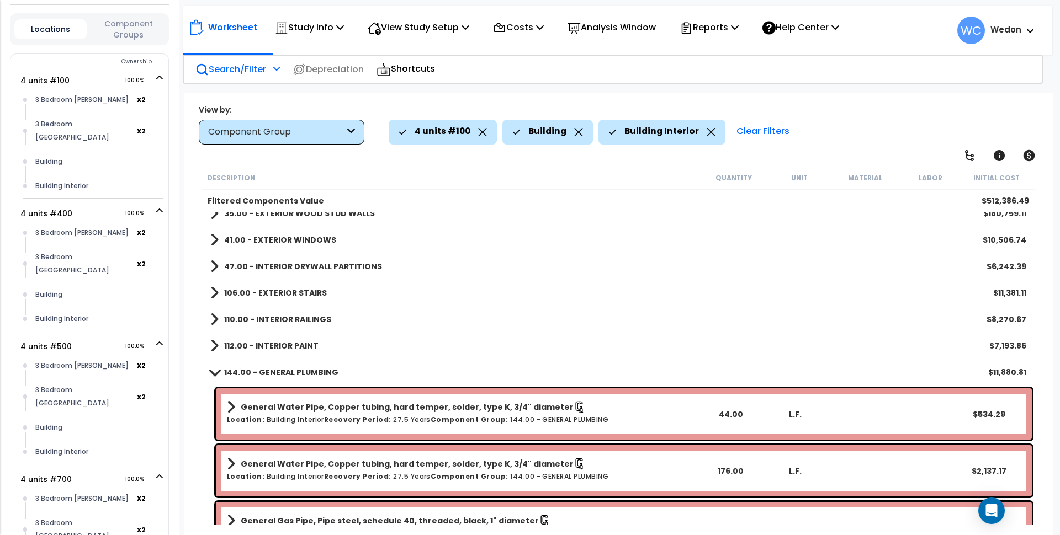
click at [272, 341] on b "112.00 - INTERIOR PAINT" at bounding box center [271, 346] width 94 height 11
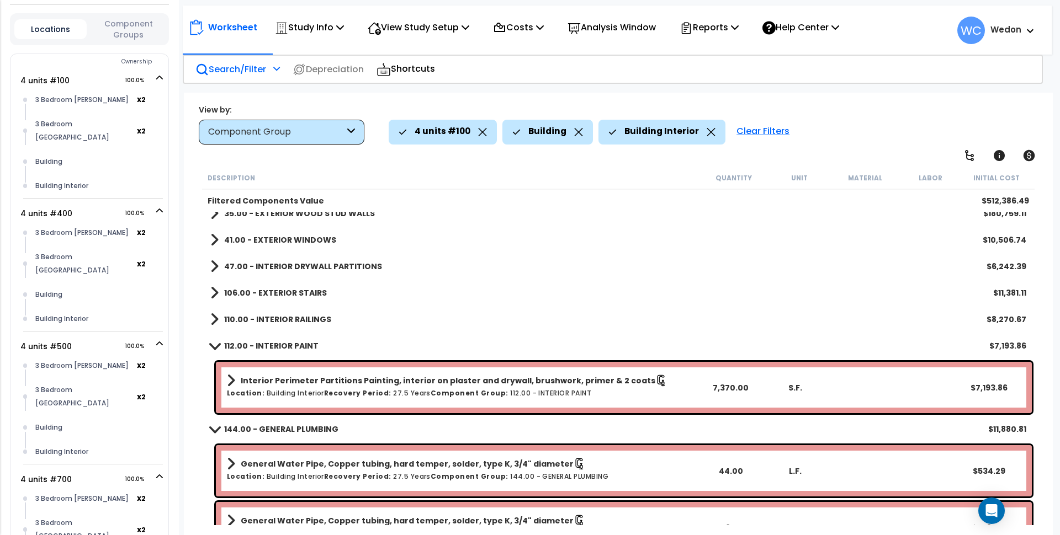
click at [285, 314] on b "110.00 - INTERIOR RAILINGS" at bounding box center [277, 319] width 107 height 11
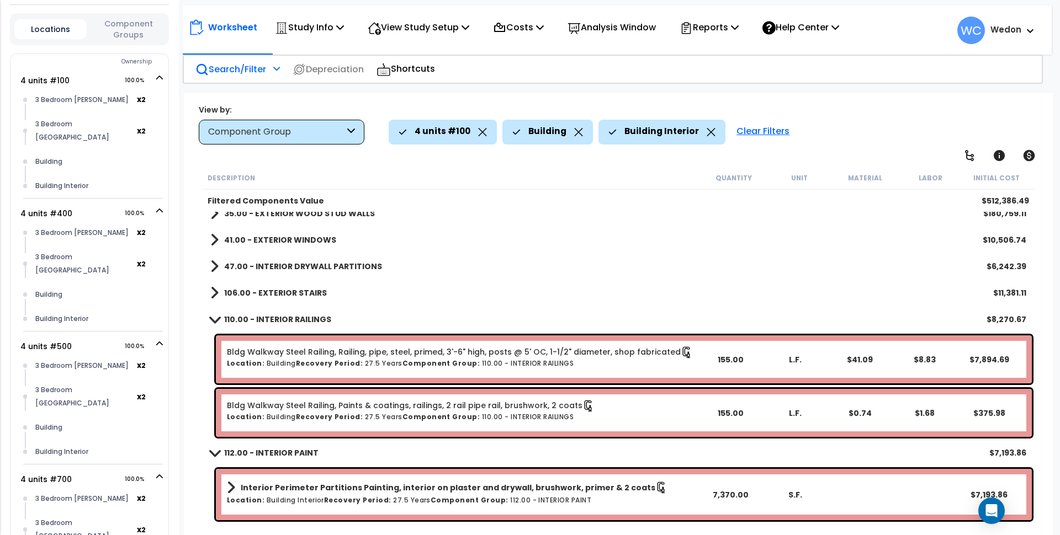
click at [294, 284] on div "106.00 - EXTERIOR STAIRS $11,381.11" at bounding box center [618, 293] width 827 height 26
click at [310, 266] on b "47.00 - INTERIOR DRYWALL PARTITIONS" at bounding box center [303, 266] width 158 height 11
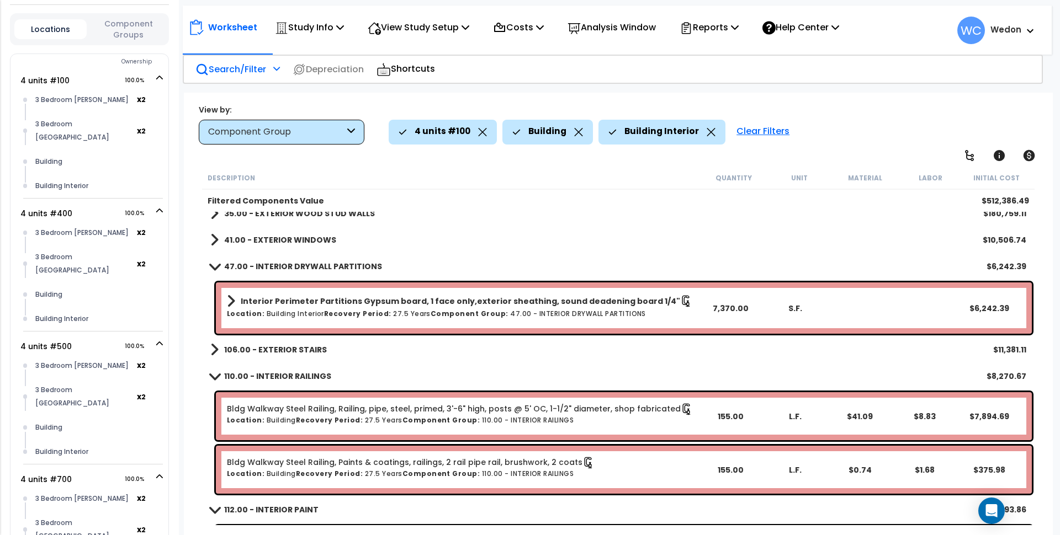
click at [263, 348] on b "106.00 - EXTERIOR STAIRS" at bounding box center [275, 349] width 103 height 11
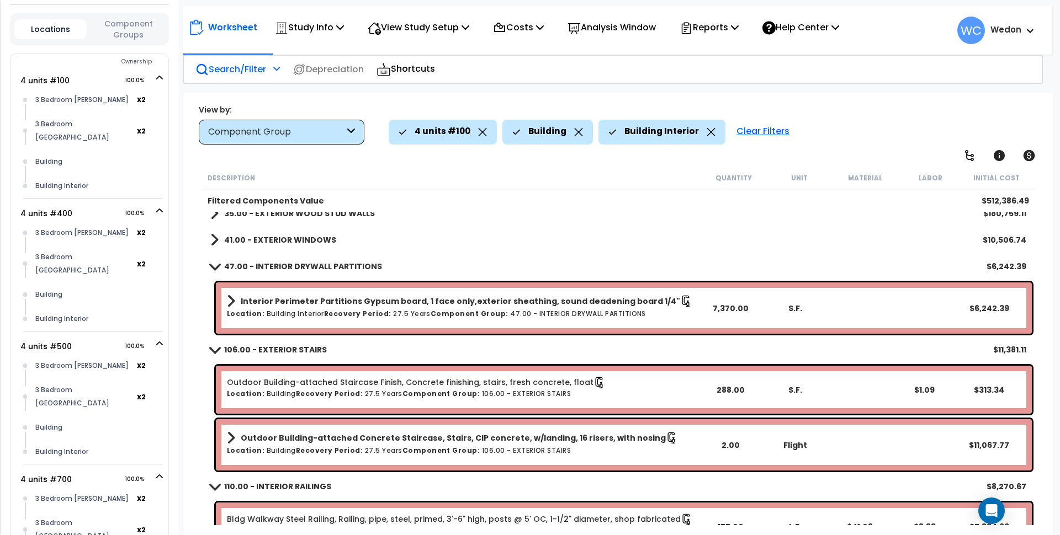
click at [259, 237] on b "41.00 - EXTERIOR WINDOWS" at bounding box center [280, 240] width 112 height 11
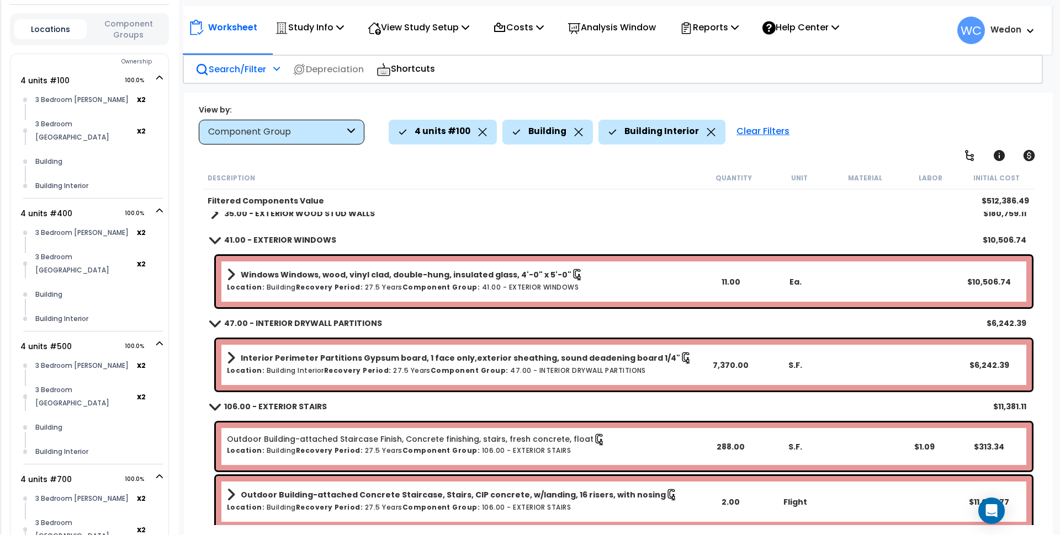
click at [295, 216] on b "35.00 - EXTERIOR WOOD STUD WALLS" at bounding box center [299, 213] width 151 height 11
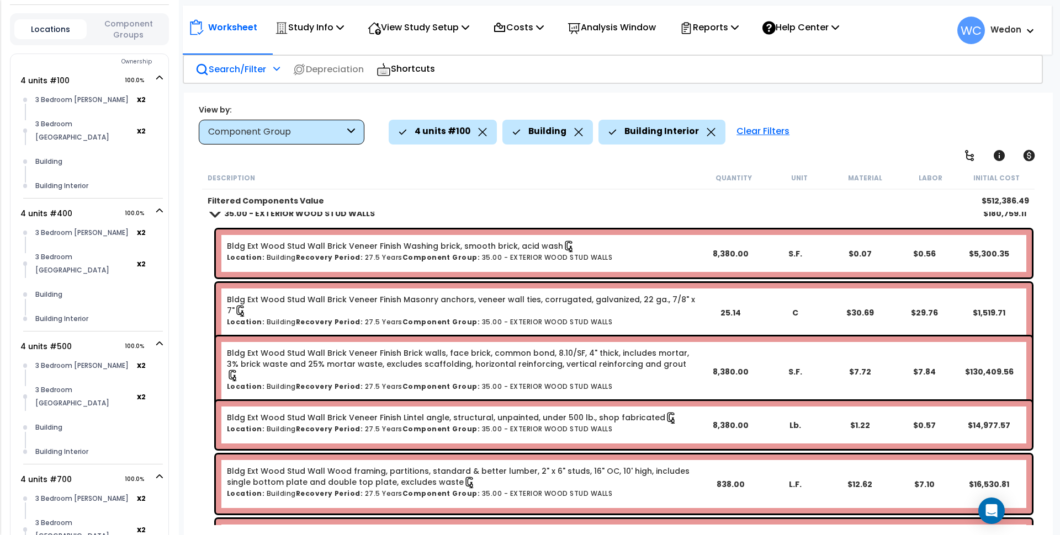
scroll to position [155, 0]
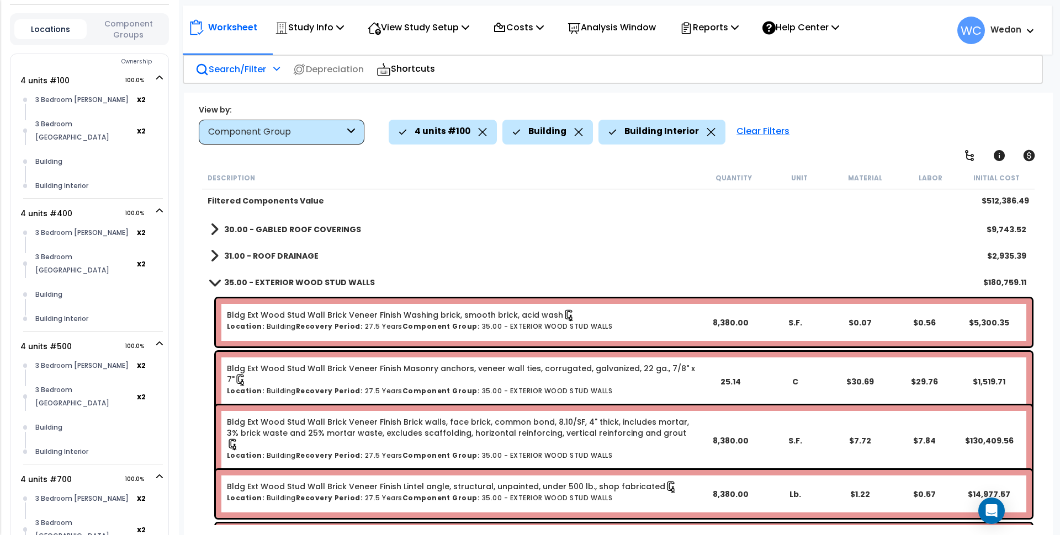
drag, startPoint x: 276, startPoint y: 257, endPoint x: 287, endPoint y: 246, distance: 15.6
click at [277, 257] on b "31.00 - ROOF DRAINAGE" at bounding box center [271, 256] width 94 height 11
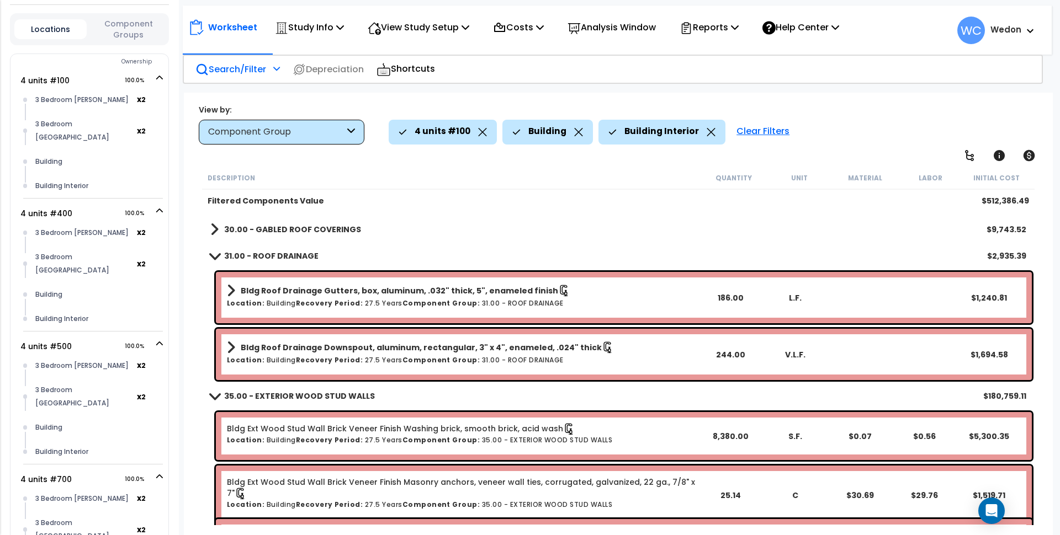
drag, startPoint x: 296, startPoint y: 224, endPoint x: 309, endPoint y: 240, distance: 20.1
click at [296, 223] on link "30.00 - GABLED ROOF COVERINGS" at bounding box center [285, 229] width 151 height 15
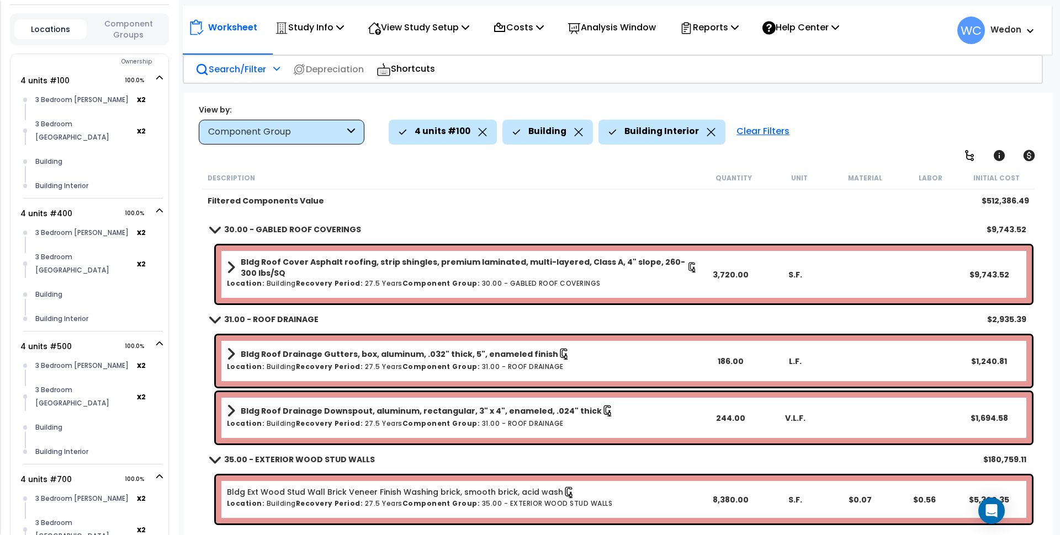
scroll to position [86, 0]
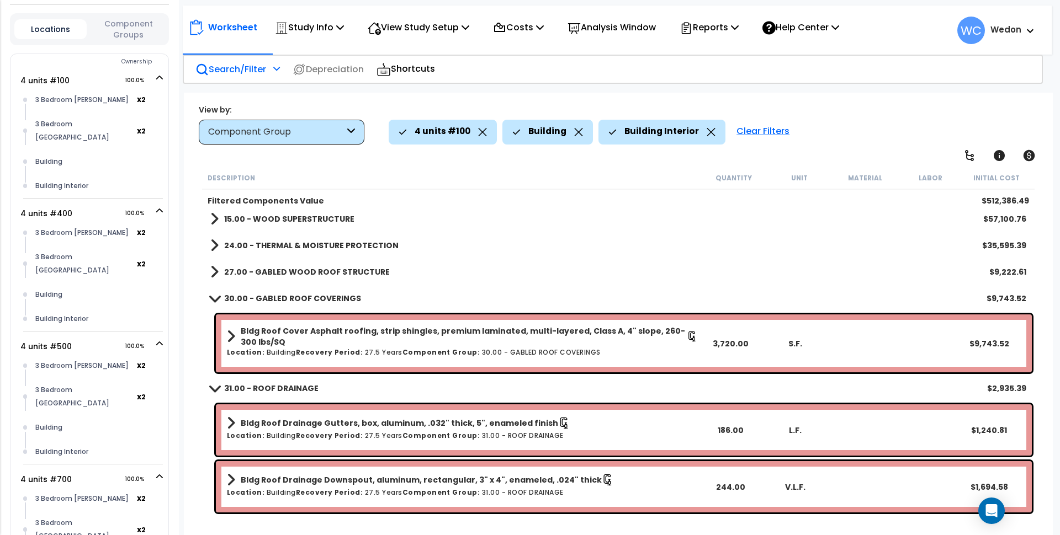
click at [278, 266] on link "27.00 - GABLED WOOD ROOF STRUCTURE" at bounding box center [299, 271] width 179 height 15
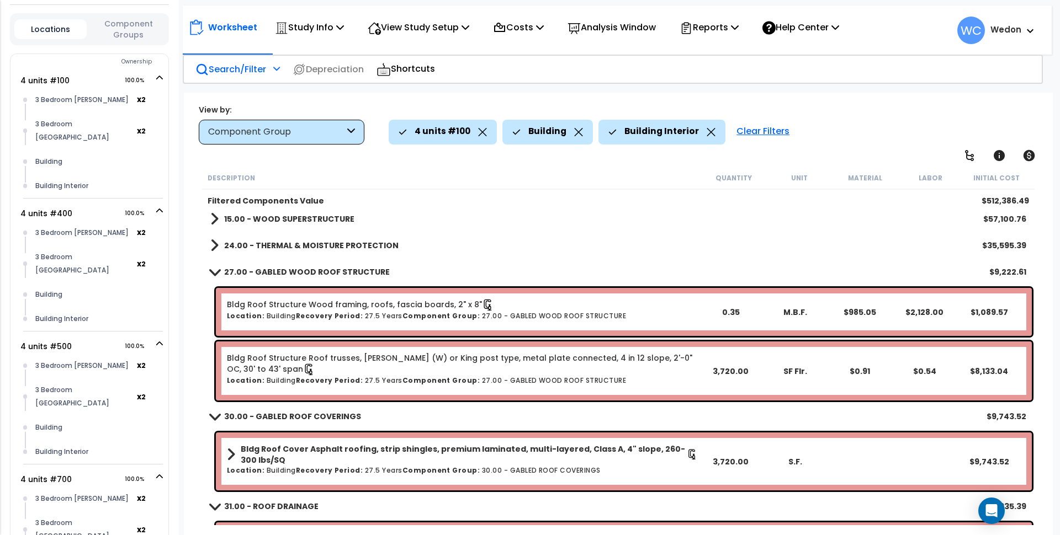
click at [298, 252] on link "24.00 - THERMAL & MOISTURE PROTECTION" at bounding box center [304, 245] width 188 height 15
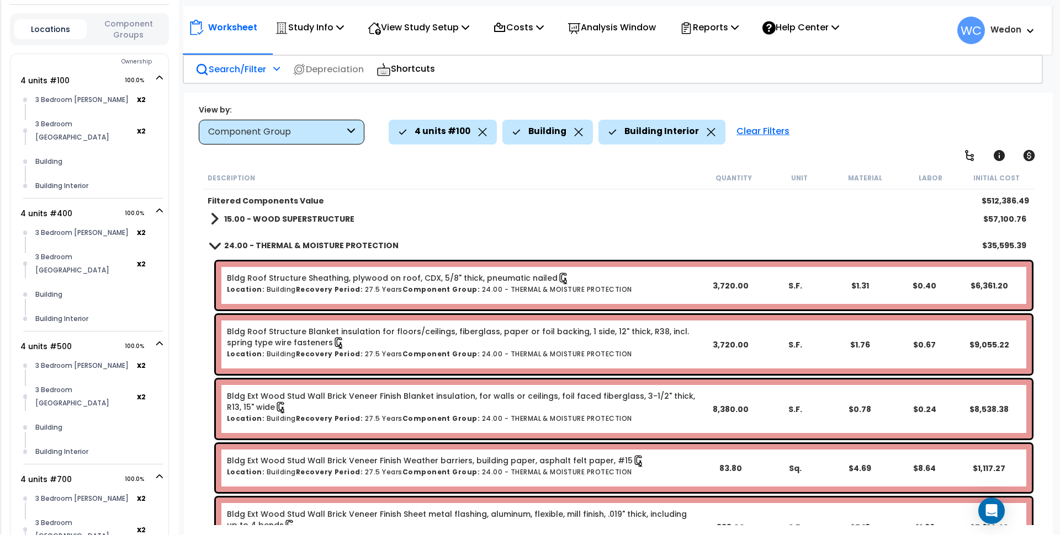
click at [310, 222] on b "15.00 - WOOD SUPERSTRUCTURE" at bounding box center [289, 219] width 130 height 11
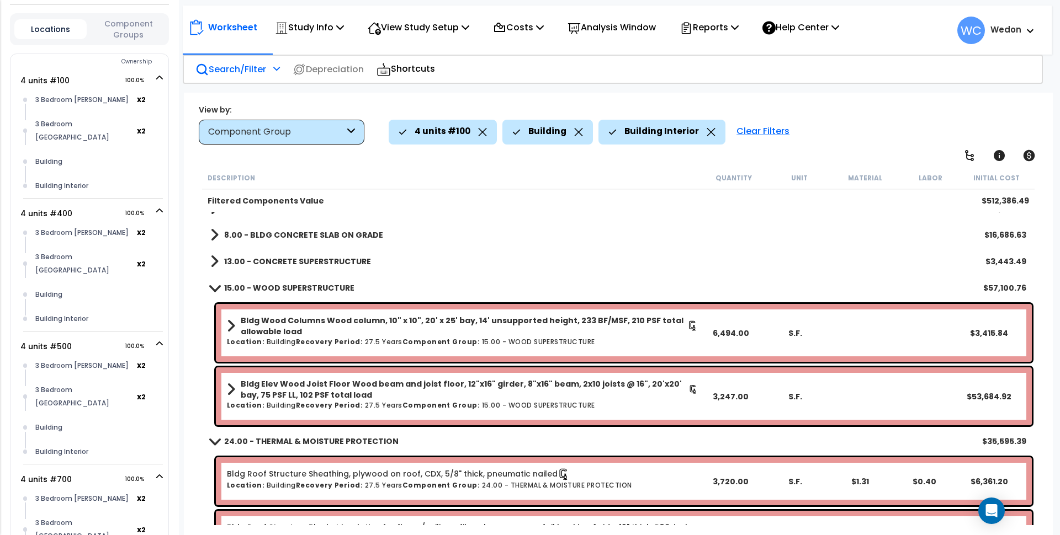
click at [300, 260] on b "13.00 - CONCRETE SUPERSTRUCTURE" at bounding box center [297, 261] width 147 height 11
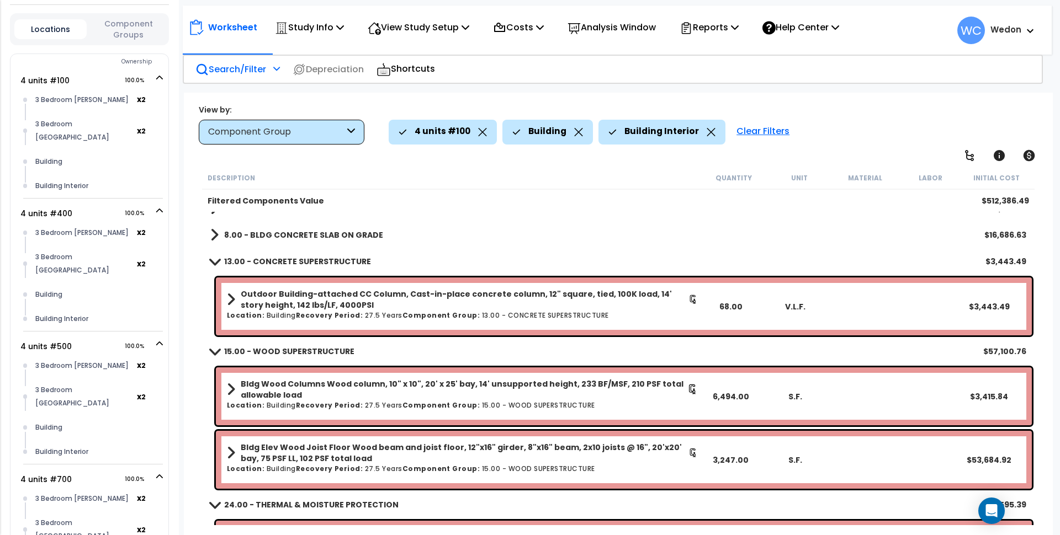
click at [315, 235] on b "8.00 - BLDG CONCRETE SLAB ON GRADE" at bounding box center [303, 235] width 159 height 11
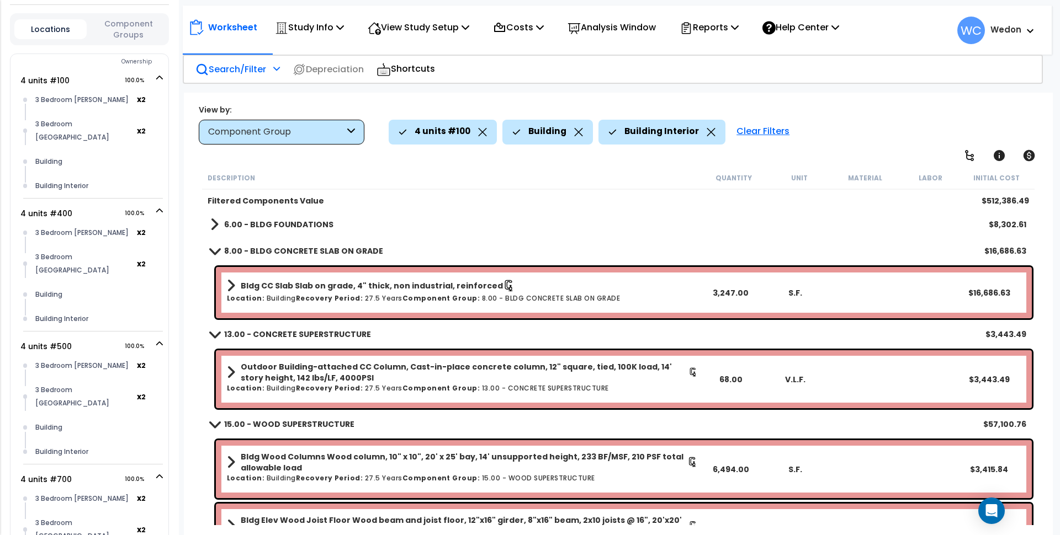
scroll to position [0, 0]
click at [292, 229] on b "6.00 - BLDG FOUNDATIONS" at bounding box center [278, 225] width 109 height 11
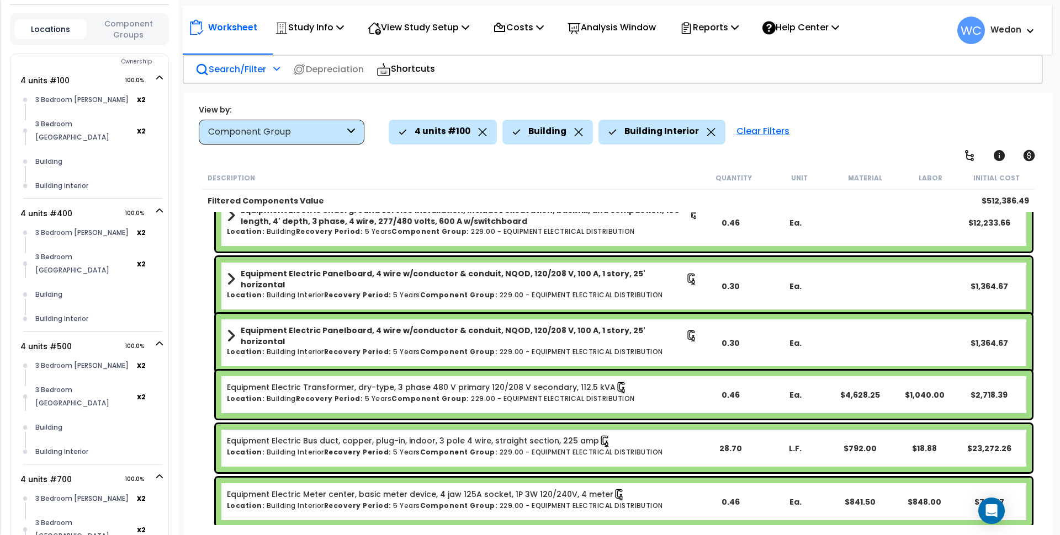
scroll to position [3579, 0]
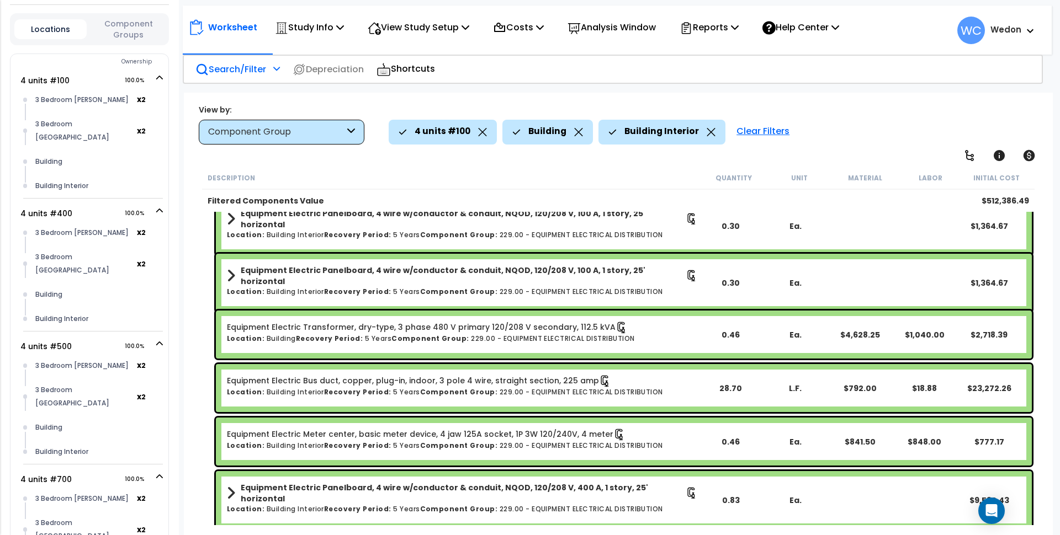
click at [576, 134] on icon at bounding box center [578, 132] width 9 height 8
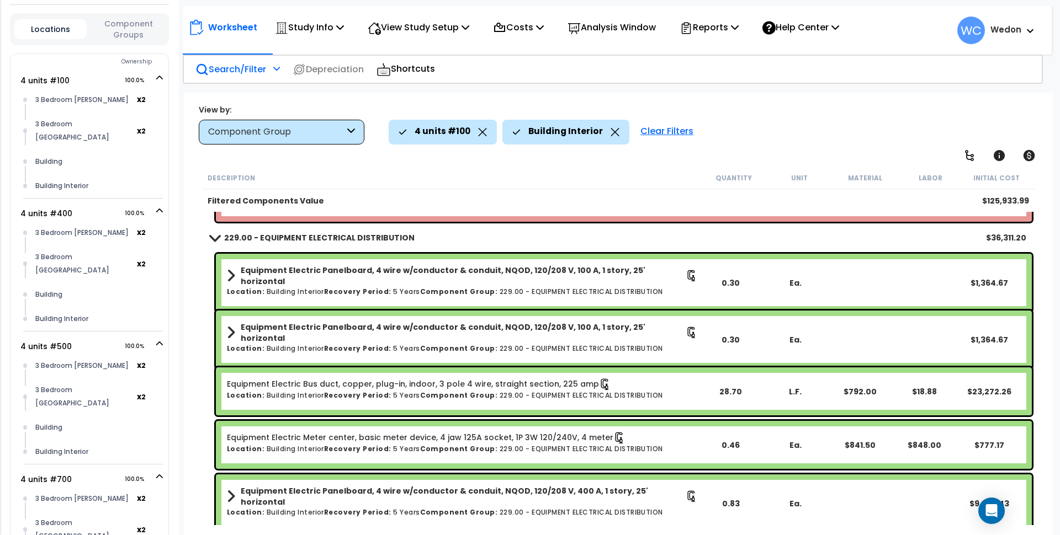
scroll to position [1320, 0]
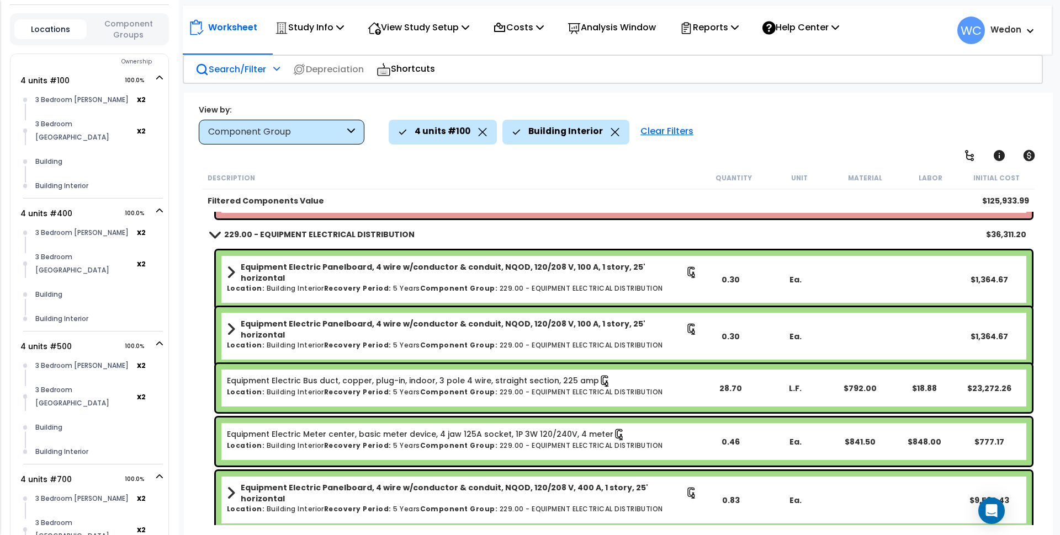
click at [611, 134] on icon at bounding box center [615, 132] width 9 height 8
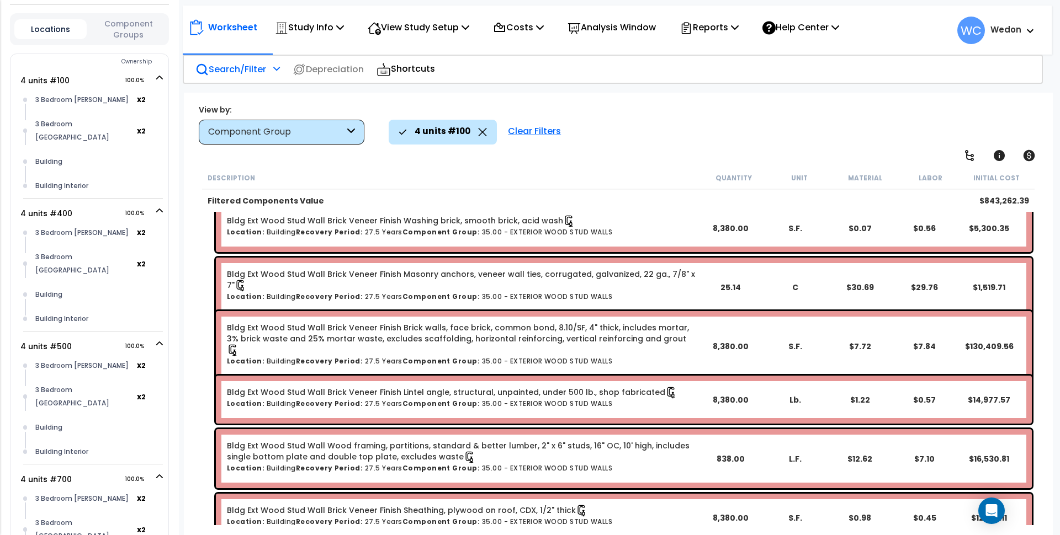
click at [237, 72] on p "Search/Filter" at bounding box center [230, 69] width 71 height 15
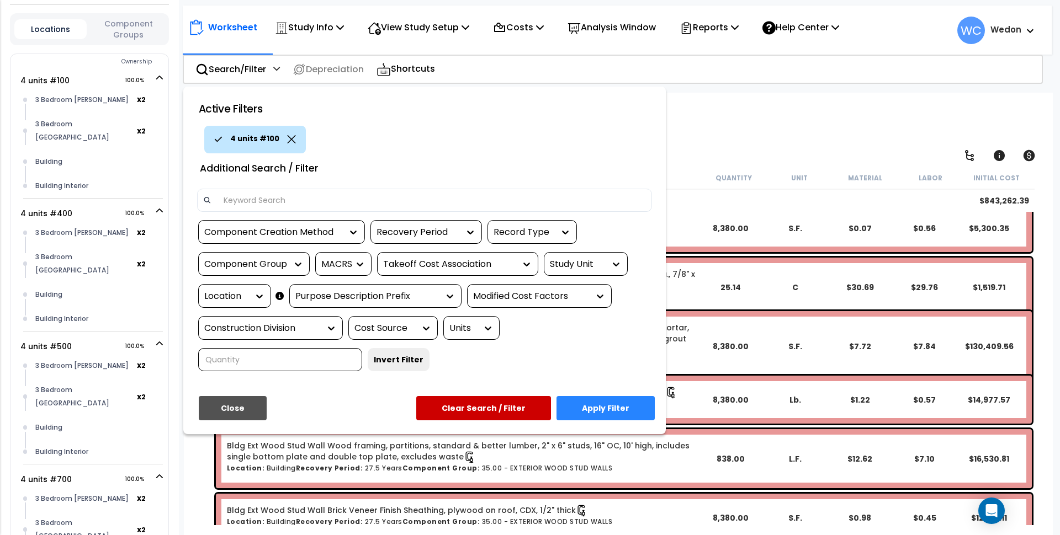
click at [588, 263] on div "Study Unit" at bounding box center [577, 264] width 55 height 13
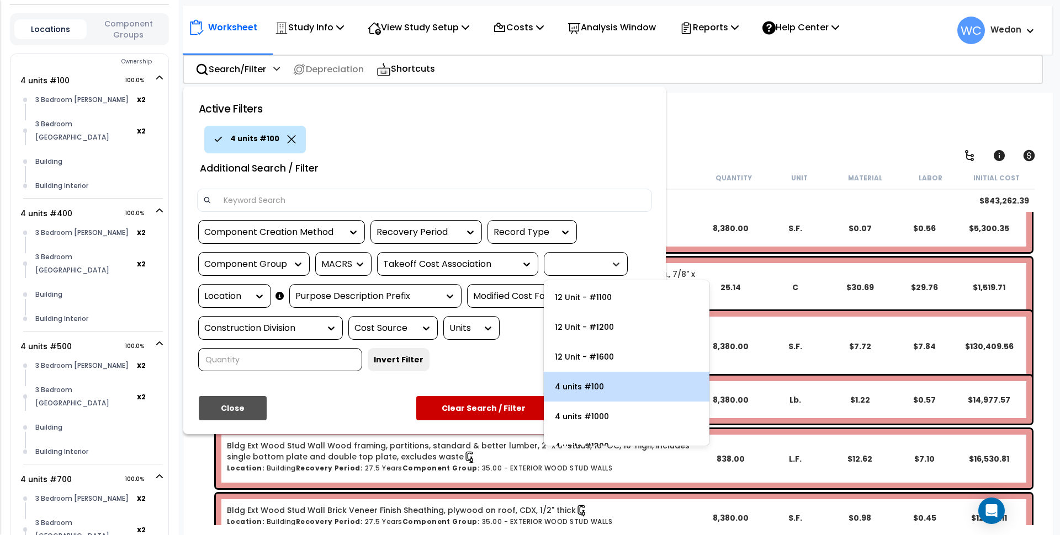
click at [607, 263] on div at bounding box center [613, 264] width 17 height 11
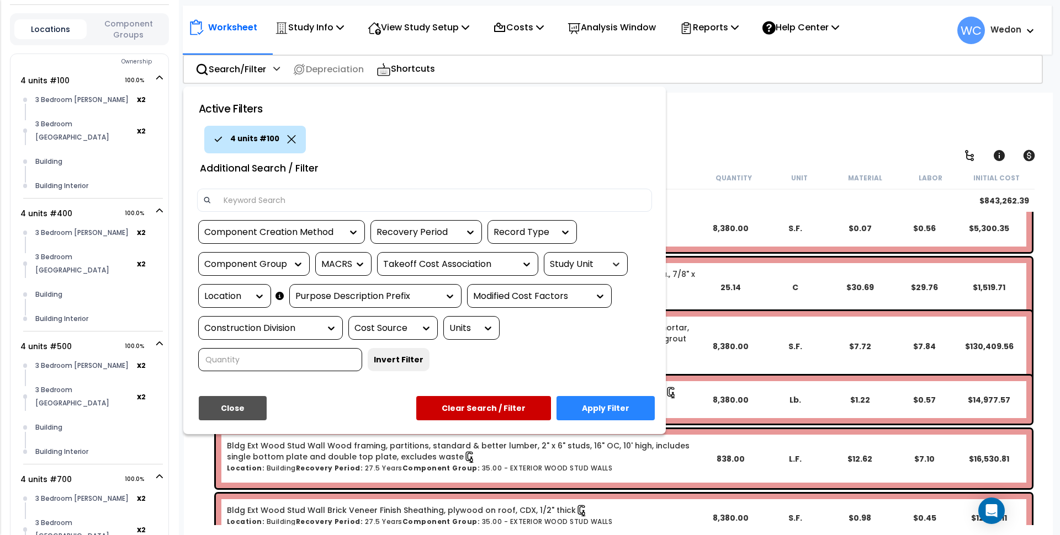
click at [614, 259] on icon at bounding box center [616, 264] width 11 height 11
click at [227, 290] on div "Location" at bounding box center [226, 296] width 44 height 13
drag, startPoint x: 237, startPoint y: 292, endPoint x: 311, endPoint y: 279, distance: 75.1
click at [608, 266] on div at bounding box center [613, 264] width 17 height 11
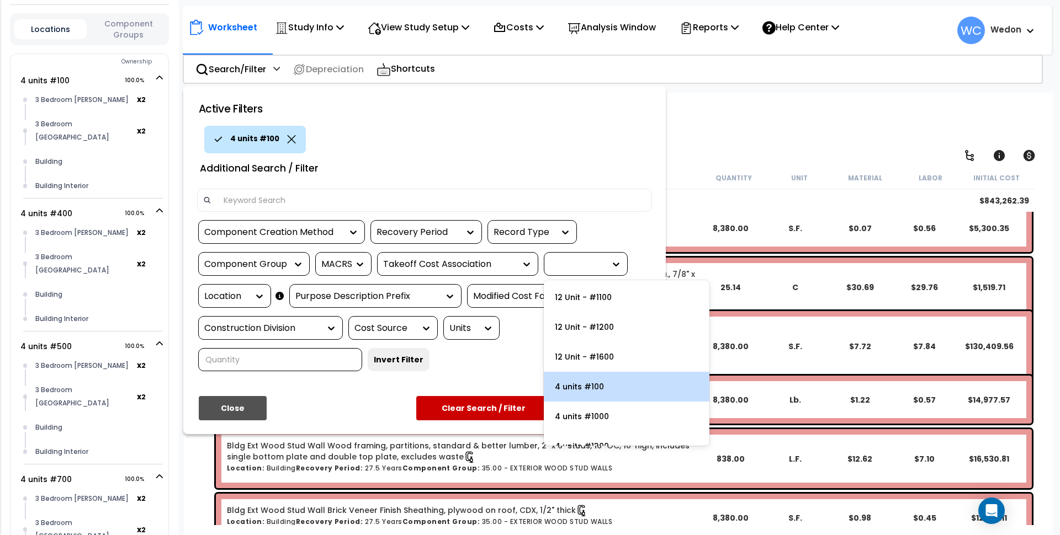
click at [606, 380] on div "4 units #100" at bounding box center [627, 387] width 166 height 30
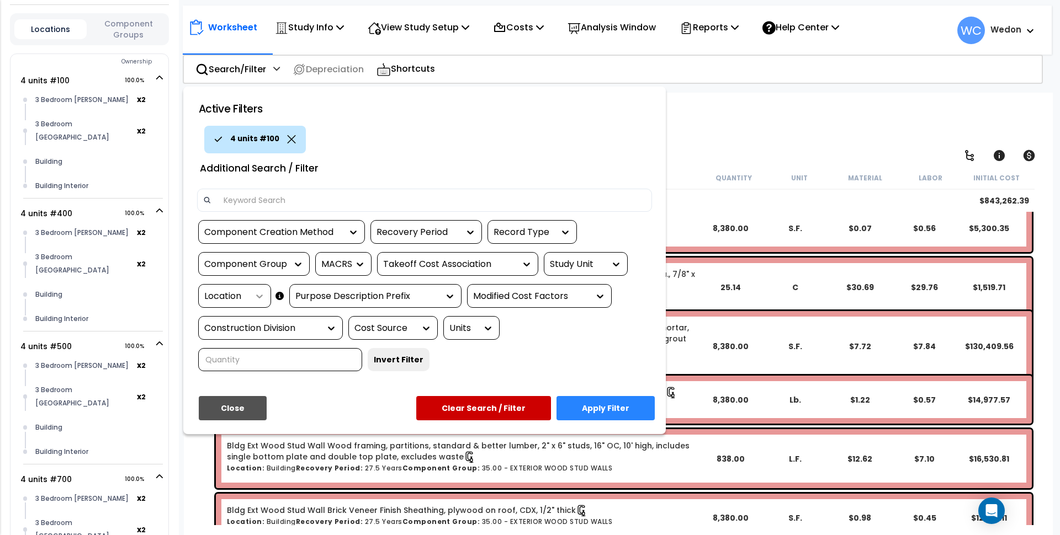
click at [249, 292] on div at bounding box center [256, 296] width 17 height 11
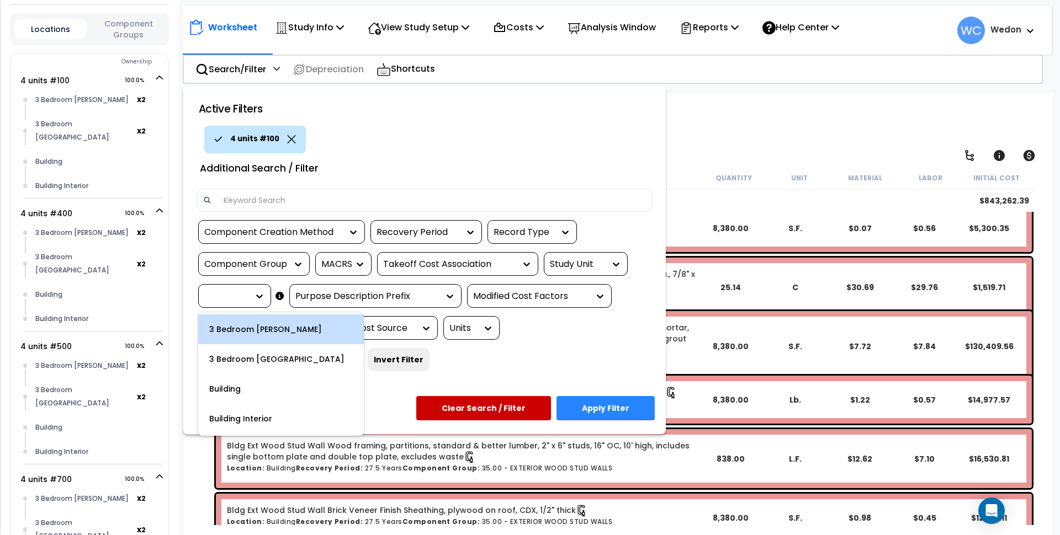
drag, startPoint x: 281, startPoint y: 335, endPoint x: 288, endPoint y: 332, distance: 7.2
click at [281, 334] on div "3 Bedroom Greeson" at bounding box center [281, 330] width 166 height 30
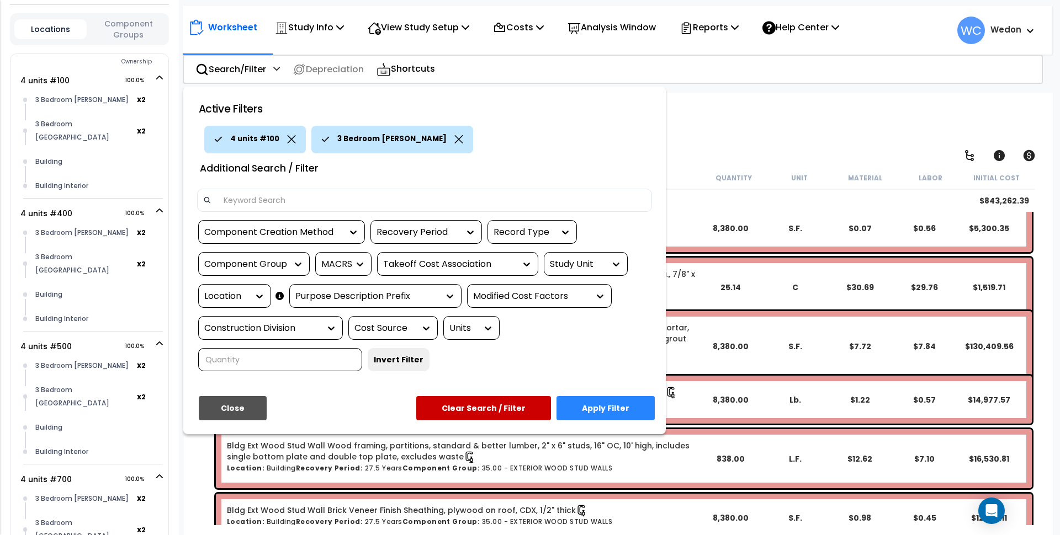
click at [616, 409] on button "Apply Filter" at bounding box center [605, 408] width 98 height 24
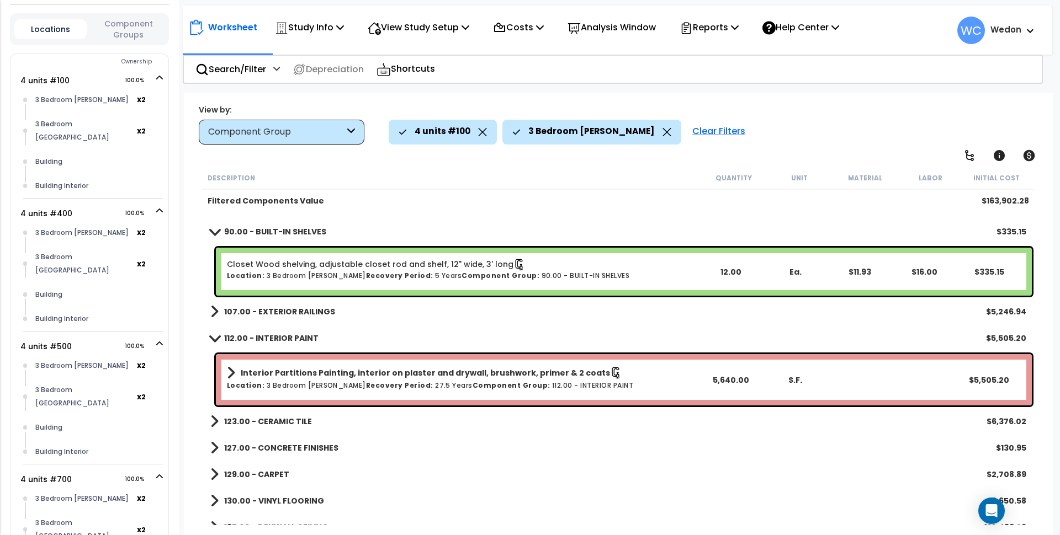
scroll to position [423, 0]
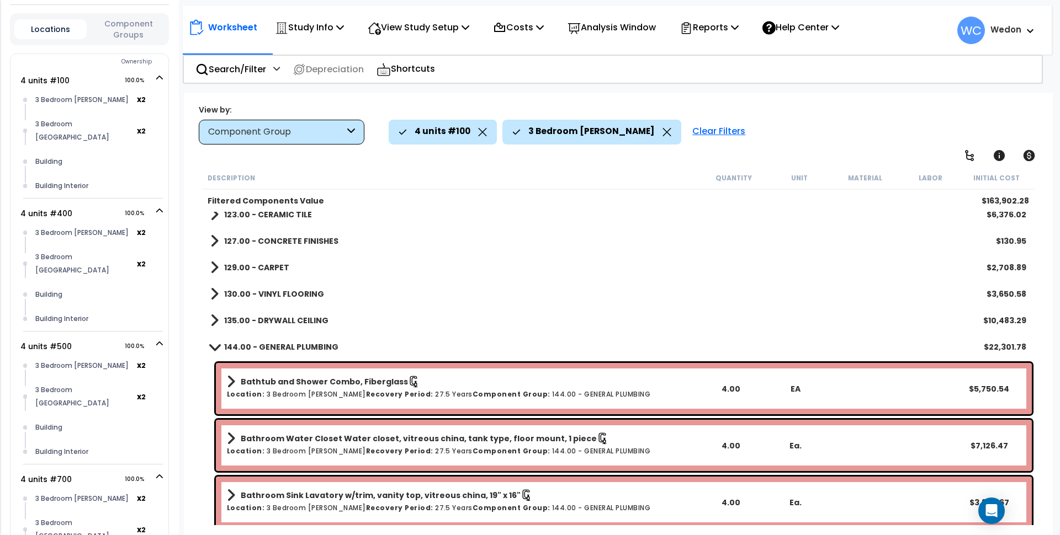
click at [283, 296] on b "130.00 - VINYL FLOORING" at bounding box center [274, 294] width 100 height 11
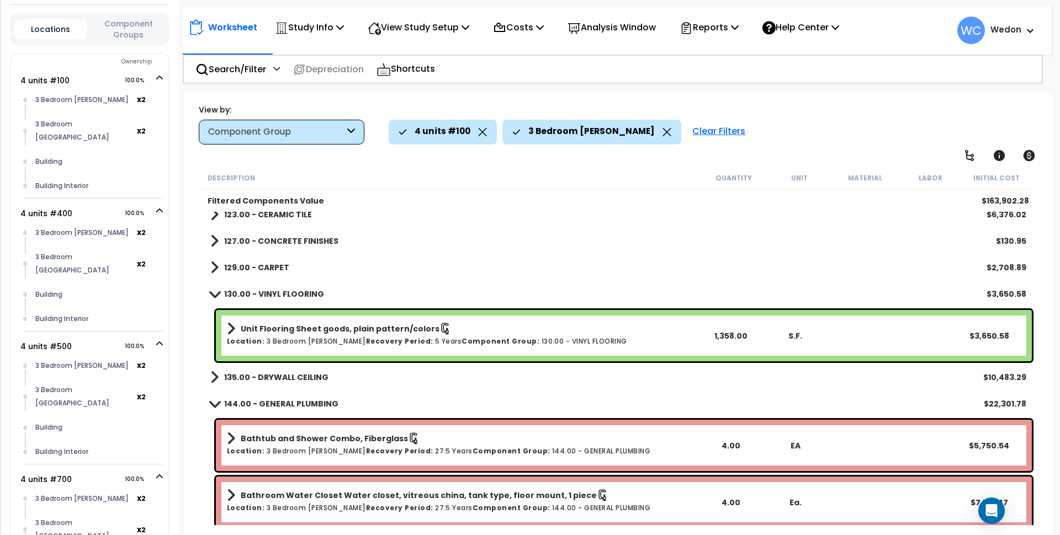
click at [282, 372] on b "135.00 - DRYWALL CEILING" at bounding box center [276, 377] width 104 height 11
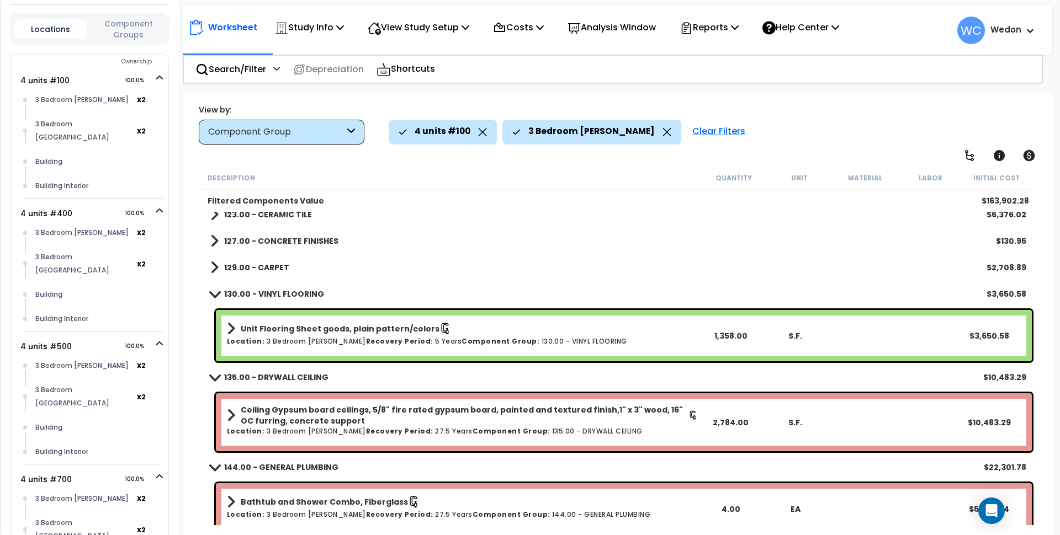
drag, startPoint x: 263, startPoint y: 264, endPoint x: 289, endPoint y: 245, distance: 31.9
click at [264, 264] on b "129.00 - CARPET" at bounding box center [256, 267] width 65 height 11
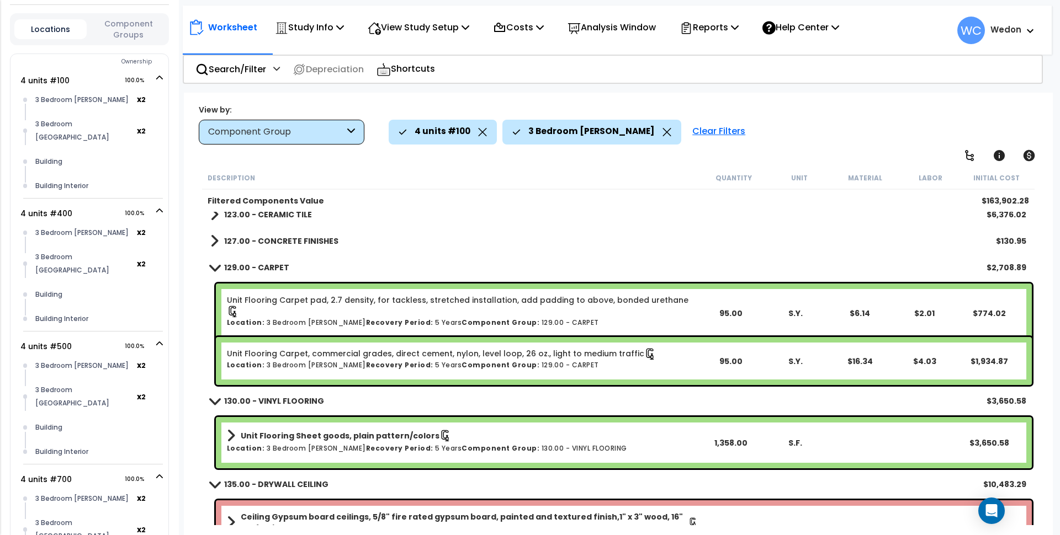
drag, startPoint x: 289, startPoint y: 244, endPoint x: 329, endPoint y: 234, distance: 41.5
click at [290, 243] on b "127.00 - CONCRETE FINISHES" at bounding box center [281, 241] width 114 height 11
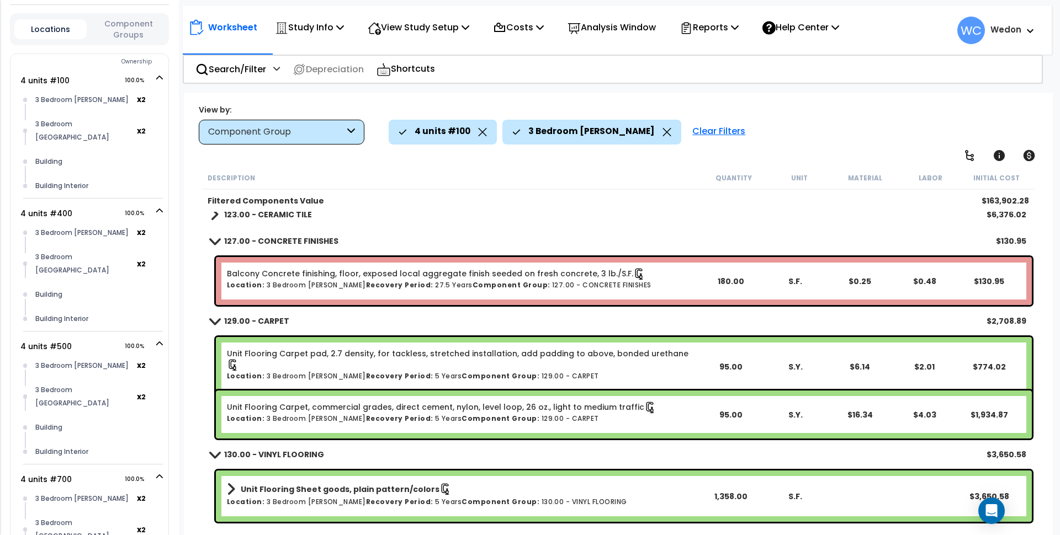
drag, startPoint x: 289, startPoint y: 214, endPoint x: 336, endPoint y: 227, distance: 48.2
click at [291, 213] on b "123.00 - CERAMIC TILE" at bounding box center [268, 214] width 88 height 11
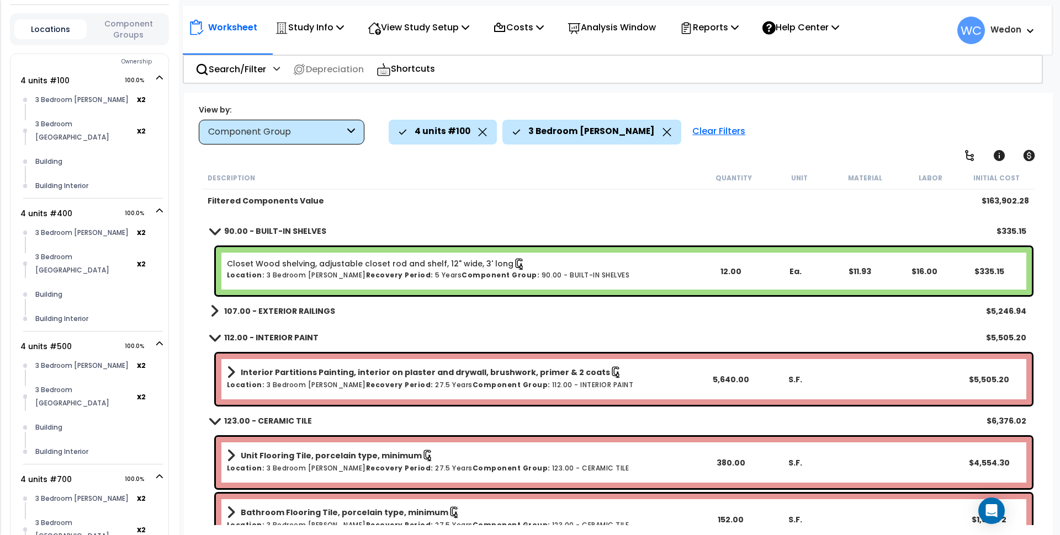
scroll to position [216, 0]
click at [276, 301] on div "107.00 - EXTERIOR RAILINGS $5,246.94" at bounding box center [618, 312] width 827 height 26
click at [224, 318] on link "107.00 - EXTERIOR RAILINGS" at bounding box center [272, 311] width 125 height 15
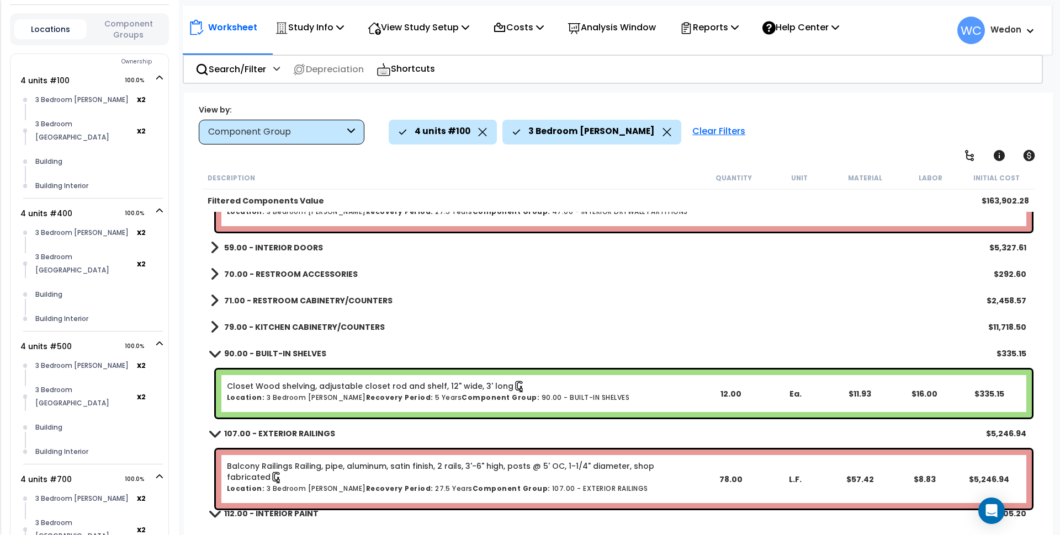
scroll to position [78, 0]
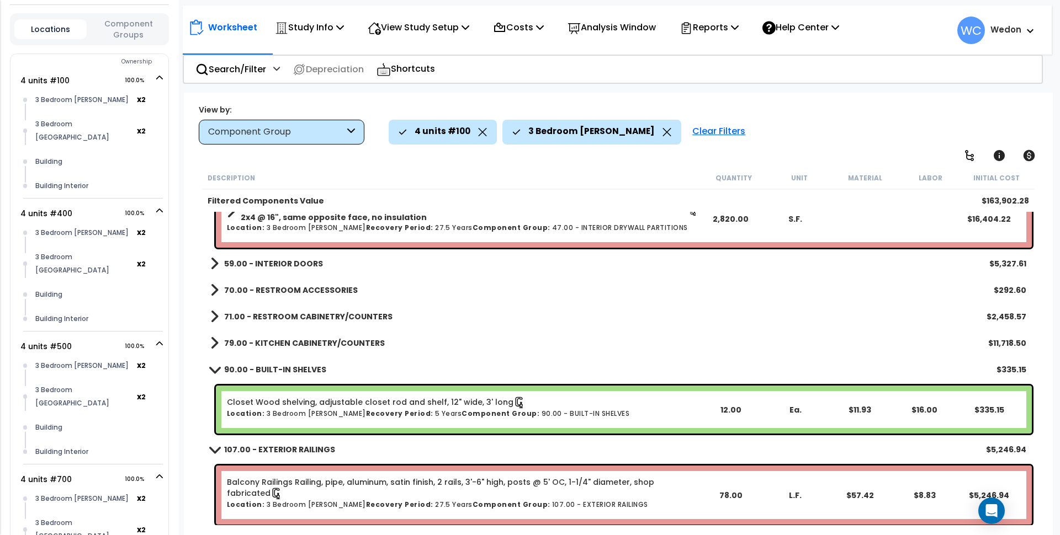
click at [238, 341] on b "79.00 - KITCHEN CABINETRY/COUNTERS" at bounding box center [304, 343] width 161 height 11
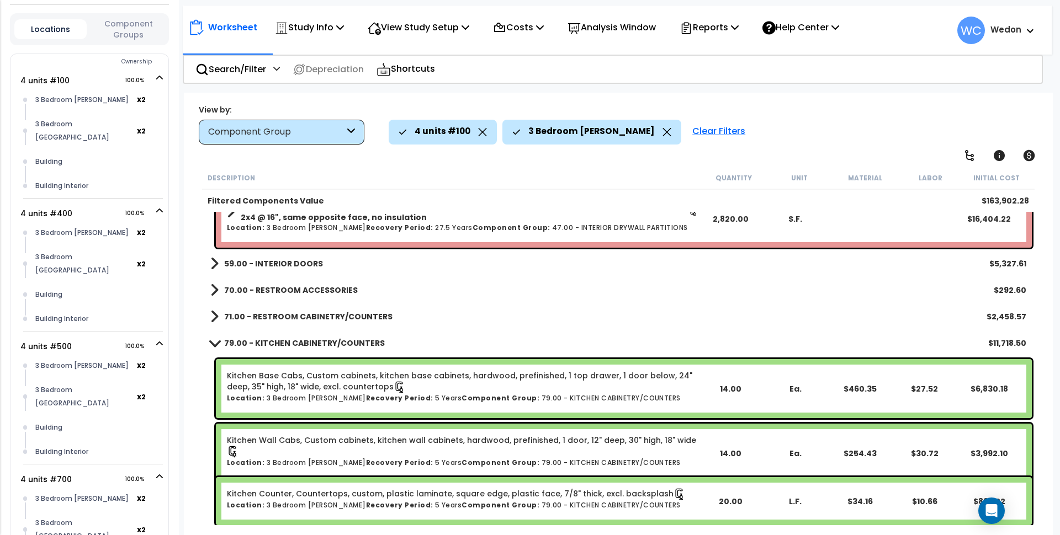
click at [251, 321] on b "71.00 - RESTROOM CABINETRY/COUNTERS" at bounding box center [308, 316] width 168 height 11
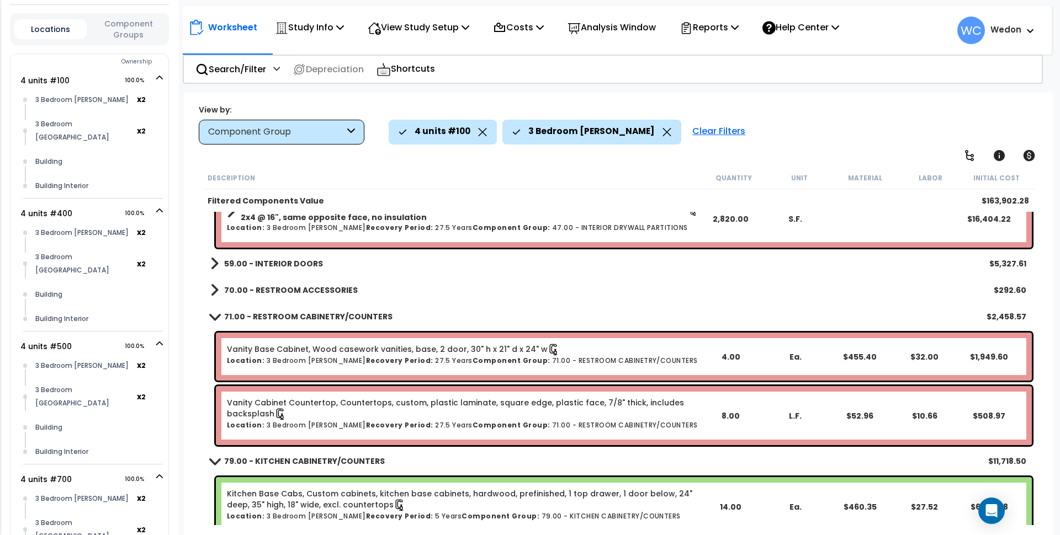
drag, startPoint x: 276, startPoint y: 289, endPoint x: 292, endPoint y: 261, distance: 31.9
click at [278, 287] on b "70.00 - RESTROOM ACCESSORIES" at bounding box center [291, 290] width 134 height 11
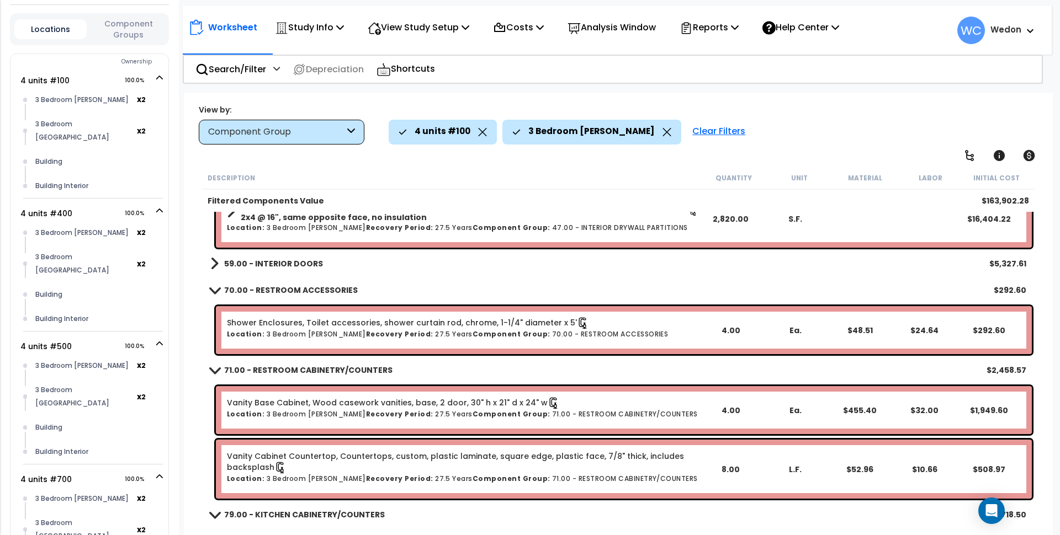
drag, startPoint x: 289, startPoint y: 259, endPoint x: 398, endPoint y: 263, distance: 109.4
click at [291, 259] on b "59.00 - INTERIOR DOORS" at bounding box center [273, 263] width 99 height 11
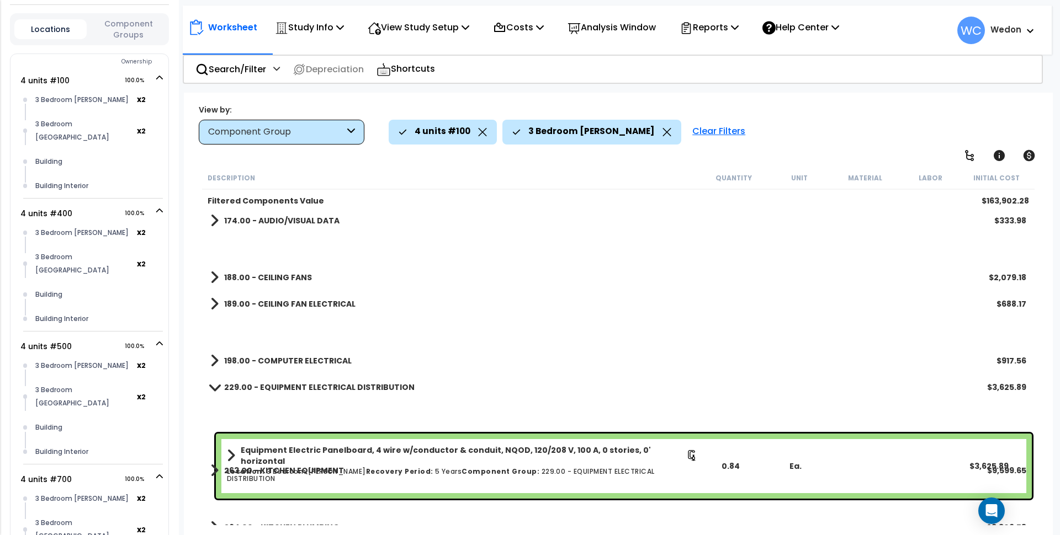
scroll to position [2424, 0]
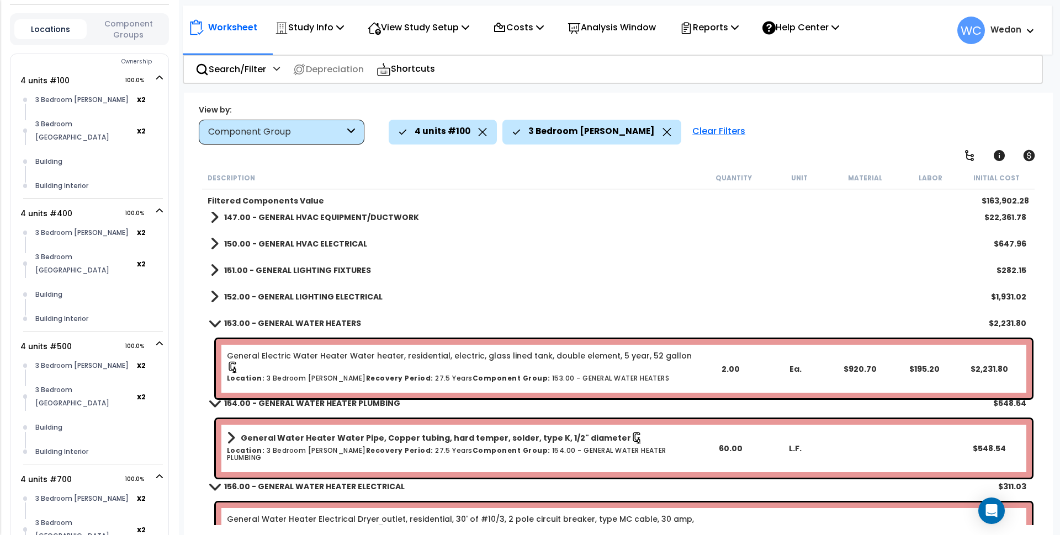
drag, startPoint x: 265, startPoint y: 302, endPoint x: 267, endPoint y: 292, distance: 10.2
click at [265, 301] on b "152.00 - GENERAL LIGHTING ELECTRICAL" at bounding box center [303, 296] width 158 height 11
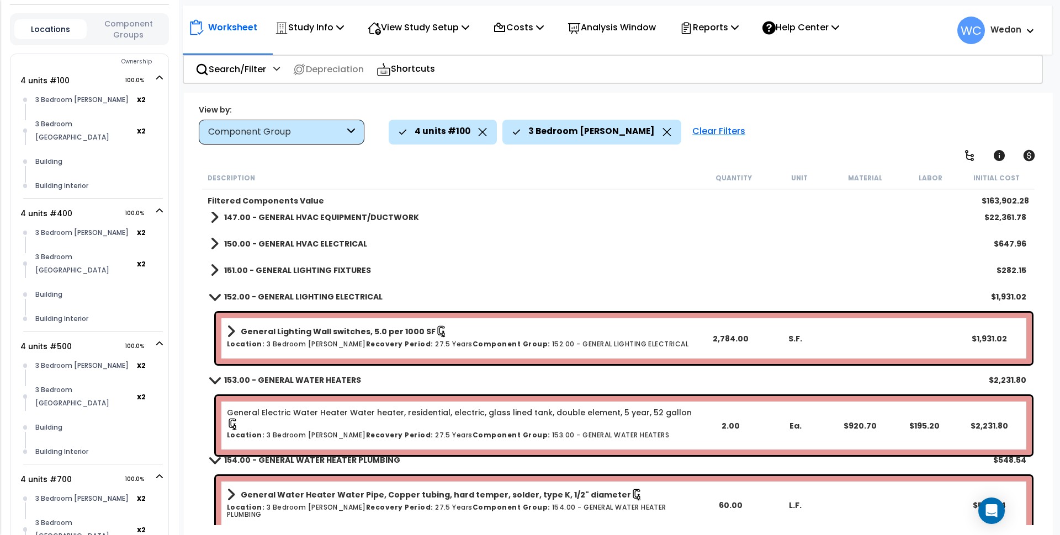
click at [268, 278] on div "151.00 - GENERAL LIGHTING FIXTURES $282.15" at bounding box center [618, 270] width 827 height 26
click at [273, 244] on b "150.00 - GENERAL HVAC ELECTRICAL" at bounding box center [295, 243] width 143 height 11
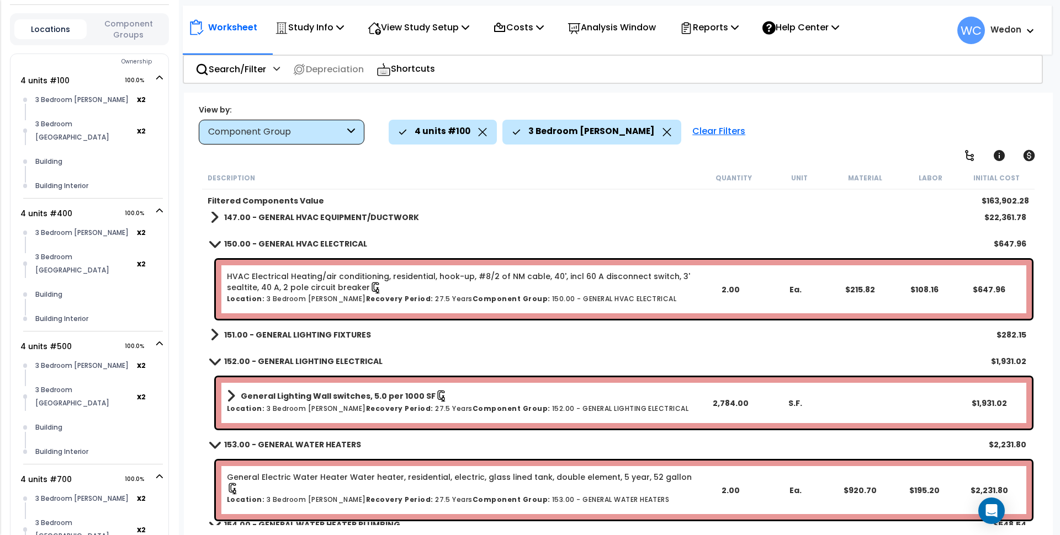
click at [274, 223] on link "147.00 - GENERAL HVAC EQUIPMENT/DUCTWORK" at bounding box center [314, 217] width 209 height 15
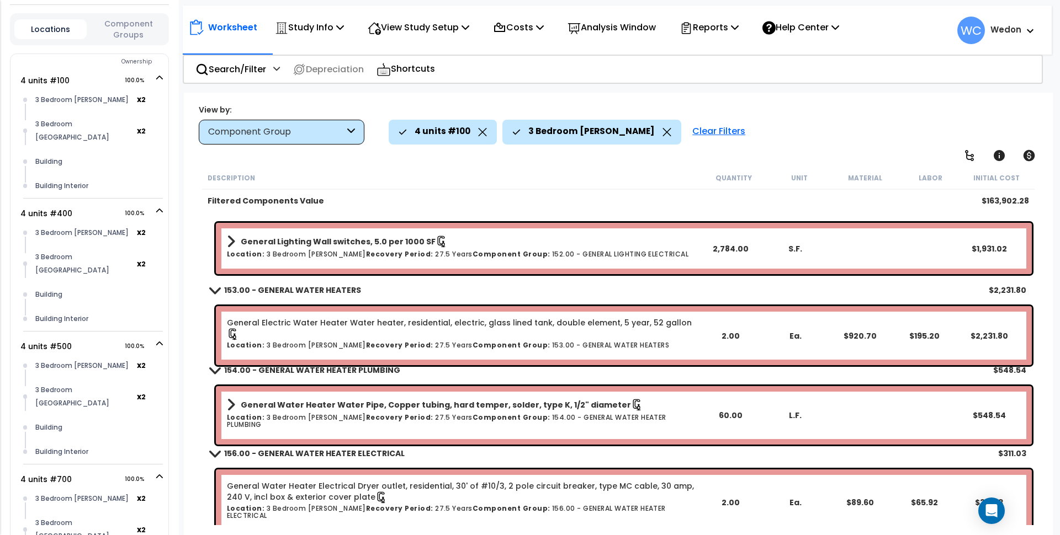
scroll to position [3045, 0]
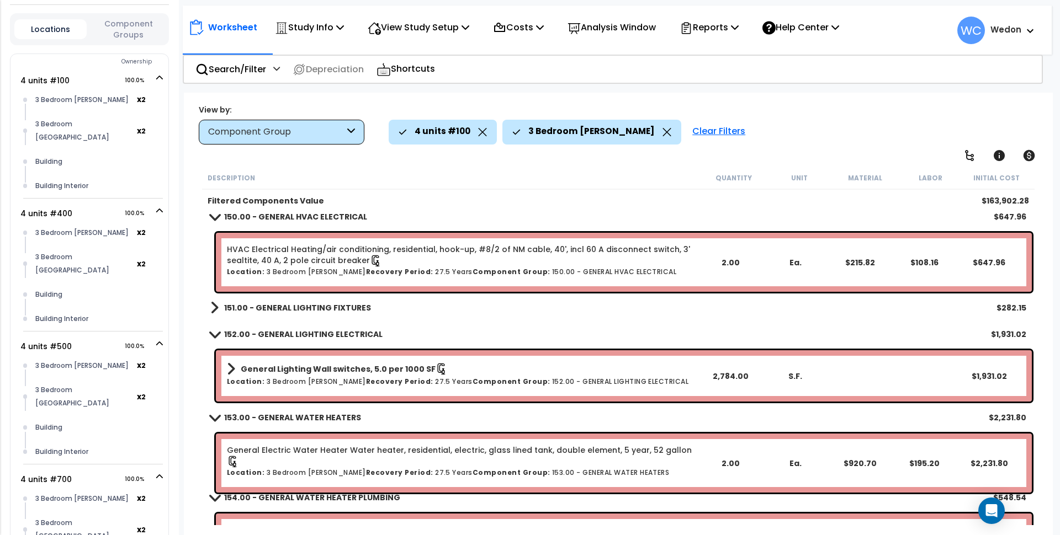
click at [251, 309] on b "151.00 - GENERAL LIGHTING FIXTURES" at bounding box center [297, 308] width 147 height 11
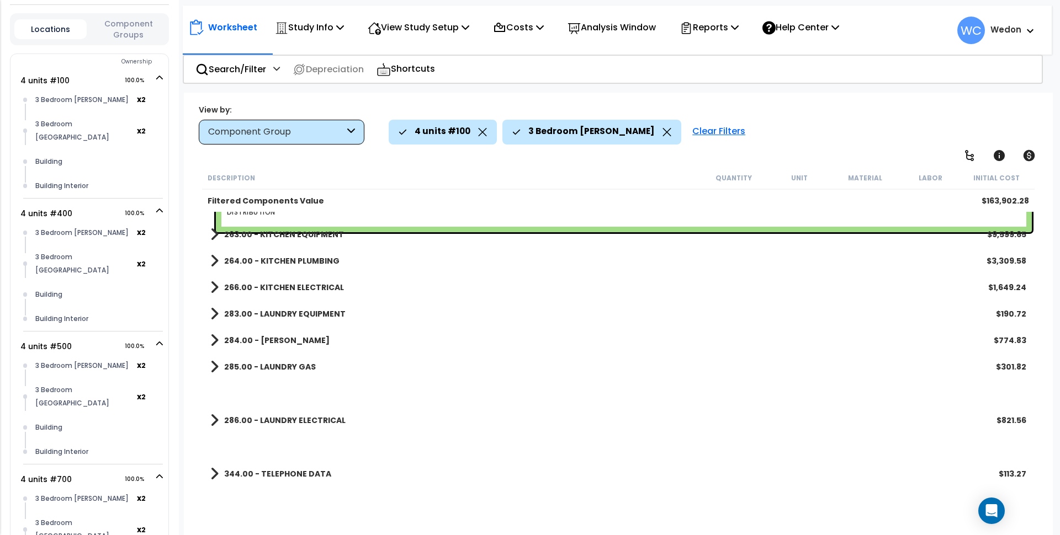
scroll to position [3713, 0]
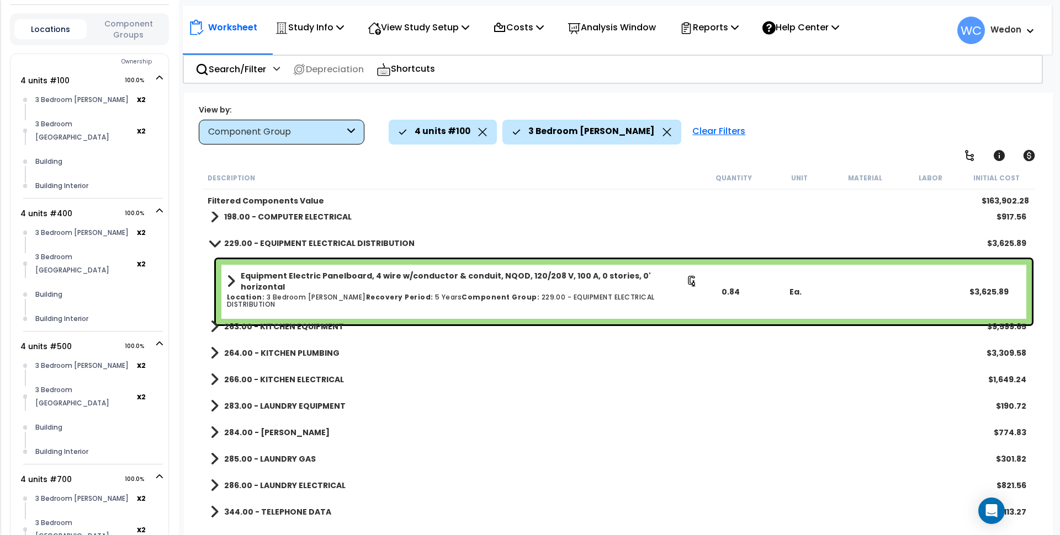
click at [275, 213] on b "198.00 - COMPUTER ELECTRICAL" at bounding box center [288, 216] width 128 height 11
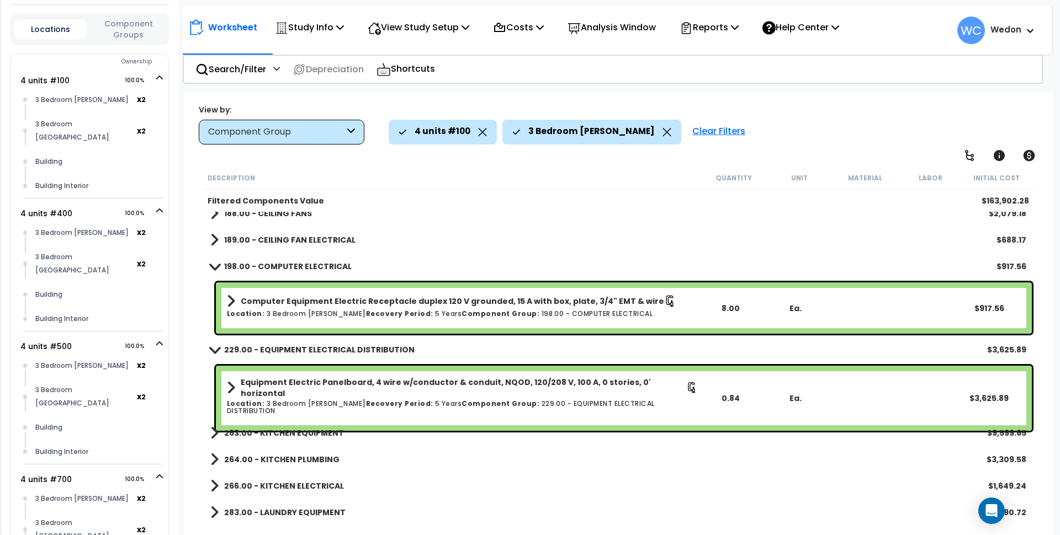
scroll to position [3506, 0]
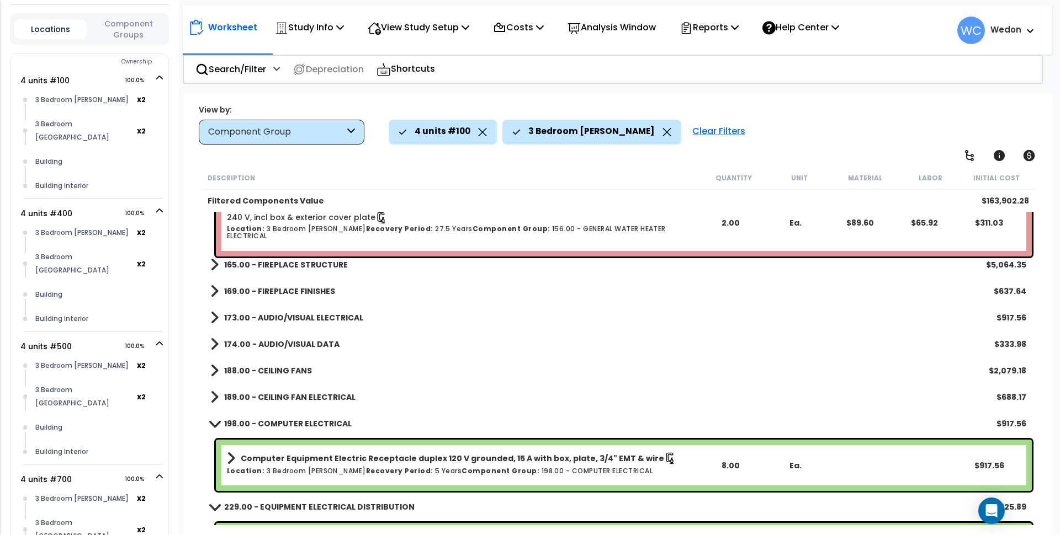
click at [238, 396] on b "189.00 - CEILING FAN ELECTRICAL" at bounding box center [289, 397] width 131 height 11
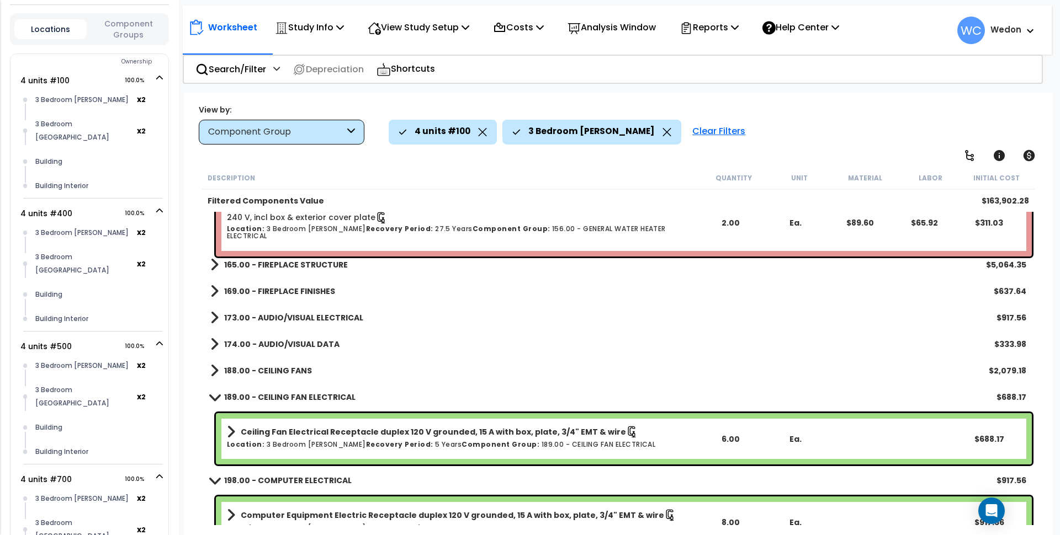
drag, startPoint x: 231, startPoint y: 371, endPoint x: 242, endPoint y: 364, distance: 12.7
click at [232, 371] on b "188.00 - CEILING FANS" at bounding box center [268, 370] width 88 height 11
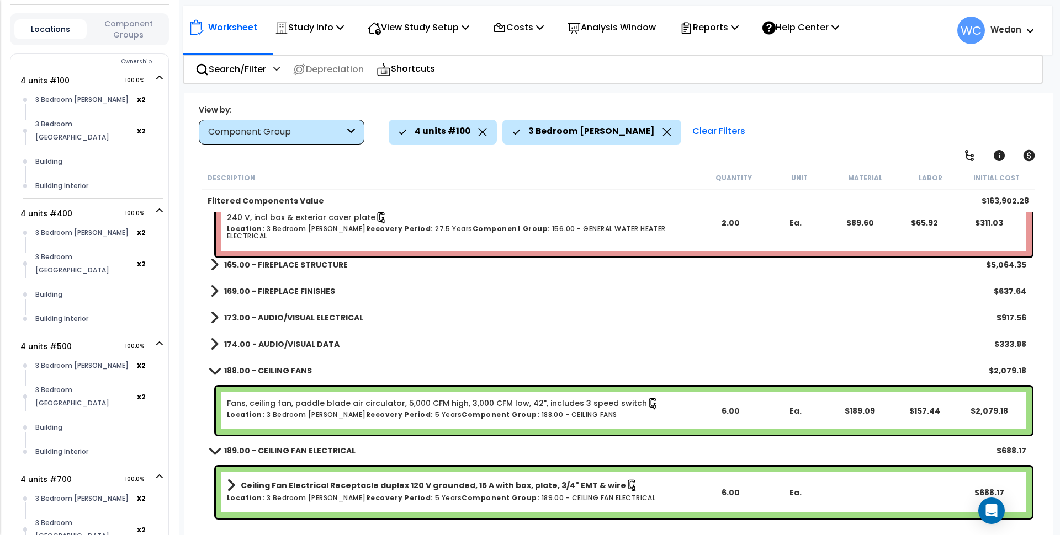
click at [249, 344] on b "174.00 - AUDIO/VISUAL DATA" at bounding box center [281, 344] width 115 height 11
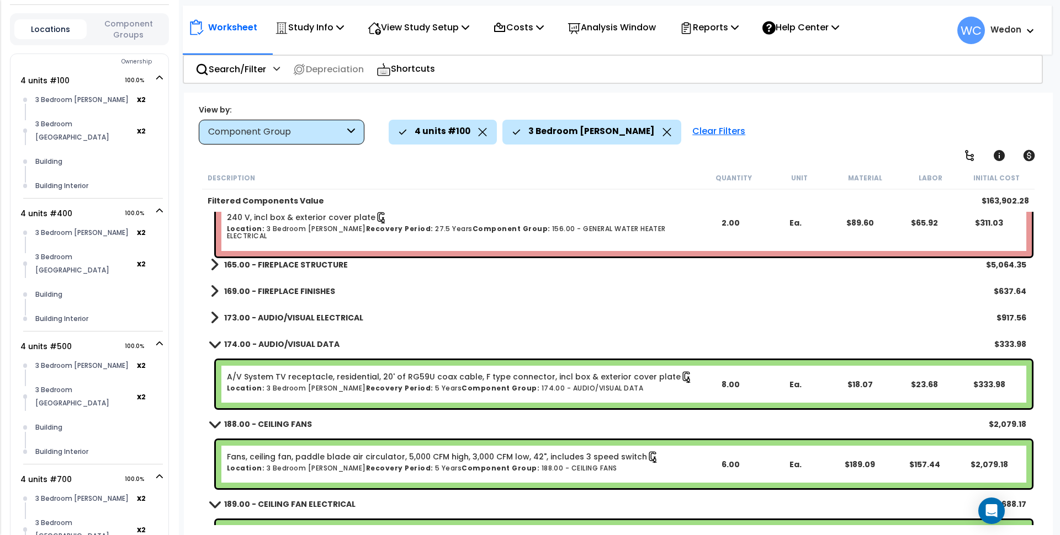
drag, startPoint x: 270, startPoint y: 322, endPoint x: 289, endPoint y: 292, distance: 35.2
click at [271, 321] on b "173.00 - AUDIO/VISUAL ELECTRICAL" at bounding box center [293, 317] width 139 height 11
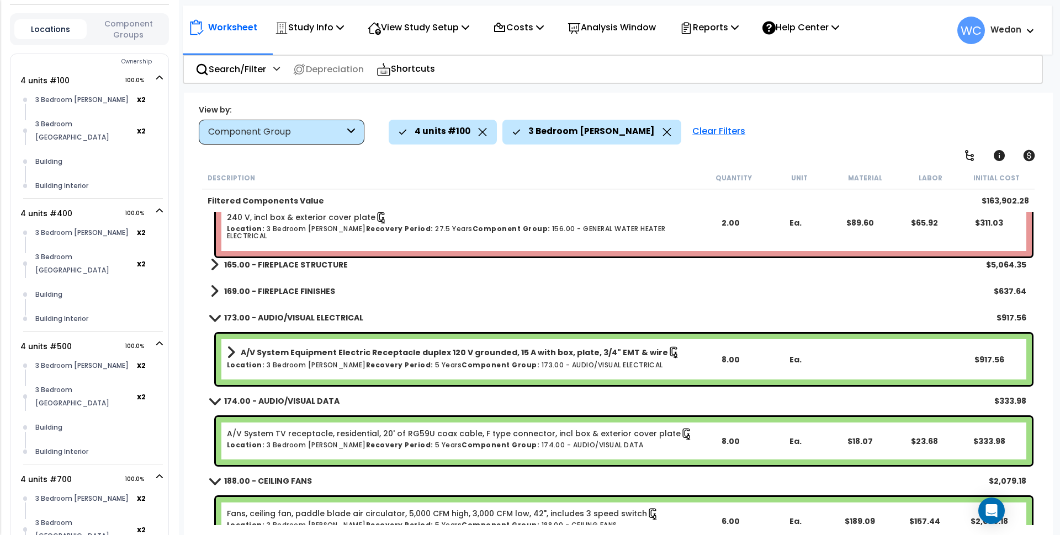
click at [288, 290] on b "169.00 - FIREPLACE FINISHES" at bounding box center [279, 291] width 111 height 11
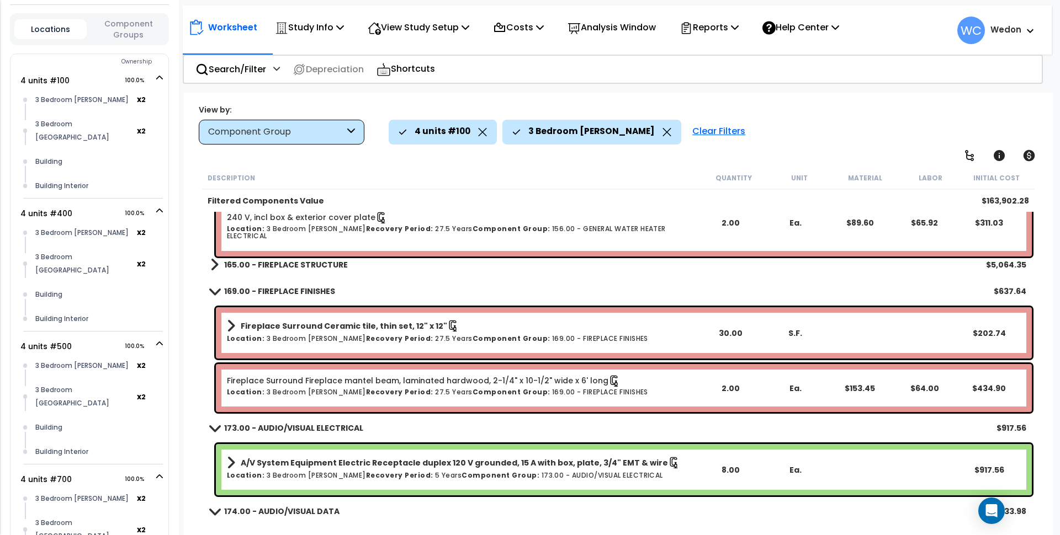
click at [297, 265] on b "165.00 - FIREPLACE STRUCTURE" at bounding box center [286, 264] width 124 height 11
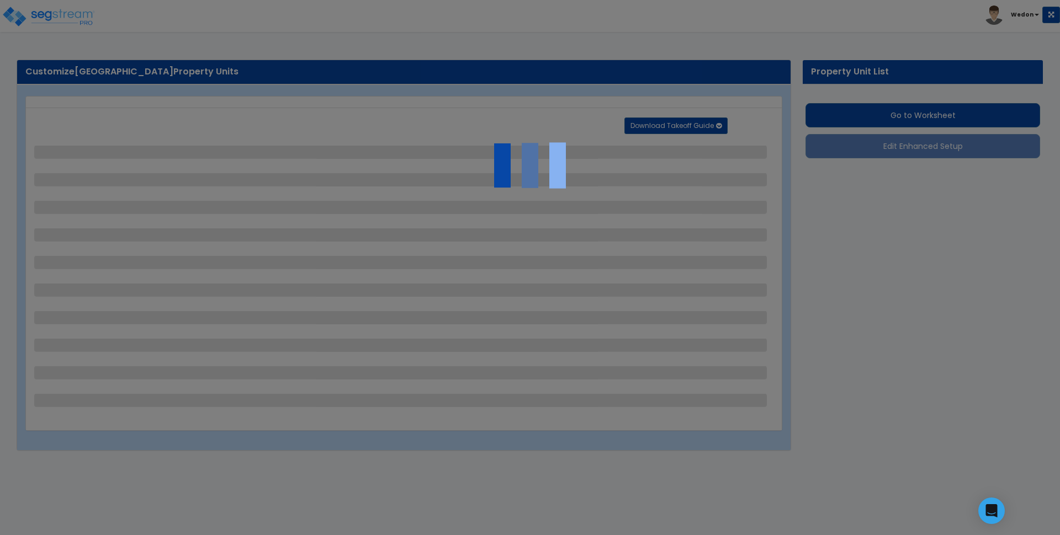
select select "1"
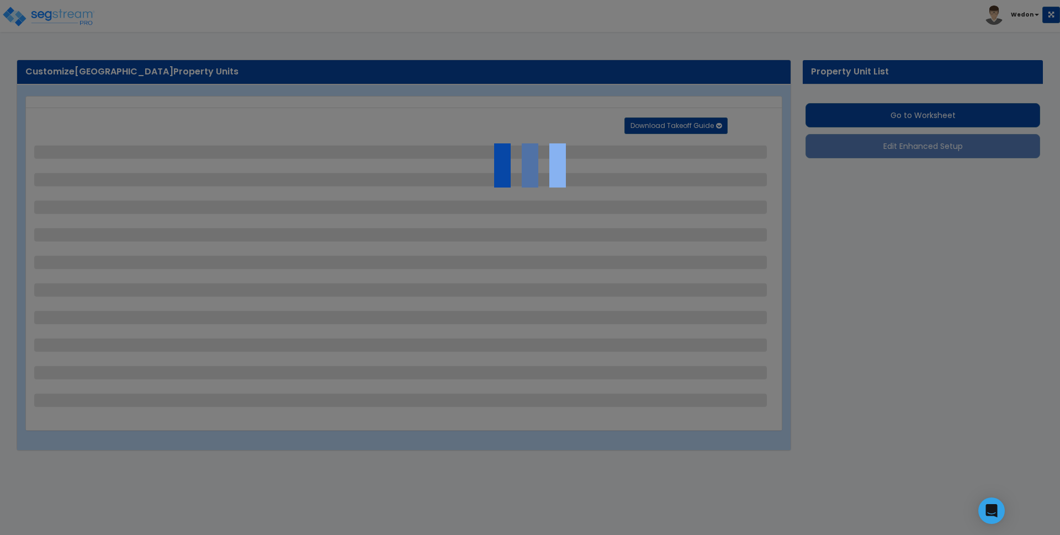
select select "1"
select select "4"
select select "2"
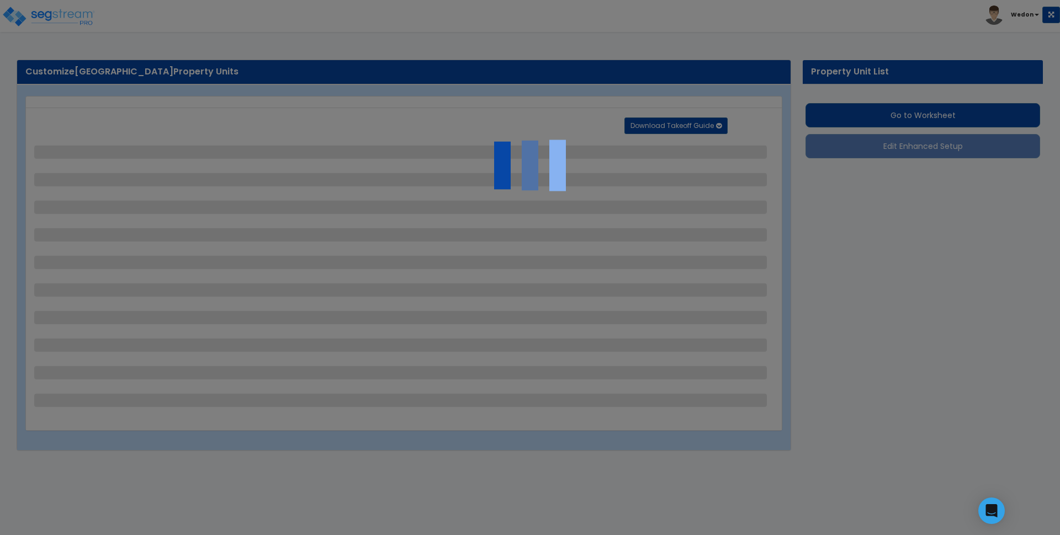
select select "4"
select select "2"
select select "3"
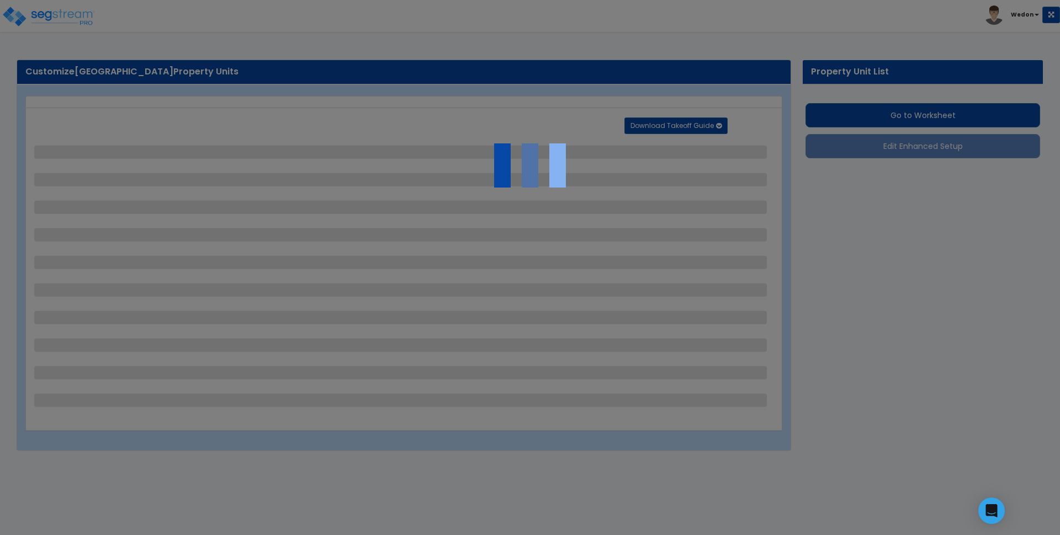
select select "2"
select select "1"
select select "2"
select select "1"
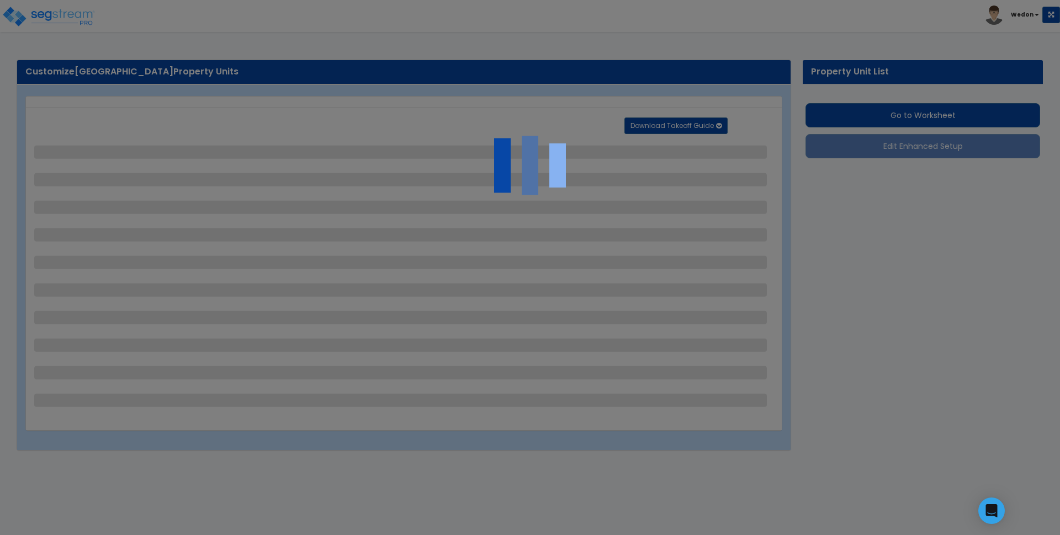
select select "1"
select select "2"
select select "1"
select select "3"
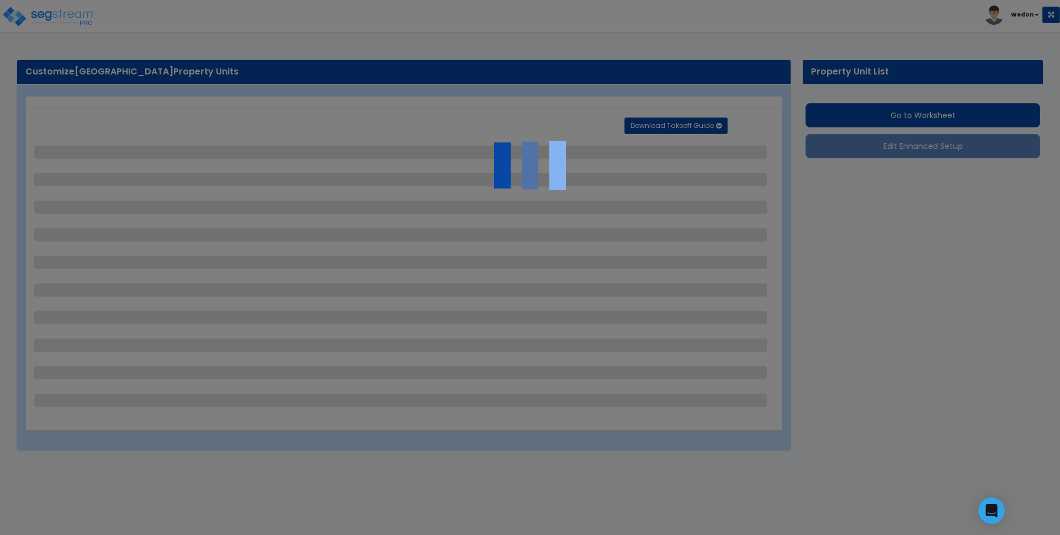
select select "1"
select select "2"
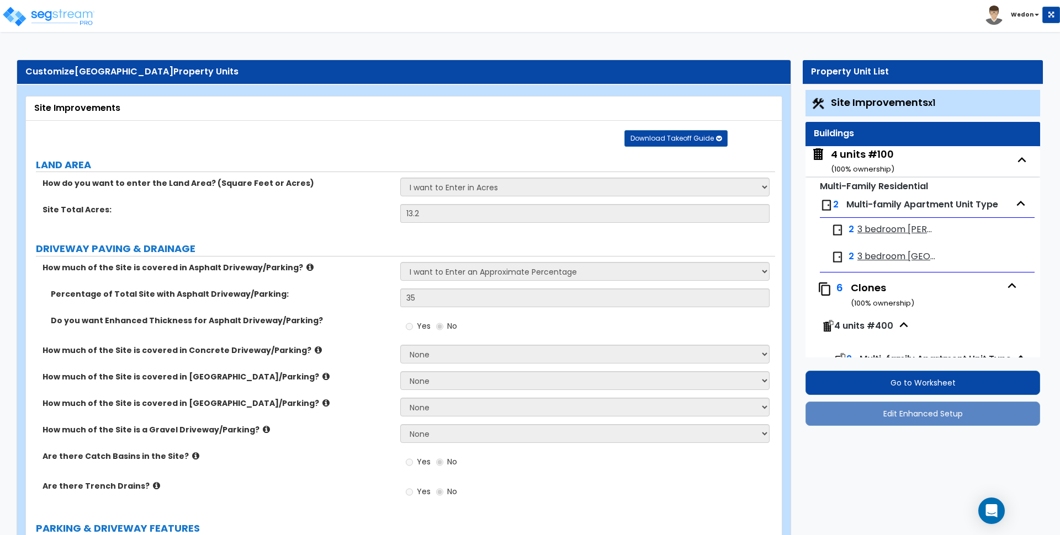
click at [943, 153] on div "4 units #100 ( 100 % ownership)" at bounding box center [922, 161] width 235 height 30
click at [858, 153] on div "4 units #100 ( 100 % ownership)" at bounding box center [862, 161] width 63 height 28
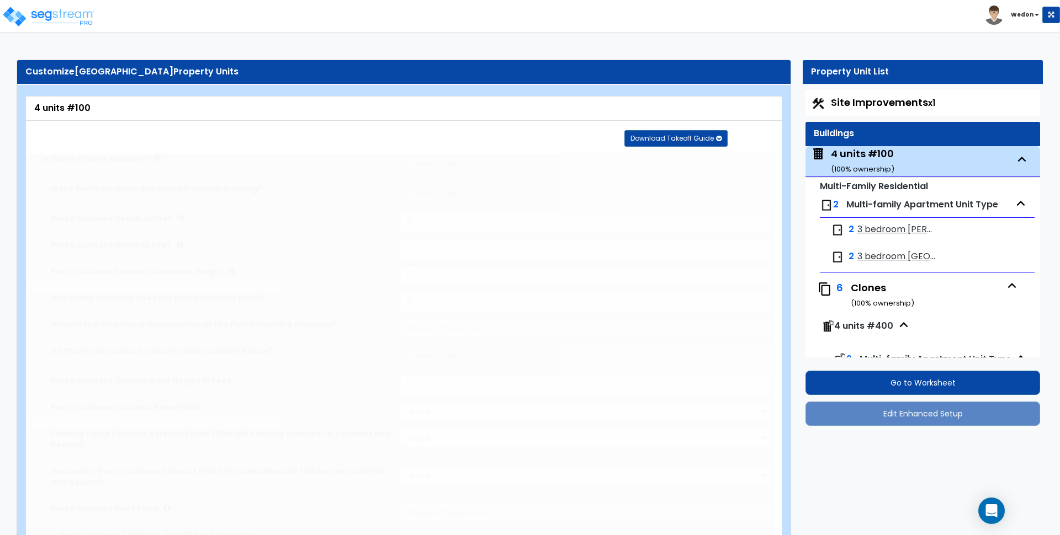
type input "34"
type input "91"
type input "2"
type input "3247"
select select "2"
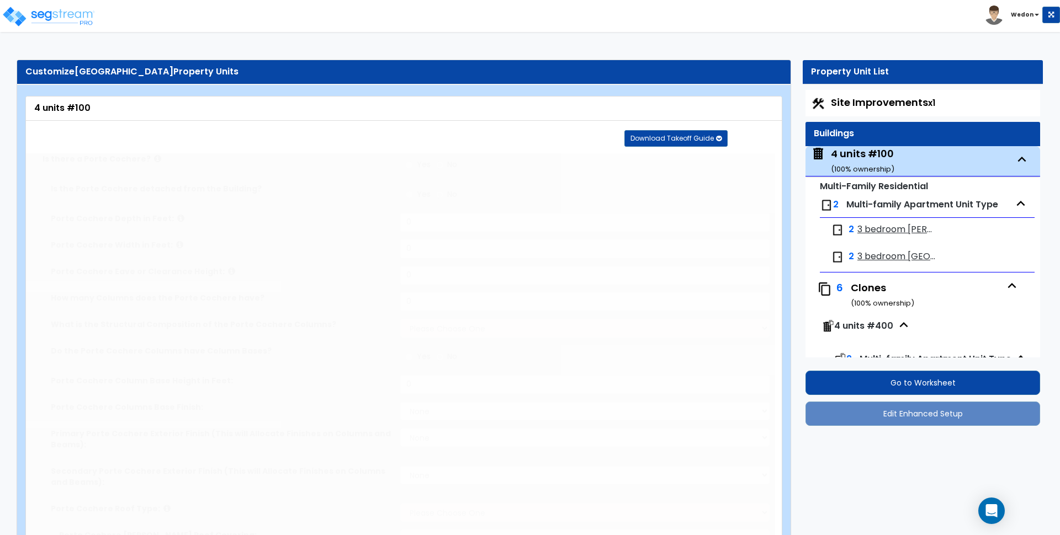
select select "7"
select select "1"
select select "2"
select select "1"
select select "2"
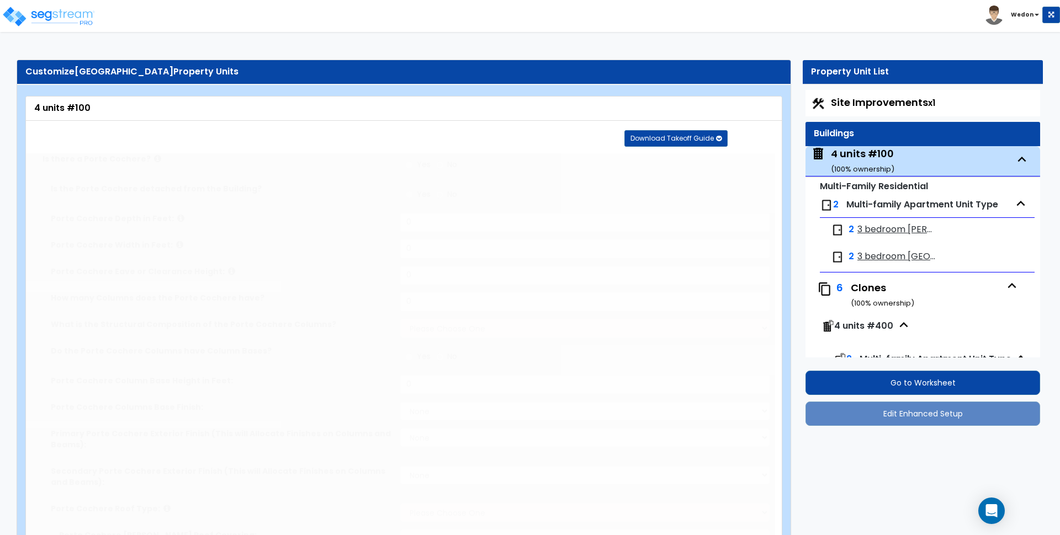
select select "1"
select select "3"
radio input "true"
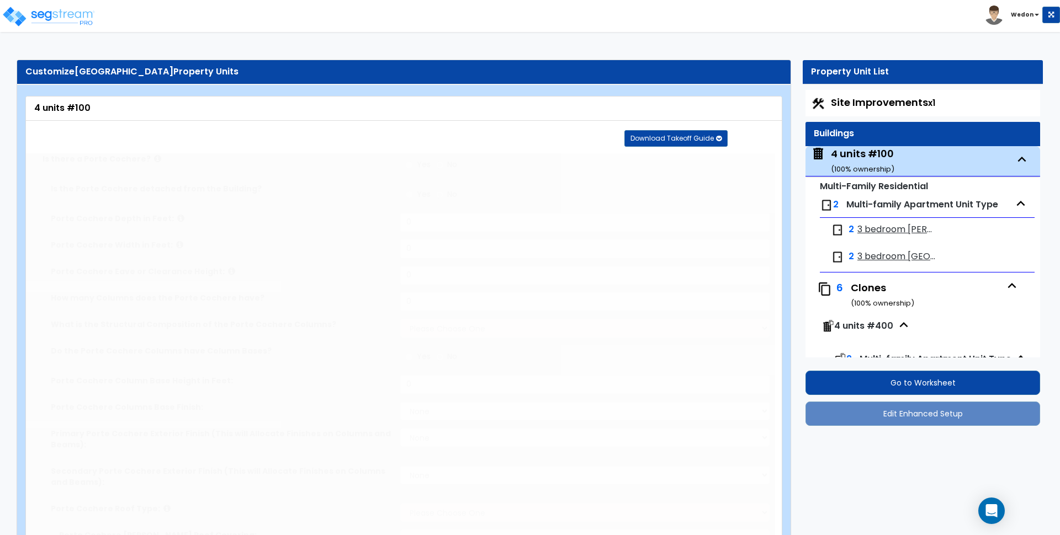
type input "2"
select select "3"
radio input "true"
select select "2"
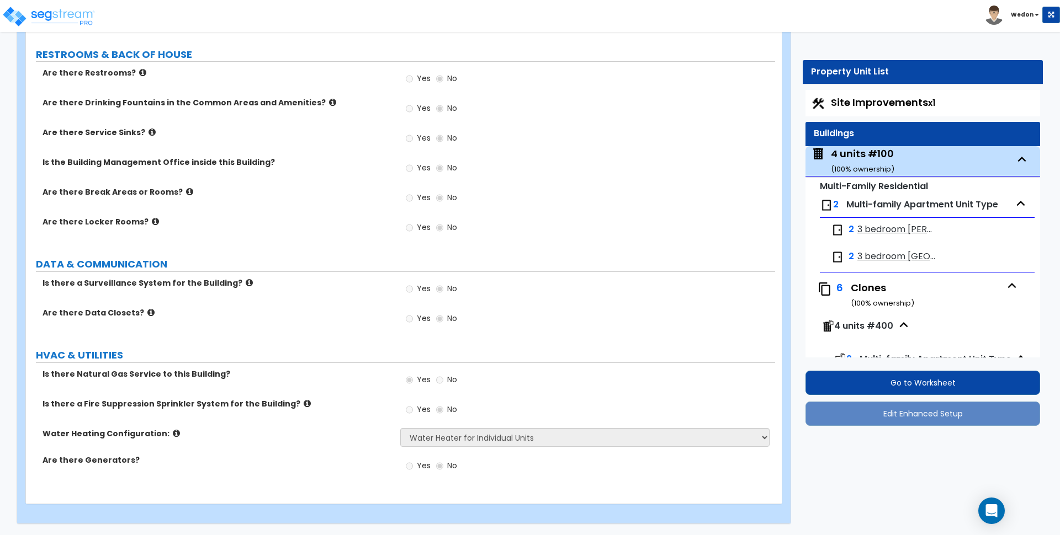
click at [901, 225] on span "3 bedroom [PERSON_NAME]" at bounding box center [896, 230] width 79 height 13
select select "7"
select select "5"
select select "1"
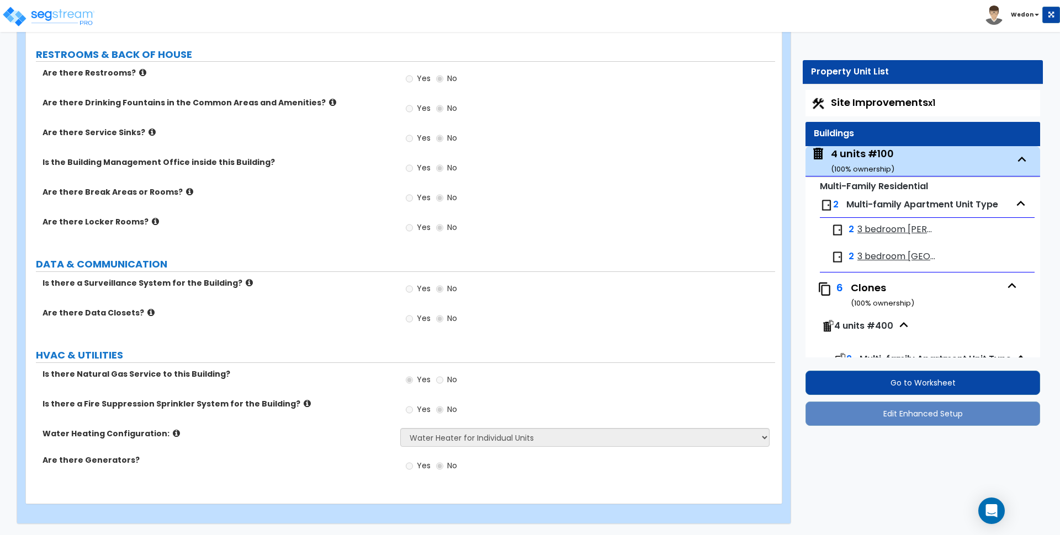
select select "3"
select select "1"
select select "2"
select select "1"
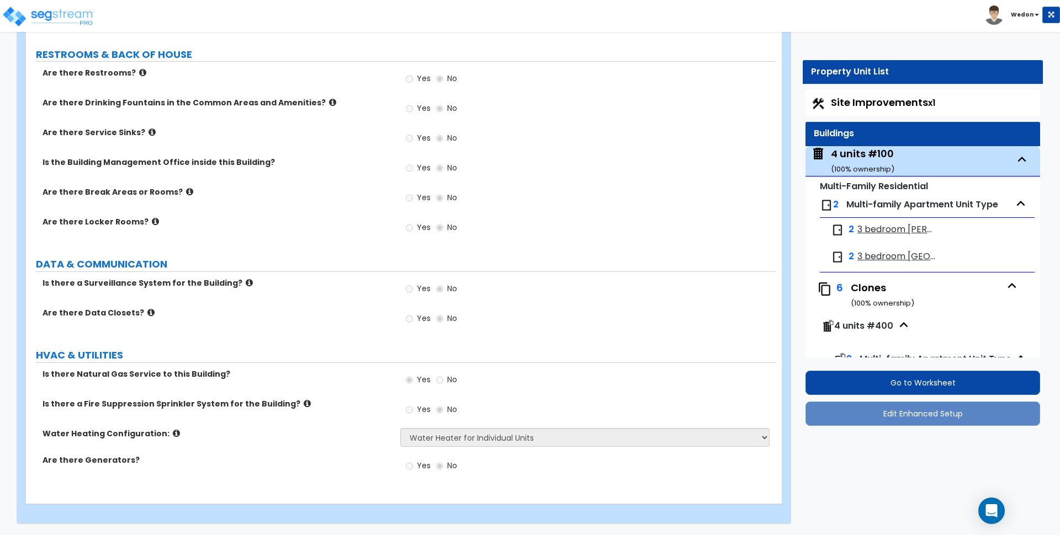
select select "2"
select select "1"
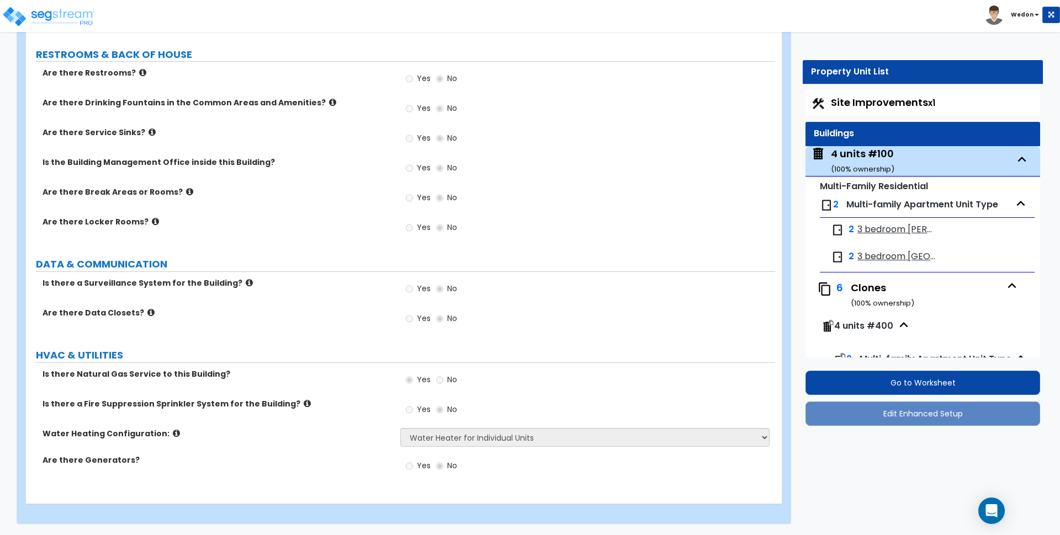
select select "1"
select select "2"
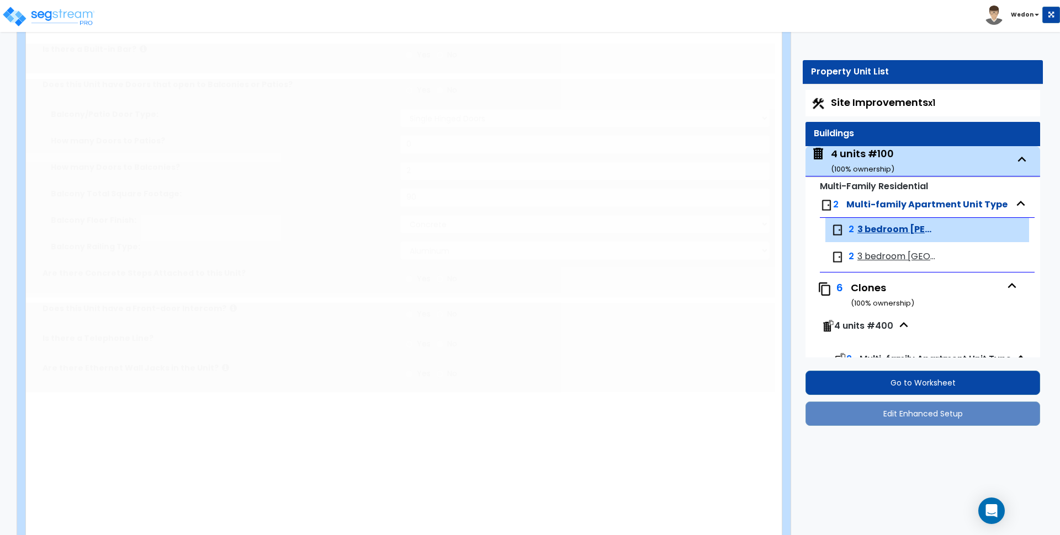
select select "1"
radio input "true"
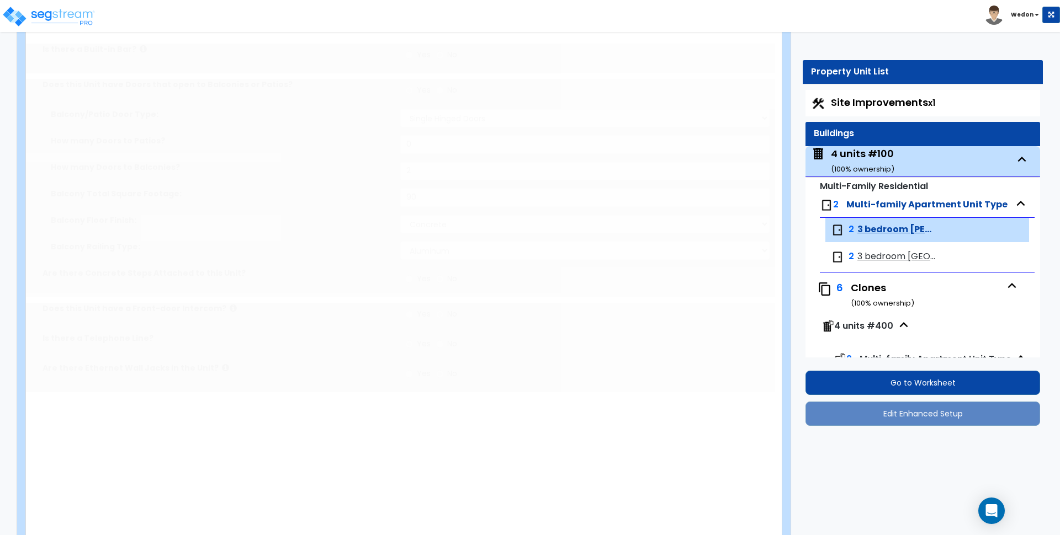
radio input "true"
type input "1"
select select "3"
select select "1"
select select "3"
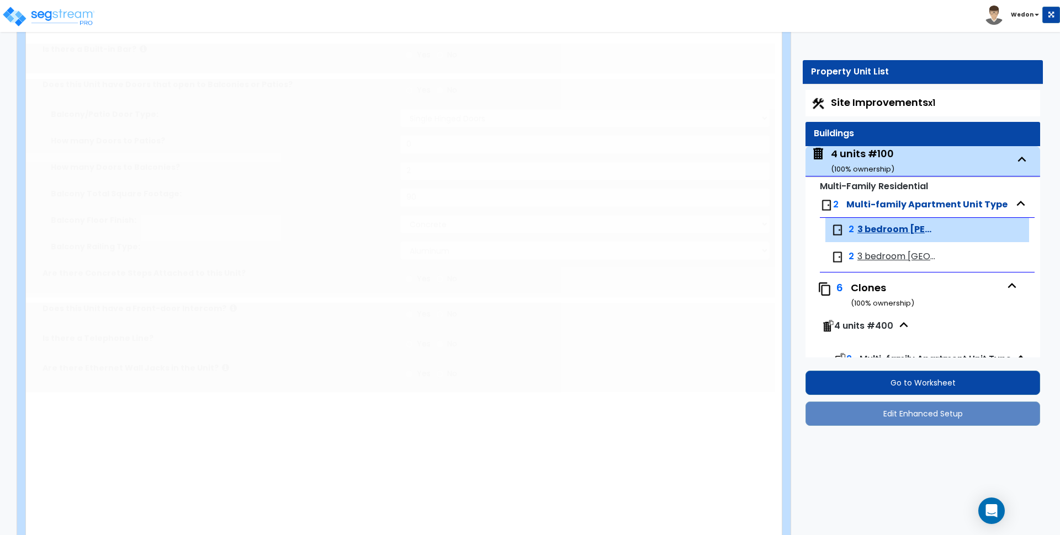
select select "2"
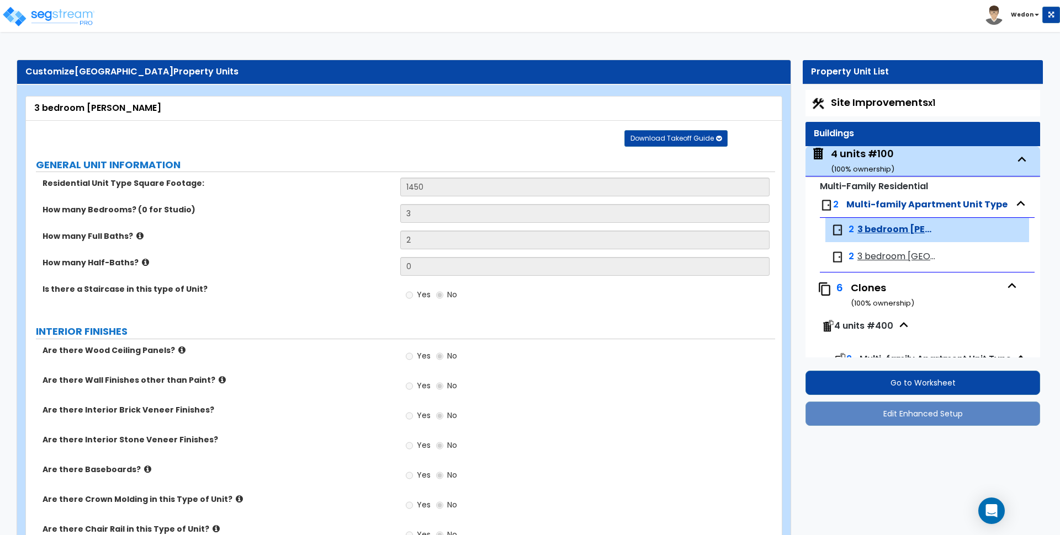
click at [907, 230] on span "3 bedroom [PERSON_NAME]" at bounding box center [896, 230] width 79 height 13
drag, startPoint x: 869, startPoint y: 155, endPoint x: 1003, endPoint y: 128, distance: 136.3
click at [869, 155] on div "4 units #100 ( 100 % ownership)" at bounding box center [862, 161] width 63 height 28
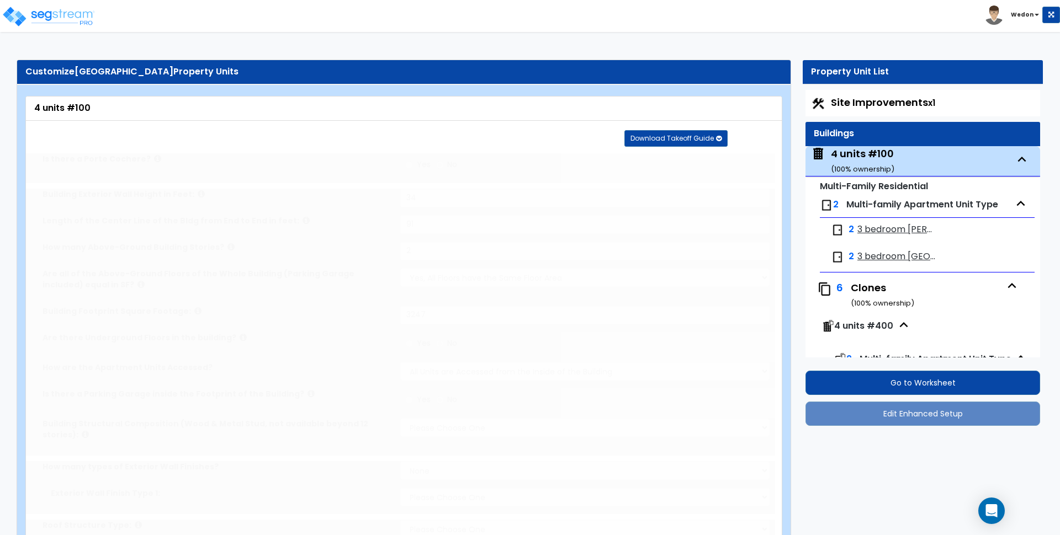
type input "34"
type input "91"
type input "2"
type input "3247"
select select "2"
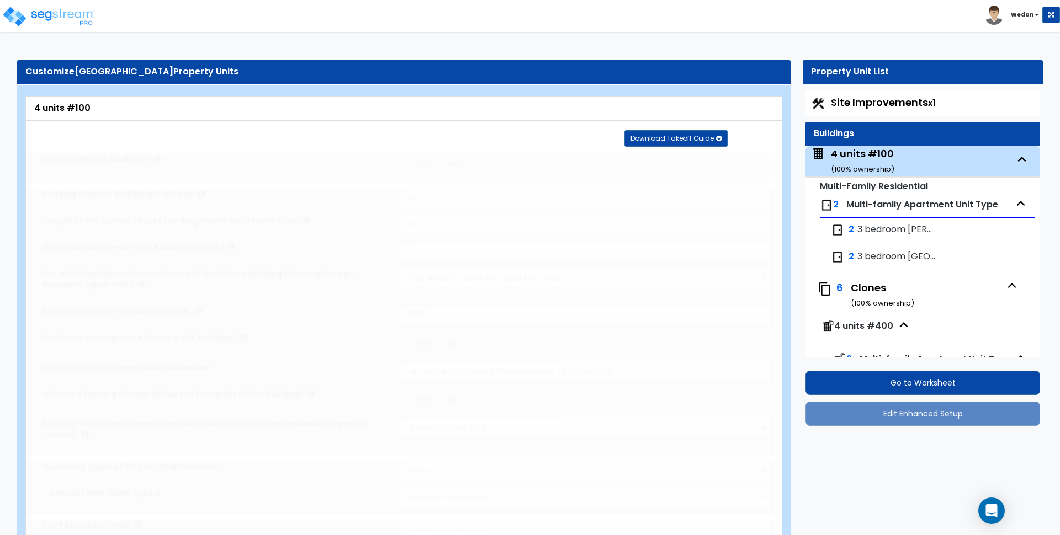
select select "7"
select select "1"
select select "2"
select select "1"
select select "2"
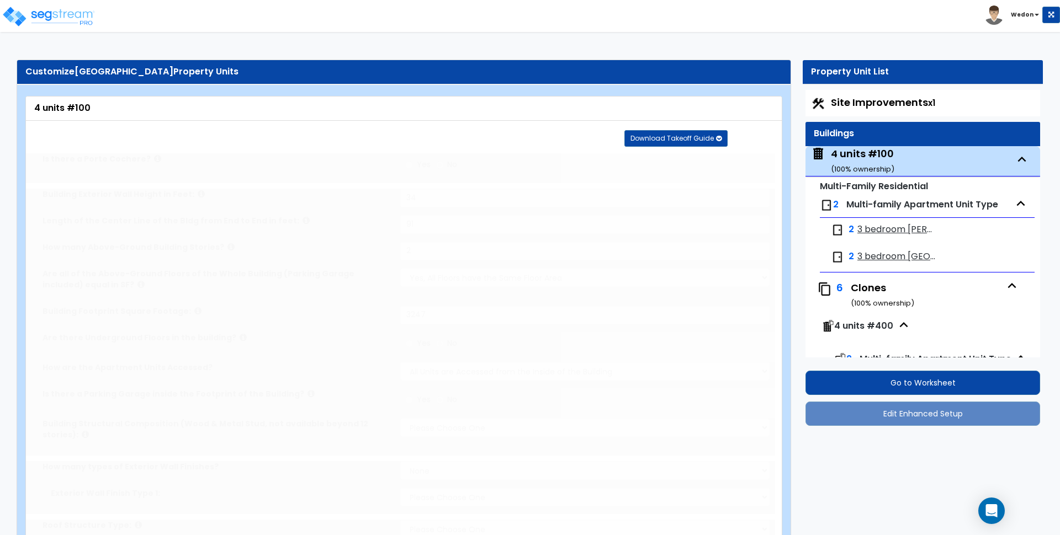
select select "1"
select select "3"
radio input "true"
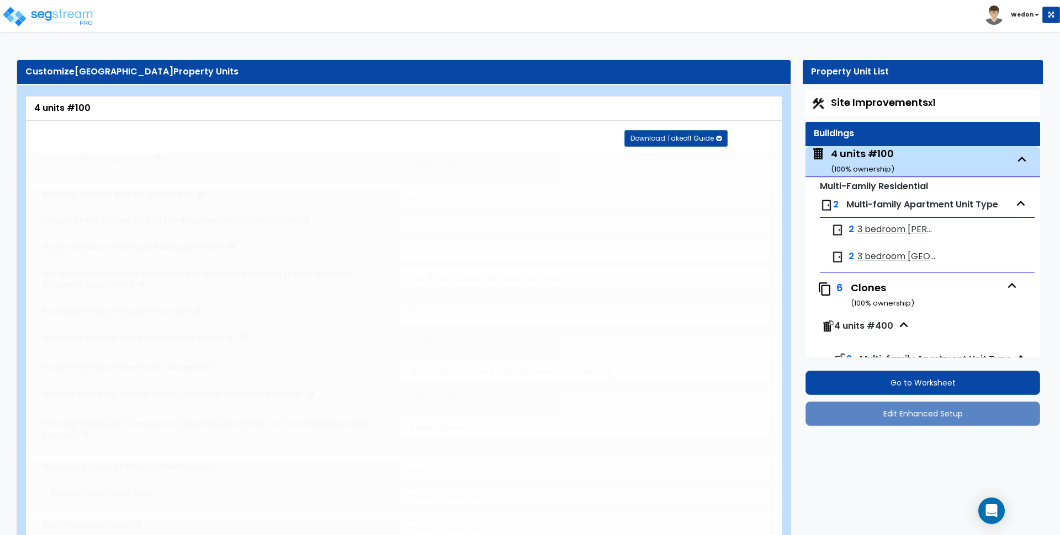
type input "2"
select select "3"
radio input "true"
select select "2"
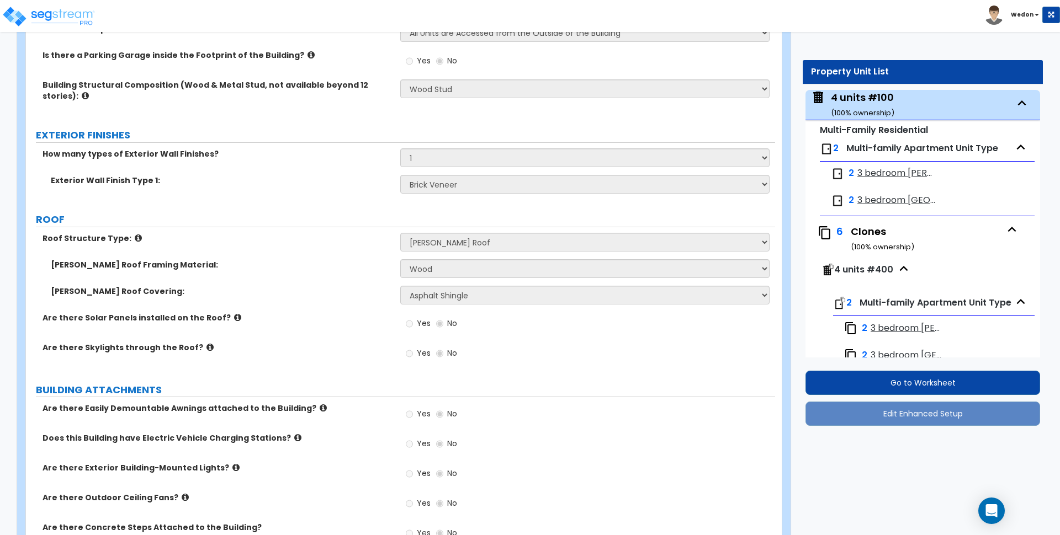
scroll to position [414, 0]
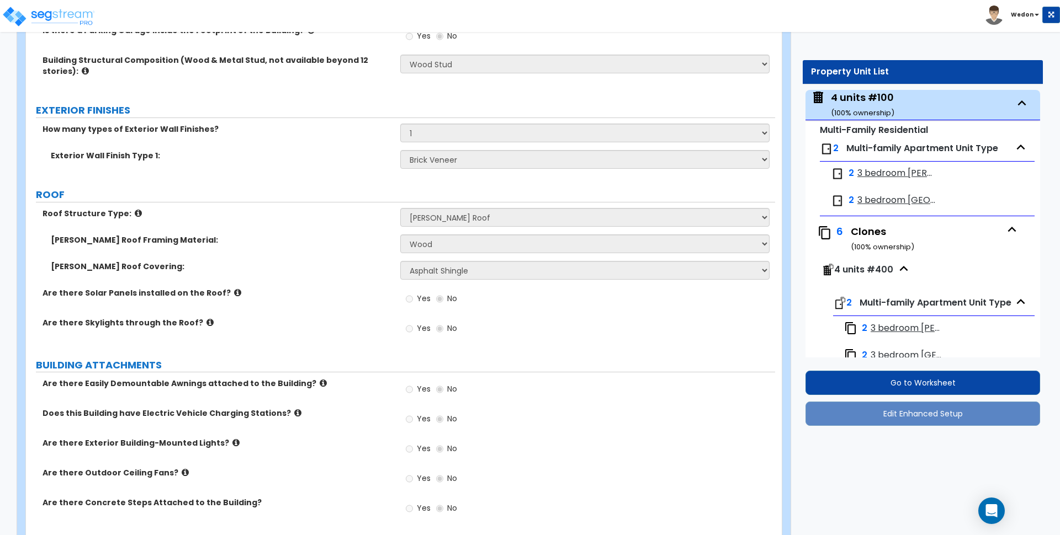
click at [874, 182] on div "2 3 bedroom [PERSON_NAME]" at bounding box center [927, 174] width 204 height 24
click at [891, 173] on span "3 bedroom [PERSON_NAME]" at bounding box center [896, 173] width 79 height 13
select select "7"
select select "5"
select select "1"
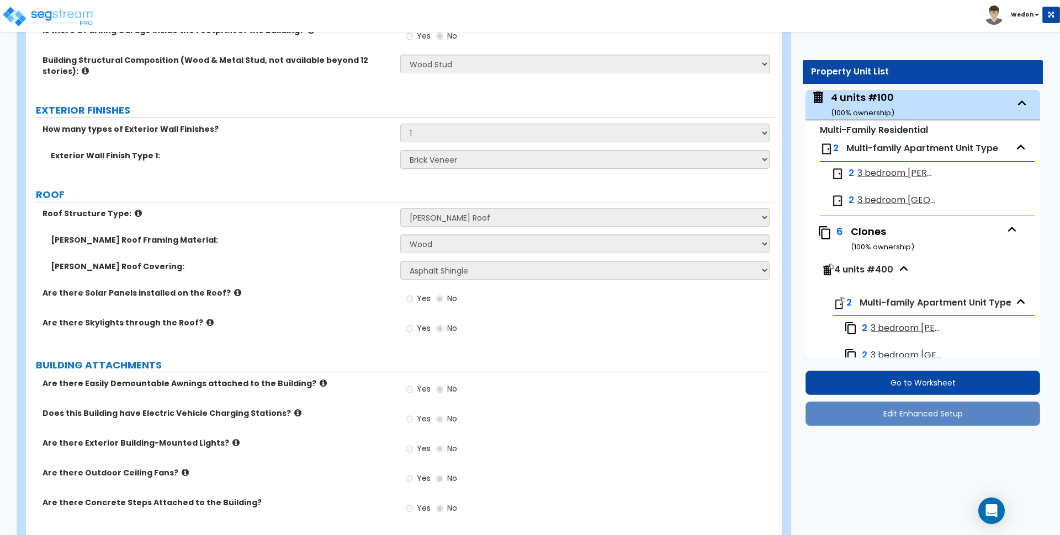
select select "1"
select select "3"
select select "1"
select select "2"
select select "1"
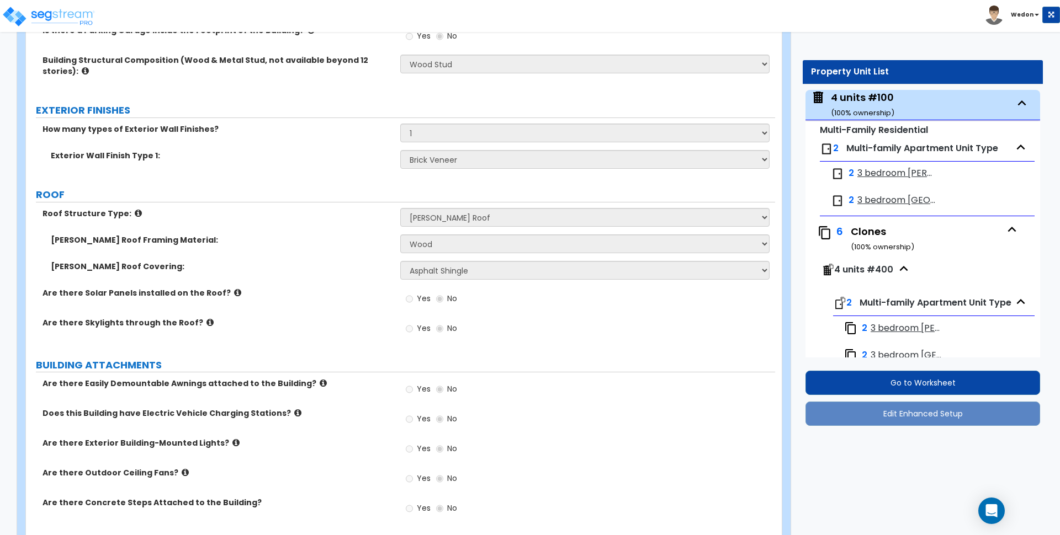
select select "1"
select select "2"
select select "1"
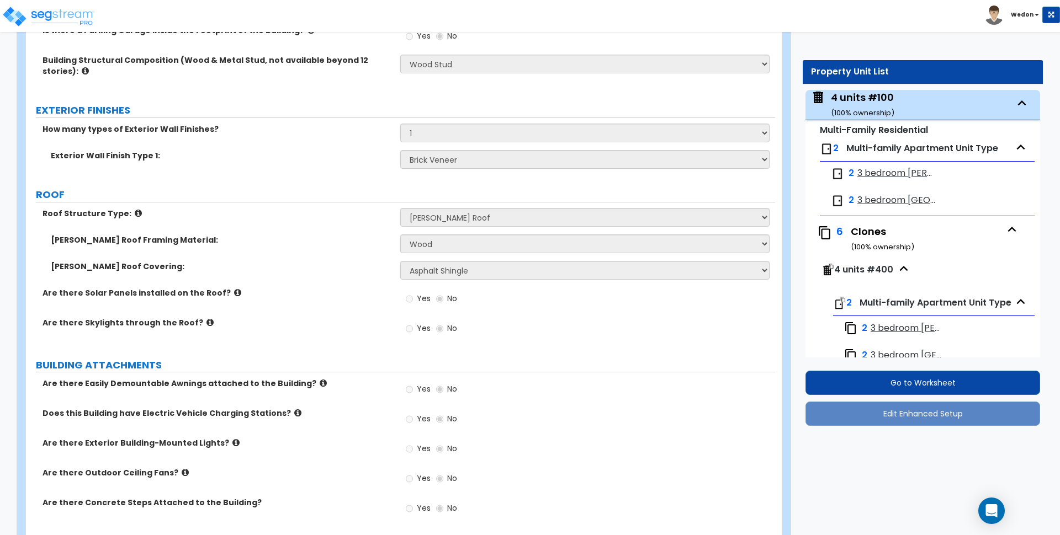
select select "1"
select select "2"
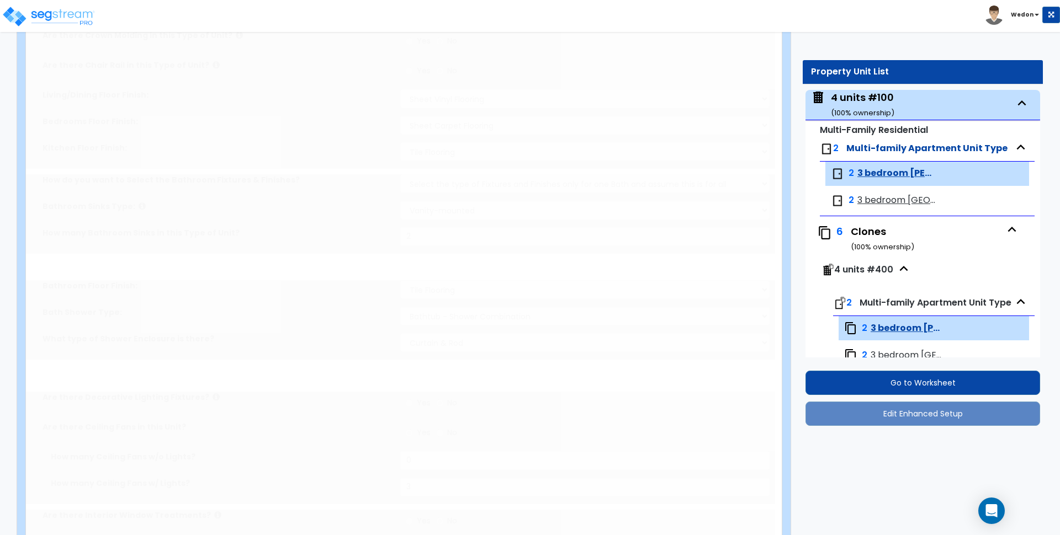
select select "1"
radio input "true"
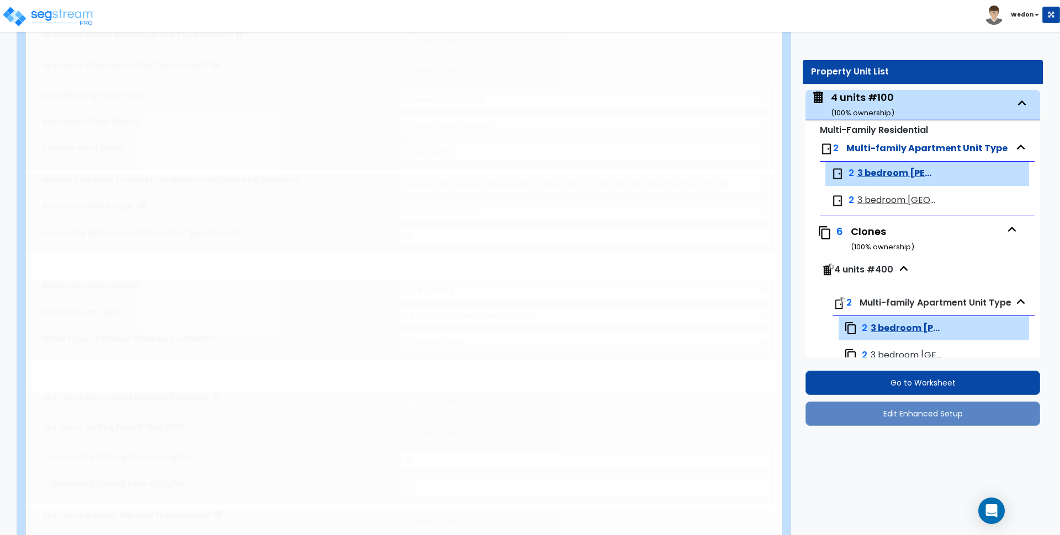
radio input "true"
type input "1"
select select "3"
select select "1"
select select "3"
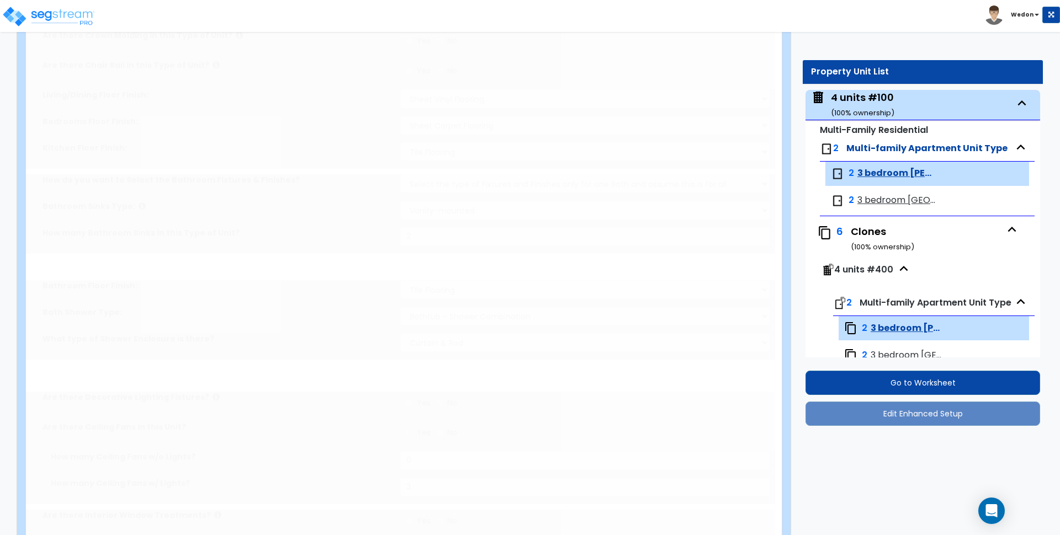
select select "2"
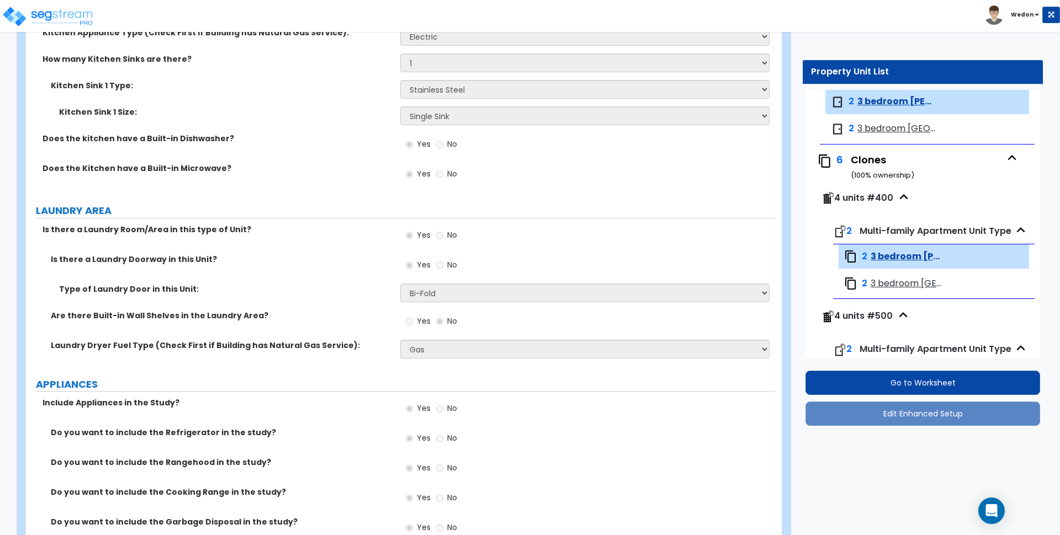
scroll to position [1380, 0]
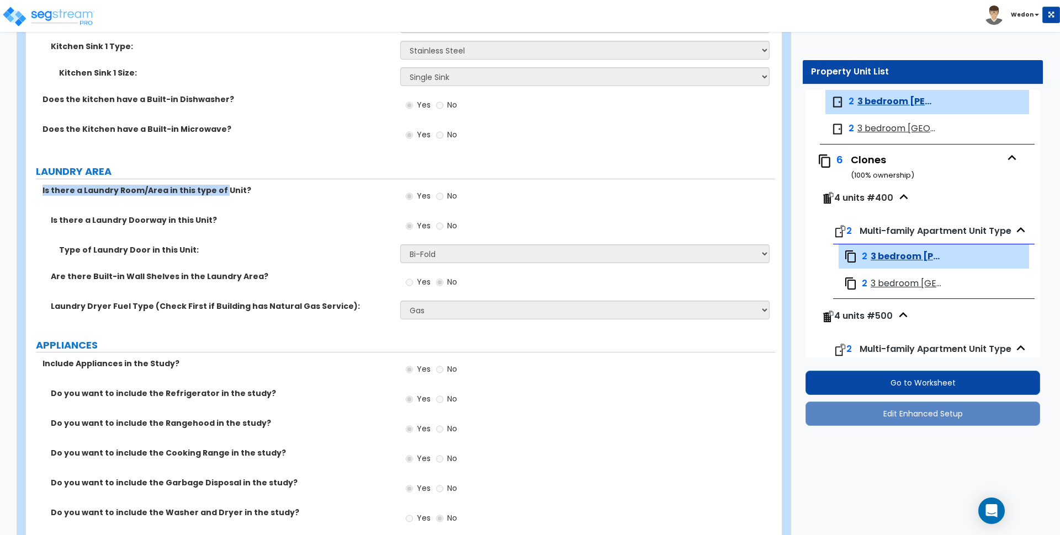
drag, startPoint x: 44, startPoint y: 191, endPoint x: 241, endPoint y: 188, distance: 197.7
click at [234, 188] on label "Is there a Laundry Room/Area in this type of Unit?" at bounding box center [217, 190] width 349 height 11
click at [307, 192] on label "Is there a Laundry Room/Area in this type of Unit?" at bounding box center [217, 190] width 349 height 11
drag, startPoint x: 49, startPoint y: 220, endPoint x: 243, endPoint y: 214, distance: 193.9
click at [243, 214] on div "Is there a Laundry Room/Area in this type of Unit? Yes No Is there a Laundry Do…" at bounding box center [400, 256] width 733 height 142
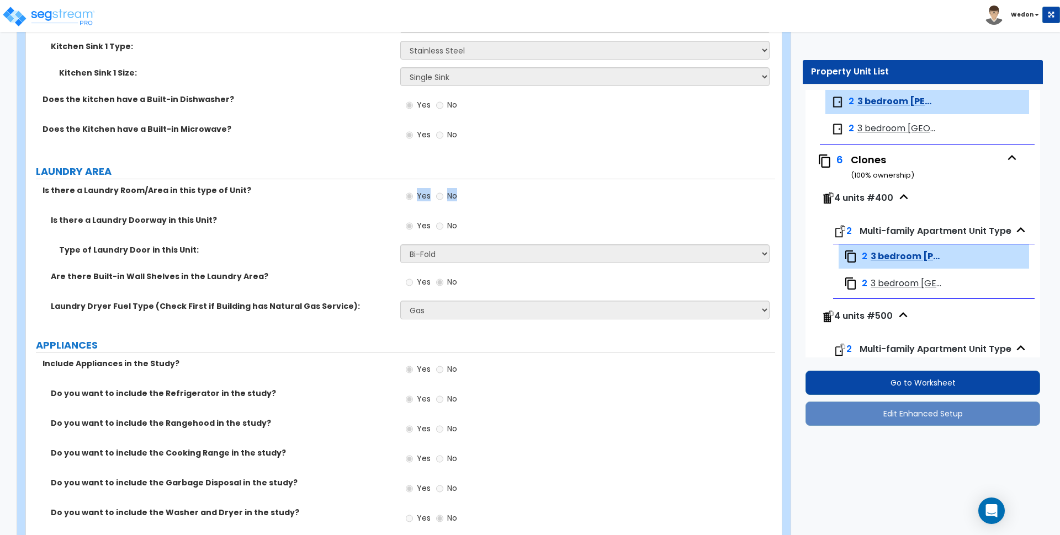
click at [273, 218] on label "Is there a Laundry Doorway in this Unit?" at bounding box center [221, 220] width 341 height 11
drag, startPoint x: 102, startPoint y: 220, endPoint x: 234, endPoint y: 220, distance: 131.9
click at [234, 220] on div "Is there a Laundry Doorway in this Unit?" at bounding box center [213, 220] width 374 height 11
click at [235, 220] on label "Is there a Laundry Doorway in this Unit?" at bounding box center [221, 220] width 341 height 11
drag, startPoint x: 33, startPoint y: 190, endPoint x: 273, endPoint y: 185, distance: 240.2
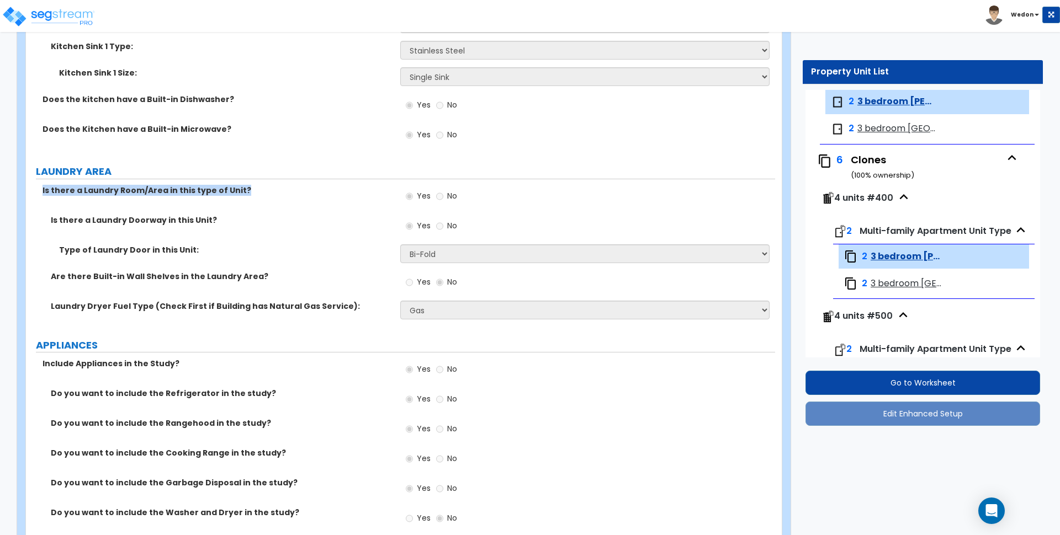
click at [273, 185] on div "Is there a Laundry Room/Area in this type of Unit?" at bounding box center [213, 190] width 374 height 11
click at [273, 186] on label "Is there a Laundry Room/Area in this type of Unit?" at bounding box center [217, 190] width 349 height 11
drag, startPoint x: 47, startPoint y: 223, endPoint x: 247, endPoint y: 220, distance: 199.3
click at [247, 220] on div "Is there a Laundry Doorway in this Unit?" at bounding box center [213, 220] width 374 height 11
drag, startPoint x: 59, startPoint y: 252, endPoint x: 95, endPoint y: 283, distance: 47.4
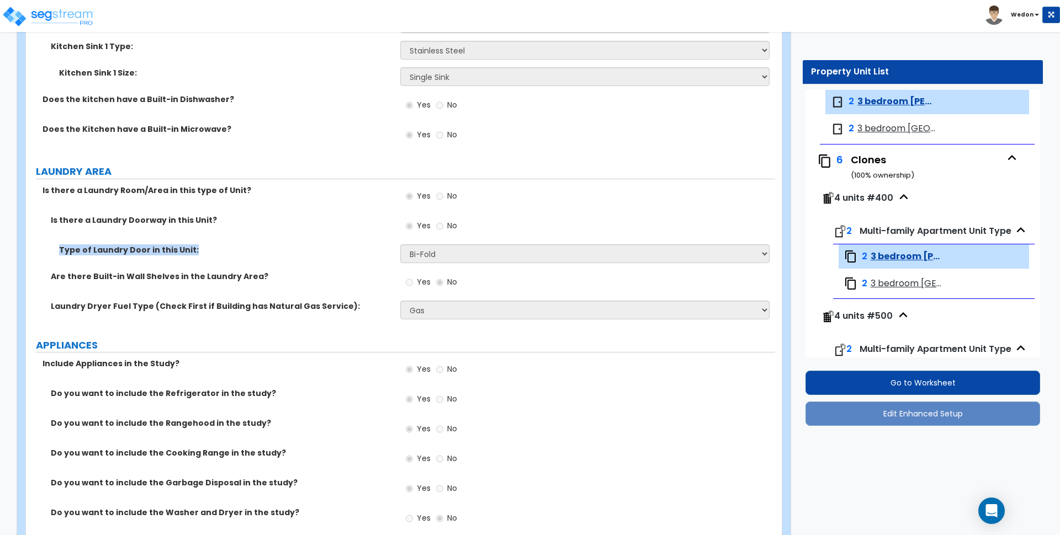
click at [221, 253] on div "Type of Laundry Door in this Unit:" at bounding box center [213, 250] width 374 height 11
drag, startPoint x: 46, startPoint y: 277, endPoint x: 295, endPoint y: 275, distance: 249.0
click at [291, 276] on div "Are there Built-in Wall Shelves in the Laundry Area?" at bounding box center [213, 276] width 374 height 11
click at [301, 271] on label "Are there Built-in Wall Shelves in the Laundry Area?" at bounding box center [221, 276] width 341 height 11
click at [103, 312] on div "Laundry Dryer Fuel Type (Check First if Building has Natural Gas Service): Plea…" at bounding box center [400, 314] width 749 height 26
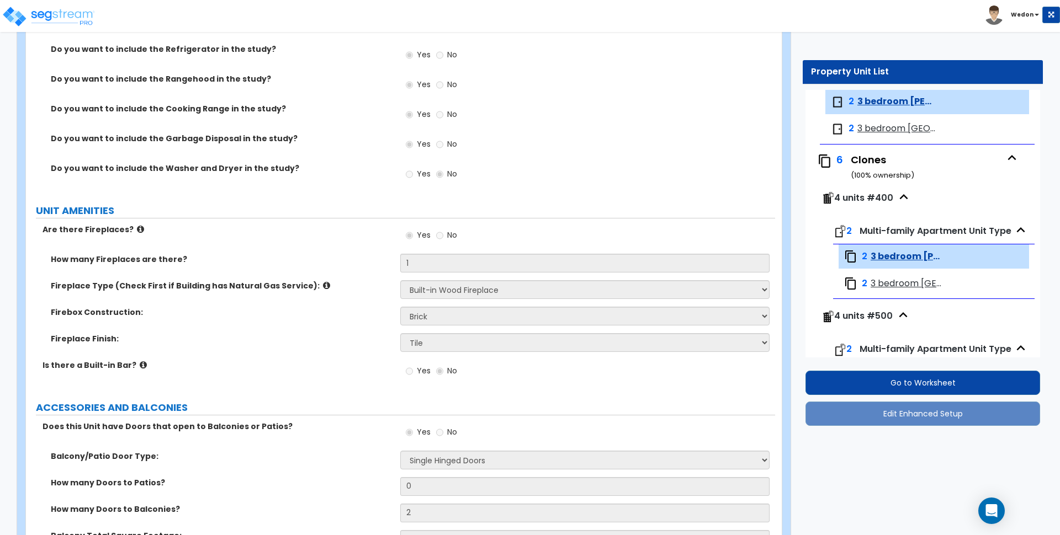
scroll to position [1725, 0]
drag, startPoint x: 48, startPoint y: 259, endPoint x: 279, endPoint y: 254, distance: 231.4
click at [279, 254] on div "How many Fireplaces are there?" at bounding box center [213, 258] width 374 height 11
click at [235, 271] on div "How many Fireplaces are there? 1" at bounding box center [400, 266] width 749 height 26
click at [61, 289] on label "Fireplace Type (Check First if Building has Natural Gas Service):" at bounding box center [221, 285] width 341 height 11
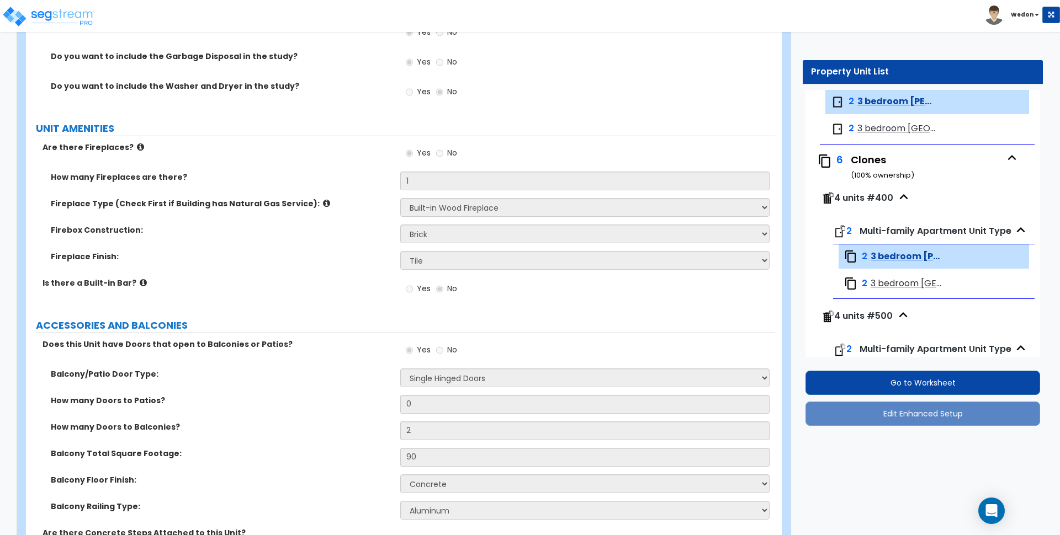
scroll to position [1863, 0]
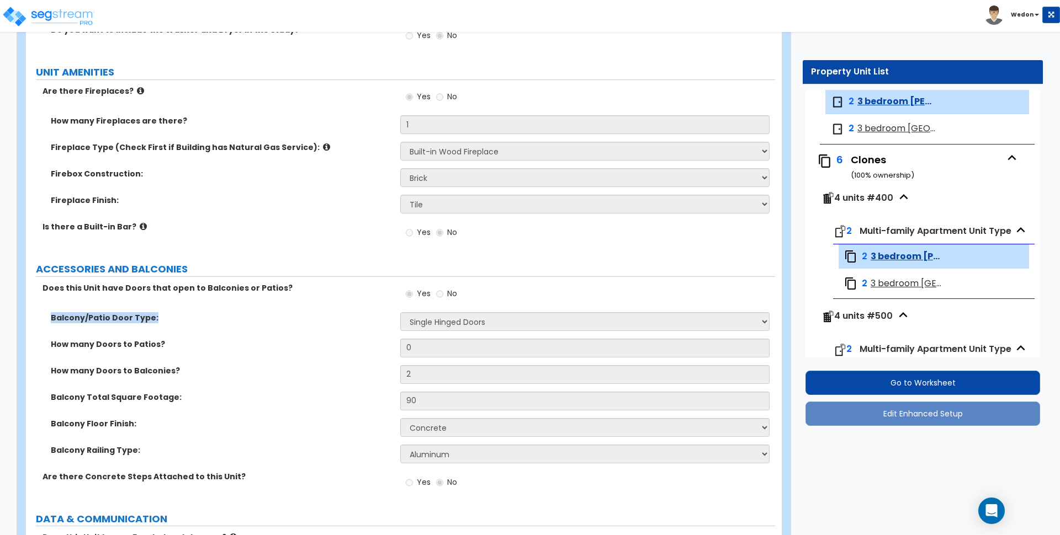
drag, startPoint x: 45, startPoint y: 317, endPoint x: 199, endPoint y: 313, distance: 154.1
click at [199, 313] on div "Balcony/Patio Door Type:" at bounding box center [213, 317] width 374 height 11
click at [219, 307] on div "Does this Unit have Doors that open to Balconies or Patios? Yes No" at bounding box center [400, 298] width 749 height 30
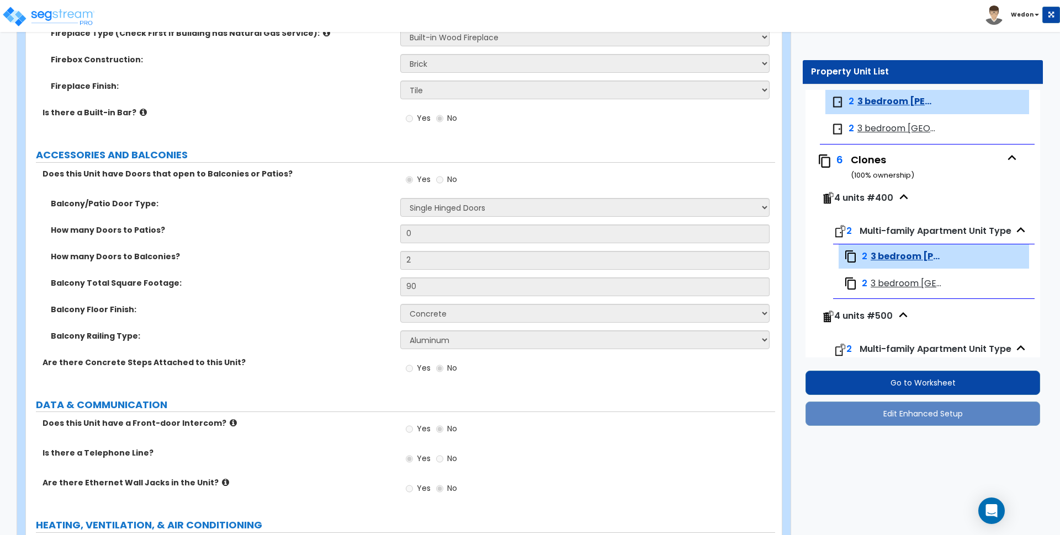
scroll to position [2001, 0]
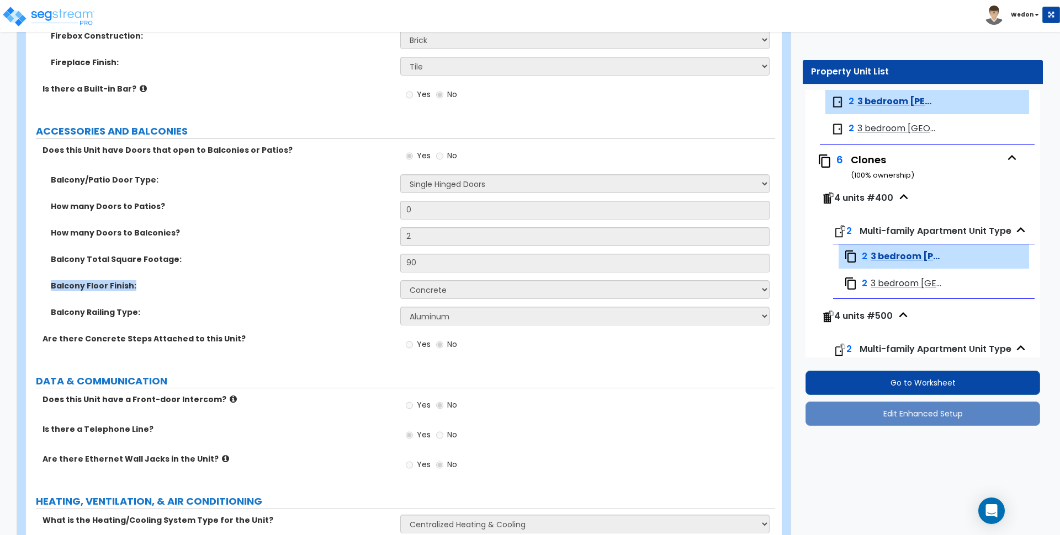
drag, startPoint x: 51, startPoint y: 285, endPoint x: 182, endPoint y: 283, distance: 130.9
click at [170, 283] on label "Balcony Floor Finish:" at bounding box center [221, 285] width 341 height 11
click at [182, 283] on label "Balcony Floor Finish:" at bounding box center [221, 285] width 341 height 11
drag, startPoint x: 45, startPoint y: 314, endPoint x: 200, endPoint y: 314, distance: 155.1
click at [200, 314] on div "Balcony Railing Type:" at bounding box center [213, 312] width 374 height 11
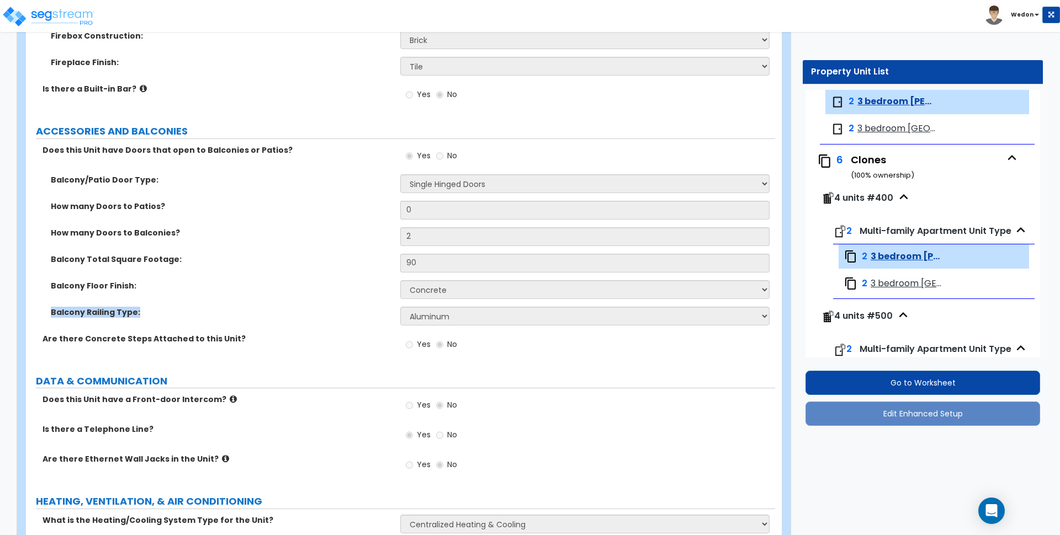
click at [232, 314] on label "Balcony Railing Type:" at bounding box center [221, 312] width 341 height 11
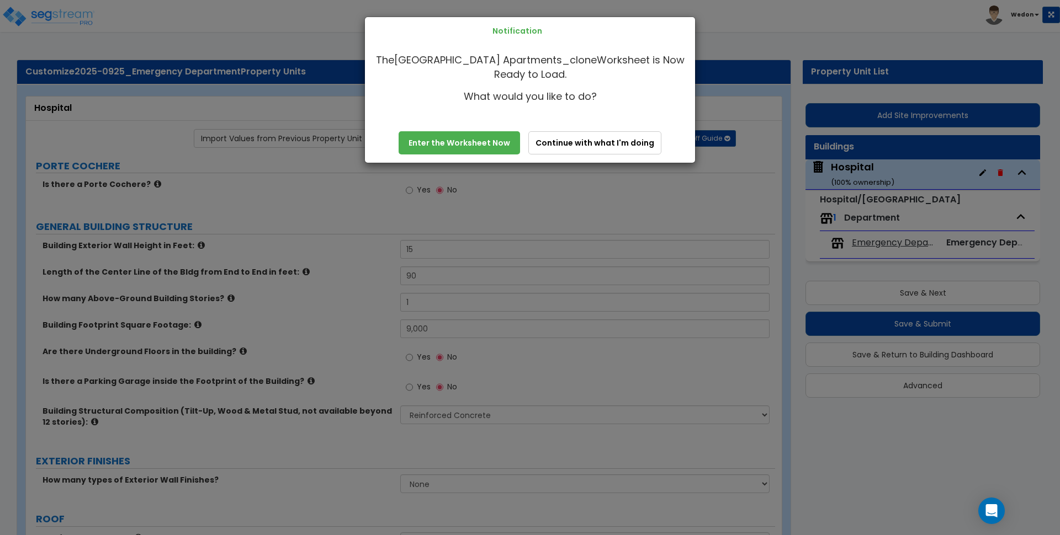
select select "3"
select select "1"
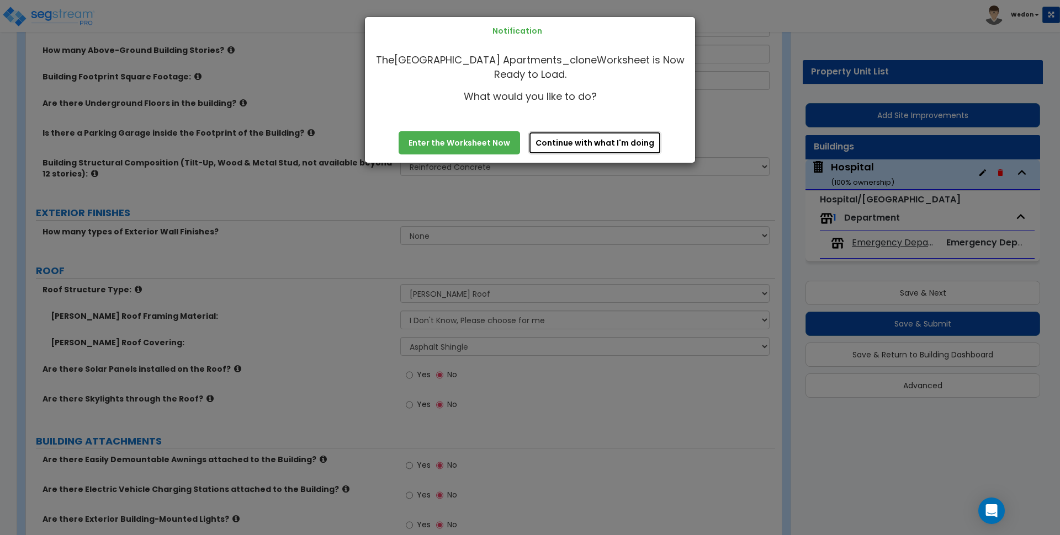
click at [613, 144] on button "Continue with what I'm doing" at bounding box center [594, 142] width 133 height 23
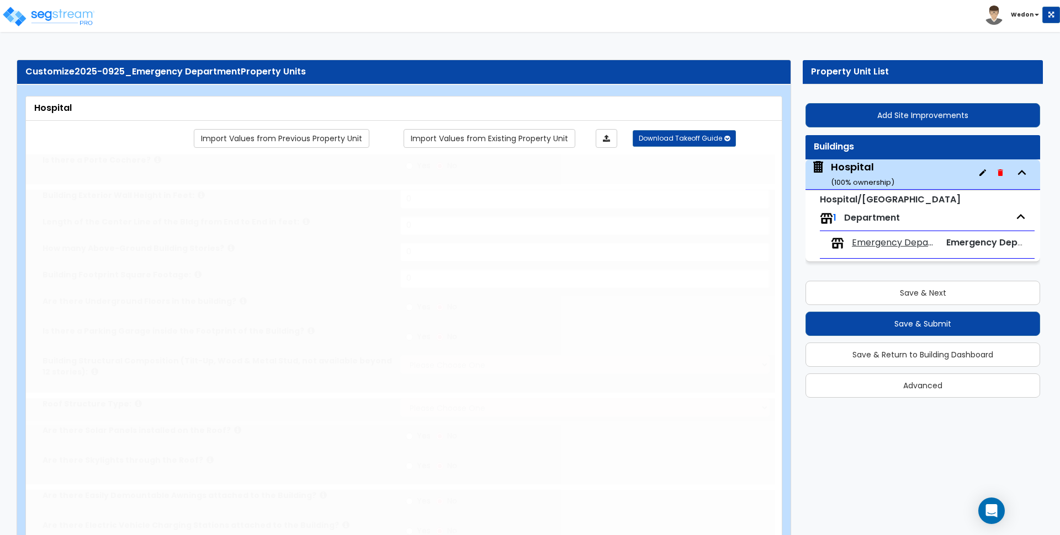
type input "1"
